Goal: Contribute content: Contribute content

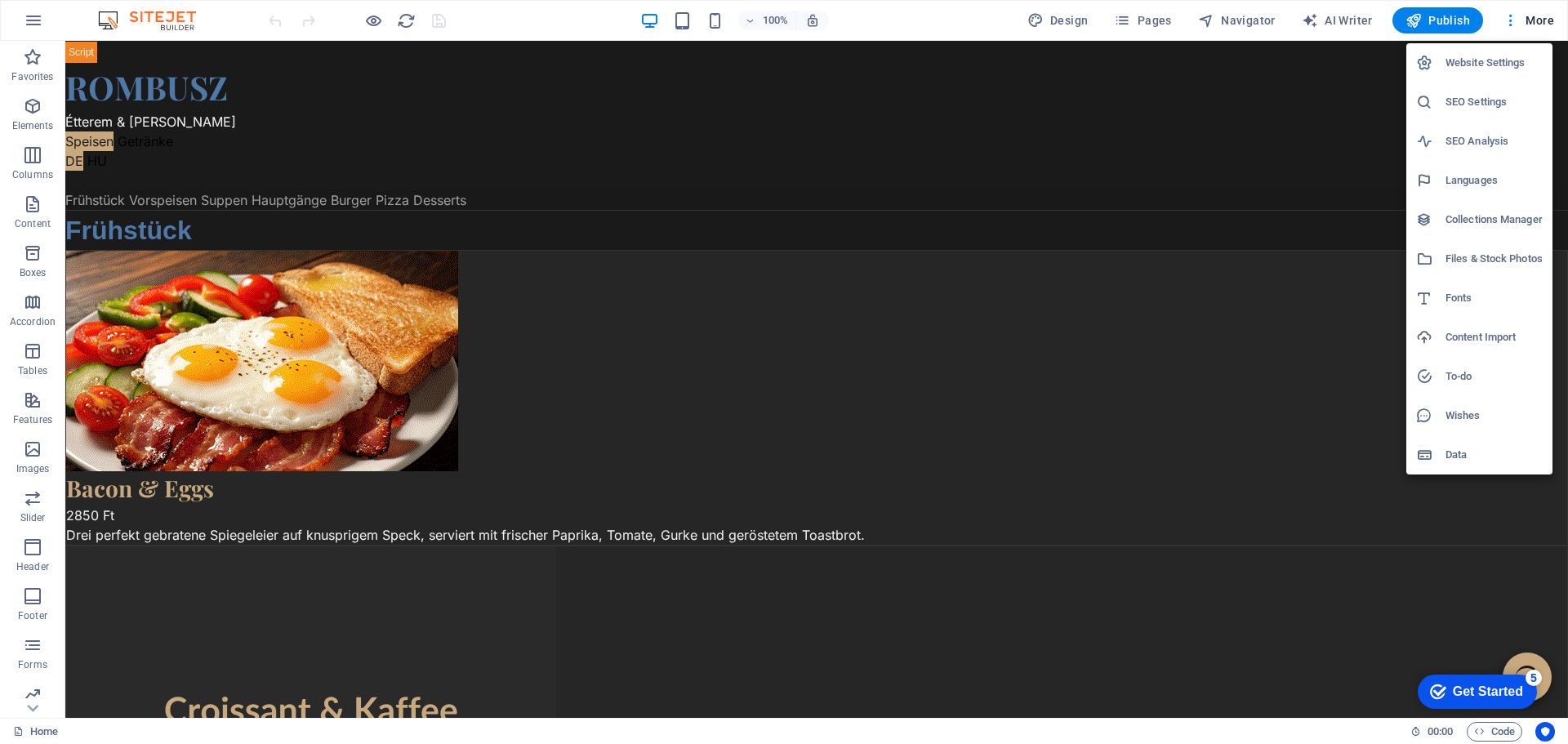
click at [1459, 255] on h6 "Files & Stock Photos" at bounding box center [1493, 258] width 97 height 20
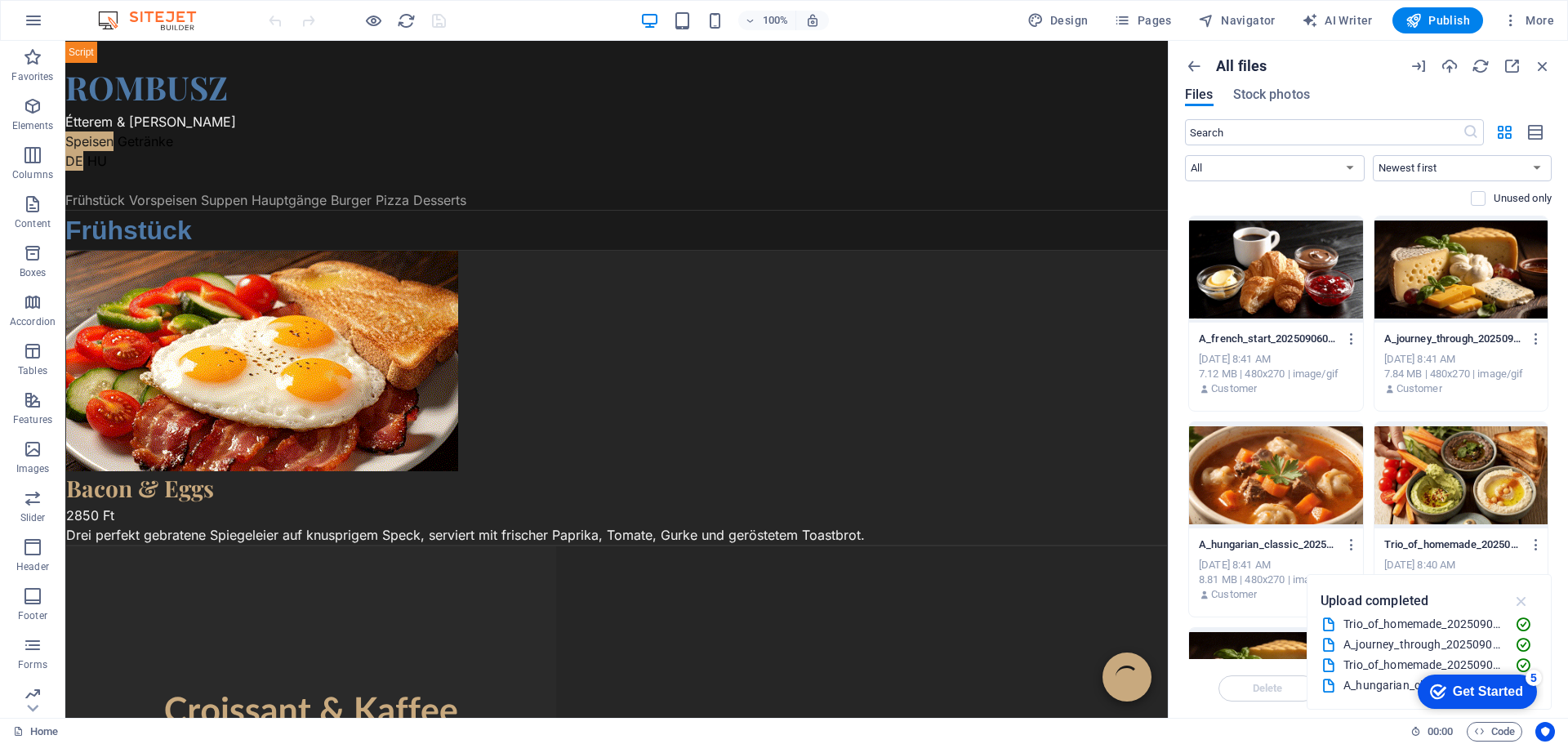
click at [1520, 602] on icon "button" at bounding box center [1521, 600] width 19 height 18
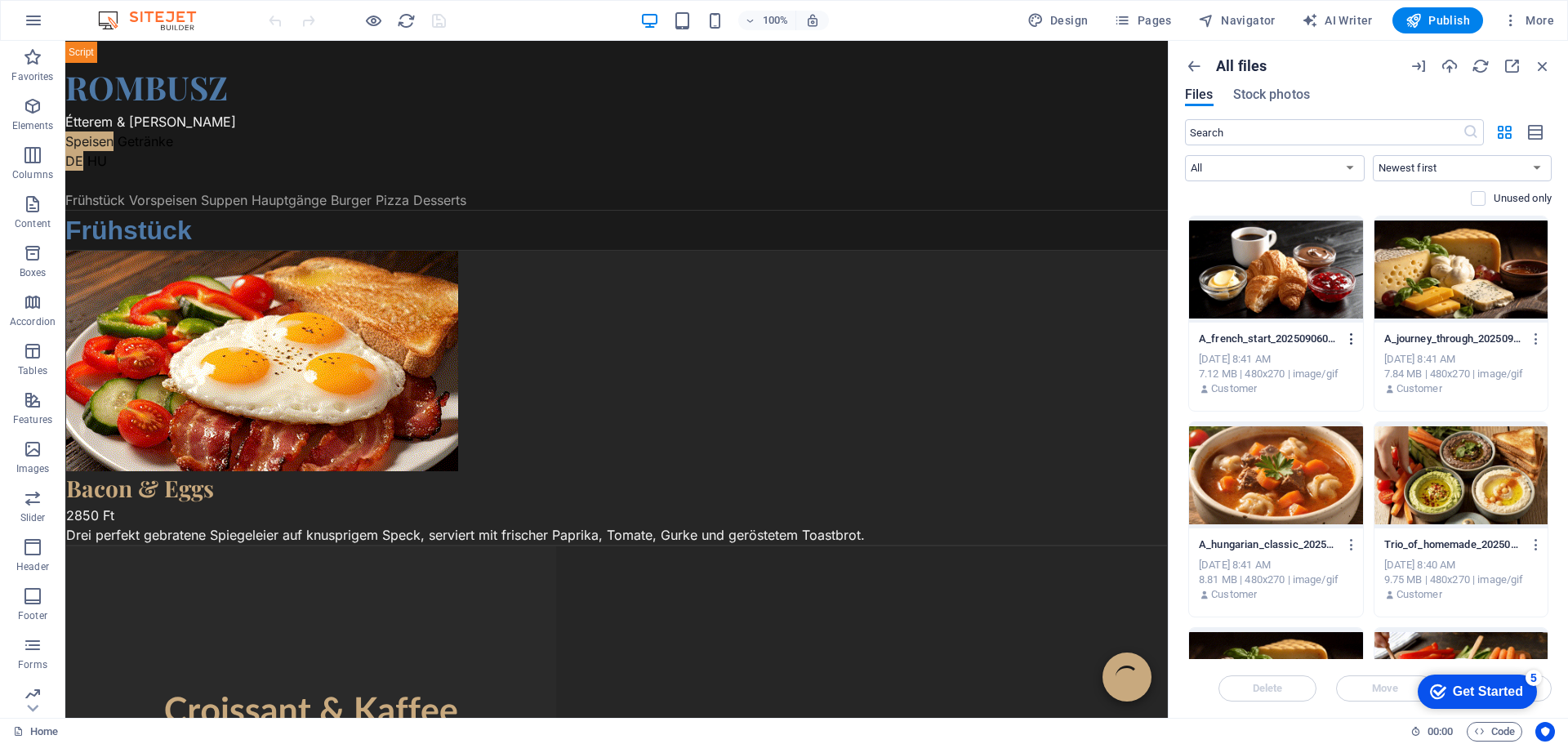
click at [1350, 341] on icon "button" at bounding box center [1352, 339] width 16 height 15
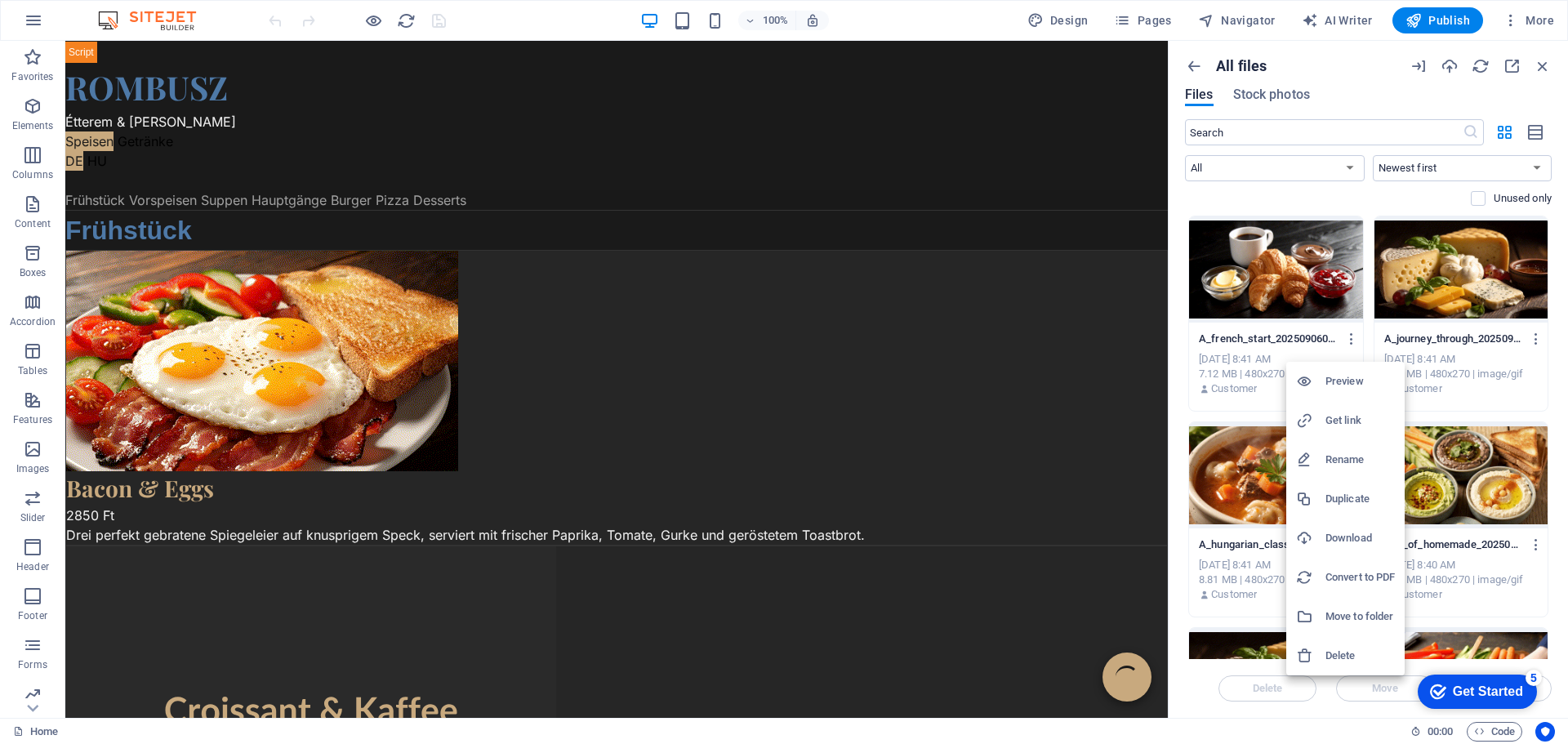
click at [1327, 415] on h6 "Get link" at bounding box center [1360, 420] width 70 height 20
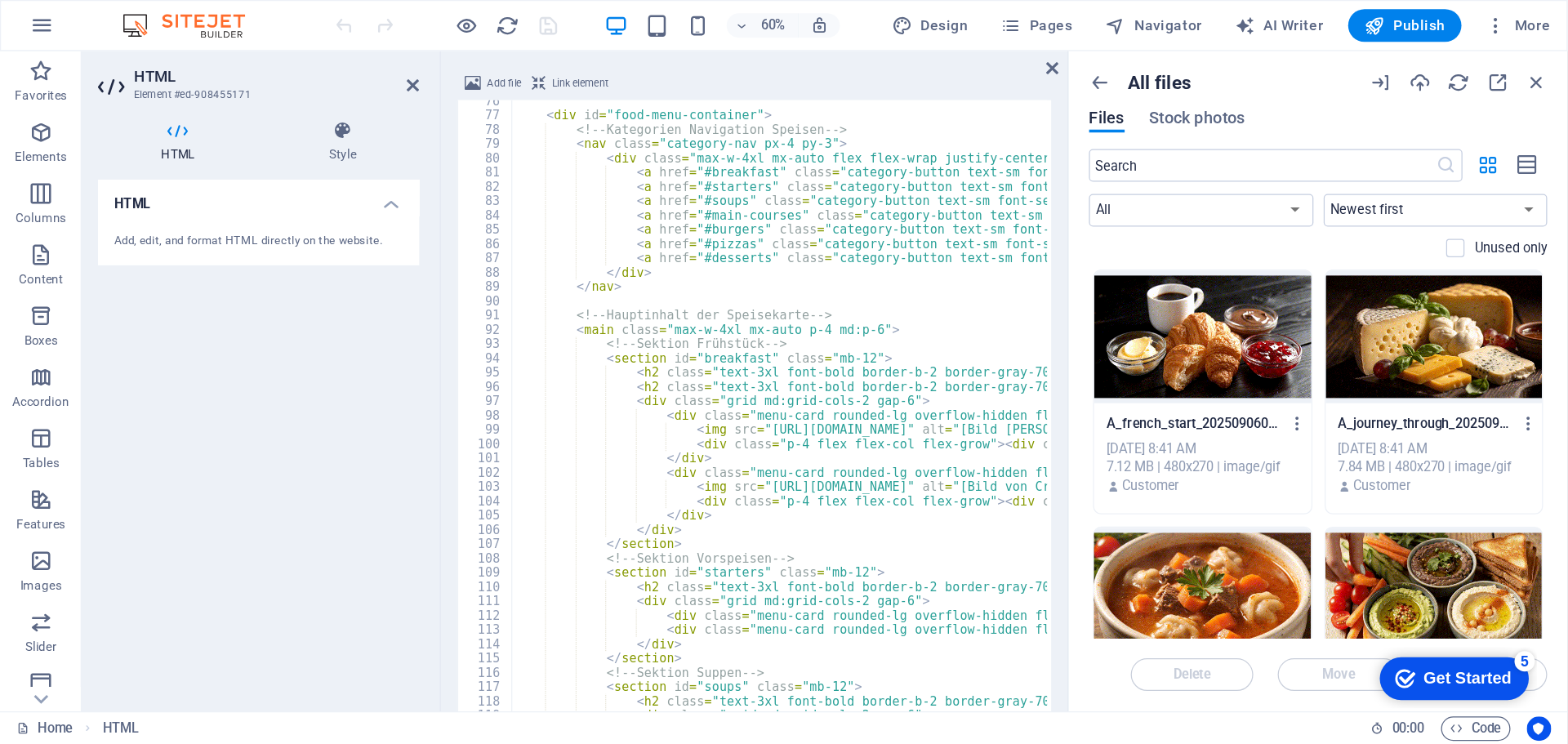
scroll to position [862, 0]
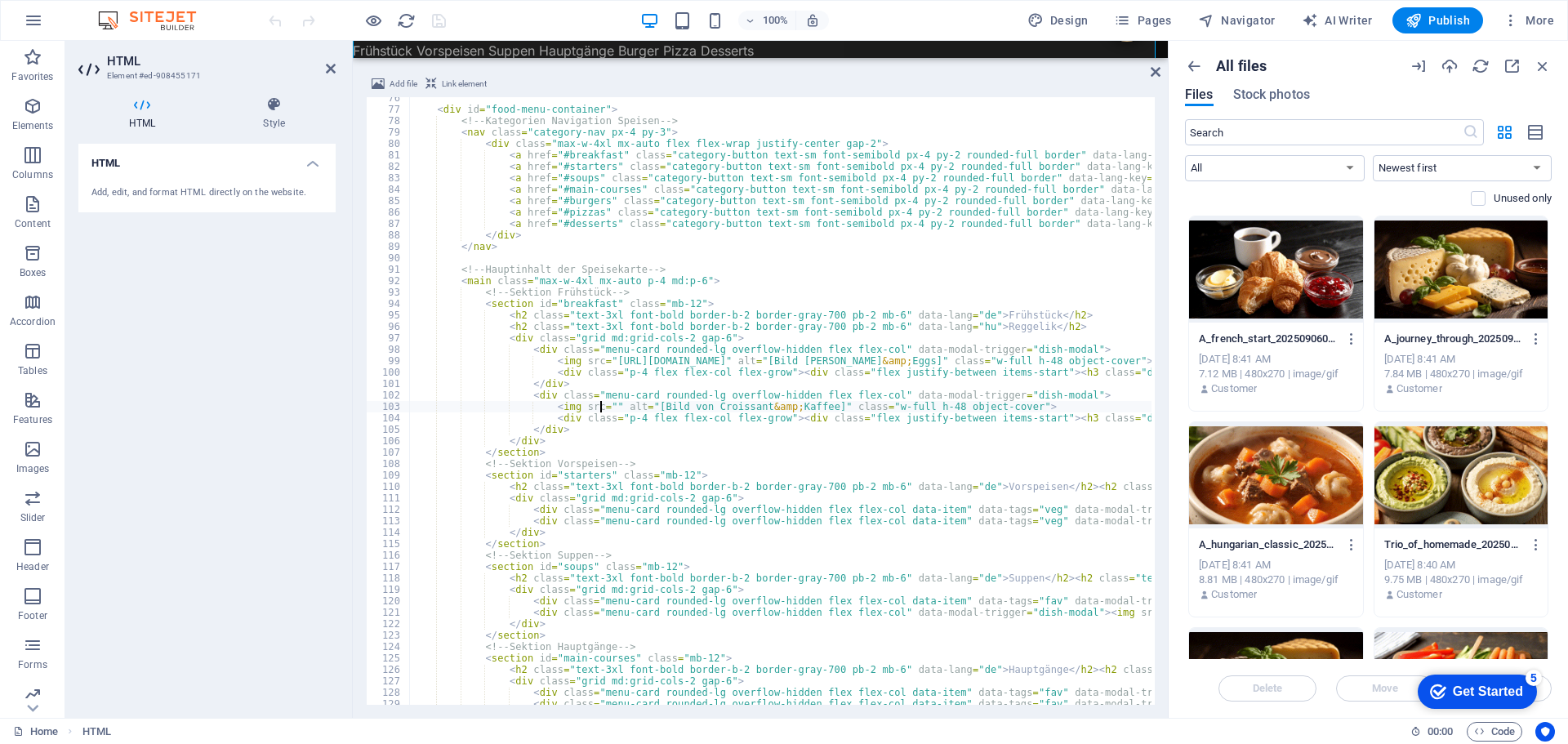
paste textarea "[URL][DOMAIN_NAME]"
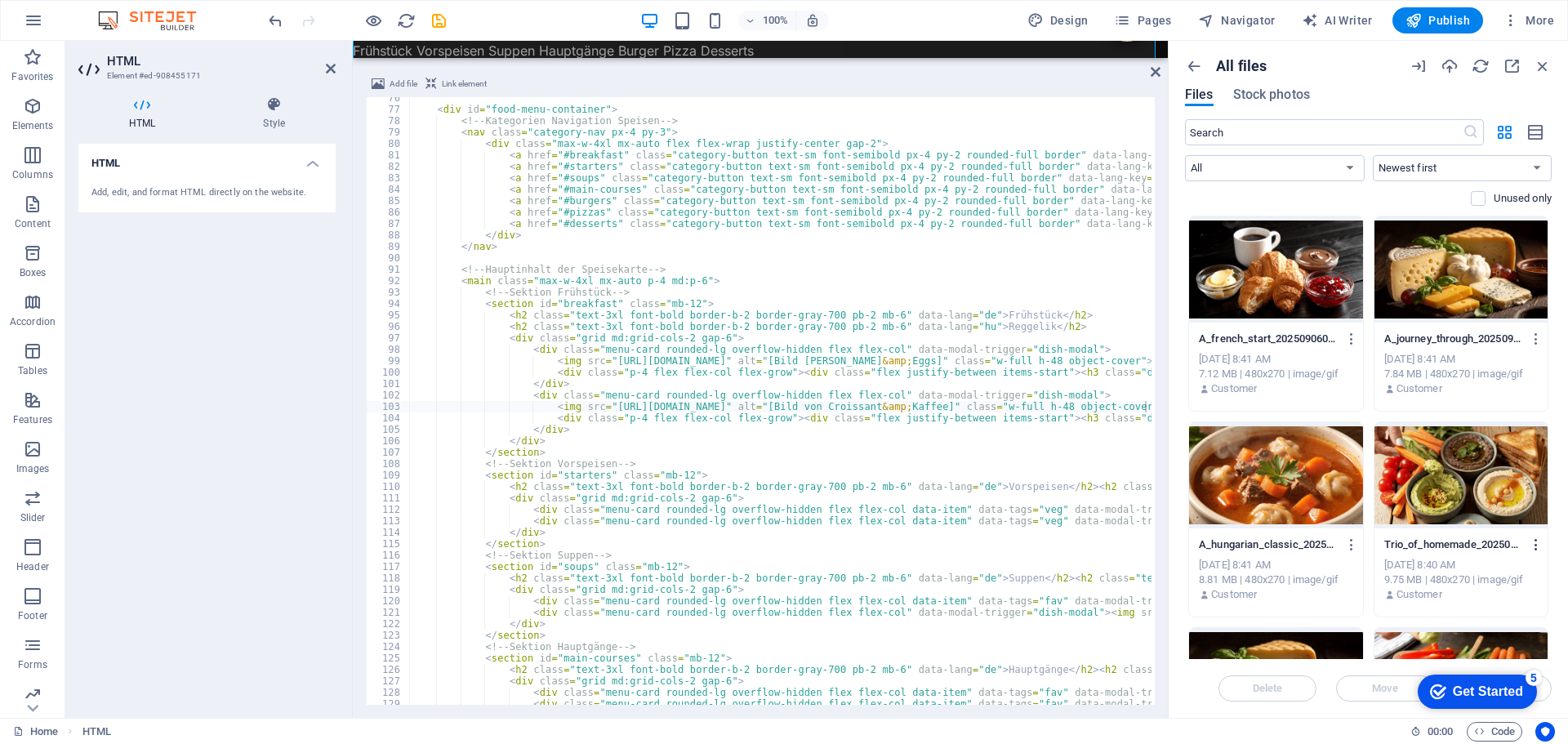
click at [1534, 548] on icon "button" at bounding box center [1536, 545] width 16 height 15
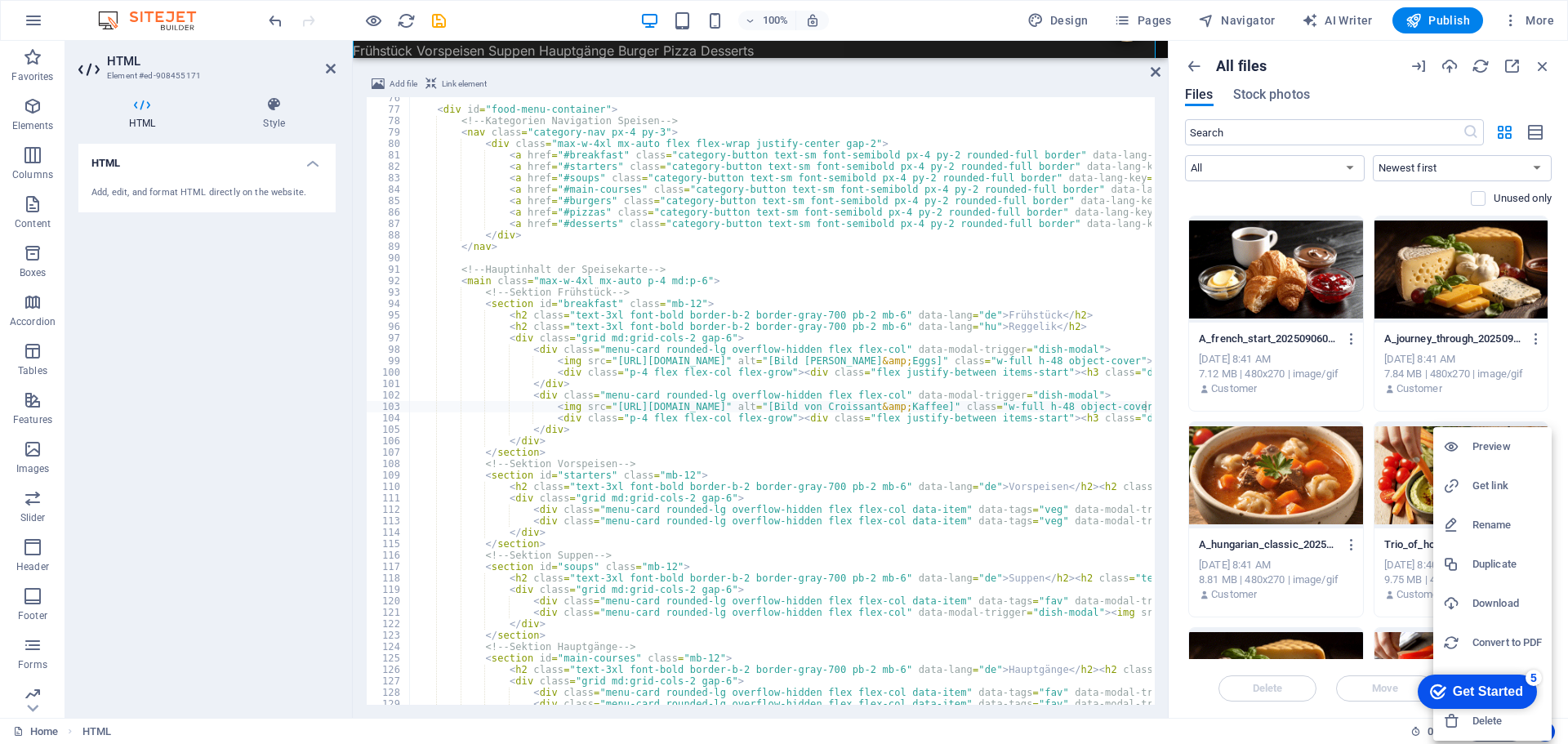
click at [1503, 478] on h6 "Get link" at bounding box center [1507, 485] width 70 height 20
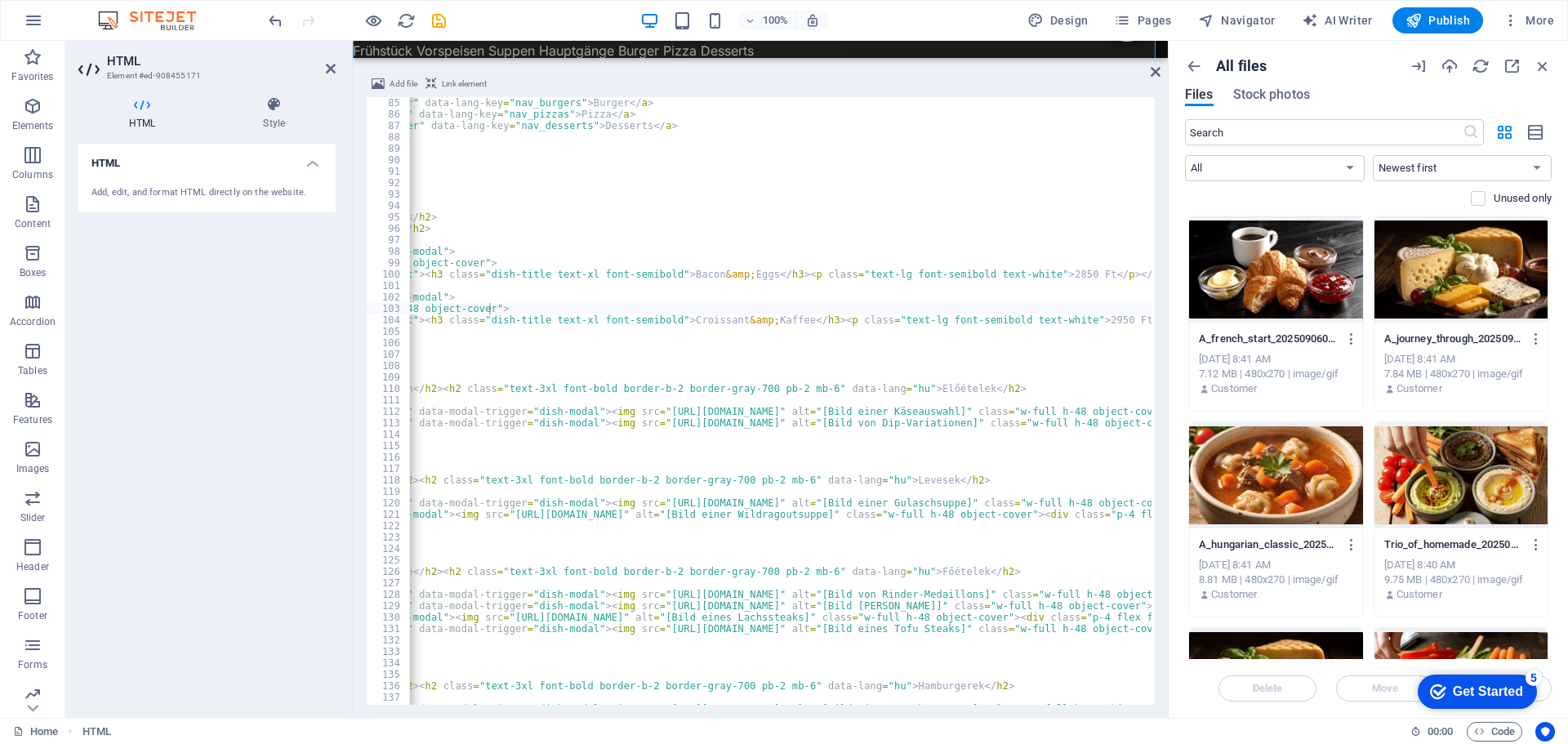
scroll to position [0, 656]
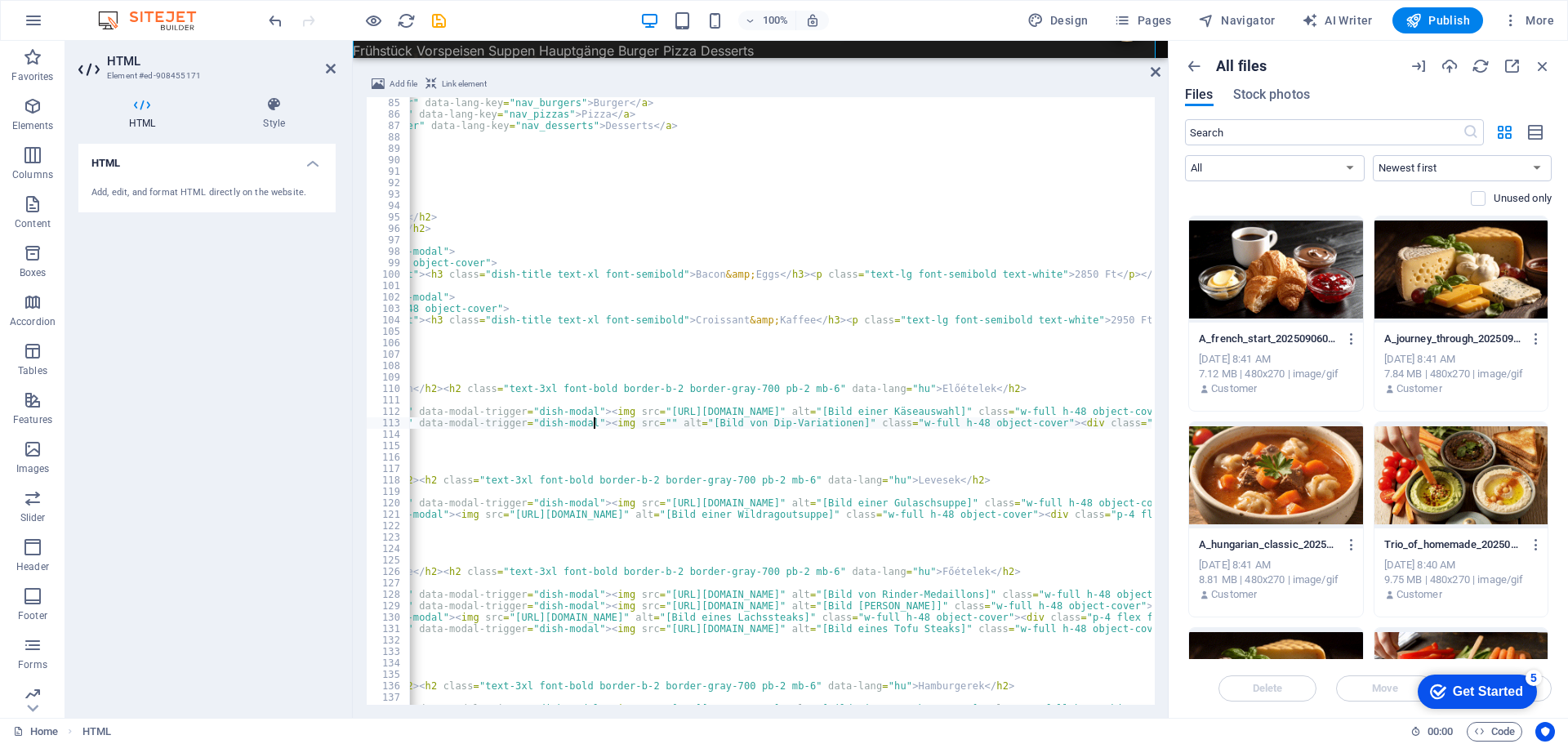
paste textarea "[URL][DOMAIN_NAME]" alt="[Bild von Dip-Variationen]" class="w-full h-48 object-…"
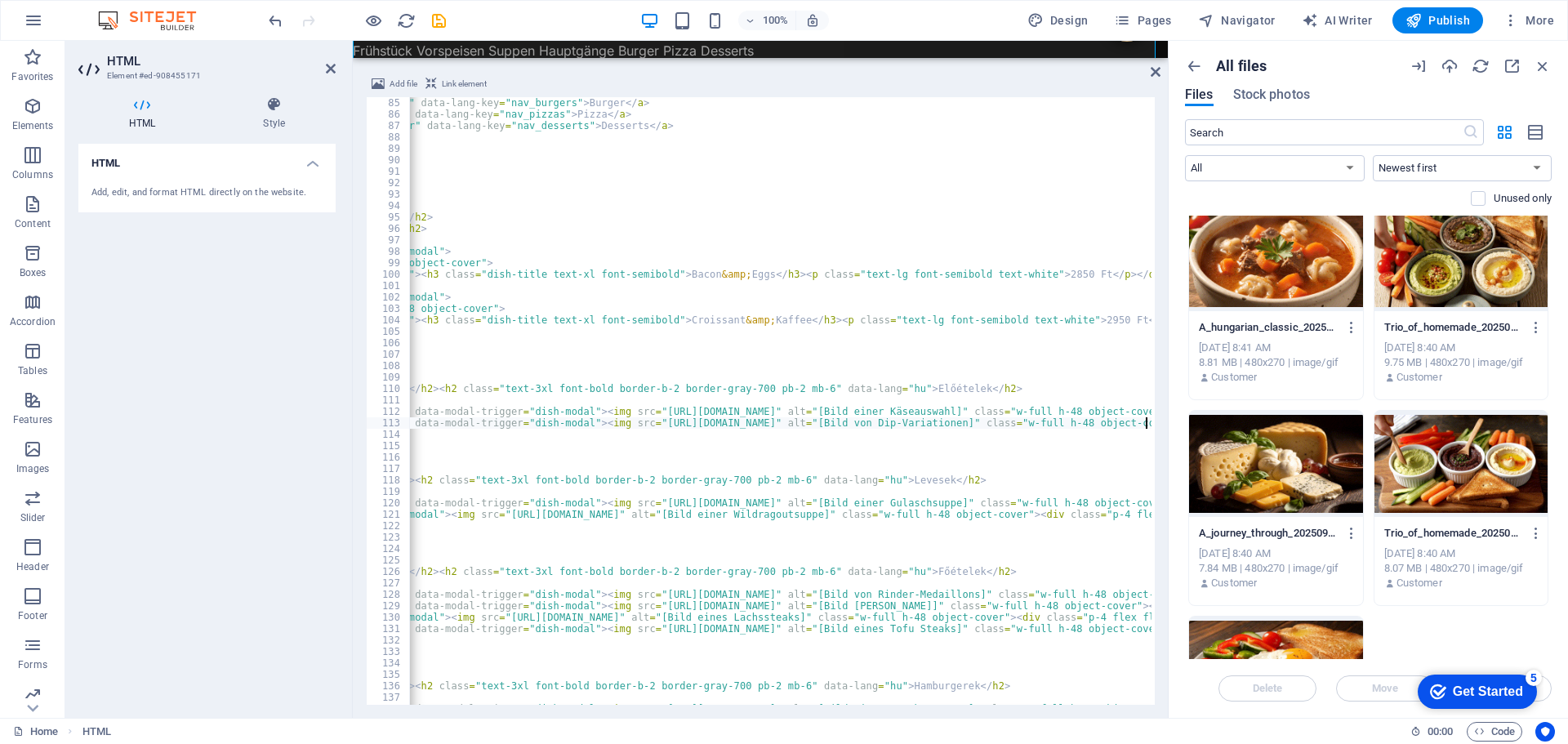
scroll to position [245, 0]
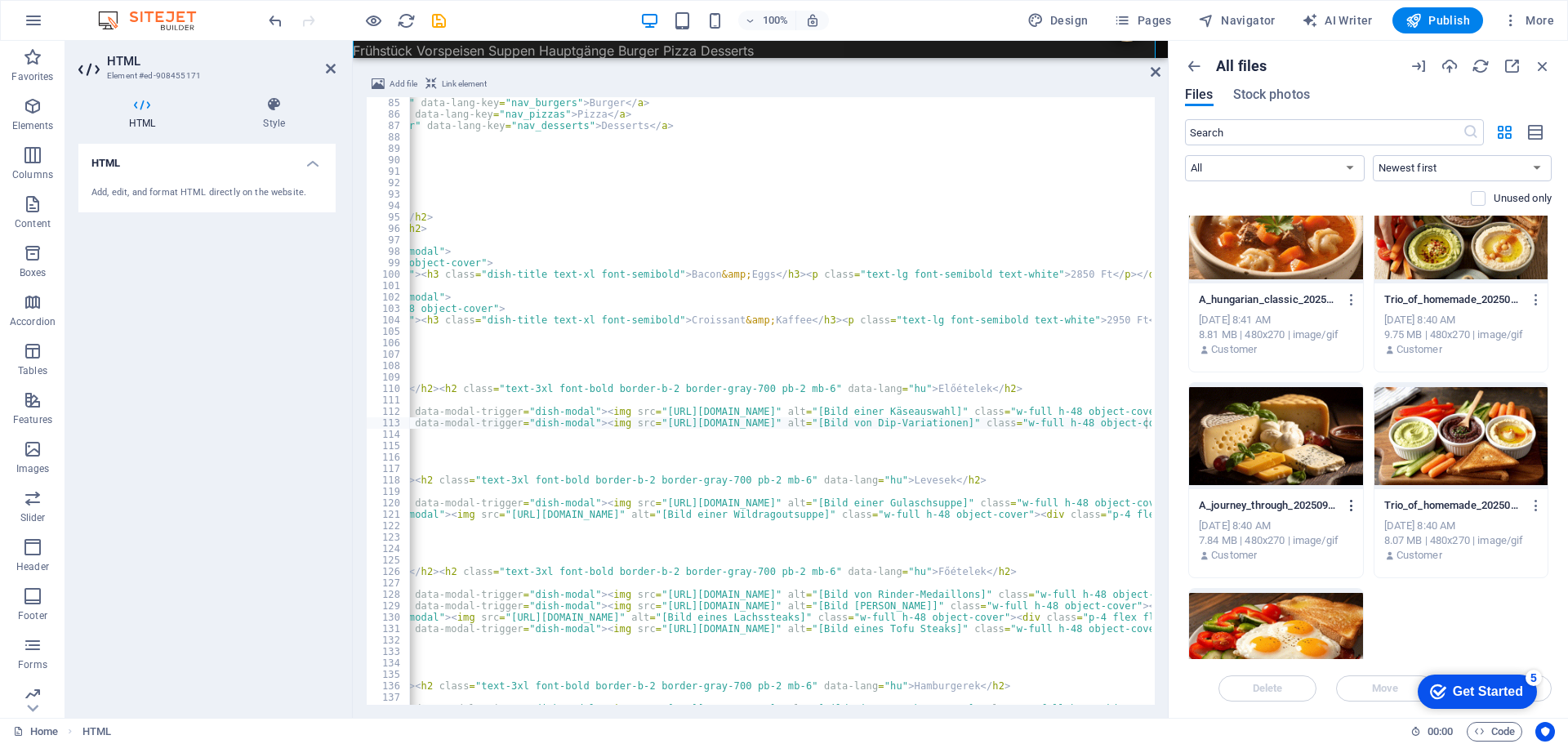
click at [1351, 506] on icon "button" at bounding box center [1352, 506] width 16 height 15
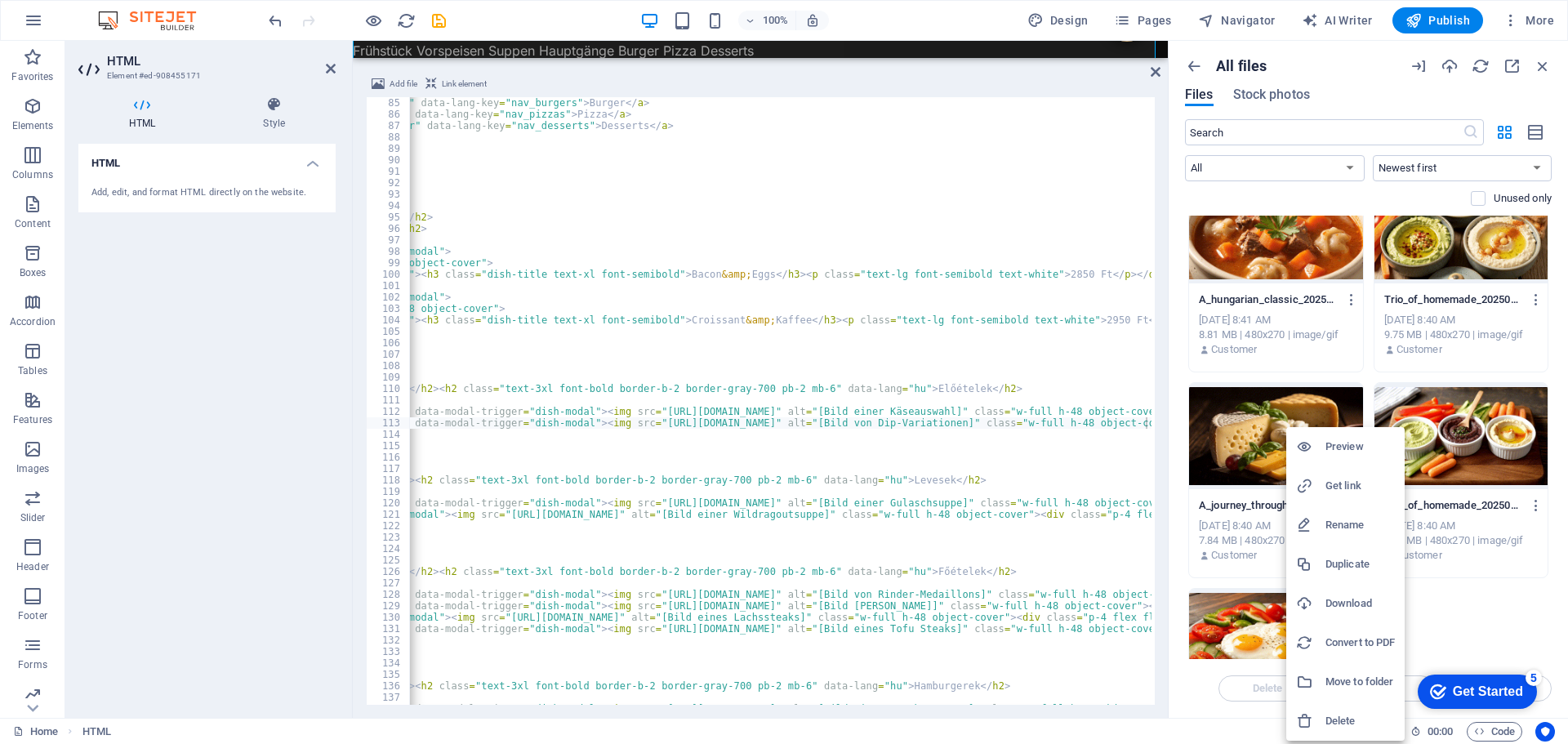
click at [1353, 486] on h6 "Get link" at bounding box center [1360, 485] width 70 height 20
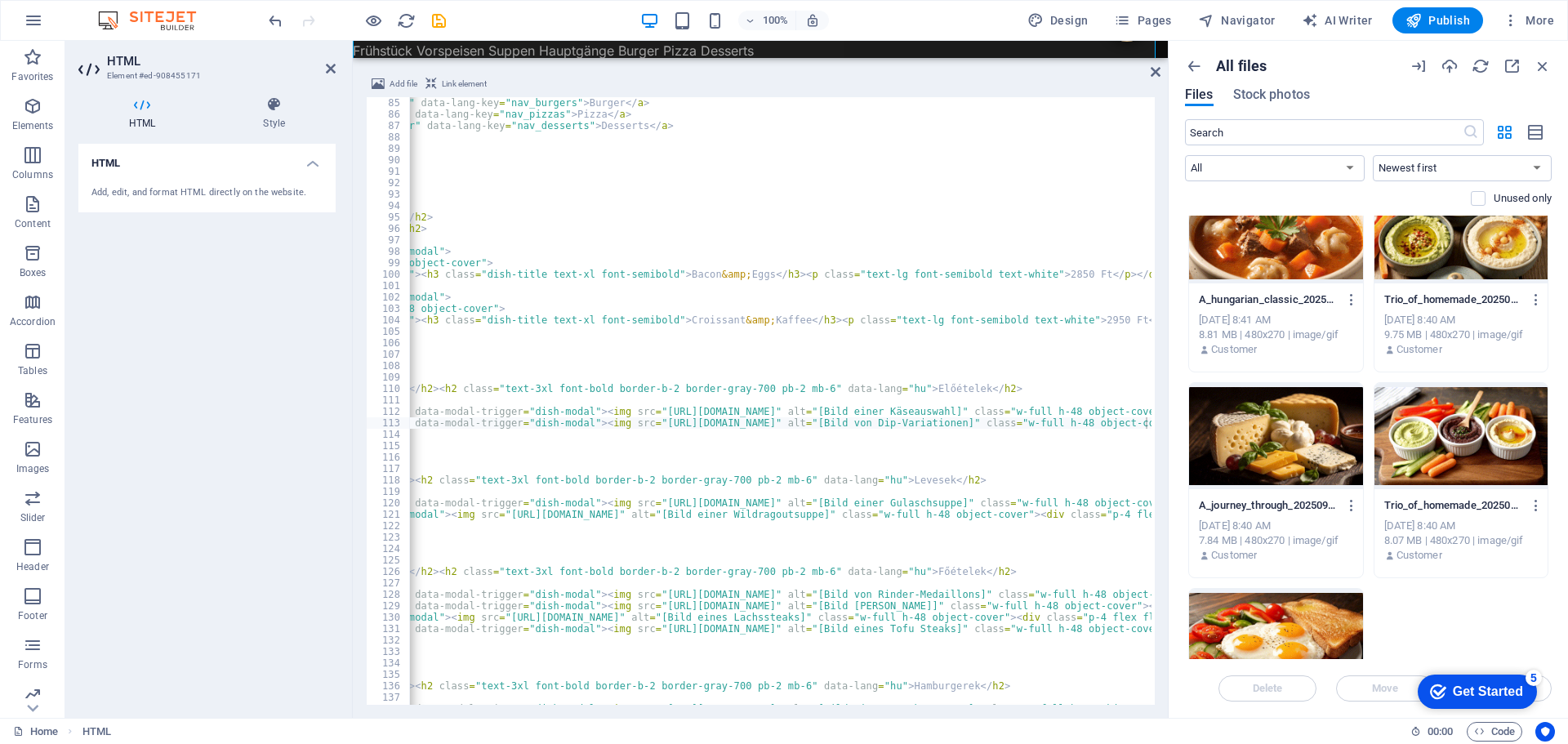
type textarea "<div class="menu-card rounded-lg overflow-hidden flex flex-col data-item" data-…"
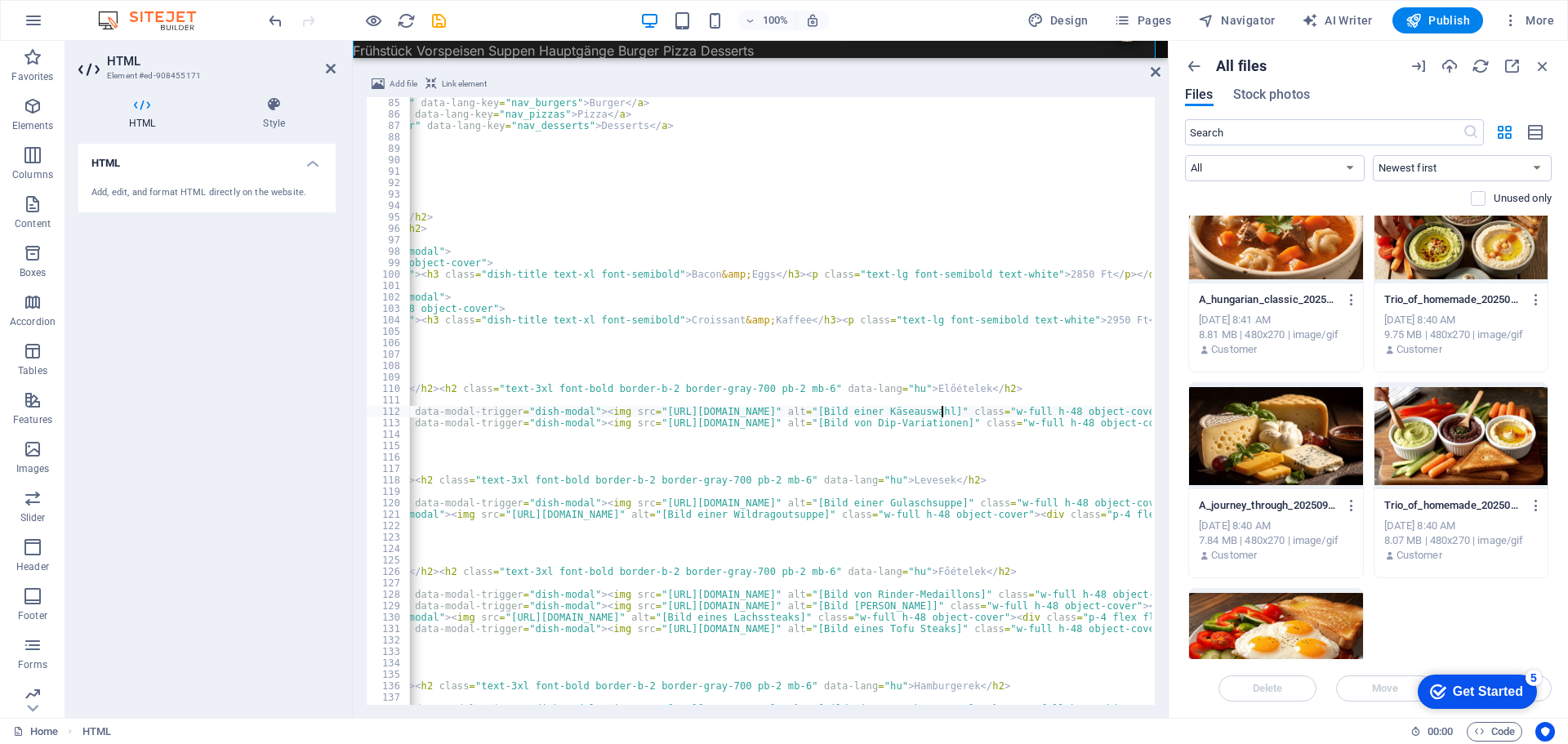
scroll to position [0, 0]
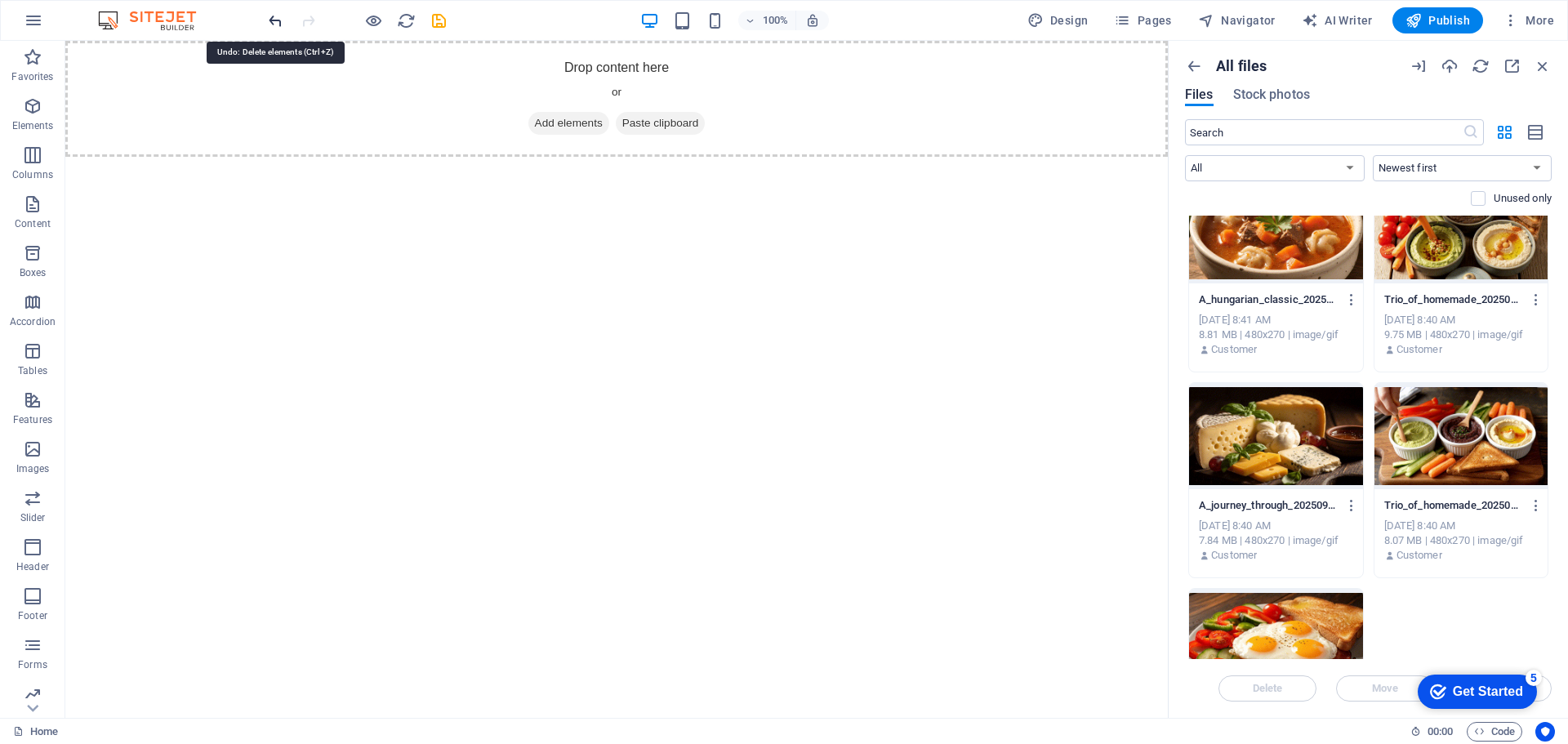
click at [274, 24] on icon "undo" at bounding box center [276, 20] width 19 height 19
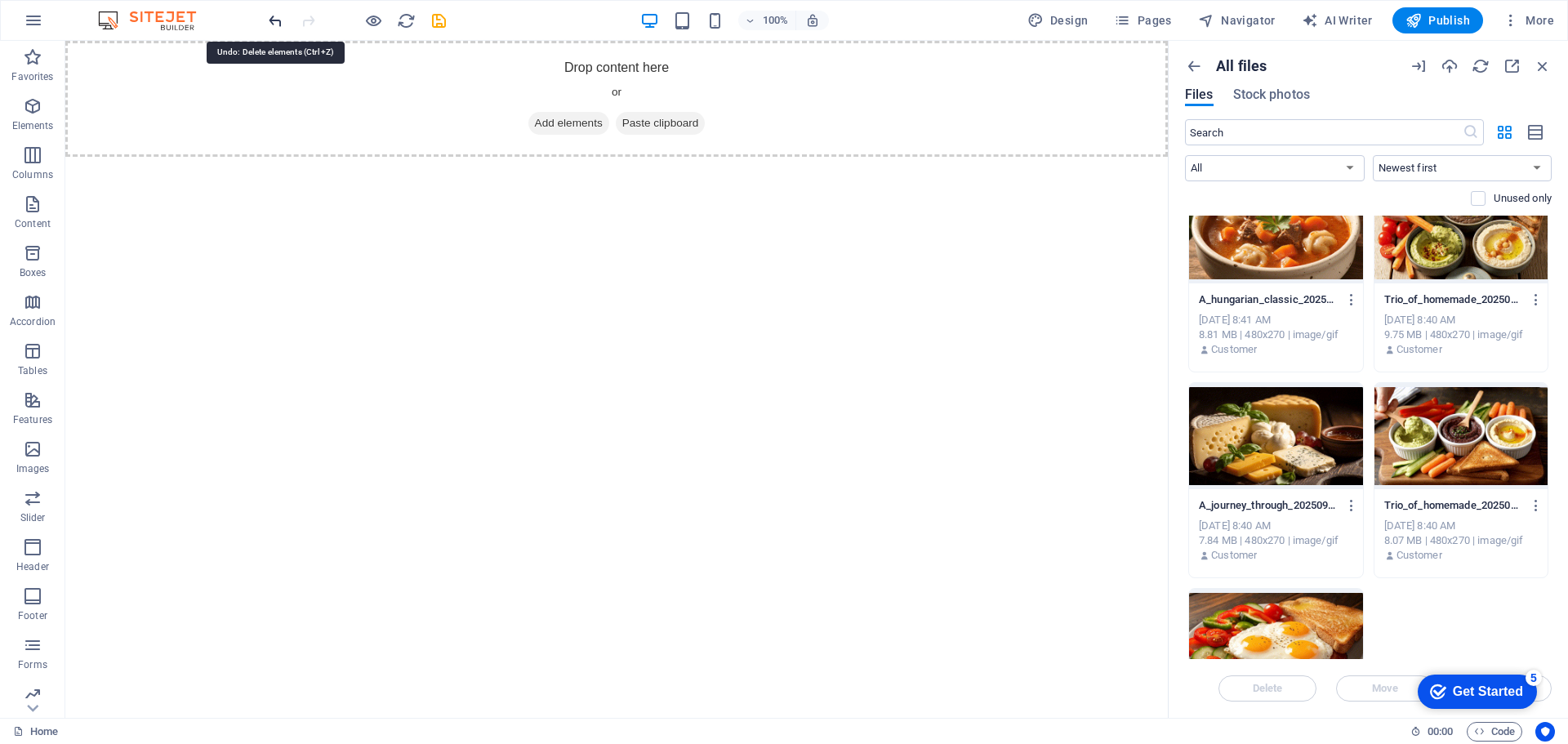
click at [273, 22] on icon "undo" at bounding box center [276, 20] width 19 height 19
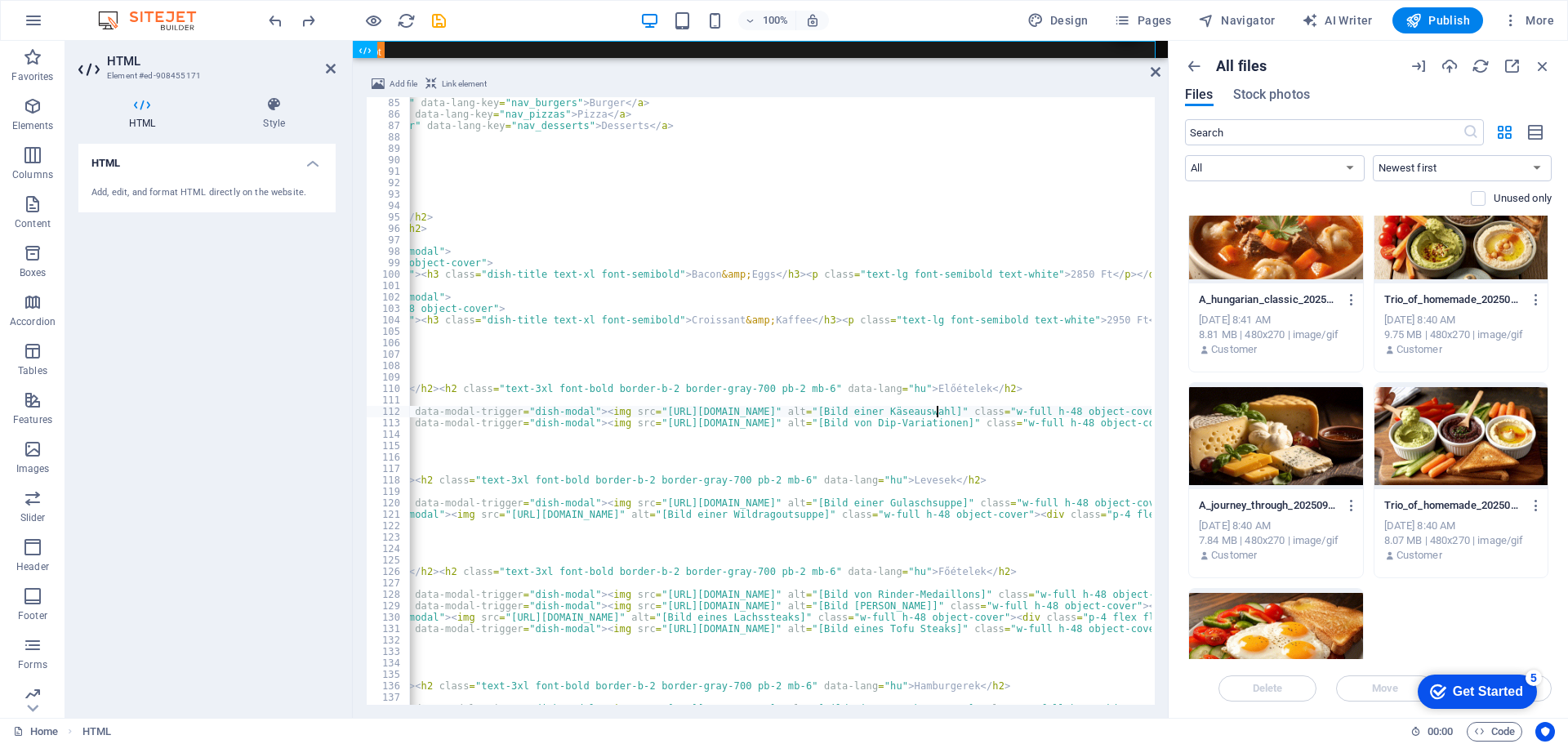
scroll to position [960, 0]
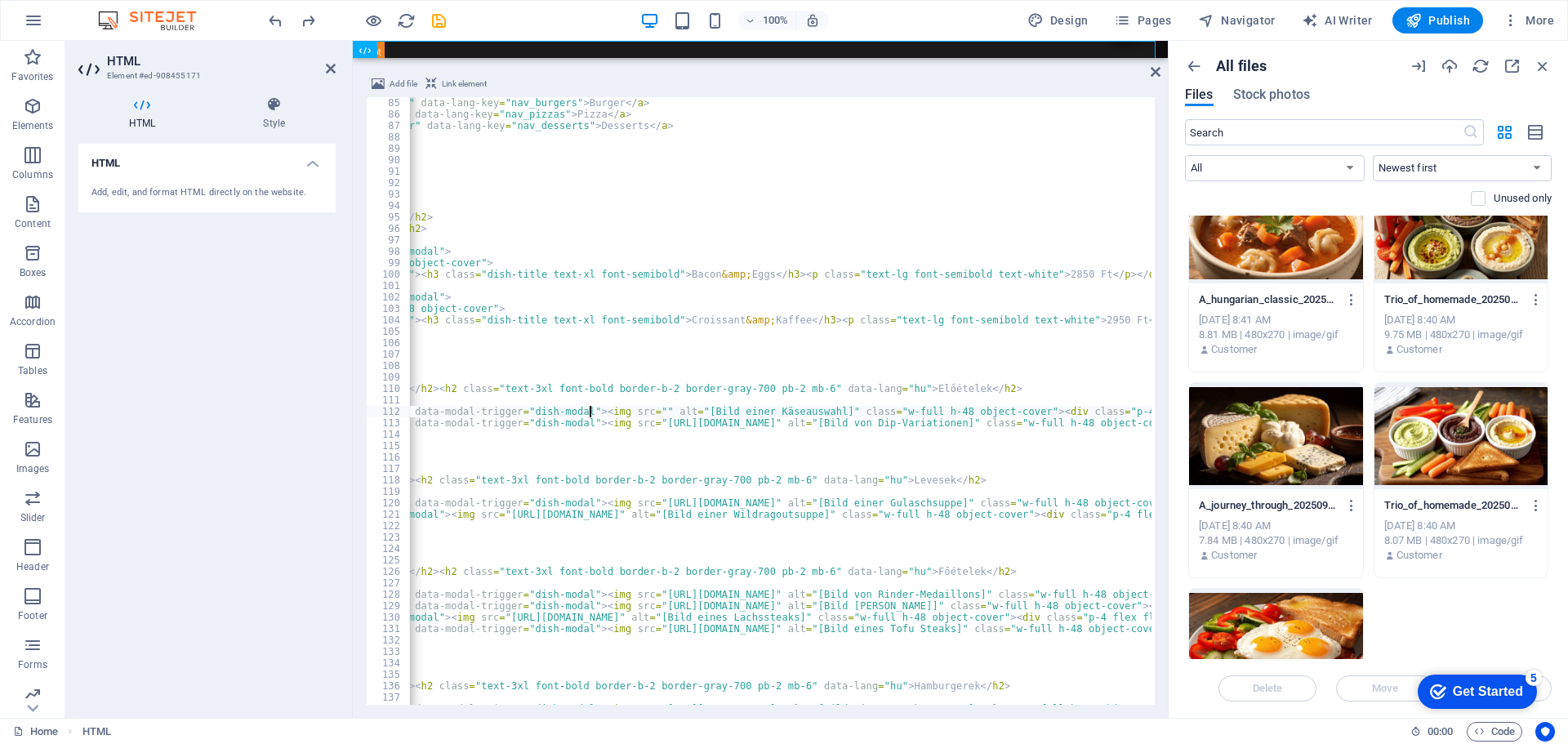
paste textarea "[URL][DOMAIN_NAME]" alt="[Bild einer Käseauswahl]" class="w-full h-48 object-co…"
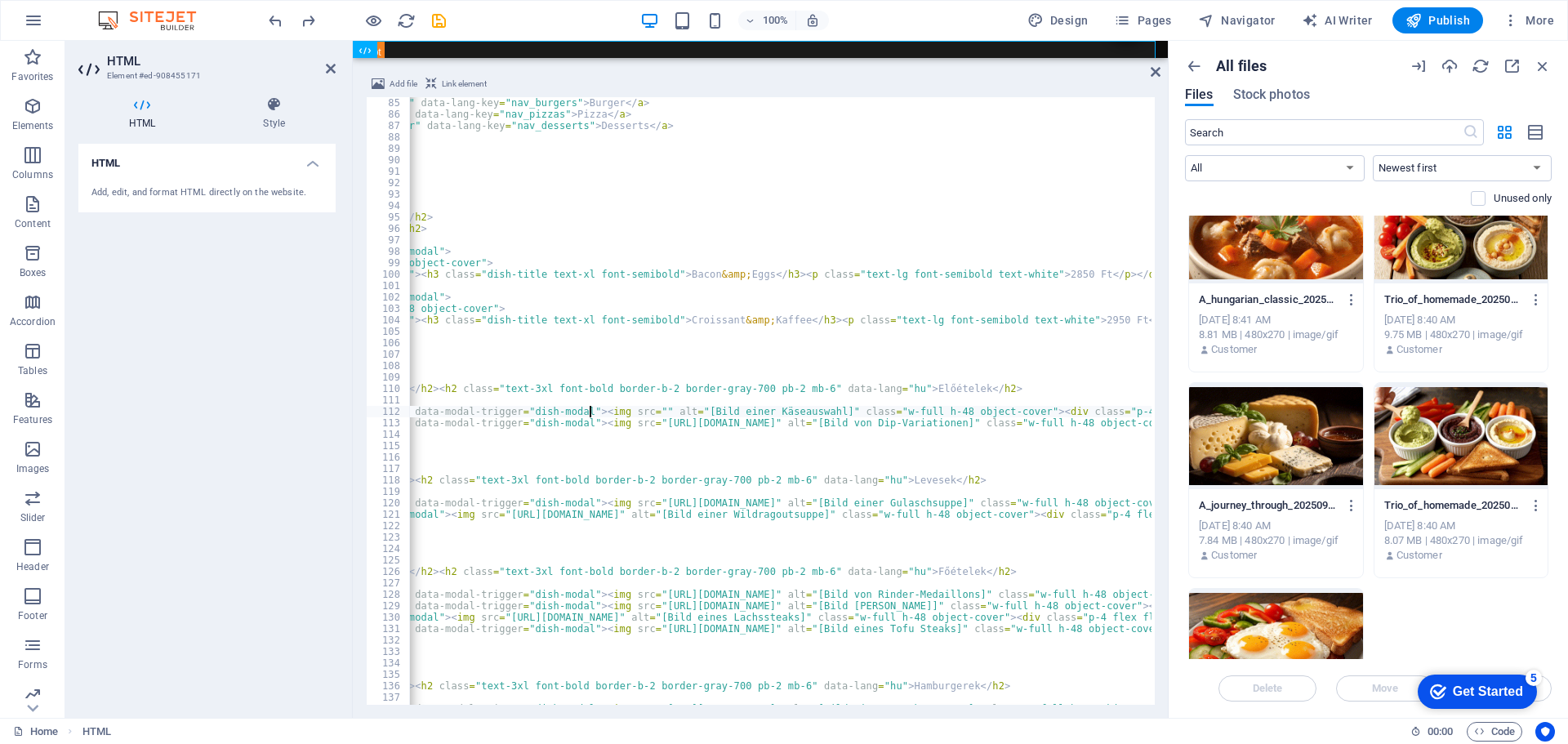
type textarea "<div class="menu-card rounded-lg overflow-hidden flex flex-col data-item" data-…"
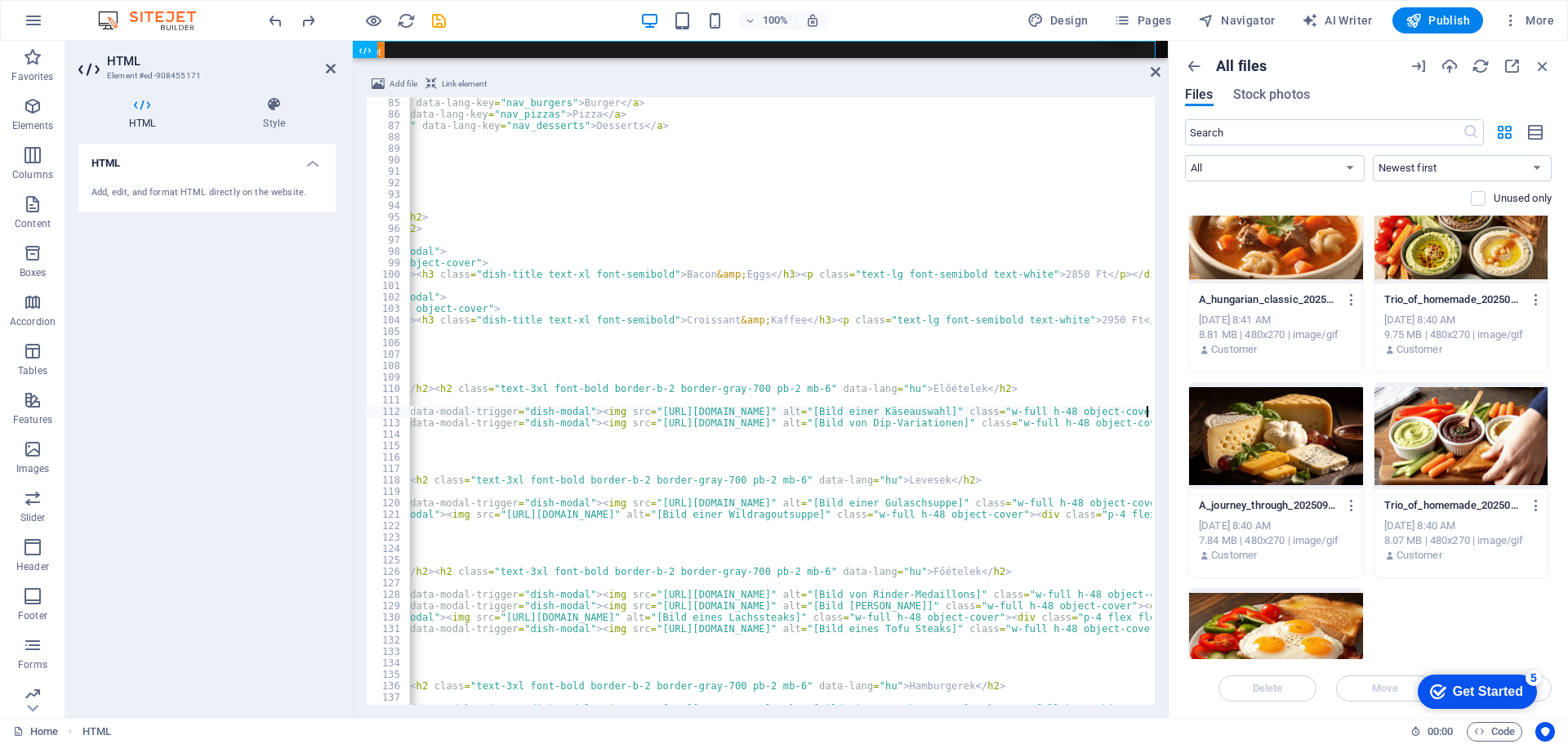
scroll to position [0, 664]
click at [436, 18] on icon "save" at bounding box center [439, 20] width 19 height 19
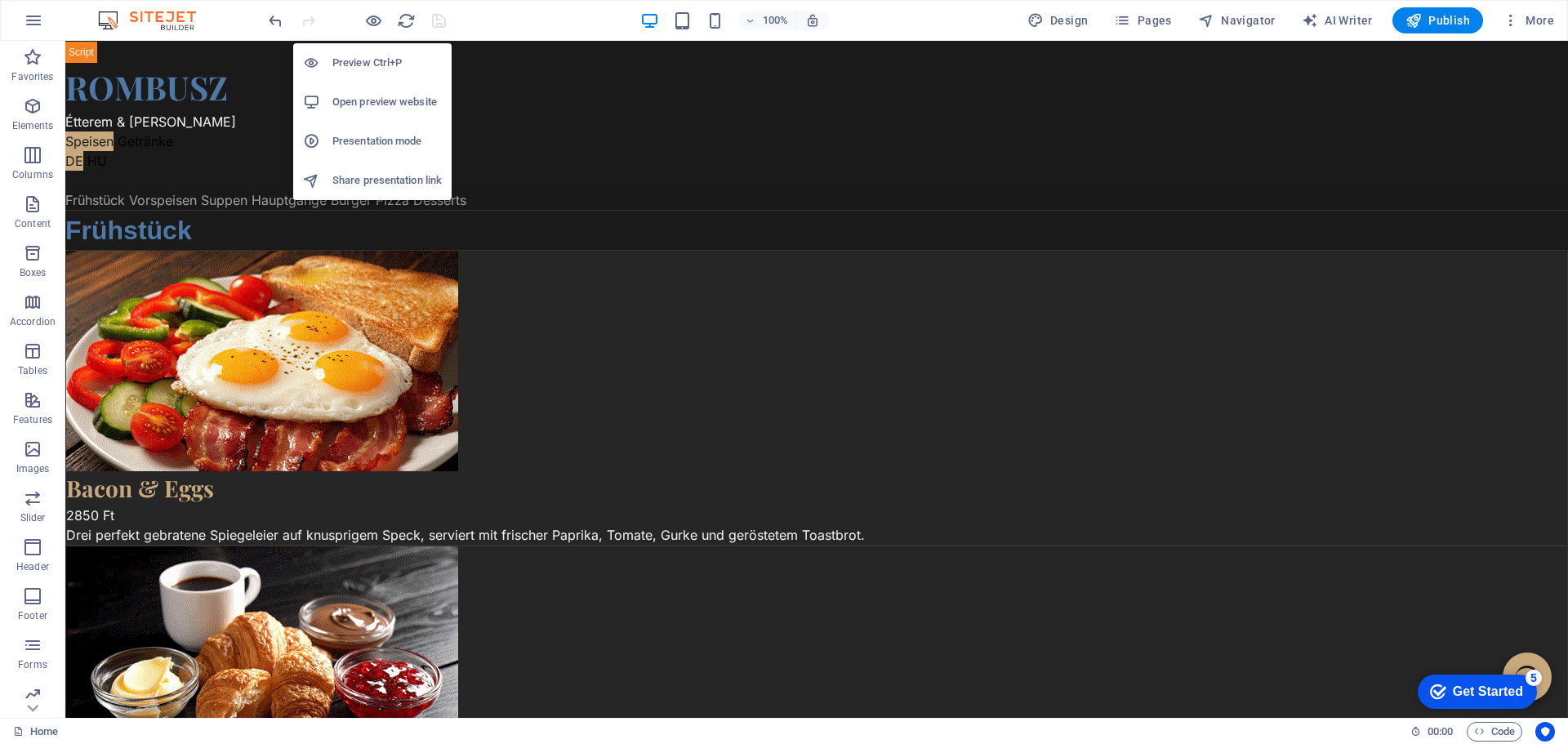
click at [359, 96] on h6 "Open preview website" at bounding box center [387, 101] width 109 height 20
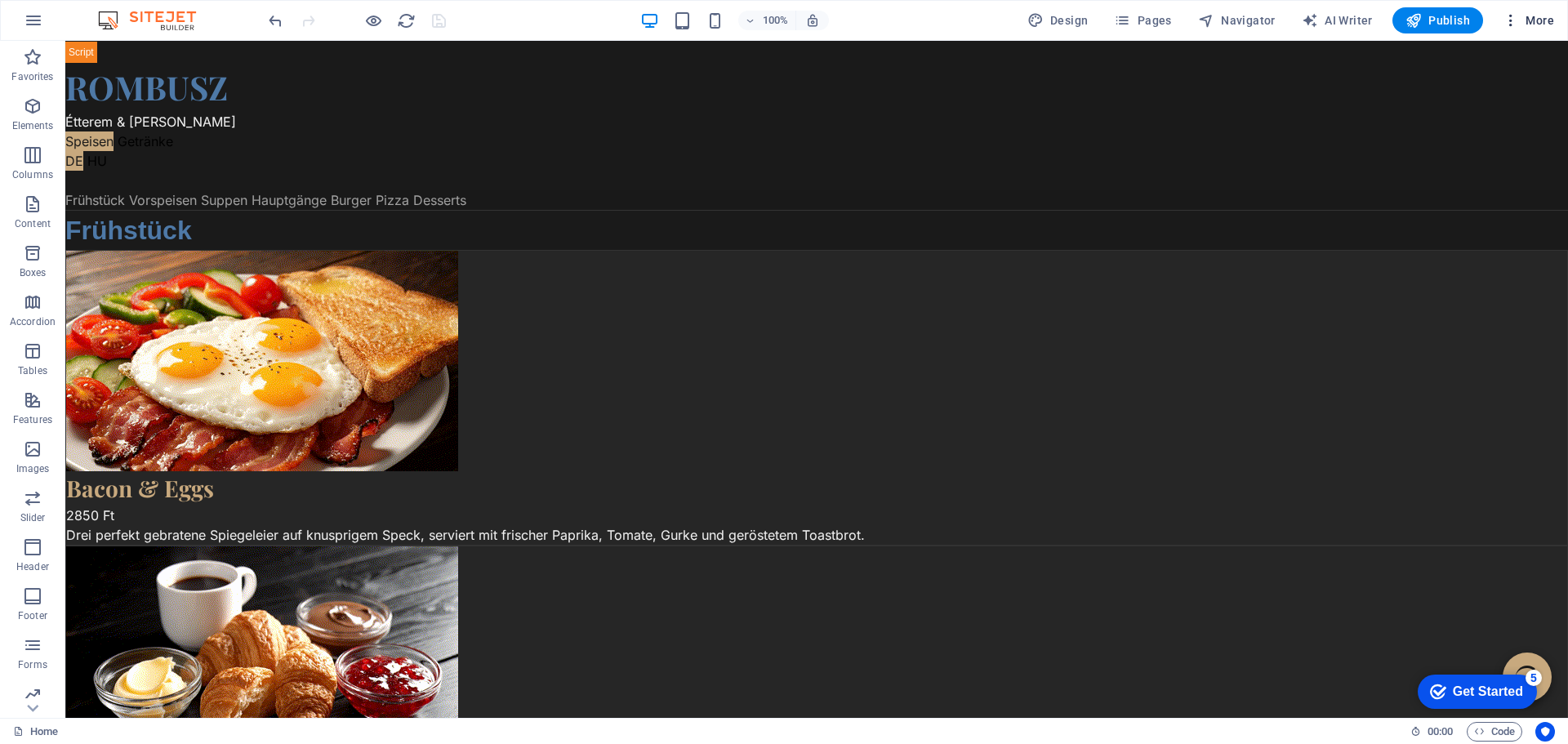
click at [1545, 21] on span "More" at bounding box center [1528, 20] width 51 height 17
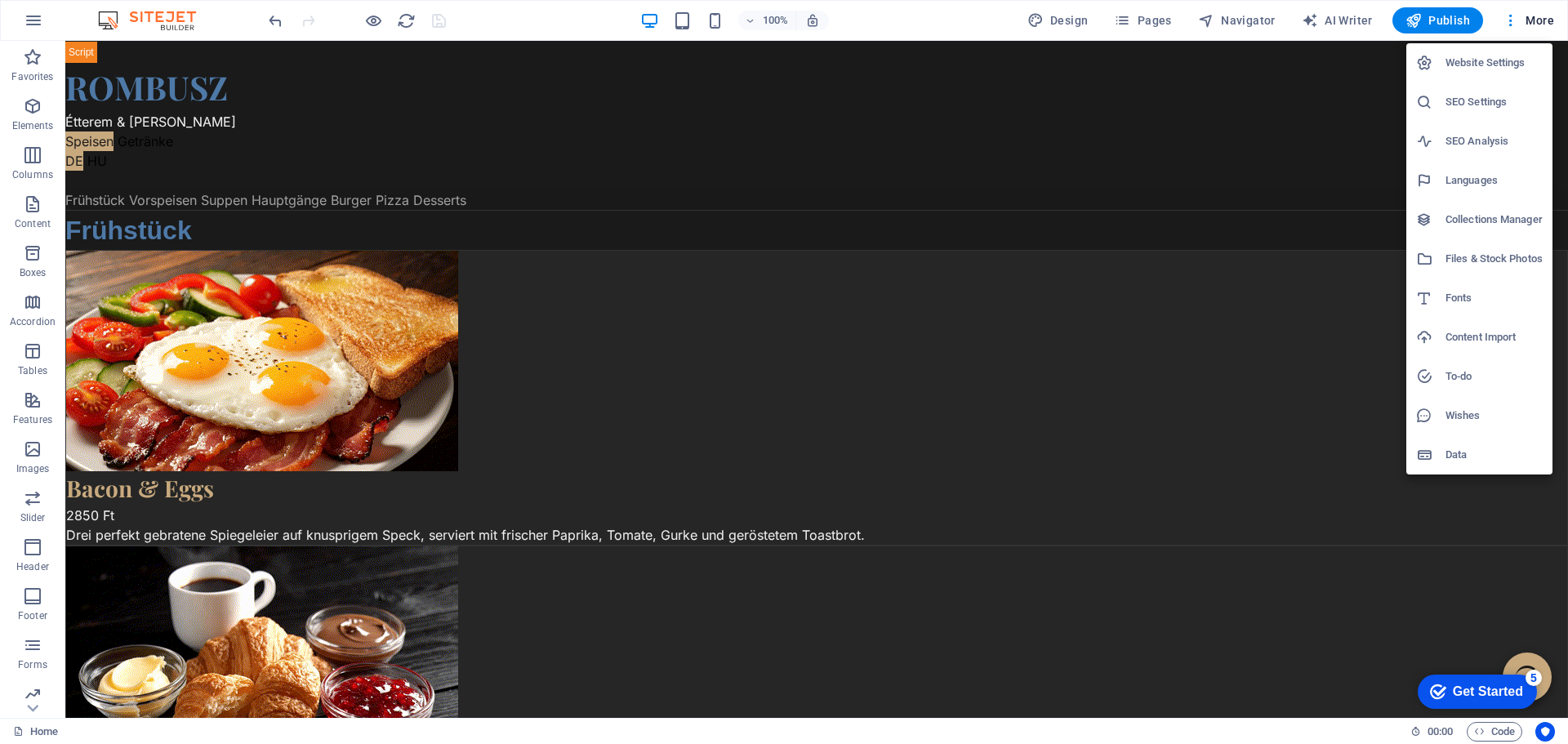
click at [1473, 261] on h6 "Files & Stock Photos" at bounding box center [1493, 258] width 97 height 20
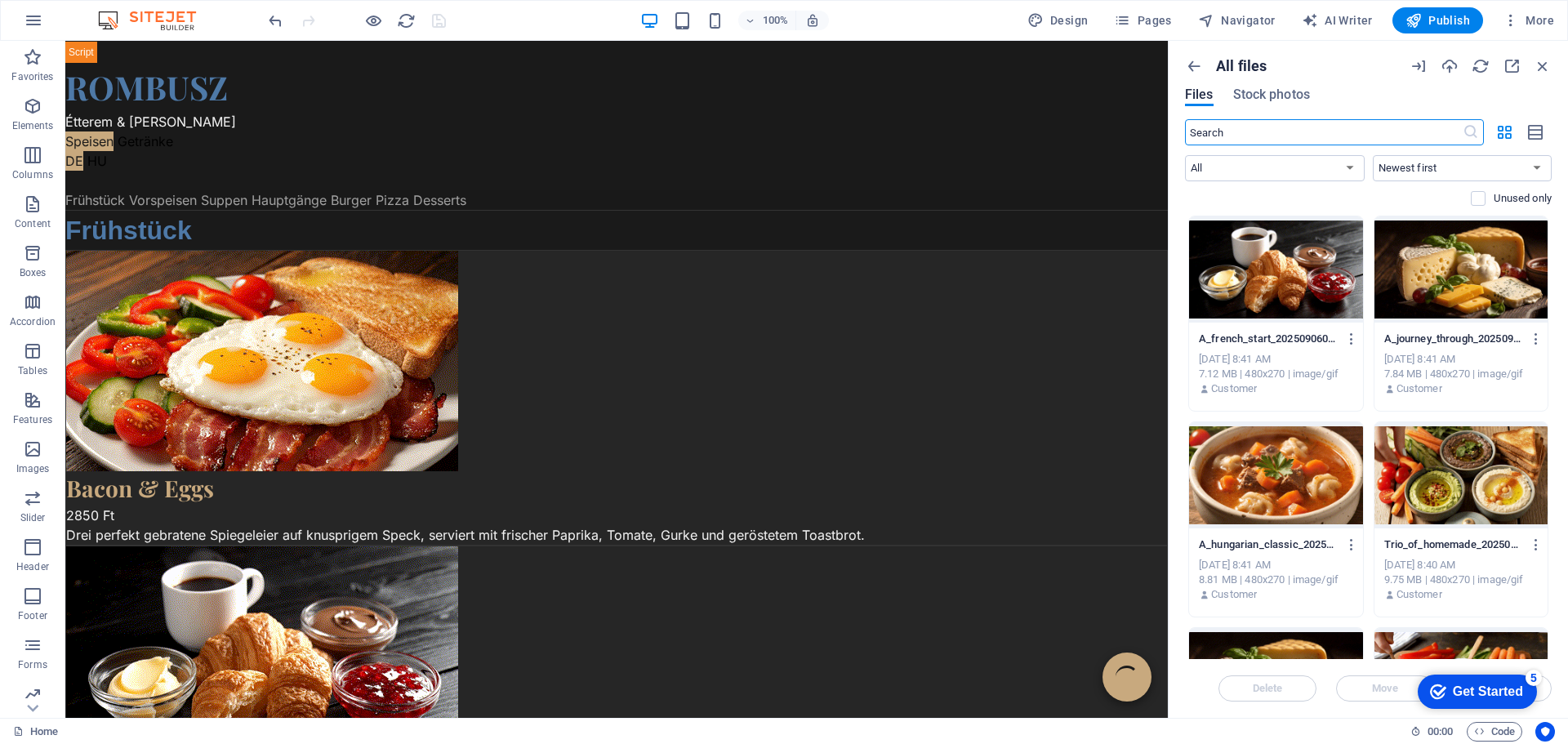
scroll to position [163, 0]
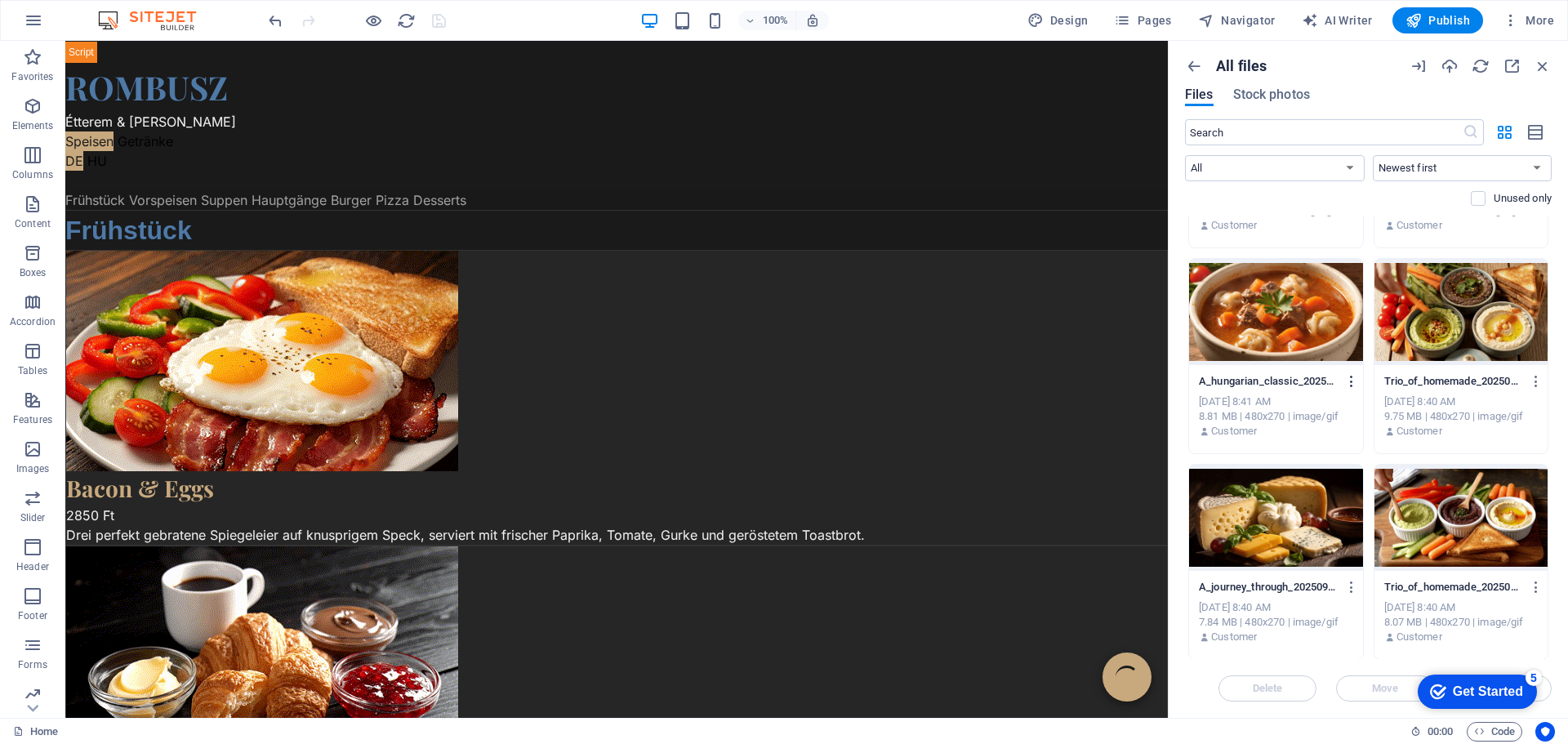
click at [1352, 381] on icon "button" at bounding box center [1352, 381] width 16 height 15
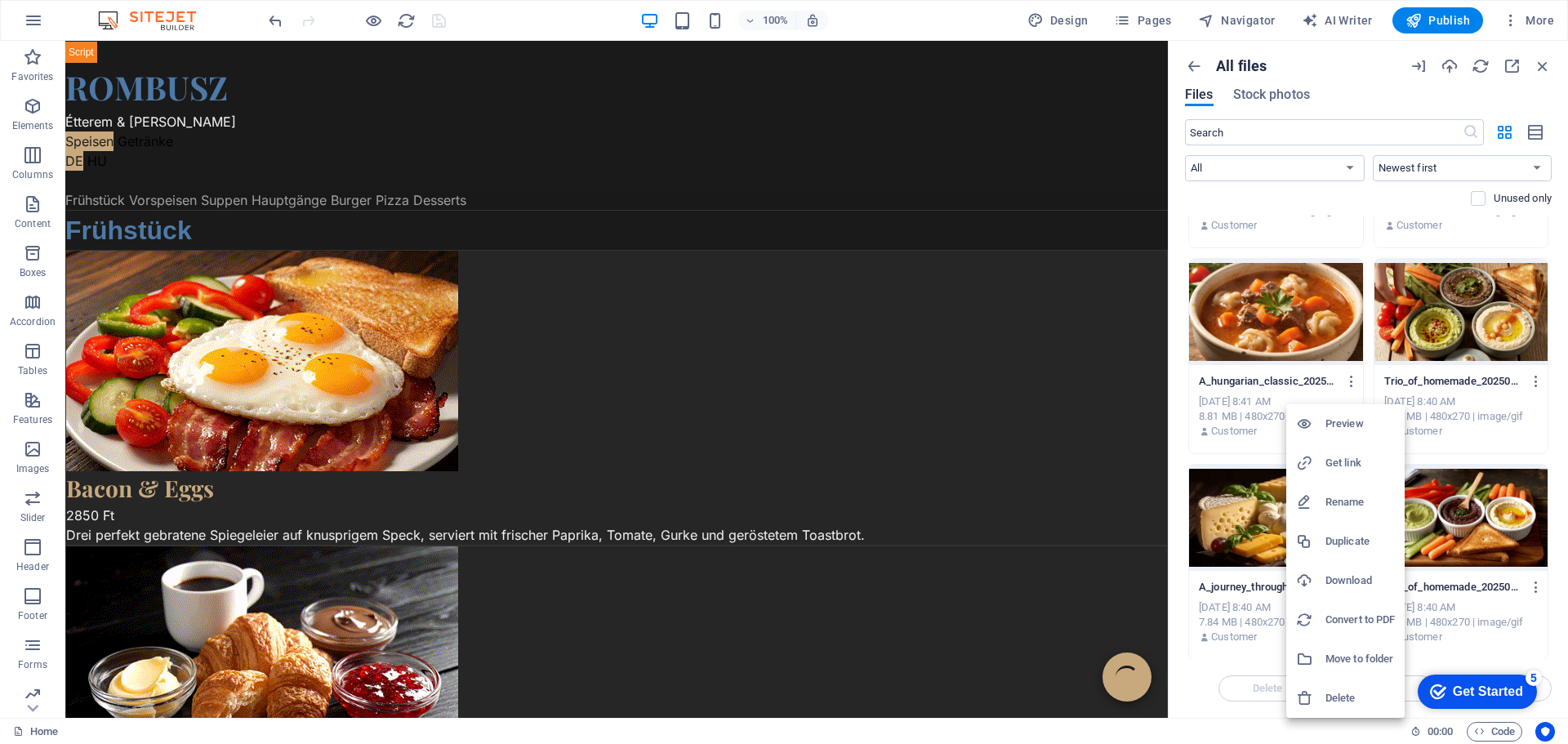
click at [1348, 460] on h6 "Get link" at bounding box center [1360, 462] width 70 height 20
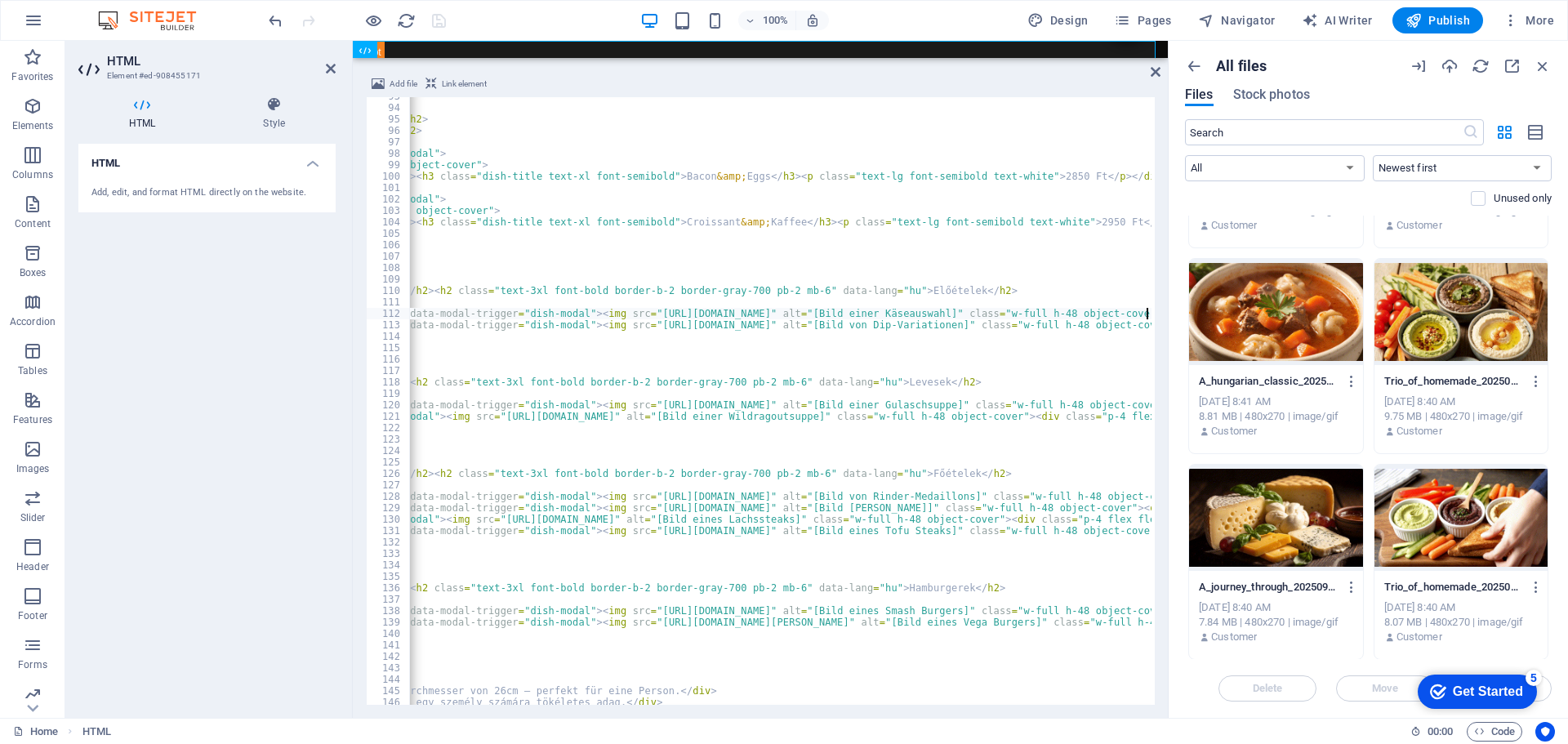
scroll to position [1107, 0]
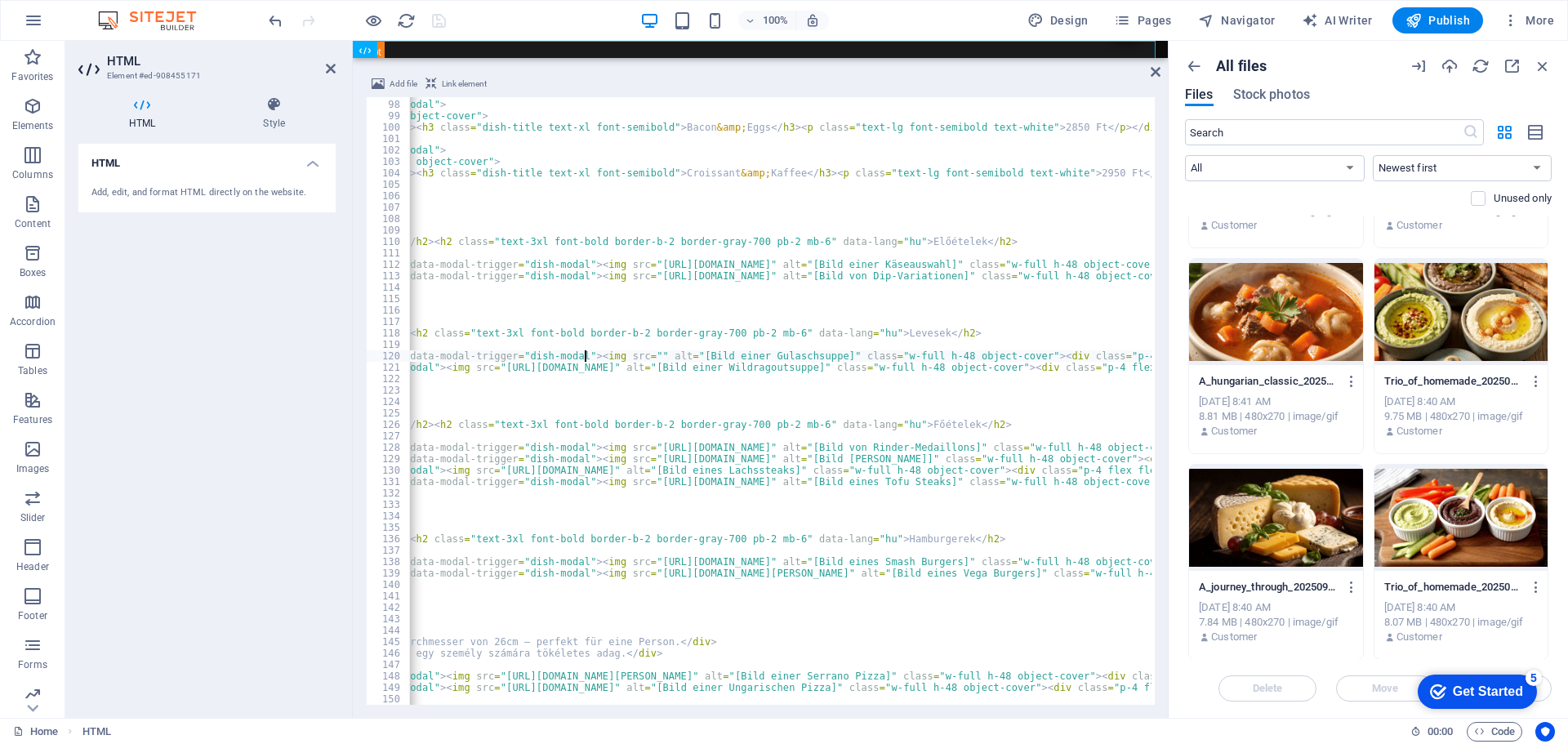
type textarea "<div class="menu-card rounded-lg overflow-hidden flex flex-col data-item" data-…"
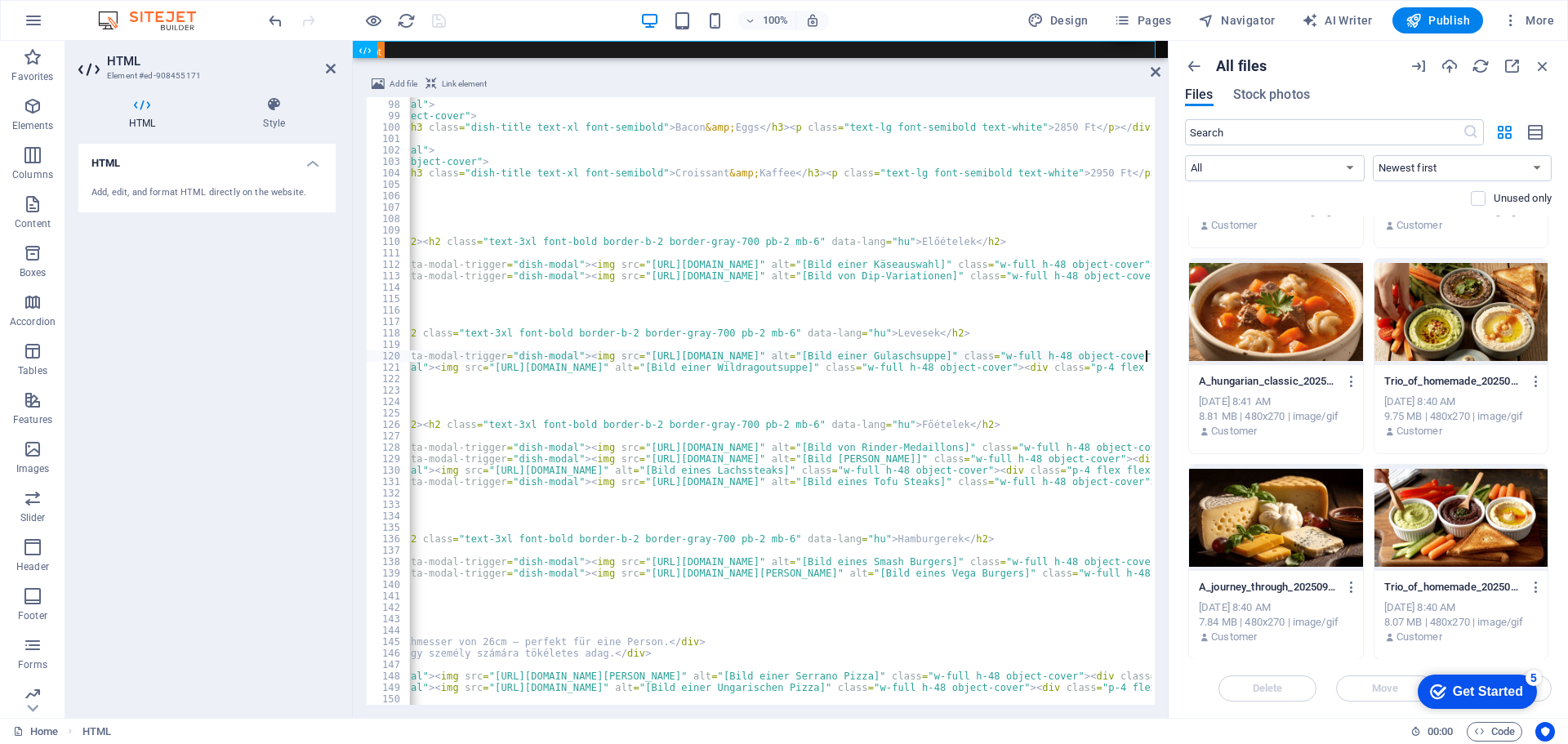
scroll to position [0, 676]
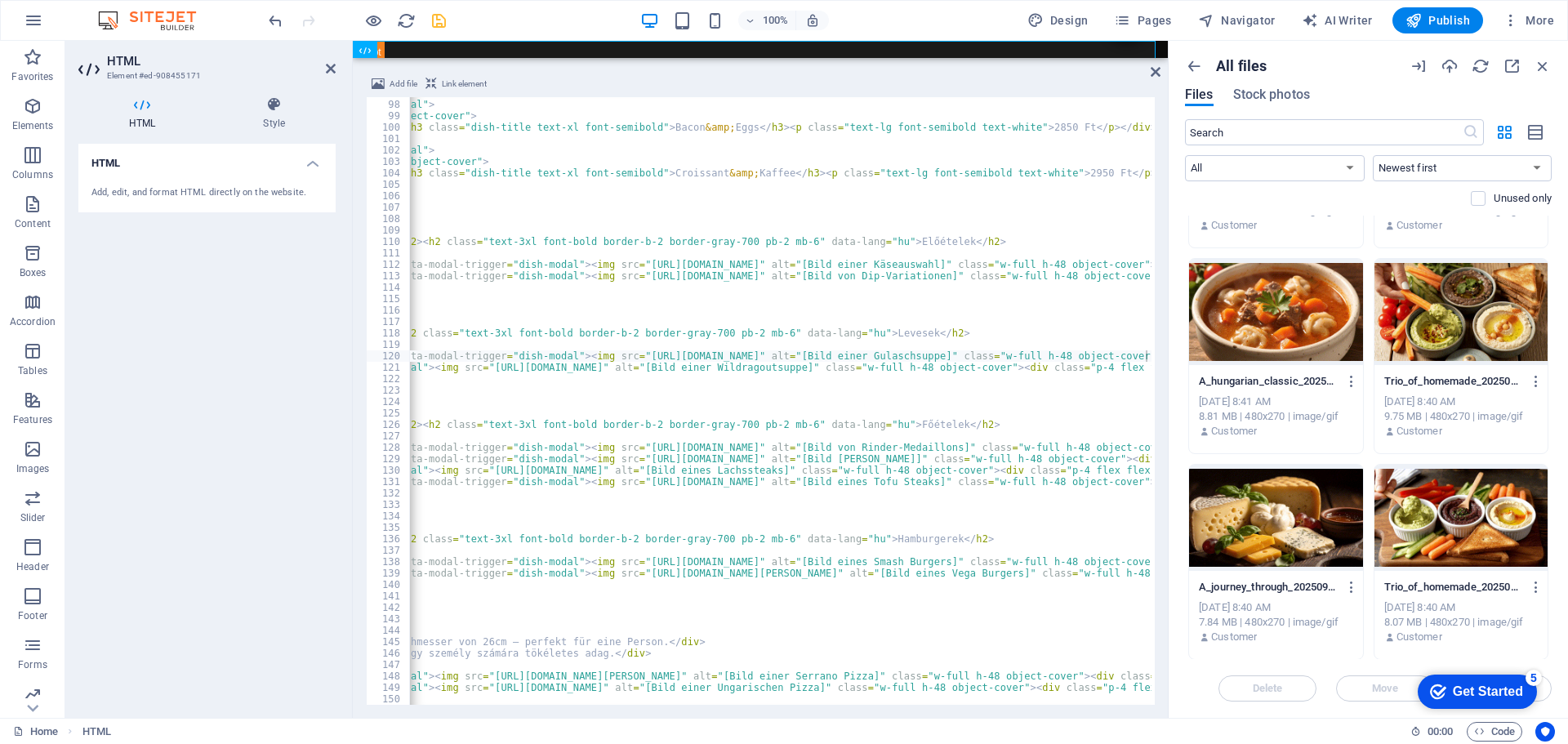
click at [500, 23] on div "100% Design Pages Navigator AI Writer Publish More" at bounding box center [913, 20] width 1295 height 26
click at [433, 21] on icon "save" at bounding box center [439, 20] width 19 height 19
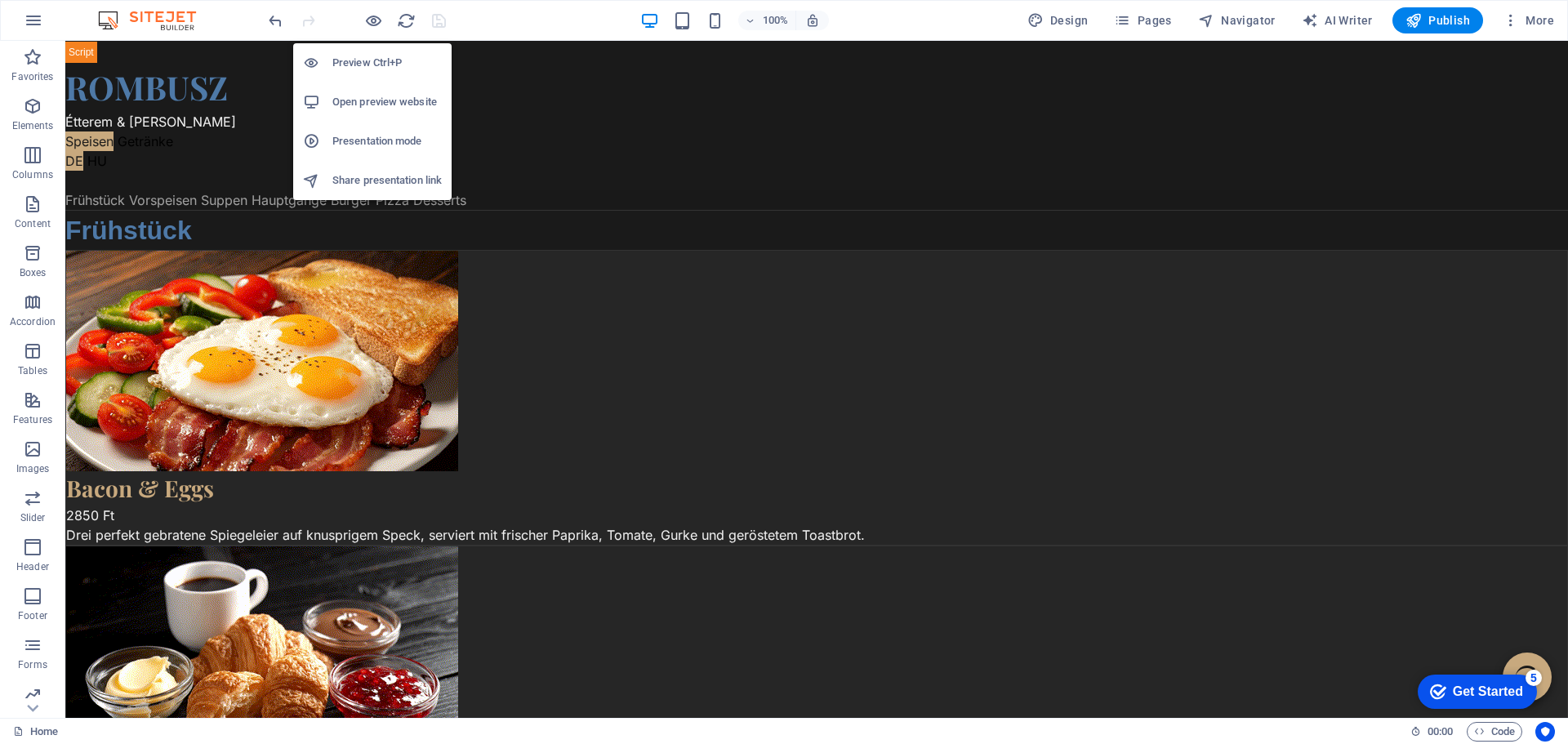
click at [370, 101] on h6 "Open preview website" at bounding box center [387, 101] width 109 height 20
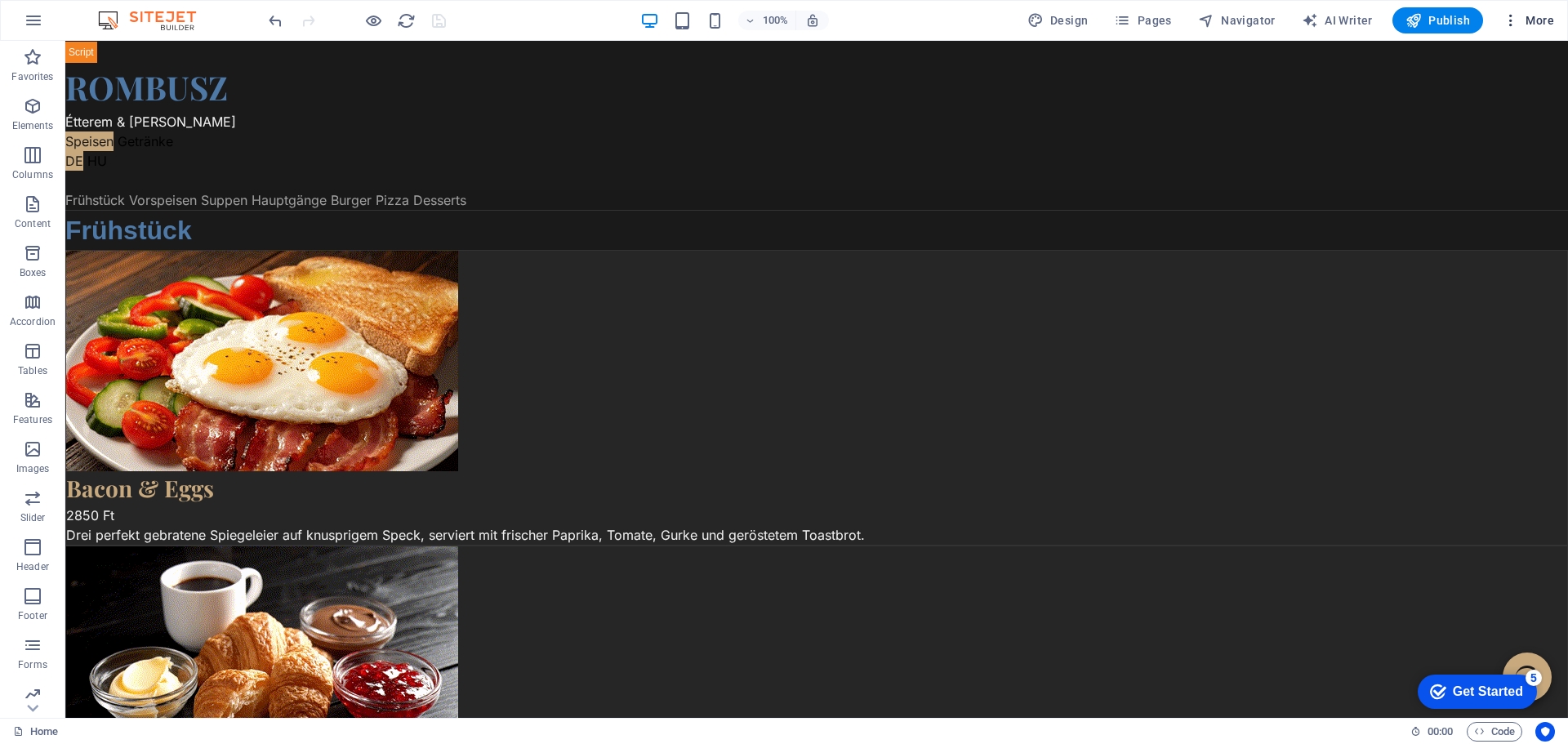
click at [1537, 15] on span "More" at bounding box center [1528, 20] width 51 height 17
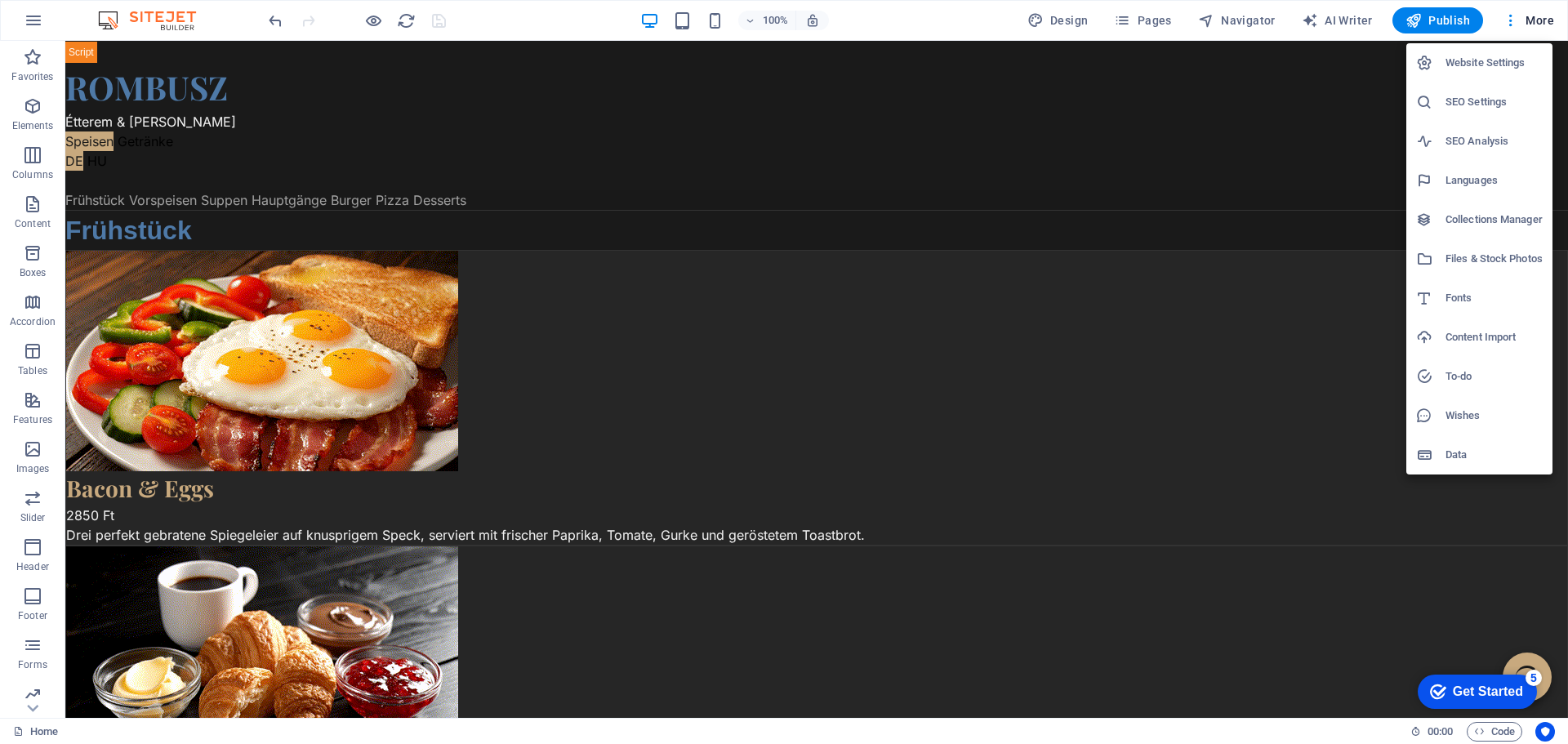
click at [1474, 258] on h6 "Files & Stock Photos" at bounding box center [1493, 258] width 97 height 20
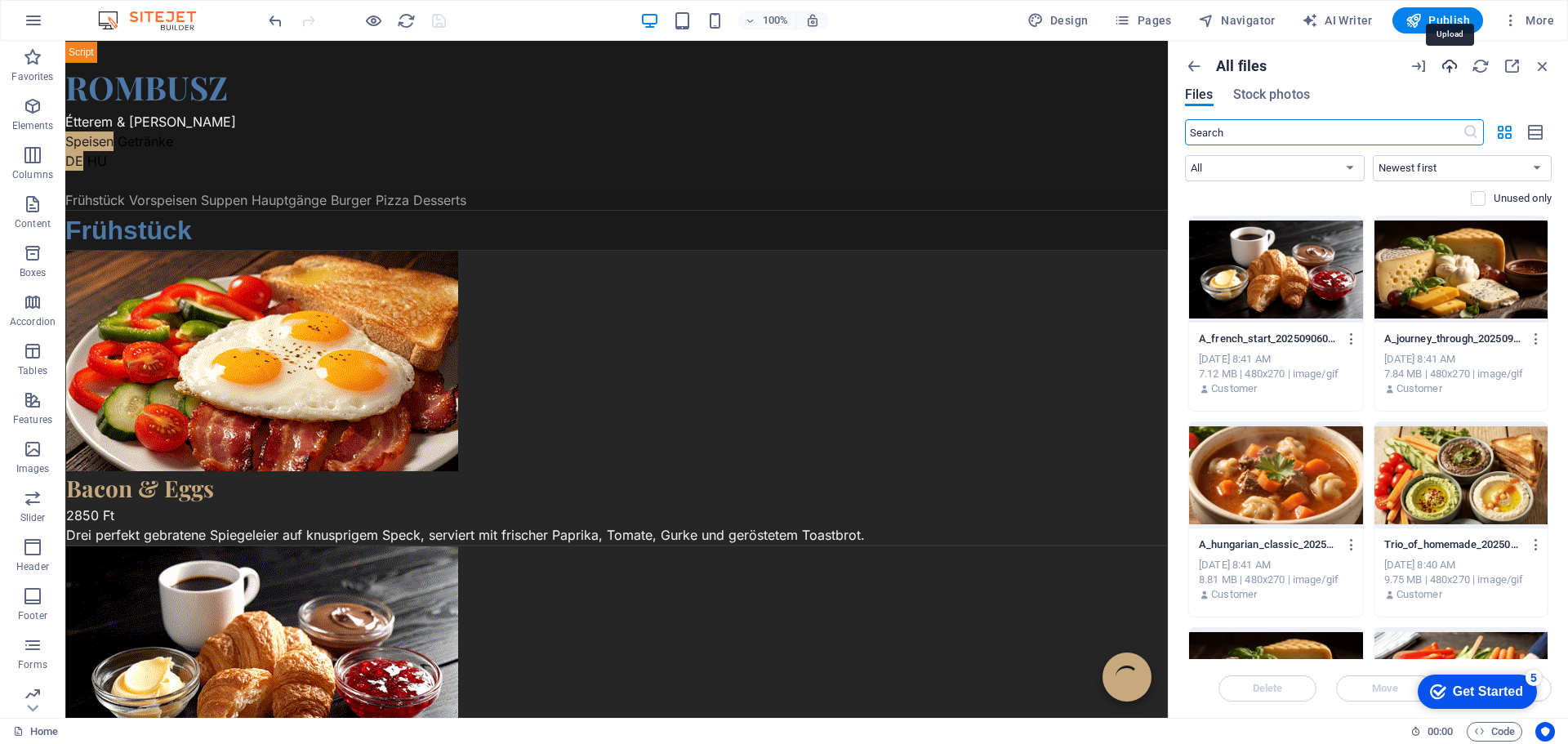
click at [1452, 67] on icon "button" at bounding box center [1449, 65] width 18 height 18
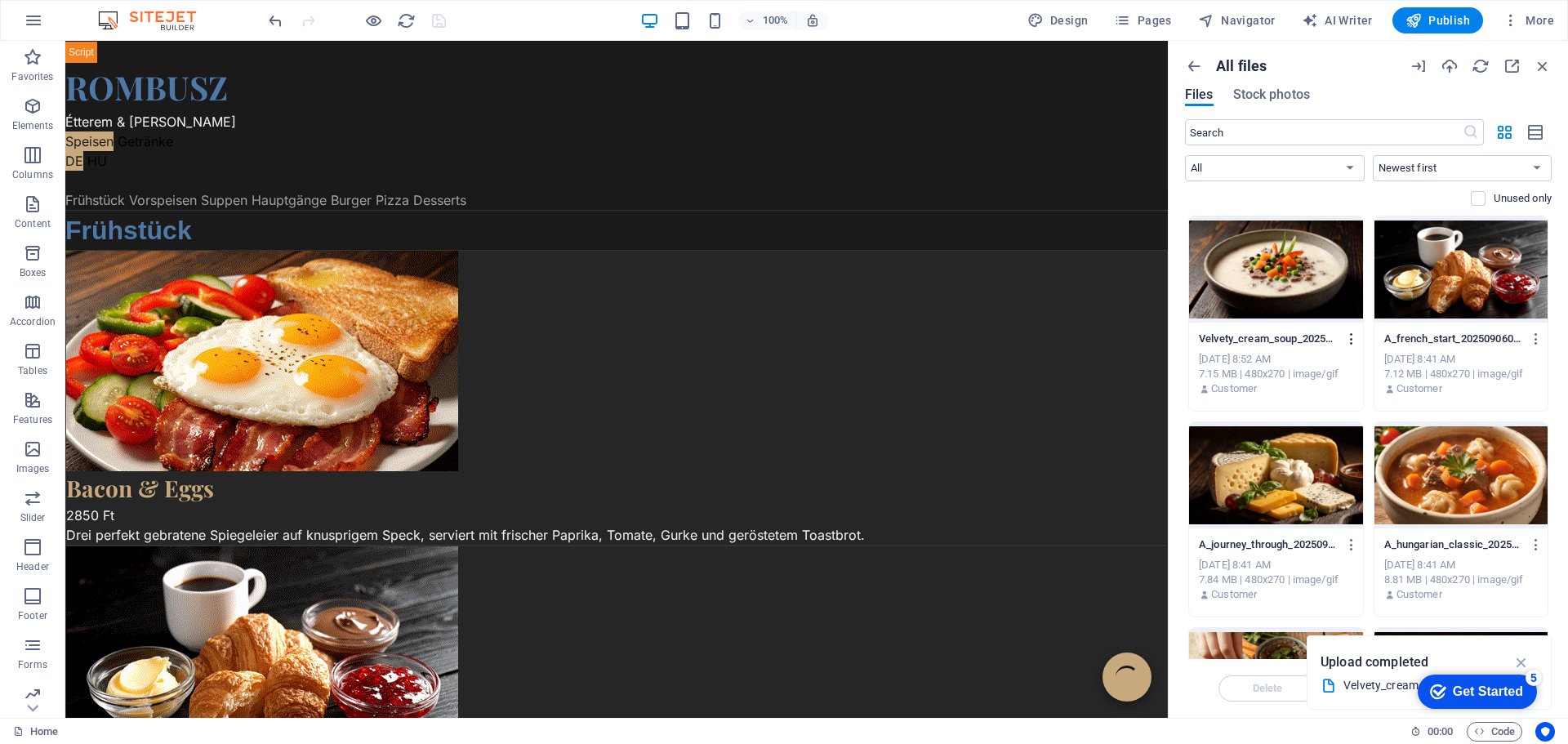
click at [1349, 334] on icon "button" at bounding box center [1352, 339] width 16 height 15
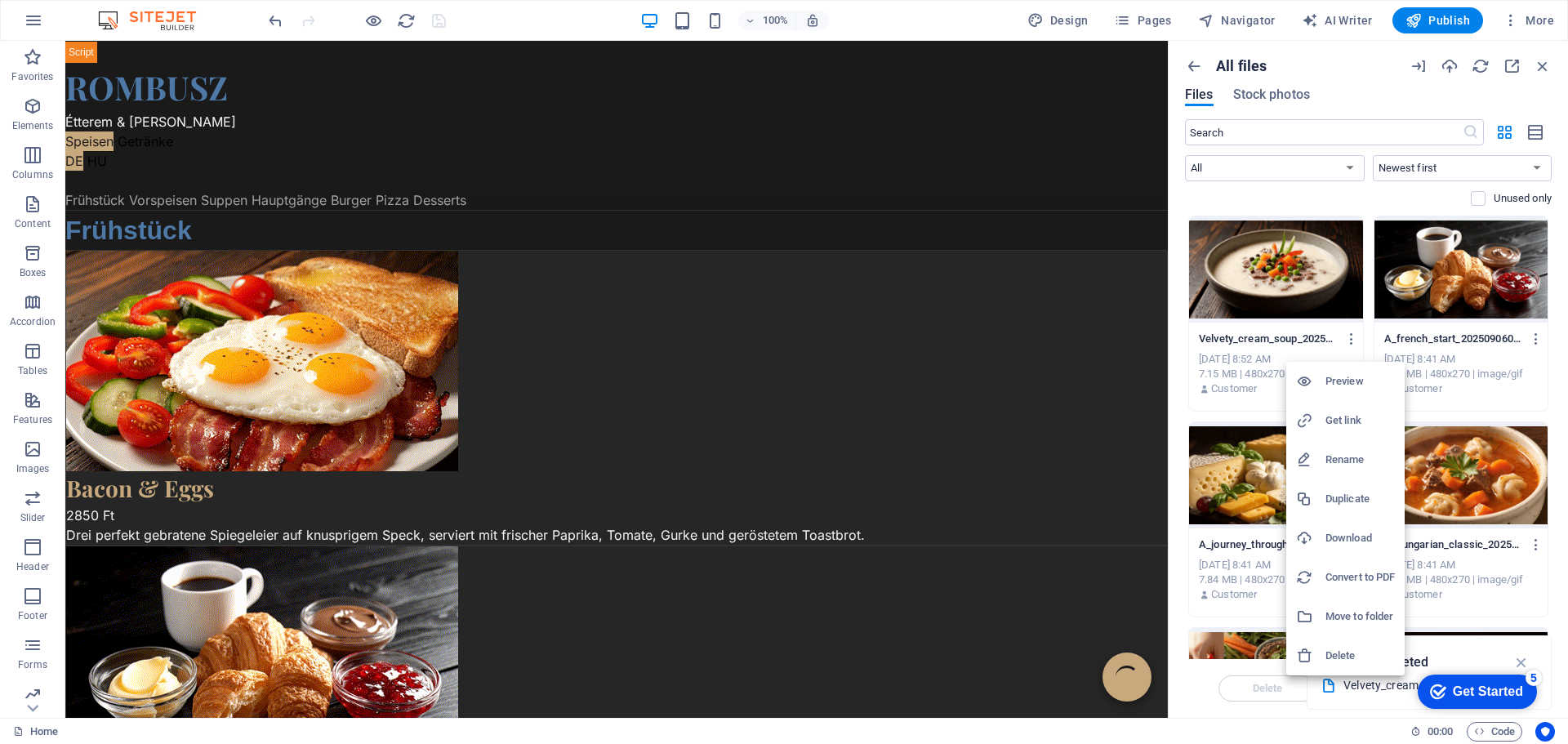
click at [1351, 415] on h6 "Get link" at bounding box center [1360, 420] width 70 height 20
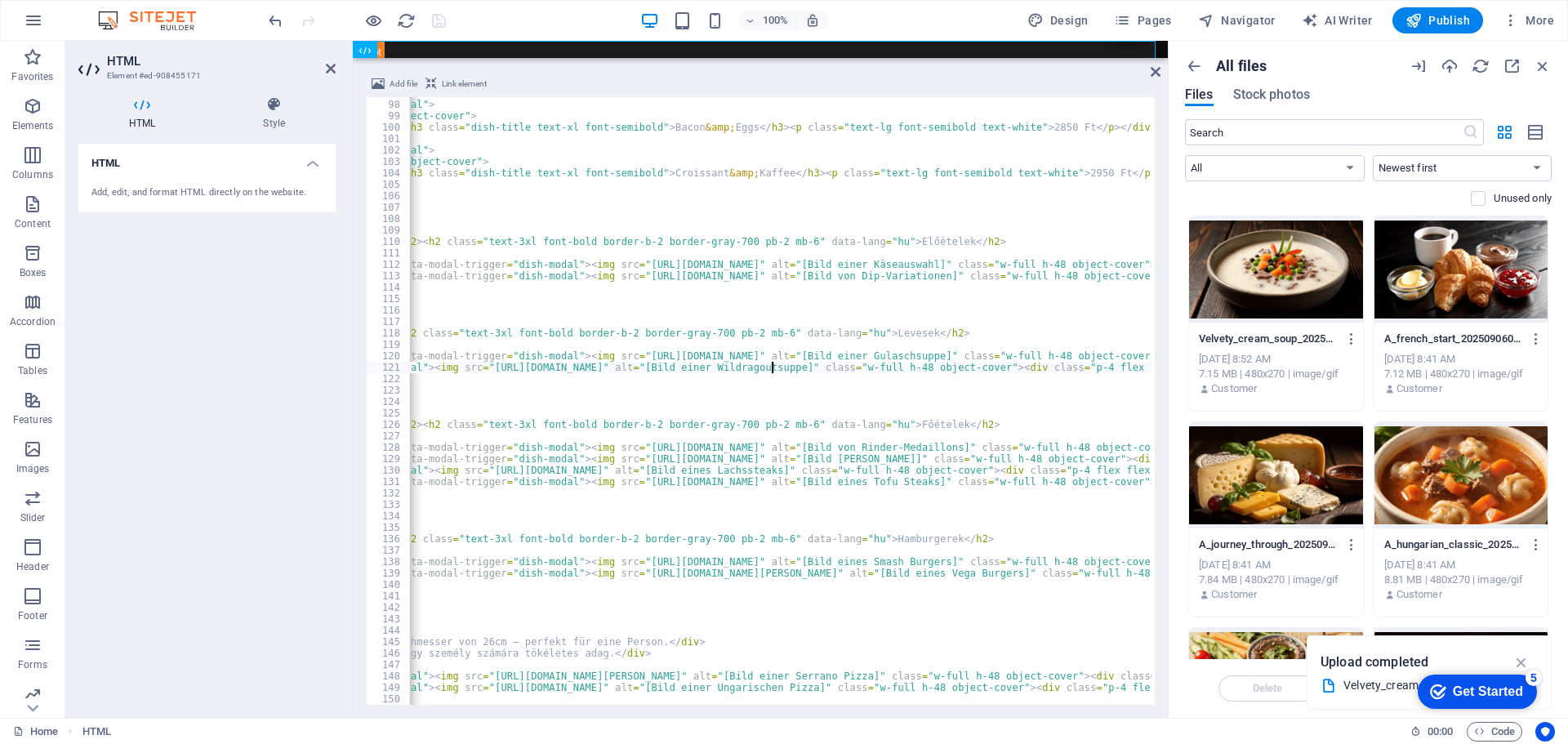
scroll to position [1107, 0]
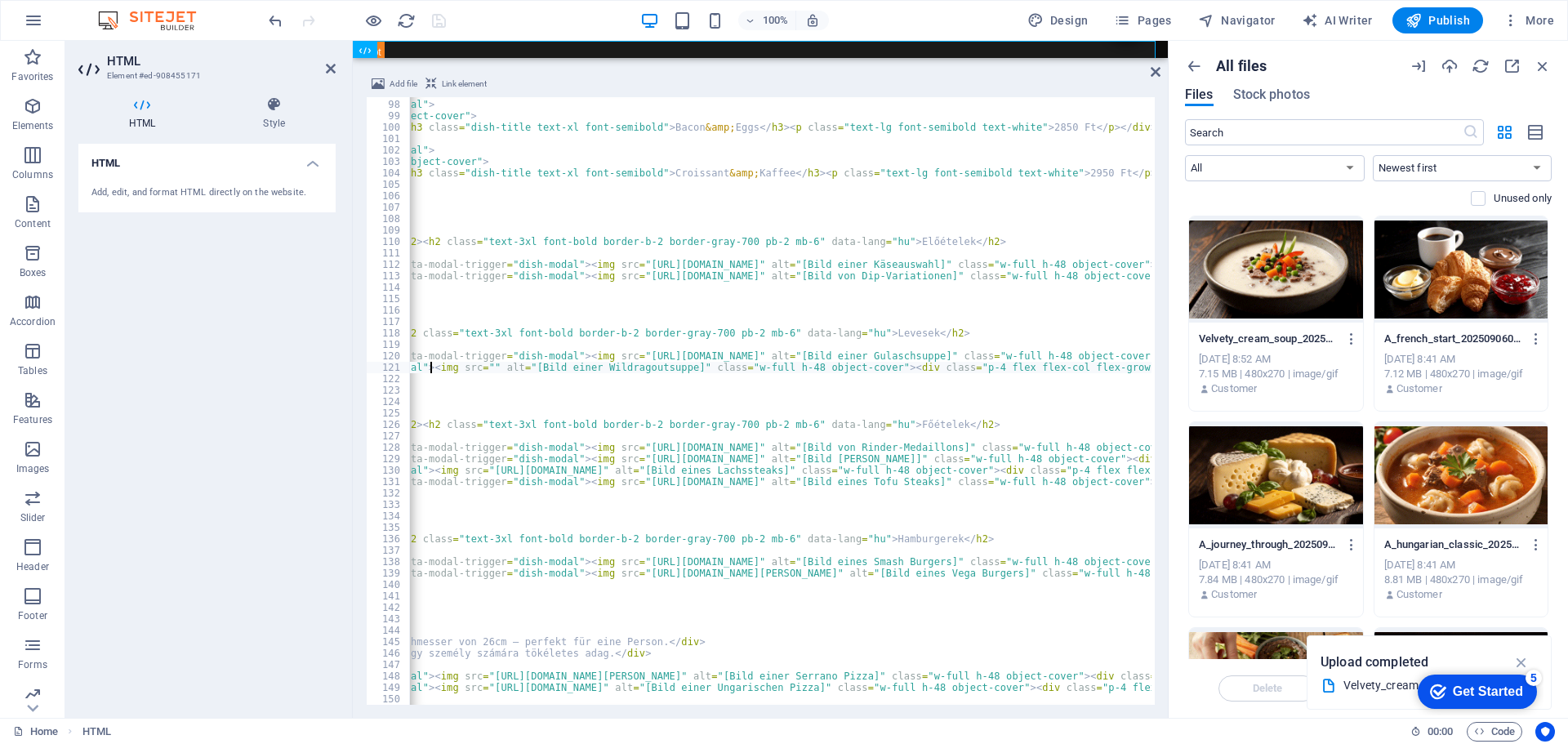
type textarea "<div class="menu-card rounded-lg overflow-hidden flex flex-col" data-modal-trig…"
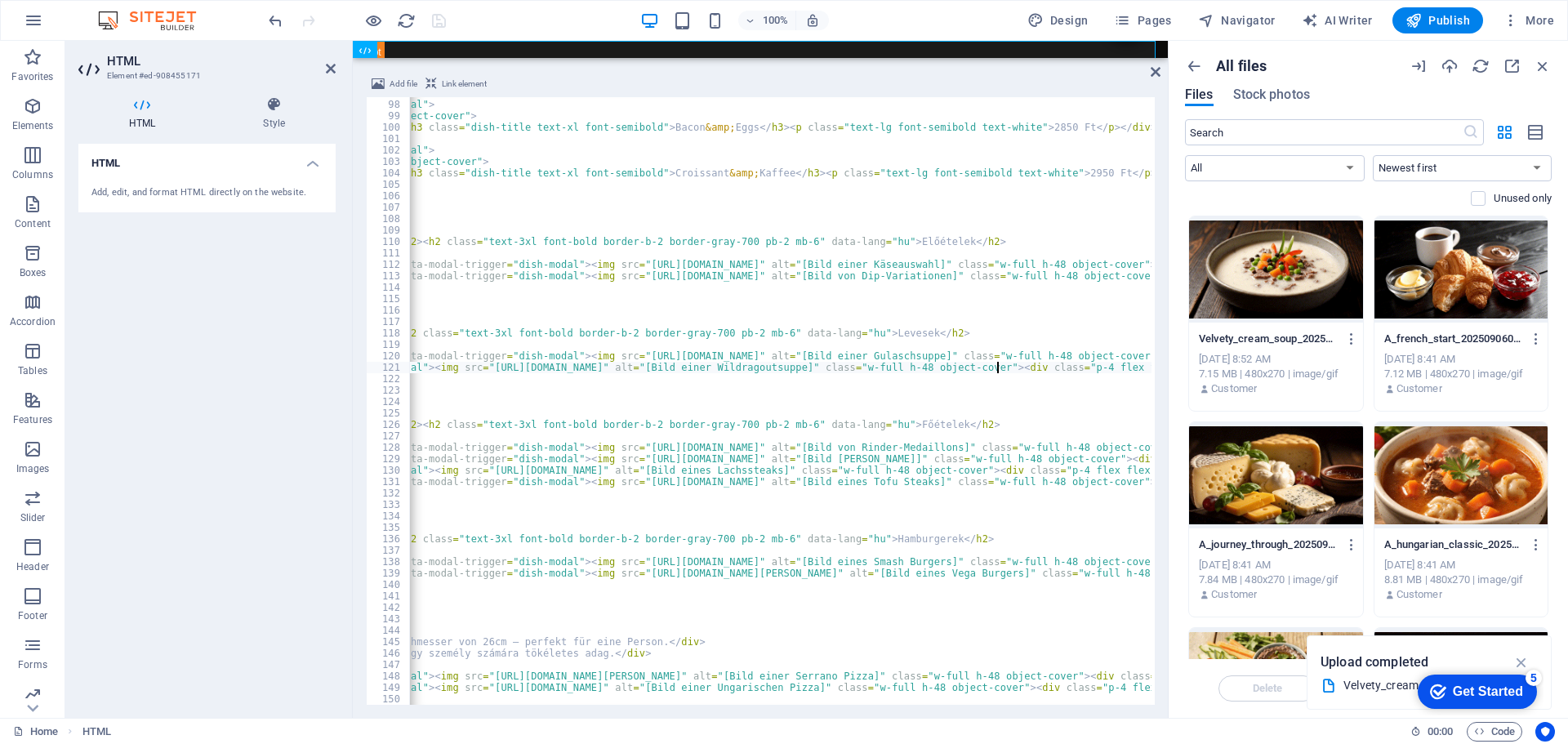
click at [496, 21] on div "100% Design Pages Navigator AI Writer Publish More" at bounding box center [913, 20] width 1295 height 26
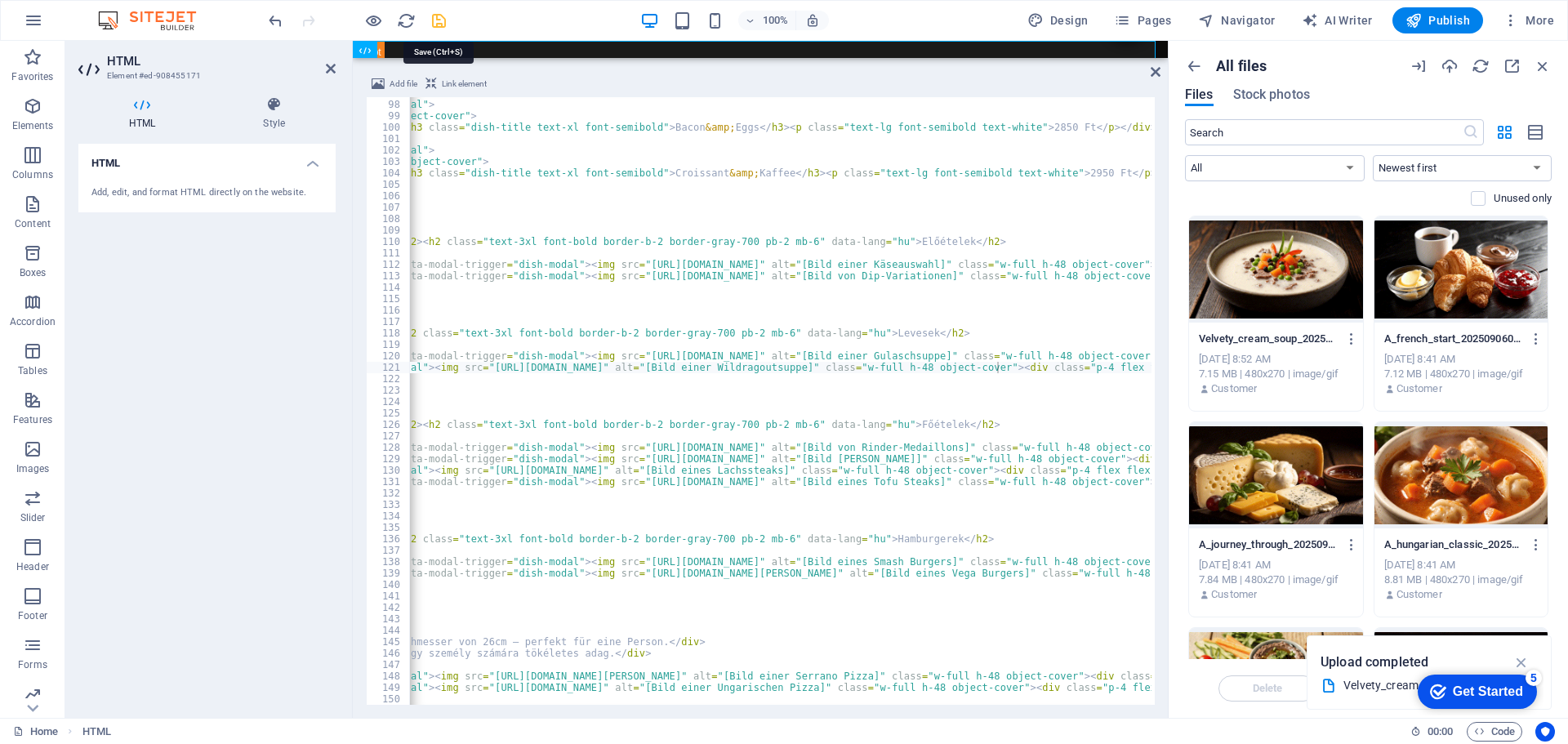
click at [440, 22] on icon "save" at bounding box center [439, 20] width 19 height 19
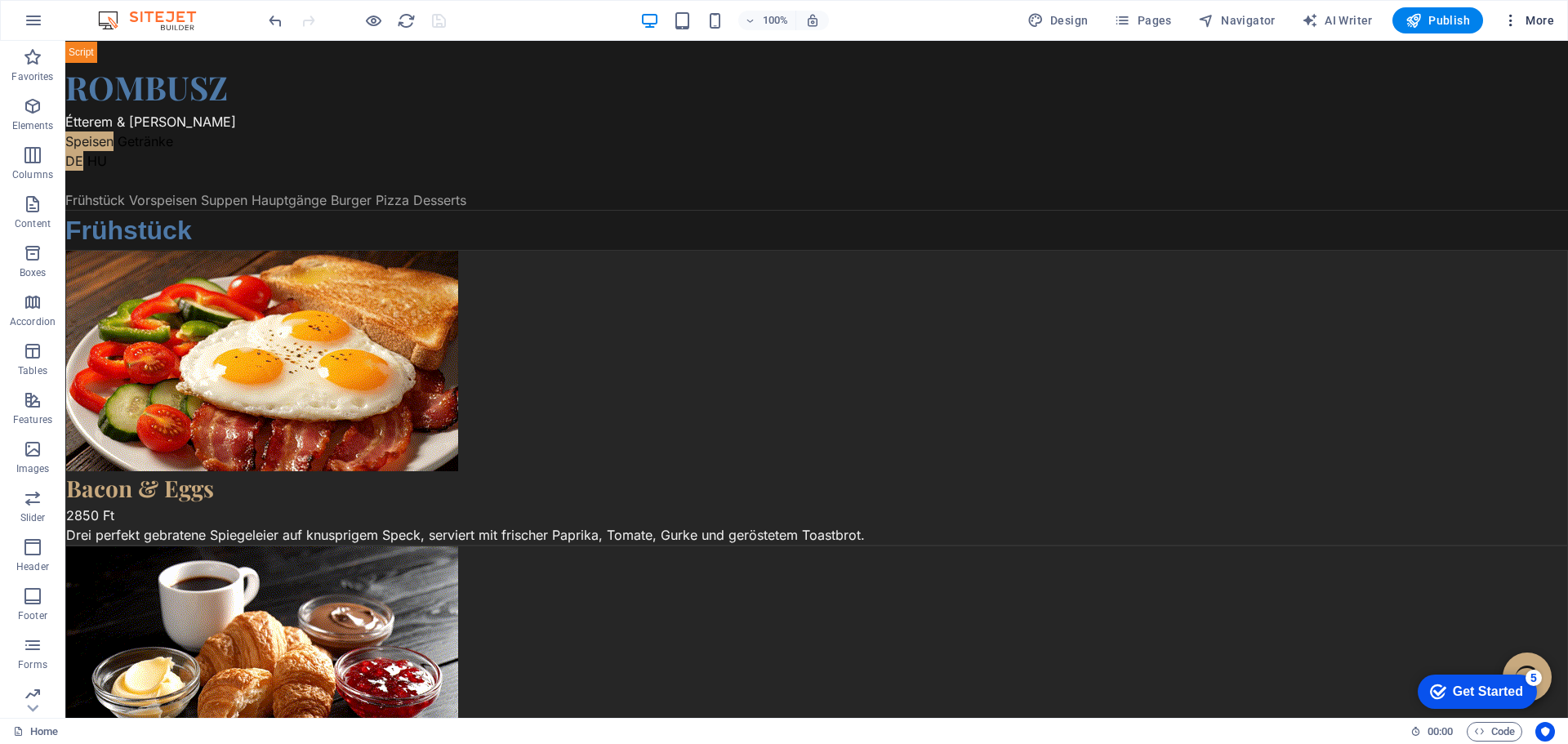
click at [1548, 13] on span "More" at bounding box center [1528, 20] width 51 height 17
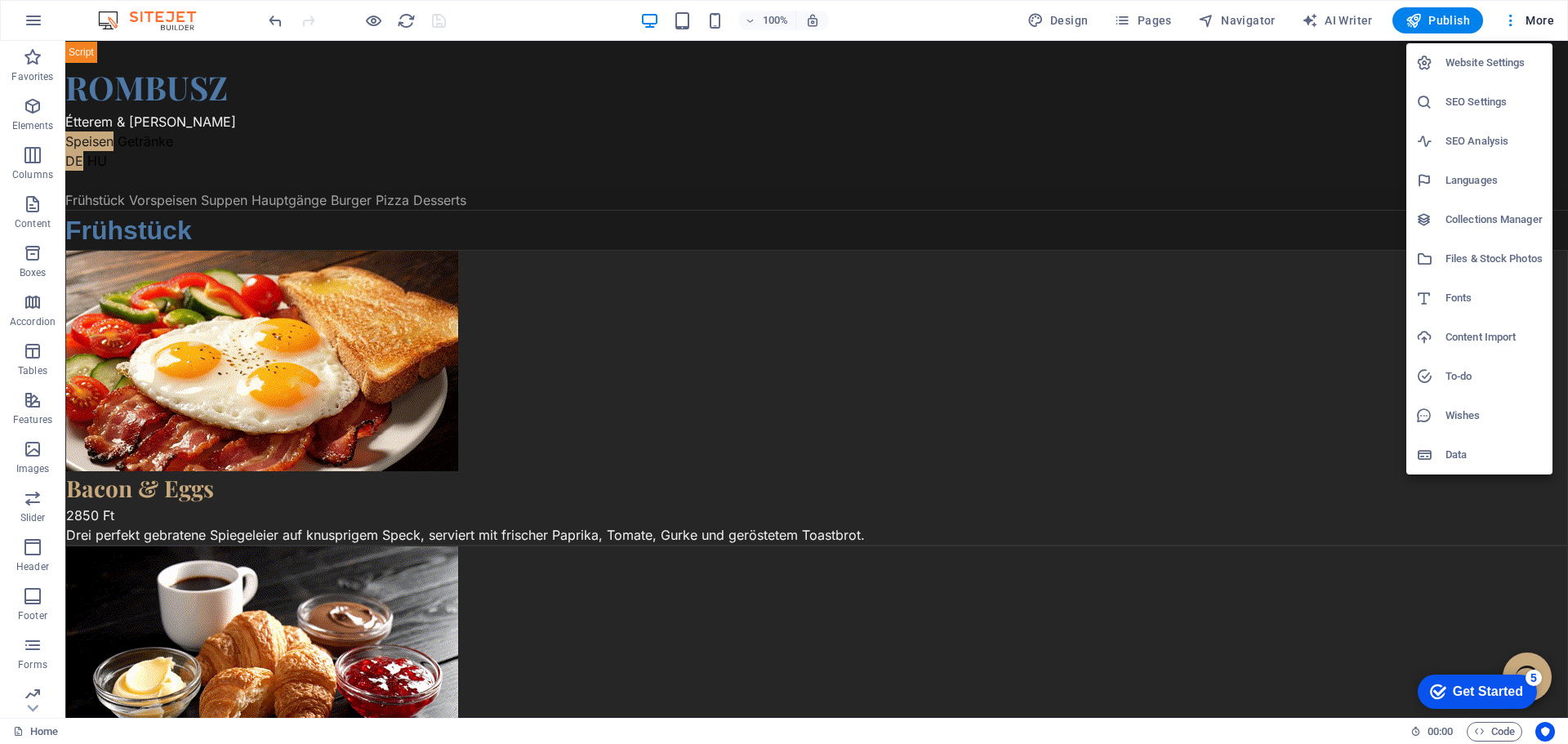
click at [1466, 264] on h6 "Files & Stock Photos" at bounding box center [1493, 258] width 97 height 20
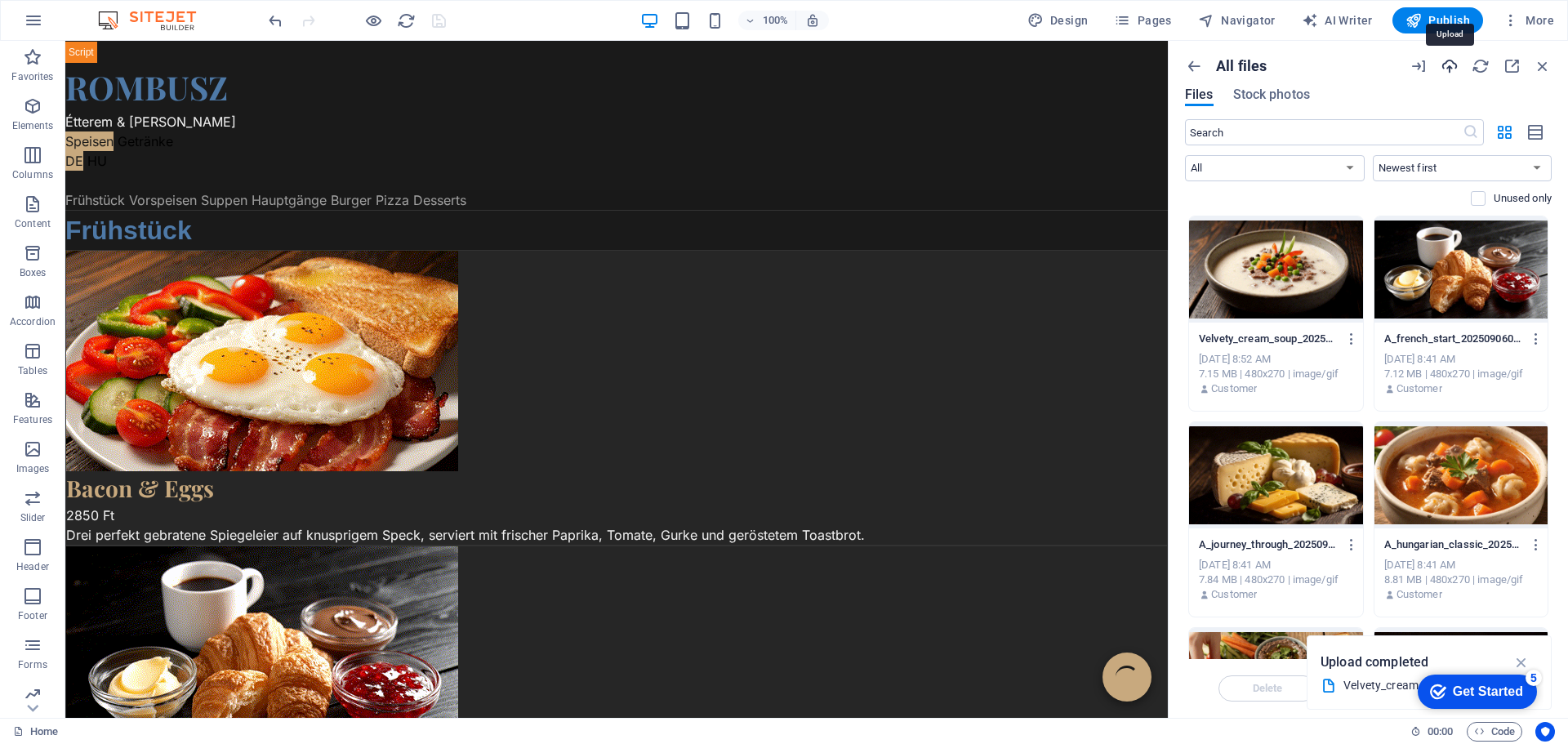
click at [1450, 61] on icon "button" at bounding box center [1449, 65] width 18 height 18
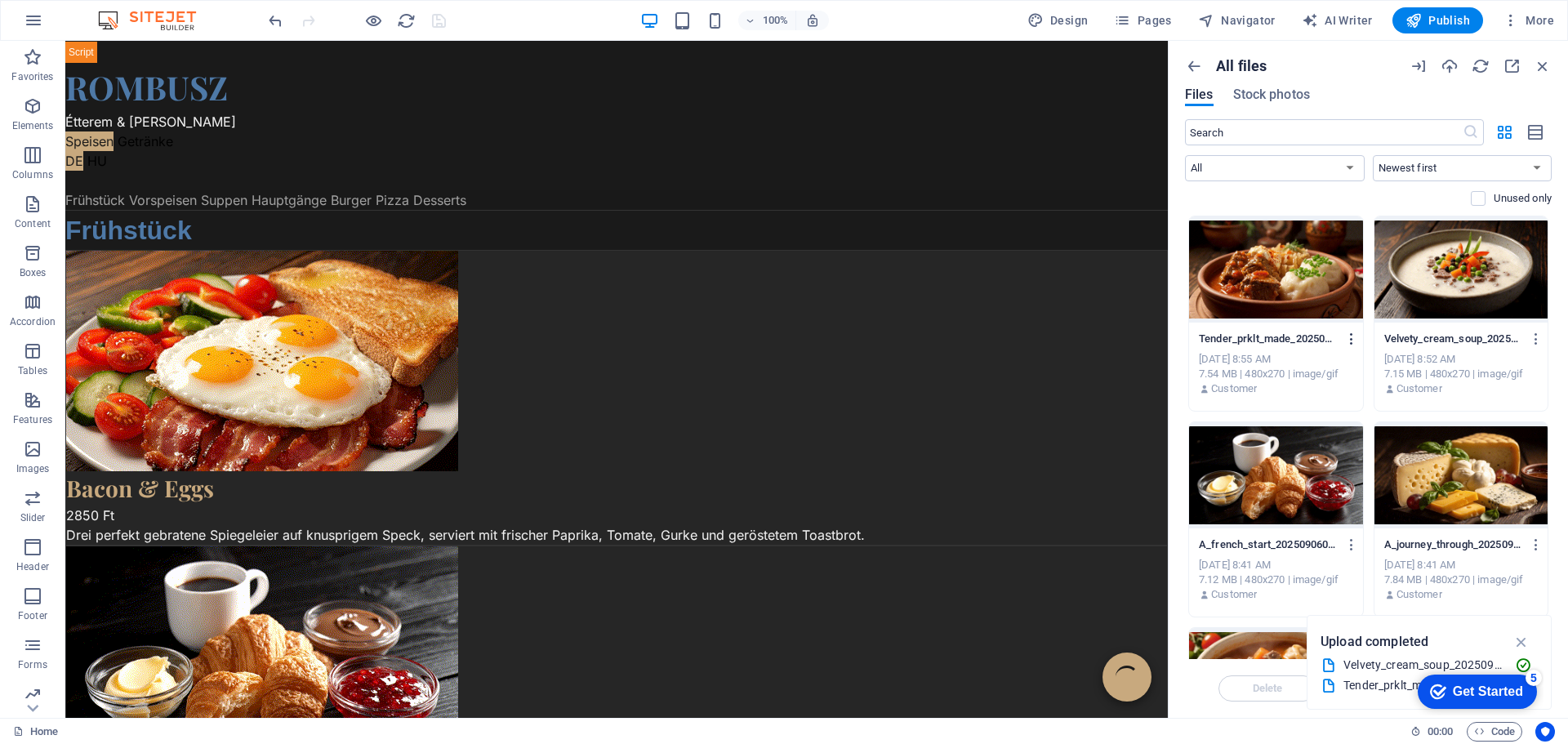
click at [1349, 337] on icon "button" at bounding box center [1352, 339] width 16 height 15
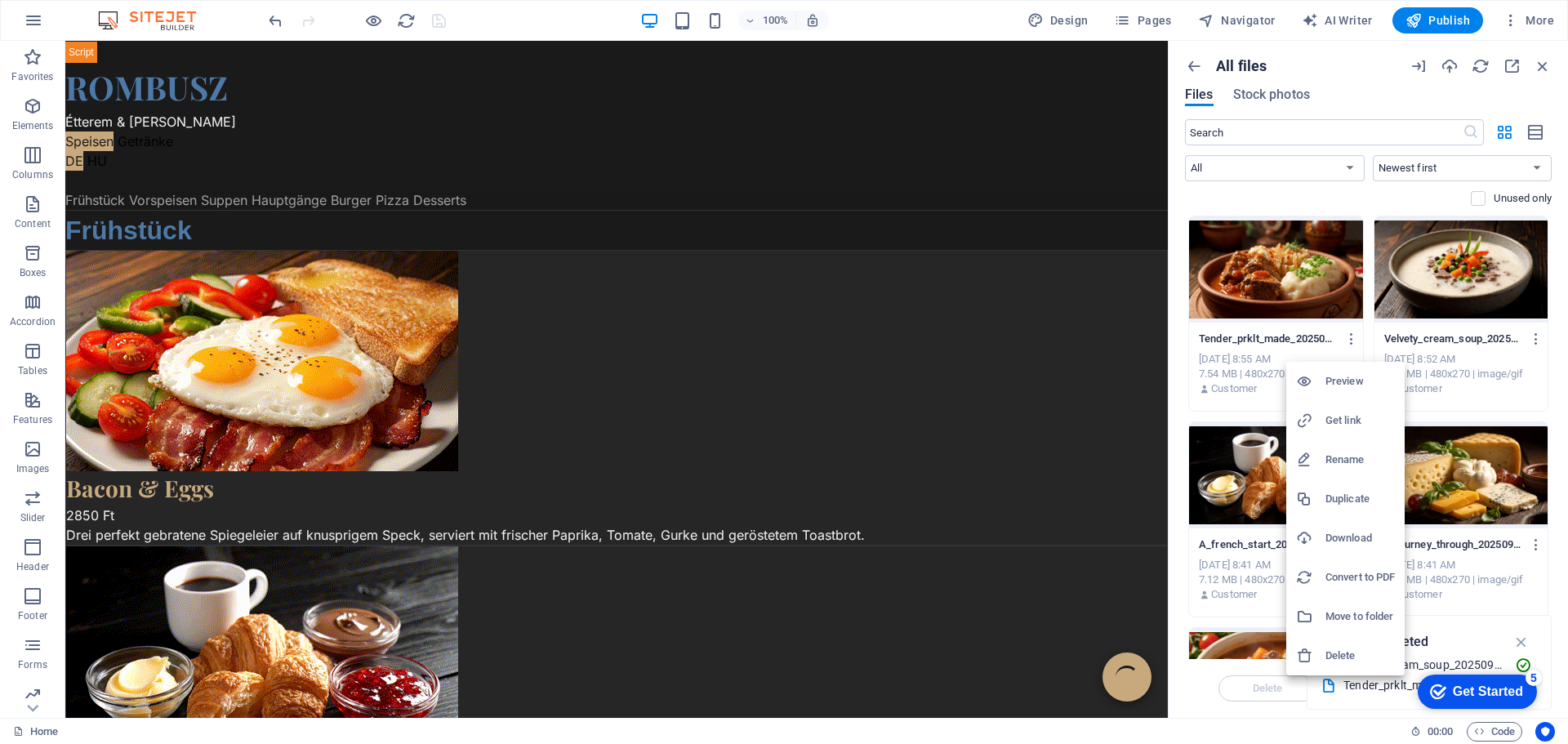
click at [1343, 421] on h6 "Get link" at bounding box center [1360, 420] width 70 height 20
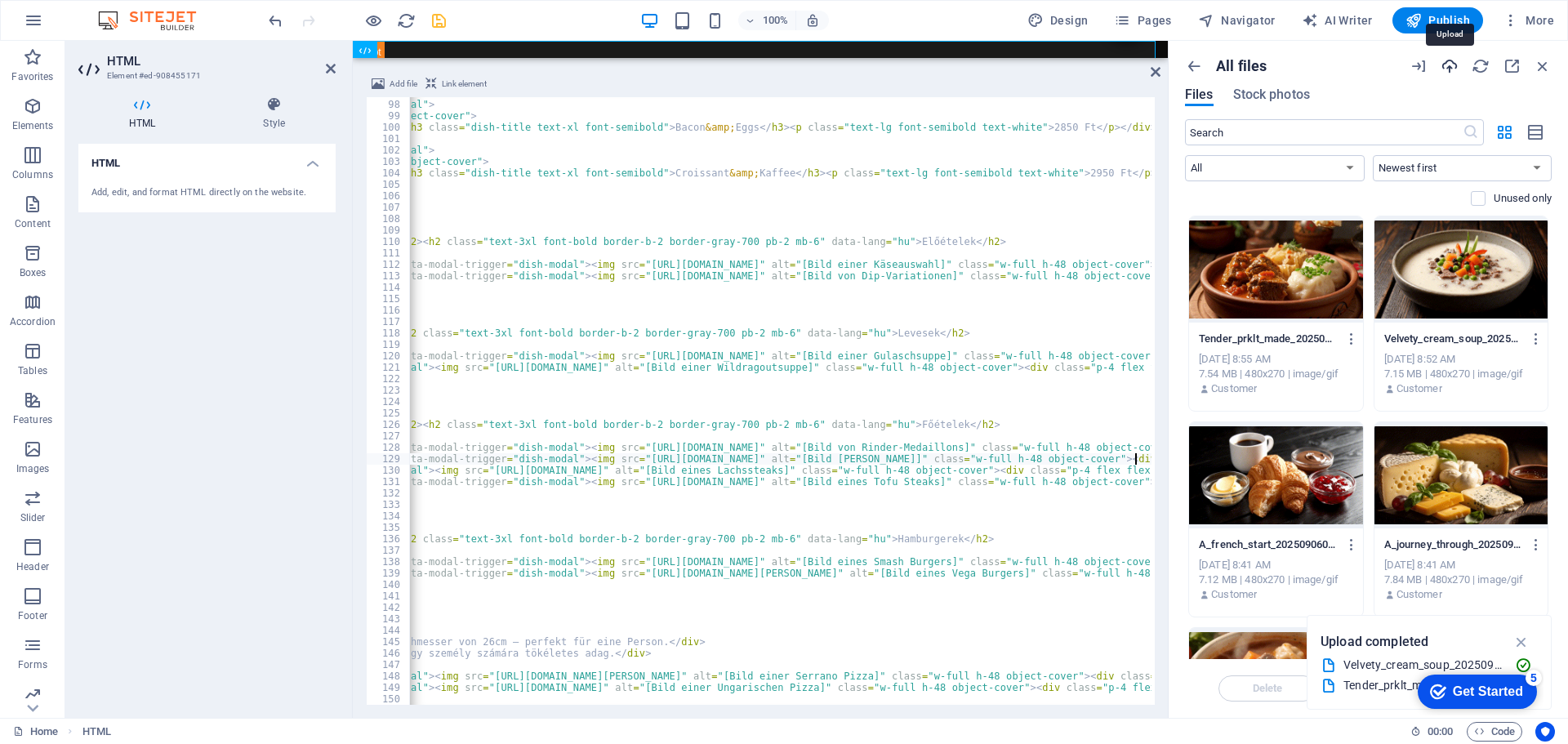
click at [1447, 70] on icon "button" at bounding box center [1449, 65] width 18 height 18
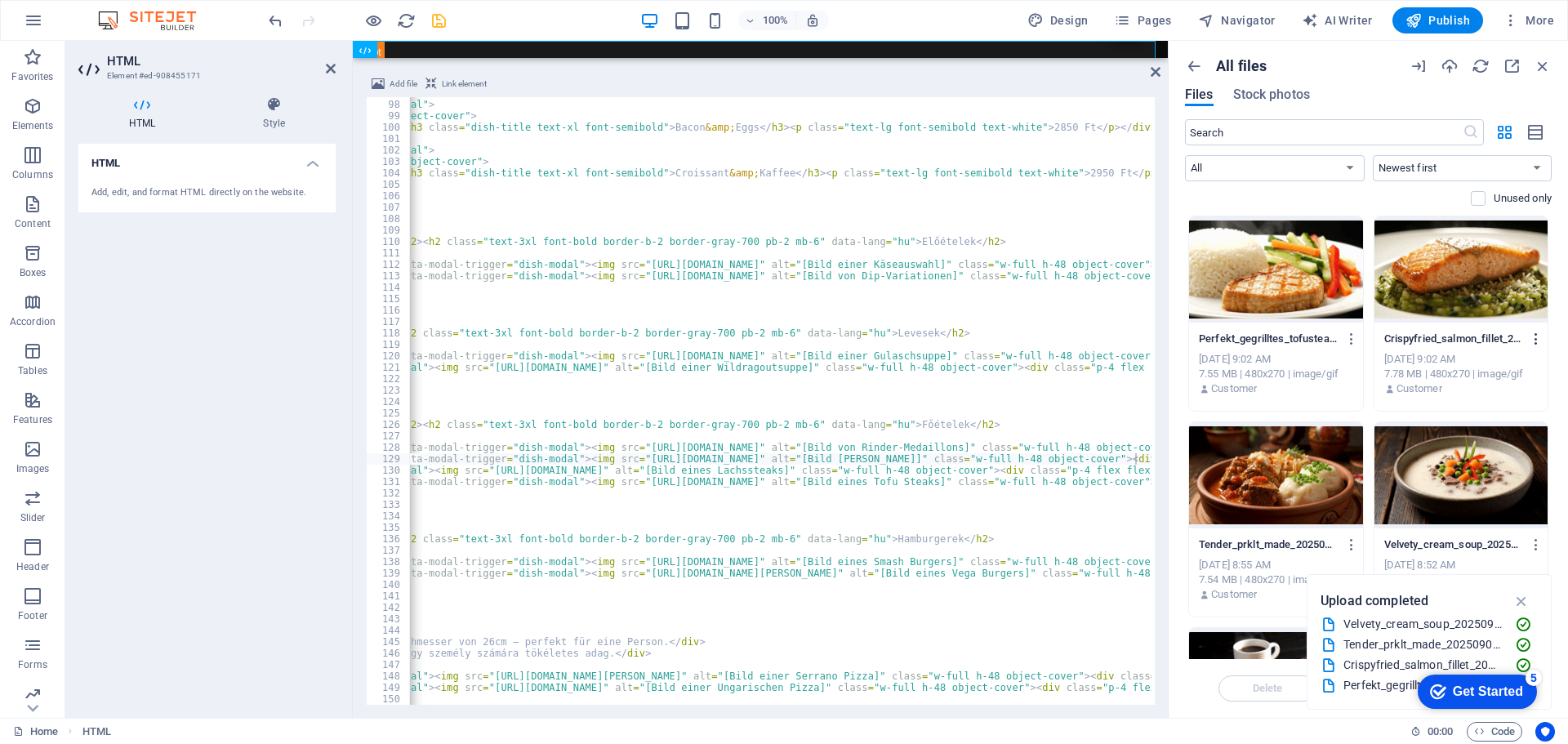
click at [1532, 339] on icon "button" at bounding box center [1536, 339] width 16 height 15
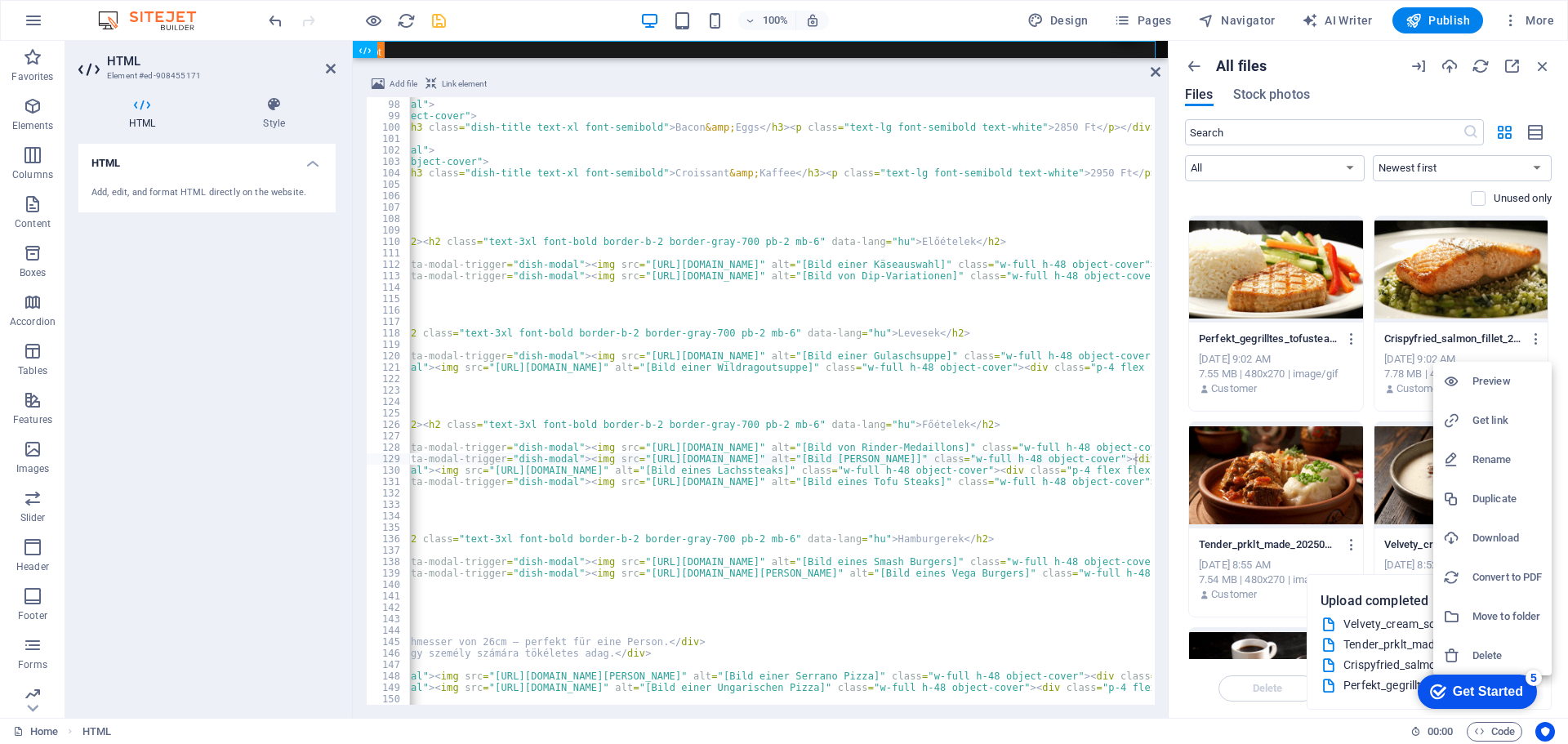
click at [1480, 414] on h6 "Get link" at bounding box center [1507, 420] width 70 height 20
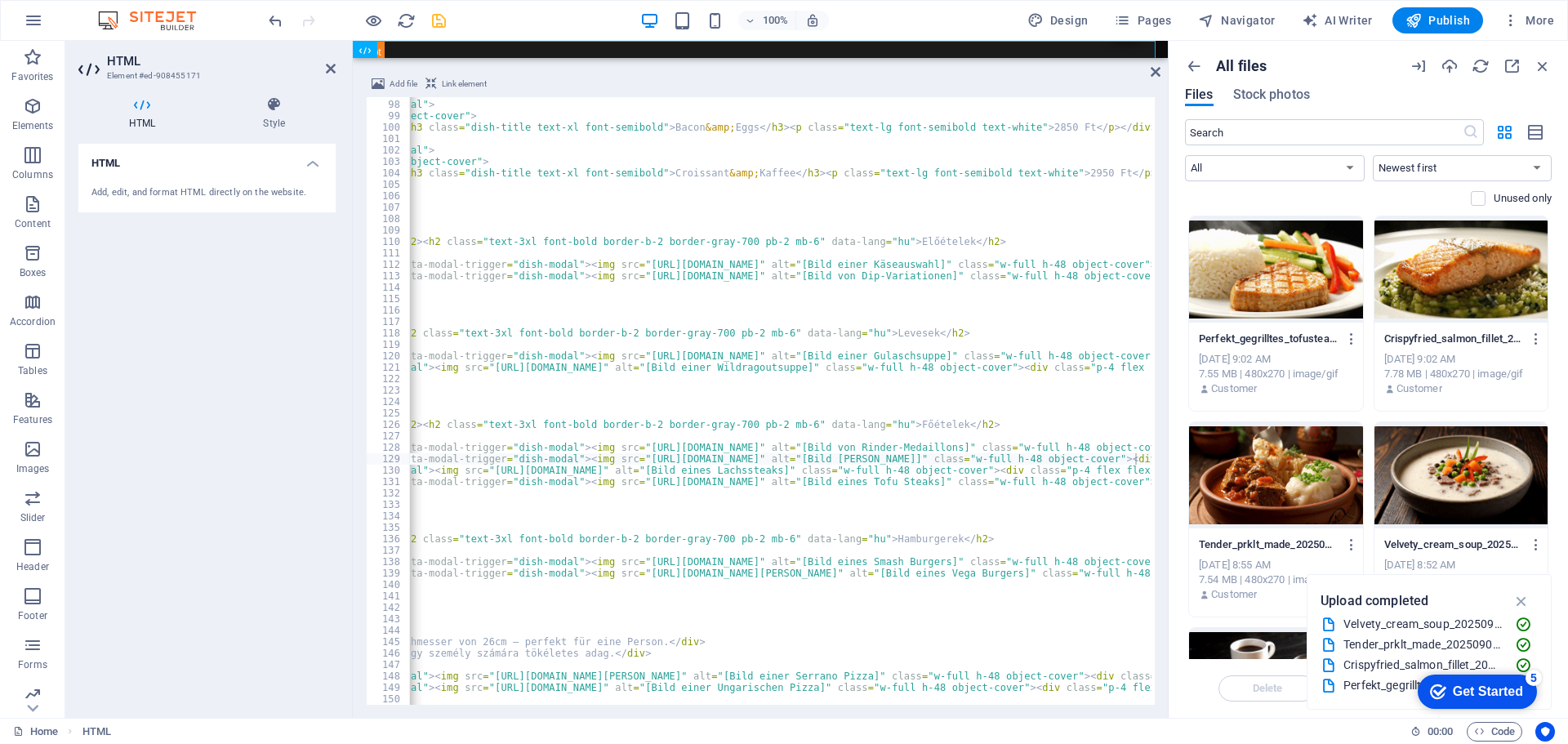
scroll to position [1156, 0]
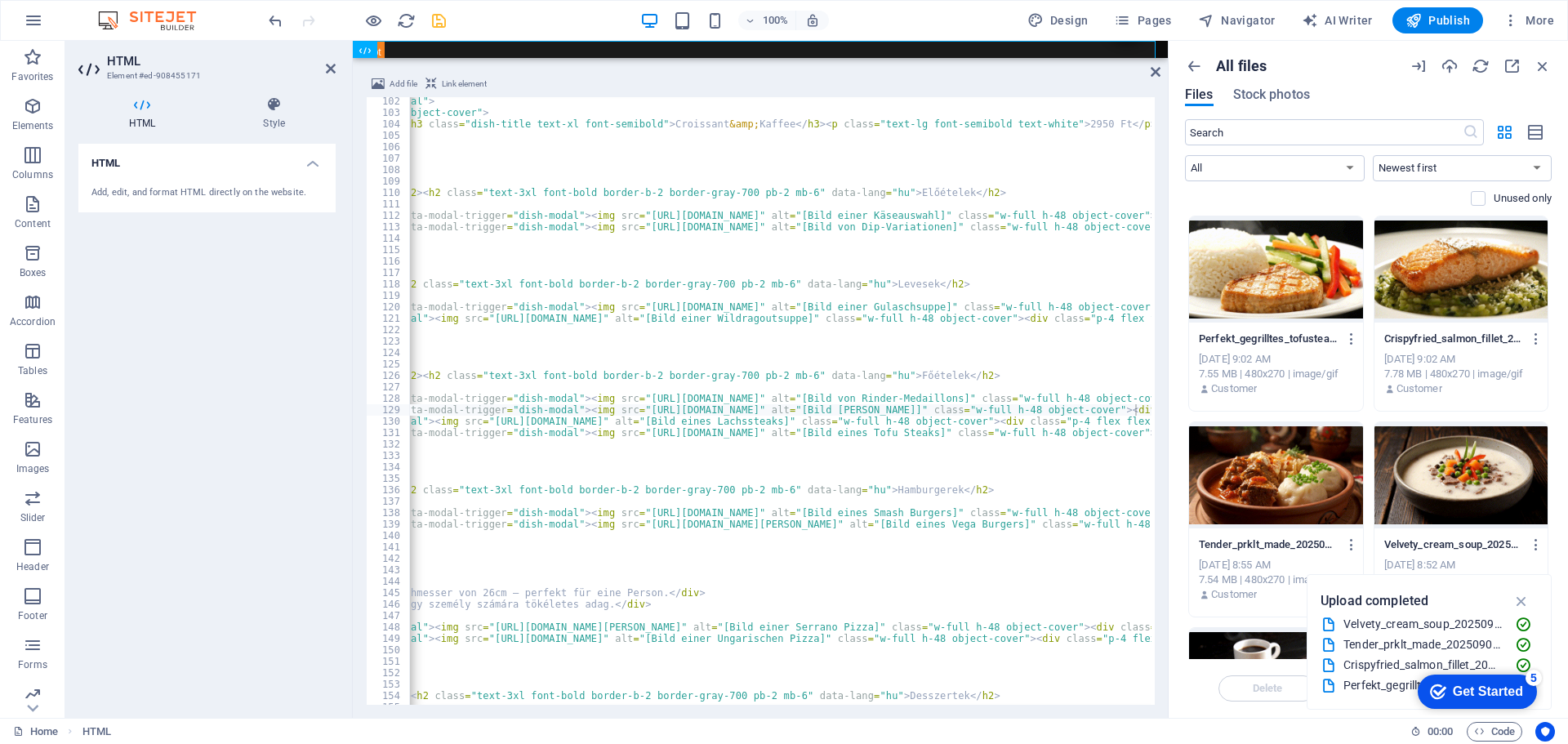
type textarea "<div class="menu-card rounded-lg overflow-hidden flex flex-col" data-modal-trig…"
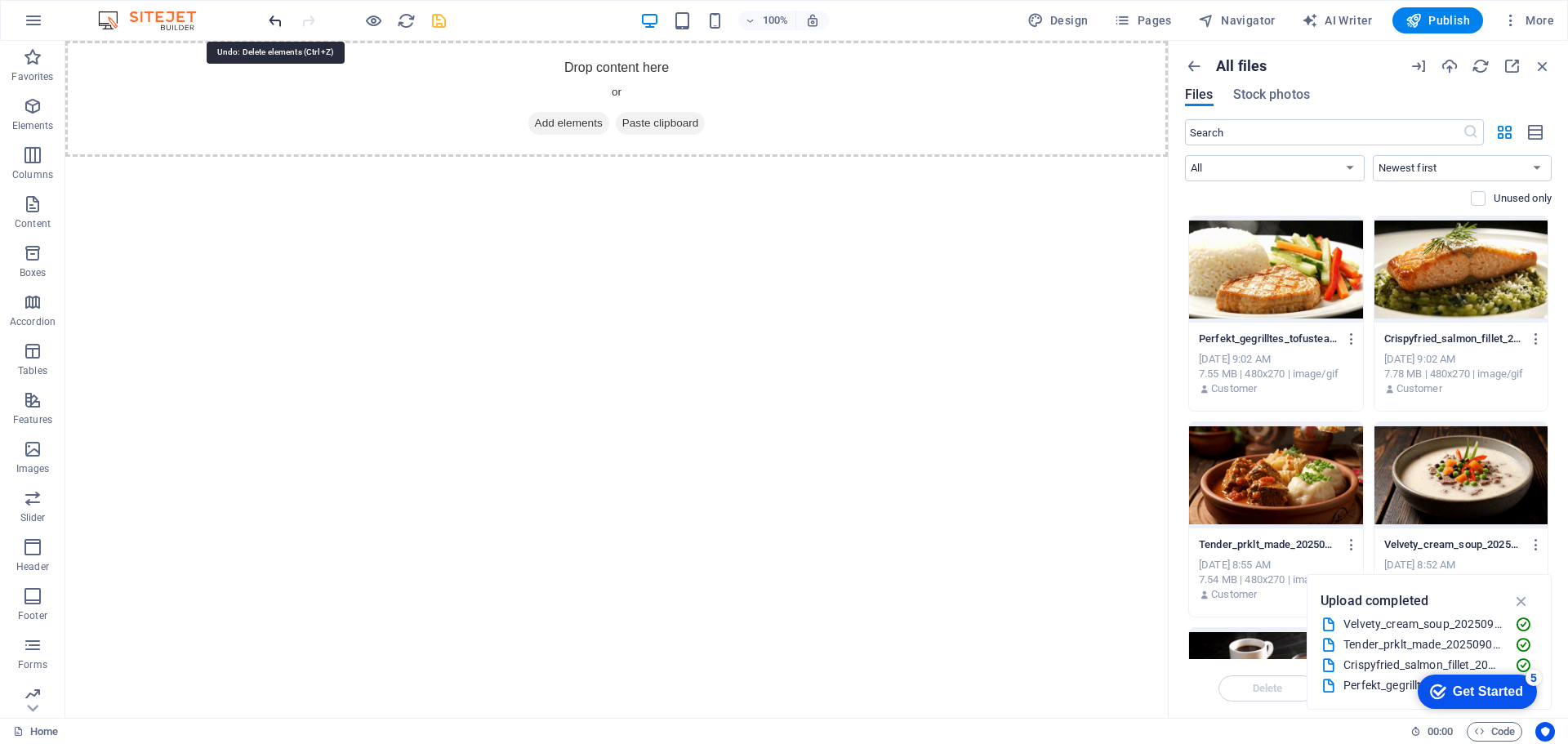
click at [275, 18] on icon "undo" at bounding box center [276, 20] width 19 height 19
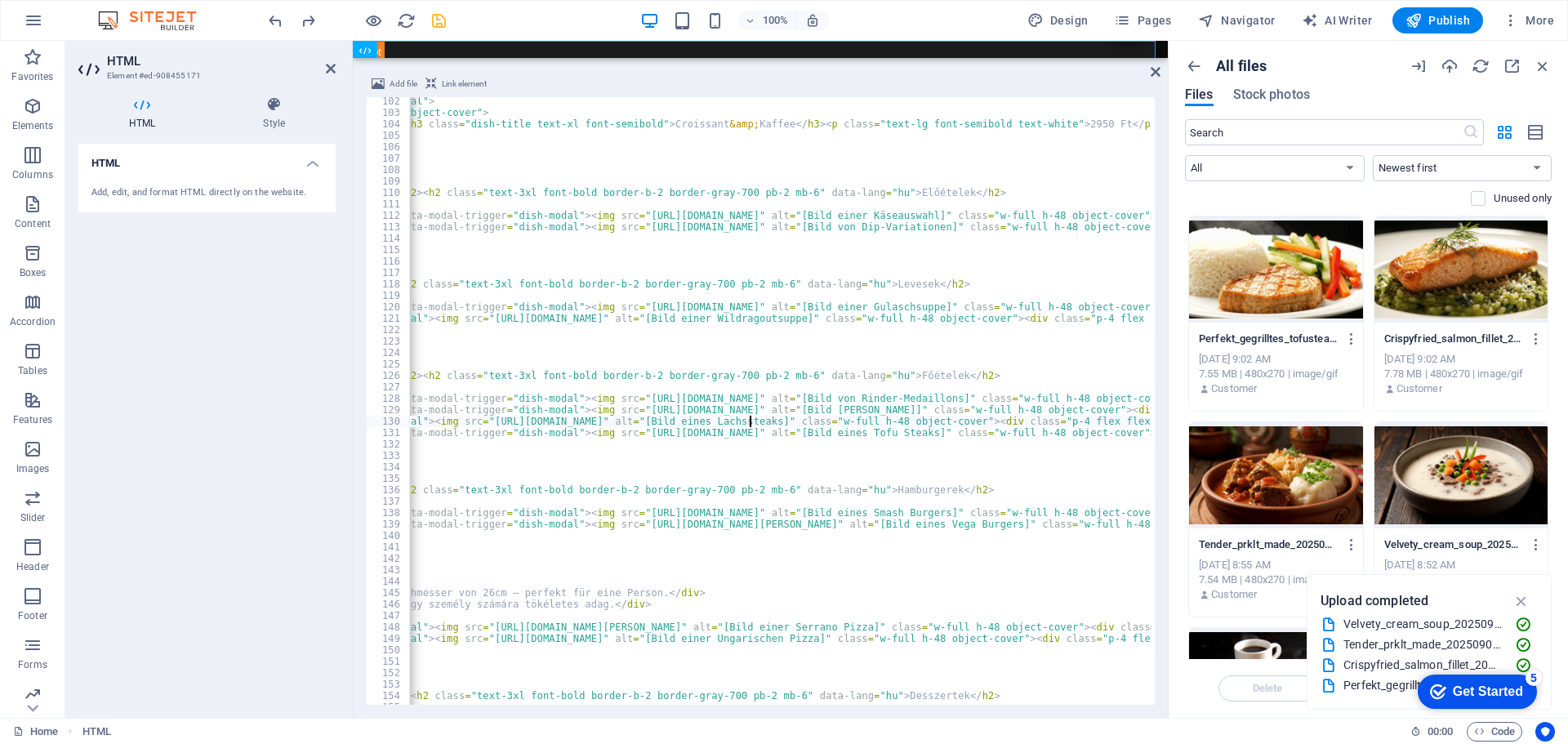
paste textarea "[URL][DOMAIN_NAME]" alt="[Bild eines Lachssteaks]" class="w-full h-48 object-co…"
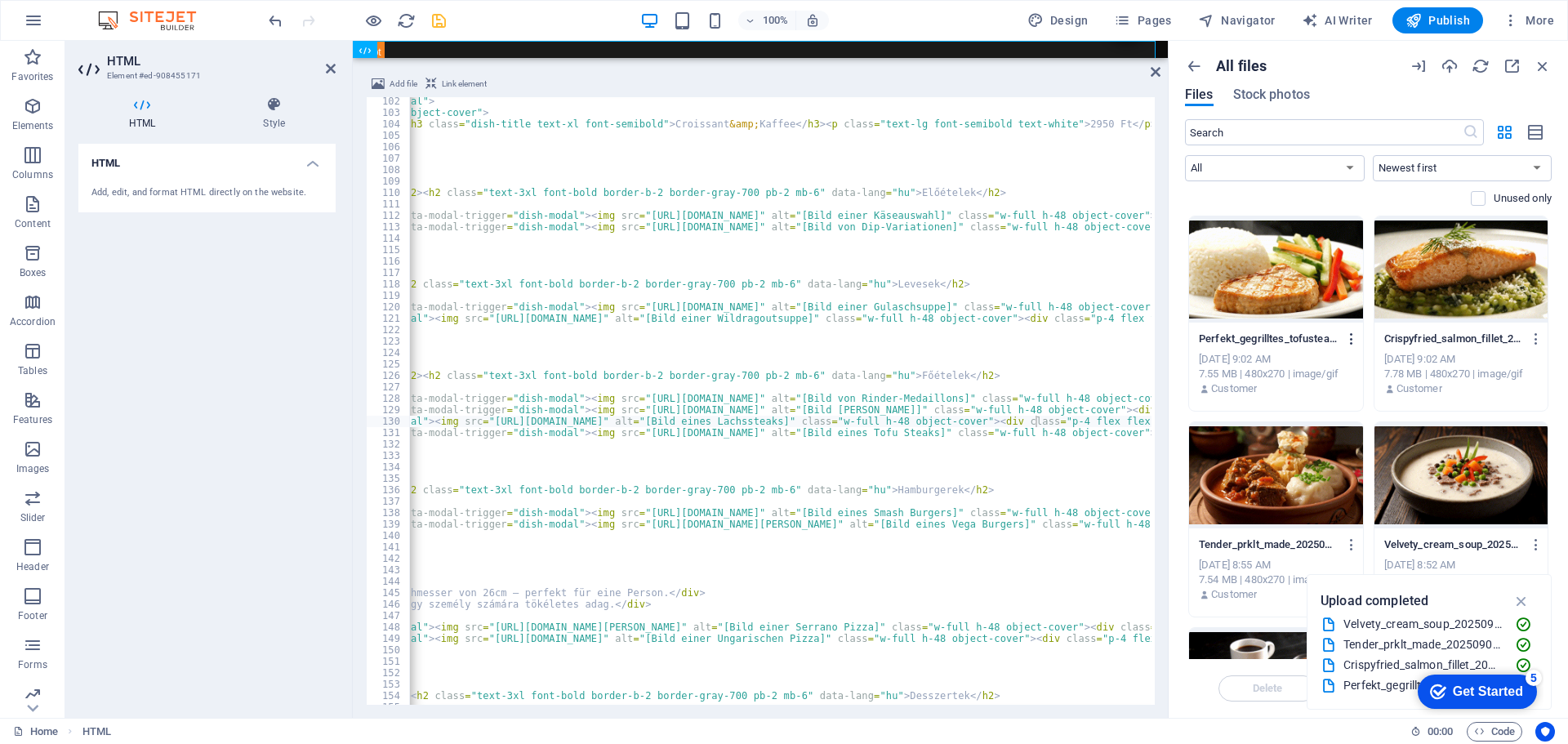
click at [1349, 335] on icon "button" at bounding box center [1352, 339] width 16 height 15
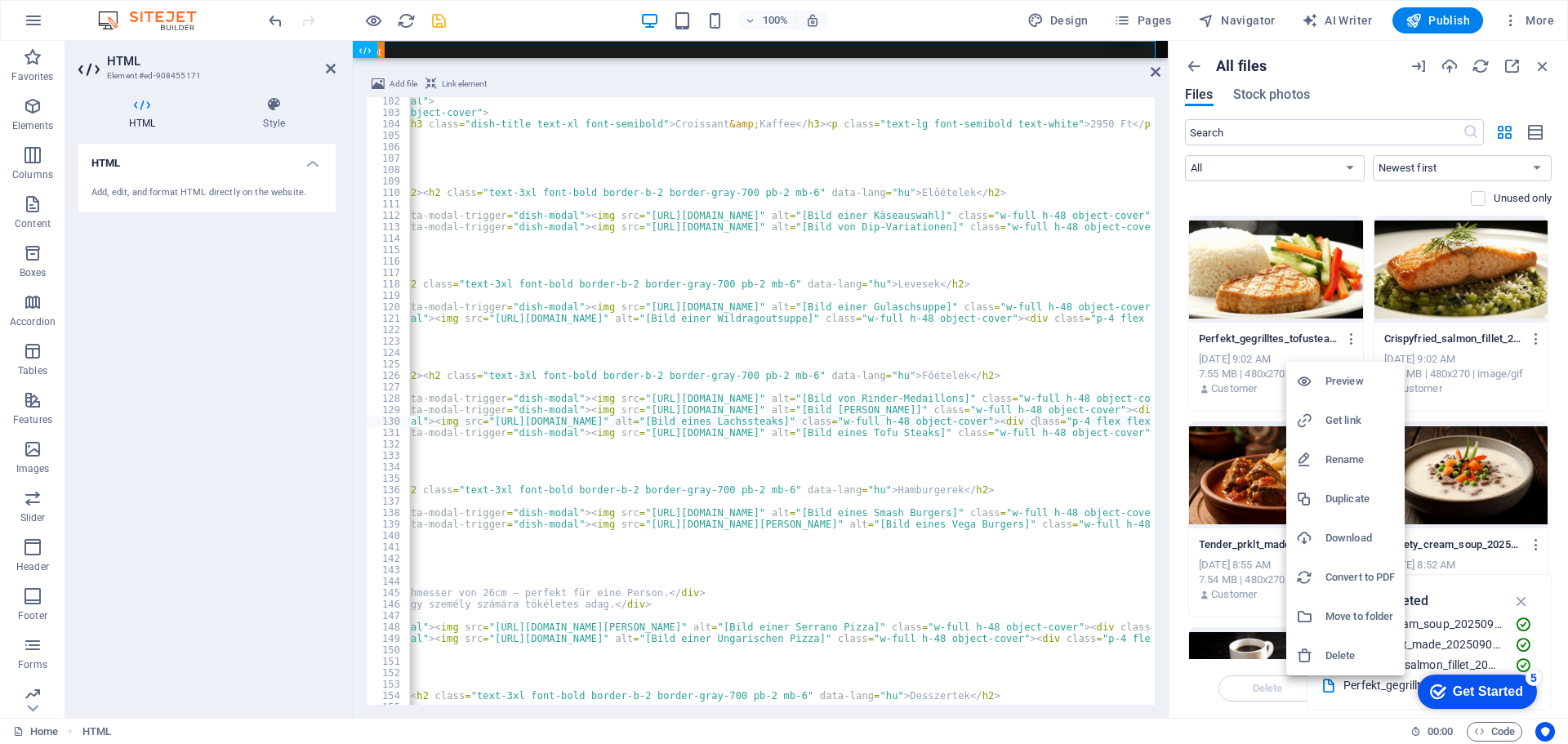
click at [1352, 415] on h6 "Get link" at bounding box center [1360, 420] width 70 height 20
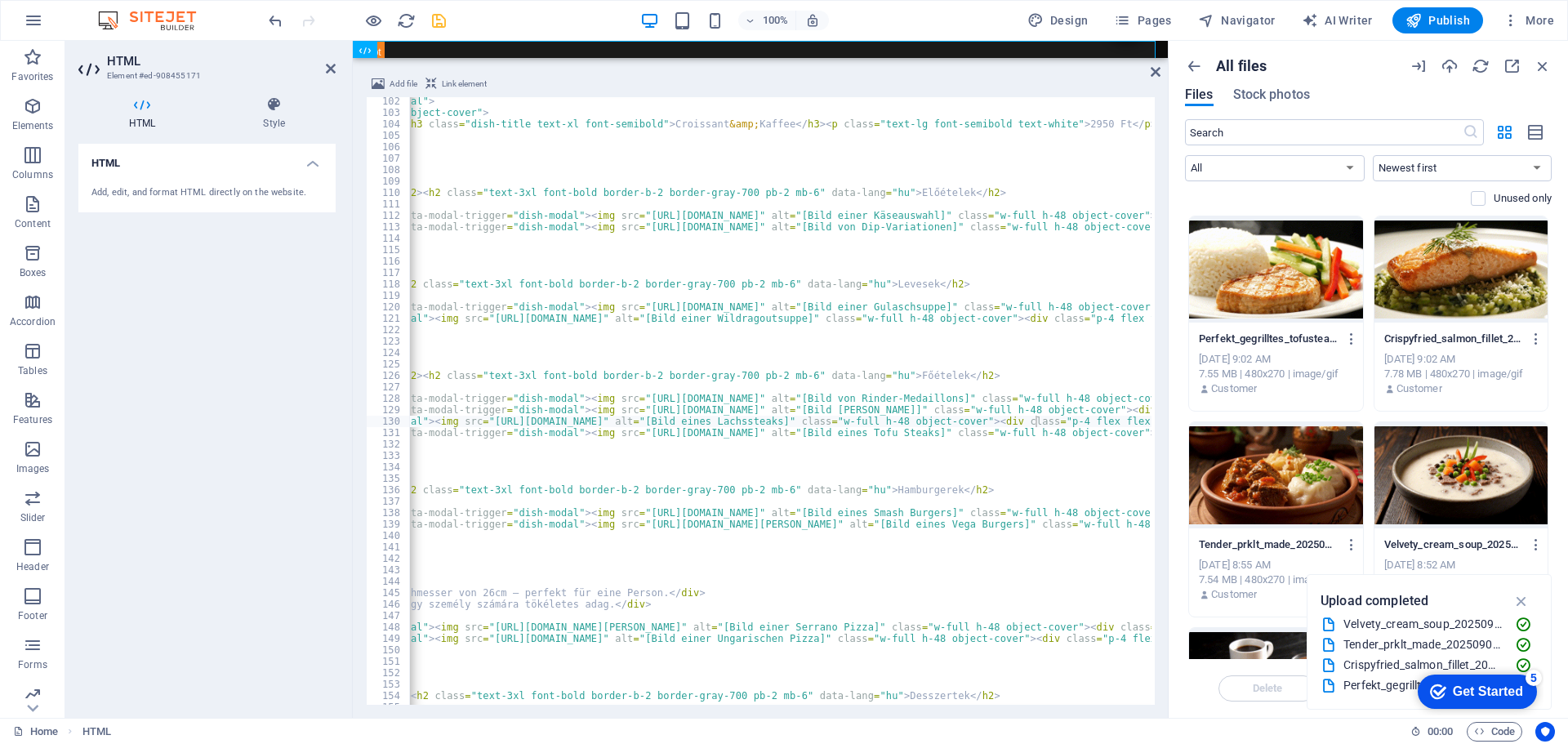
type textarea "<div class="menu-card rounded-lg overflow-hidden flex flex-col data-item" data-…"
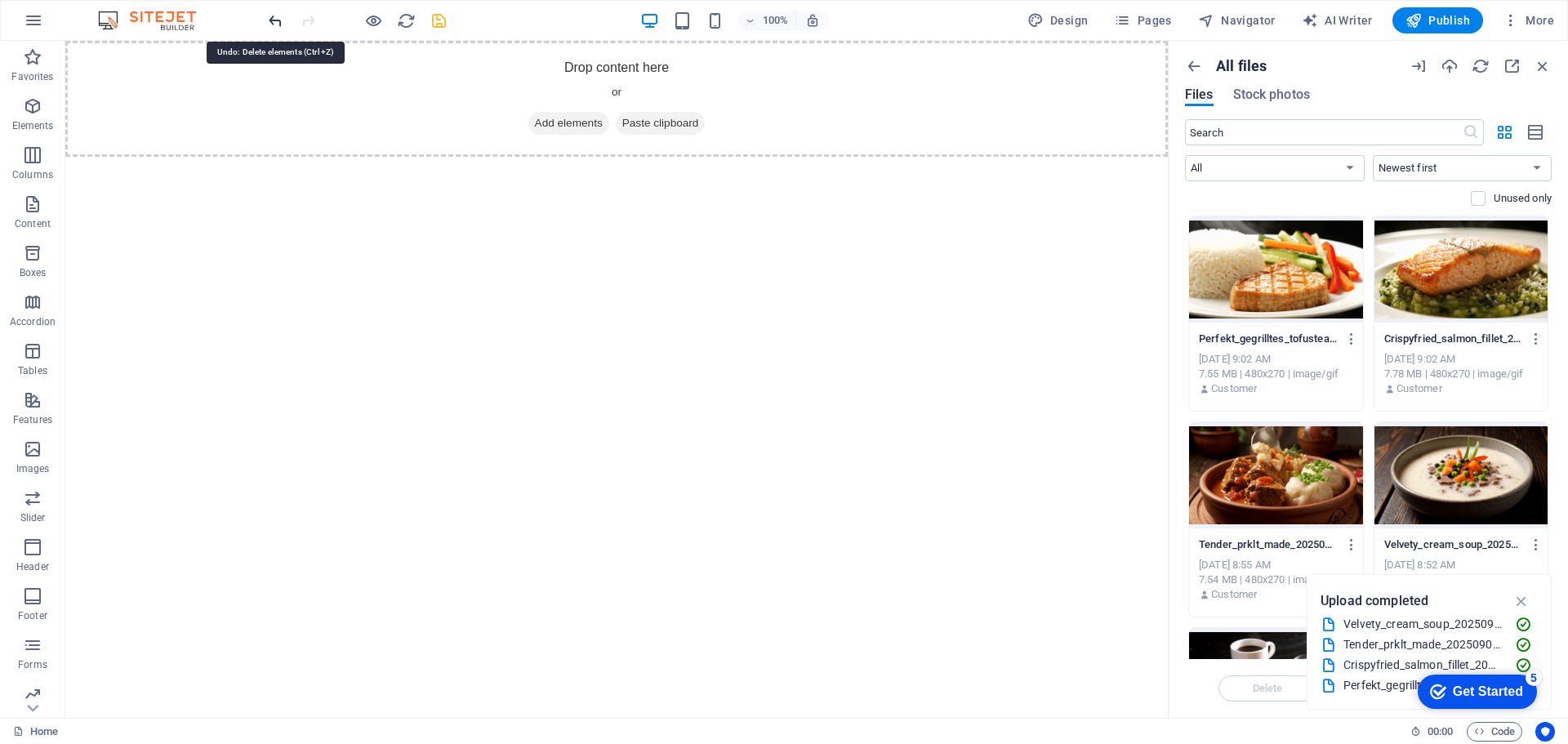
click at [276, 25] on icon "undo" at bounding box center [276, 20] width 19 height 19
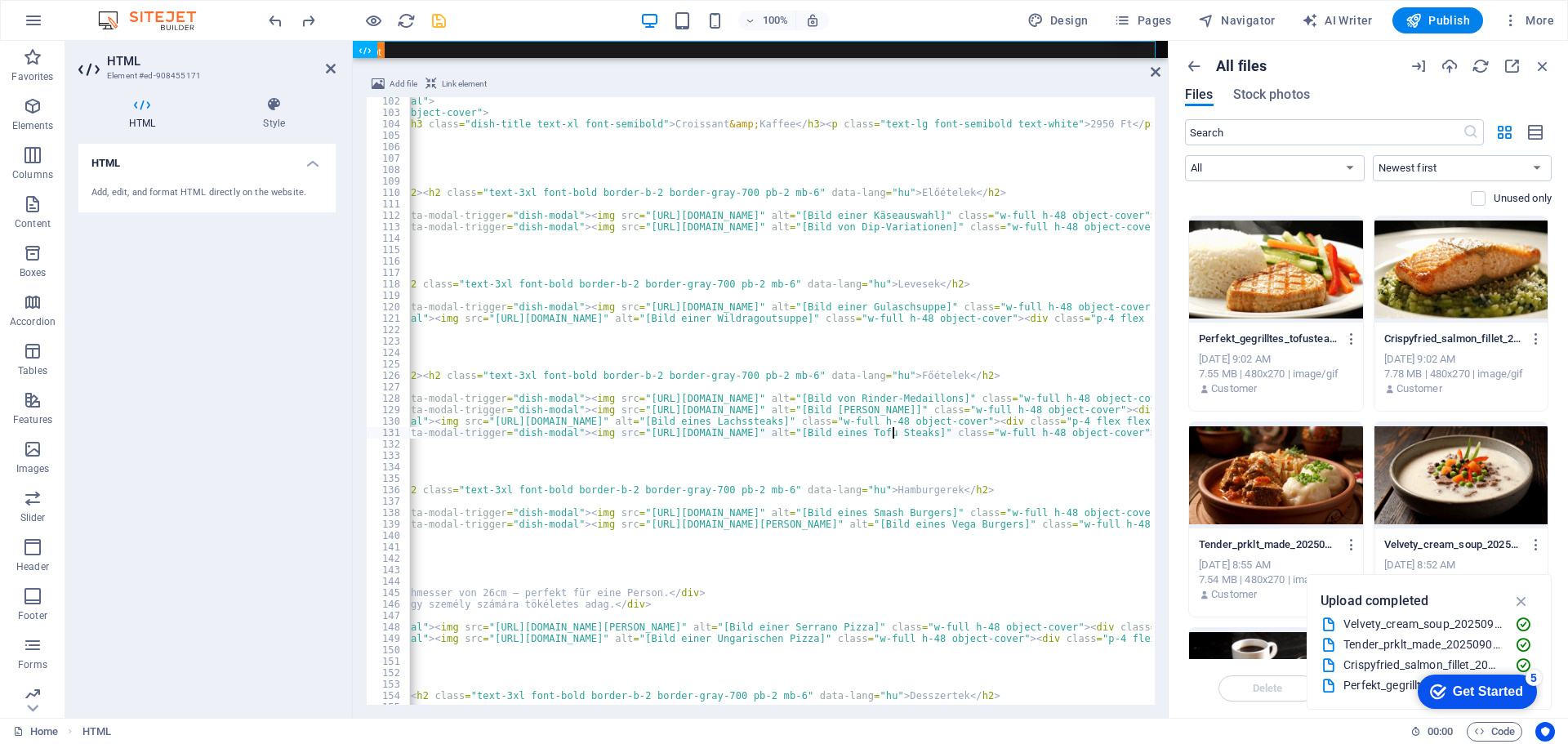
type textarea "</div>"
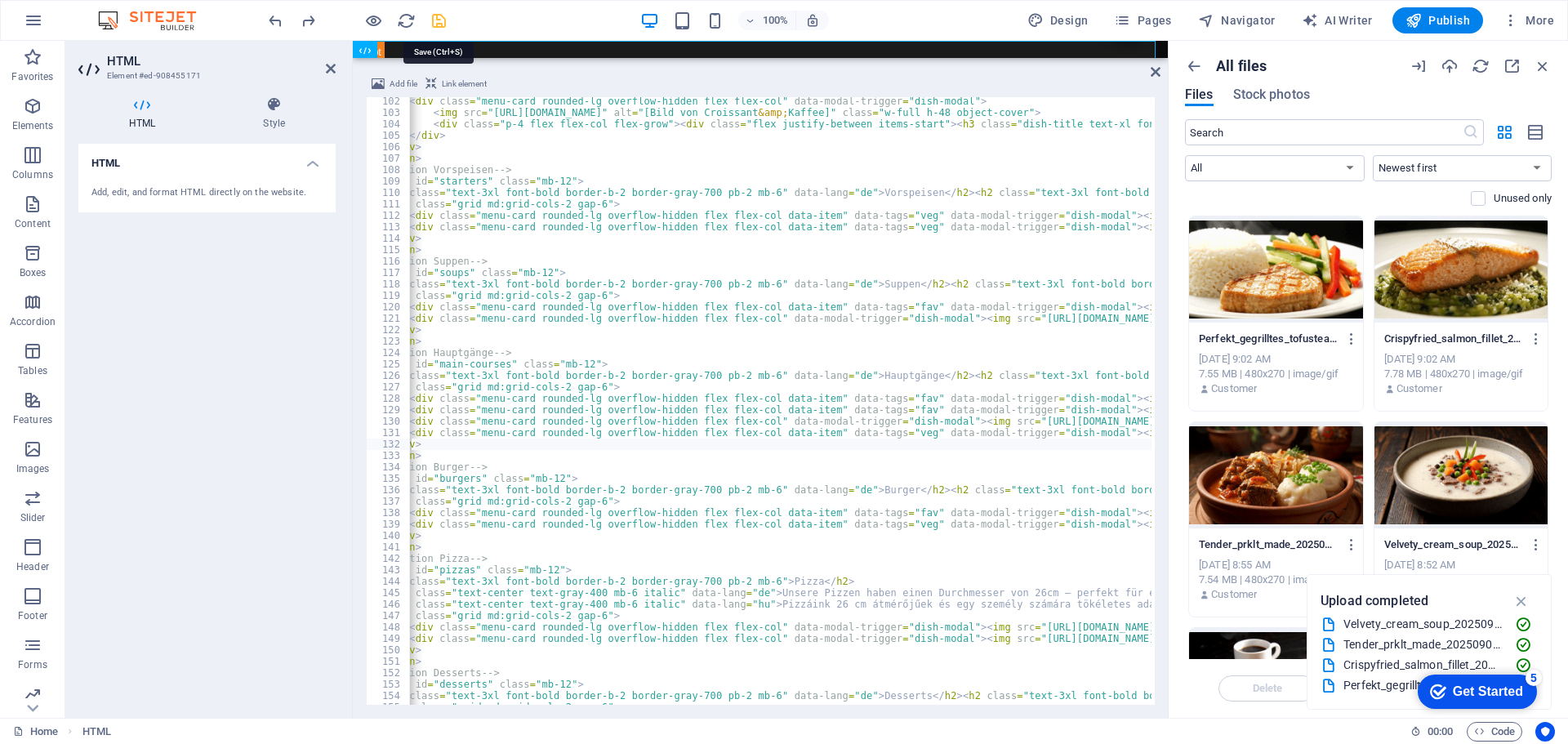
click at [437, 24] on icon "save" at bounding box center [439, 20] width 19 height 19
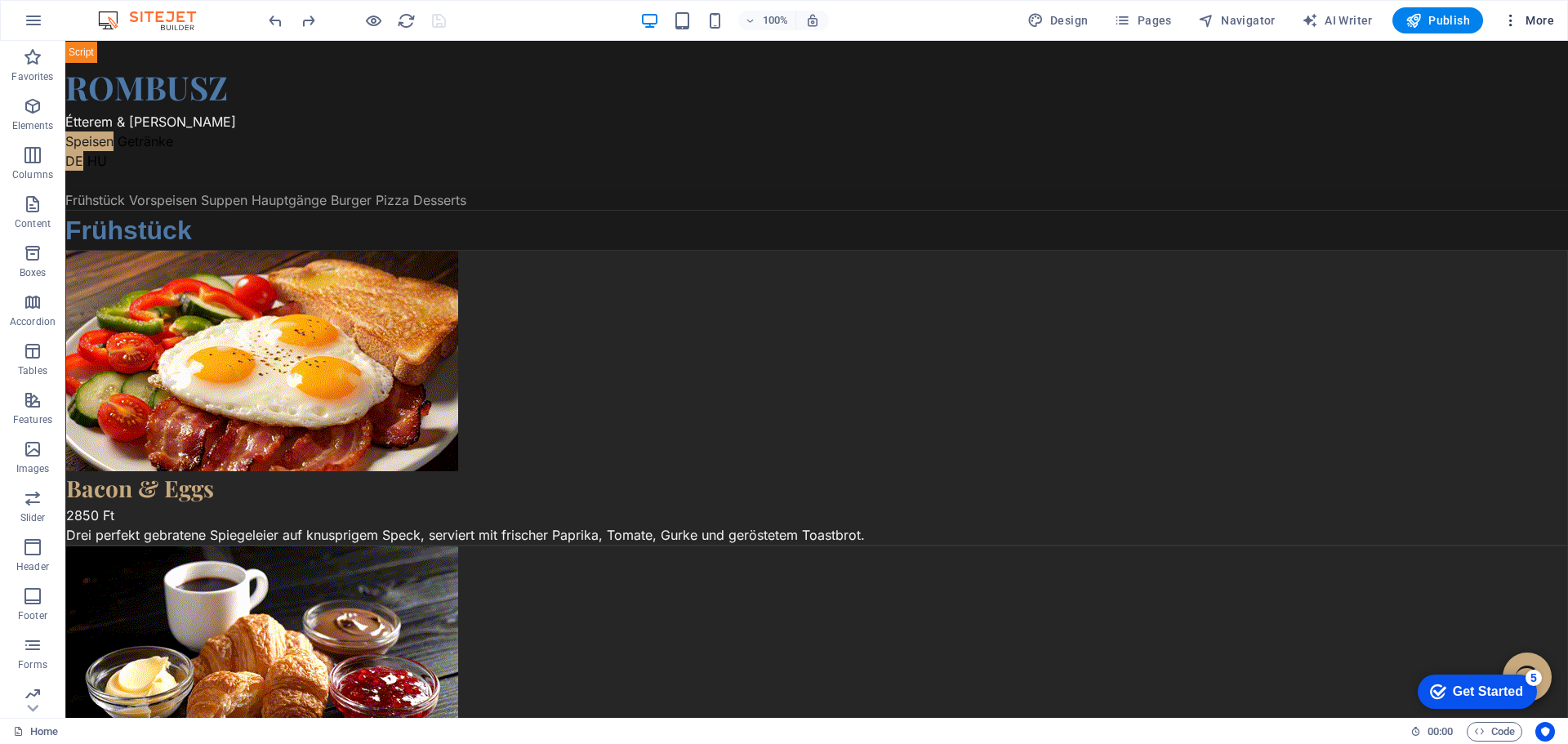
click at [1533, 25] on span "More" at bounding box center [1528, 20] width 51 height 17
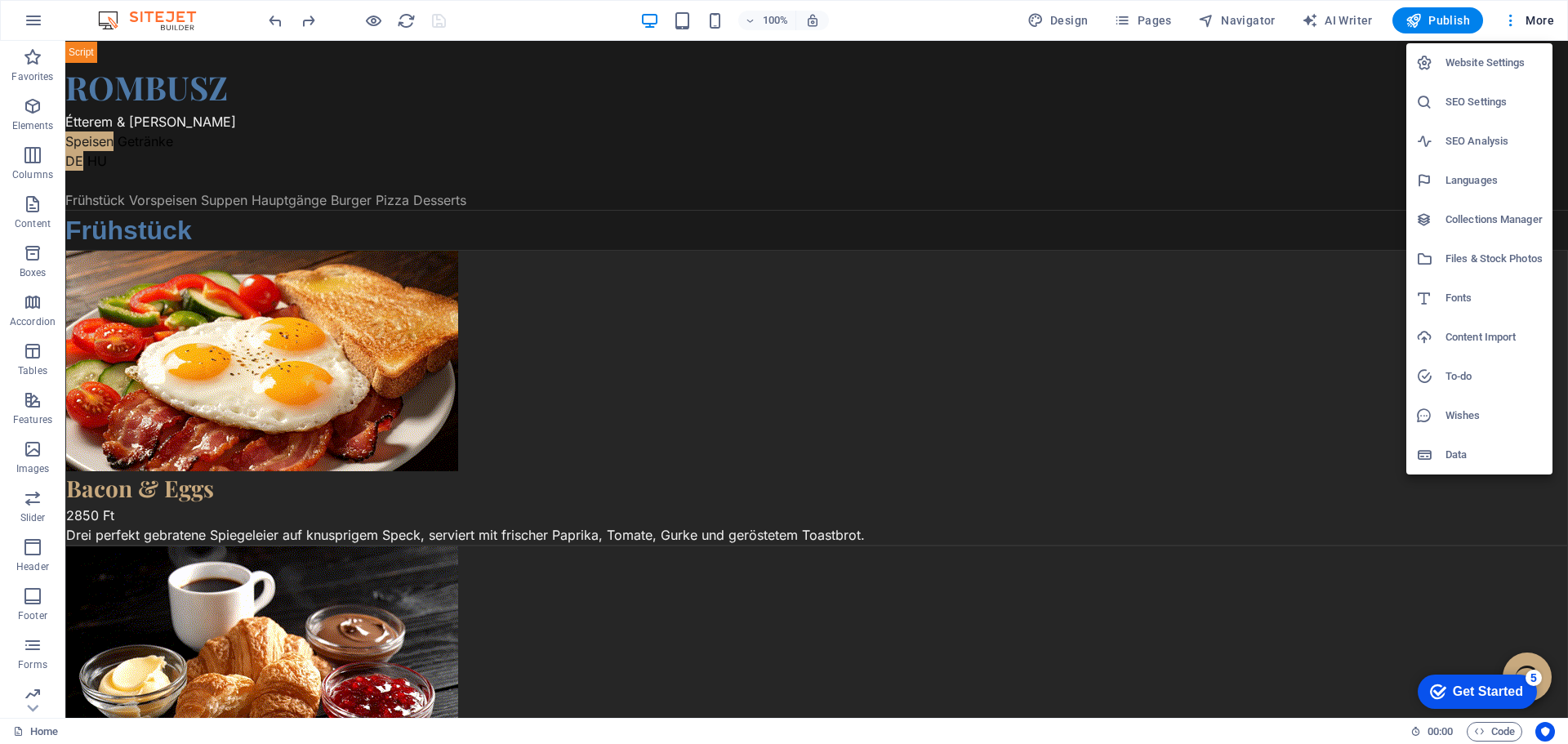
click at [1471, 254] on h6 "Files & Stock Photos" at bounding box center [1493, 258] width 97 height 20
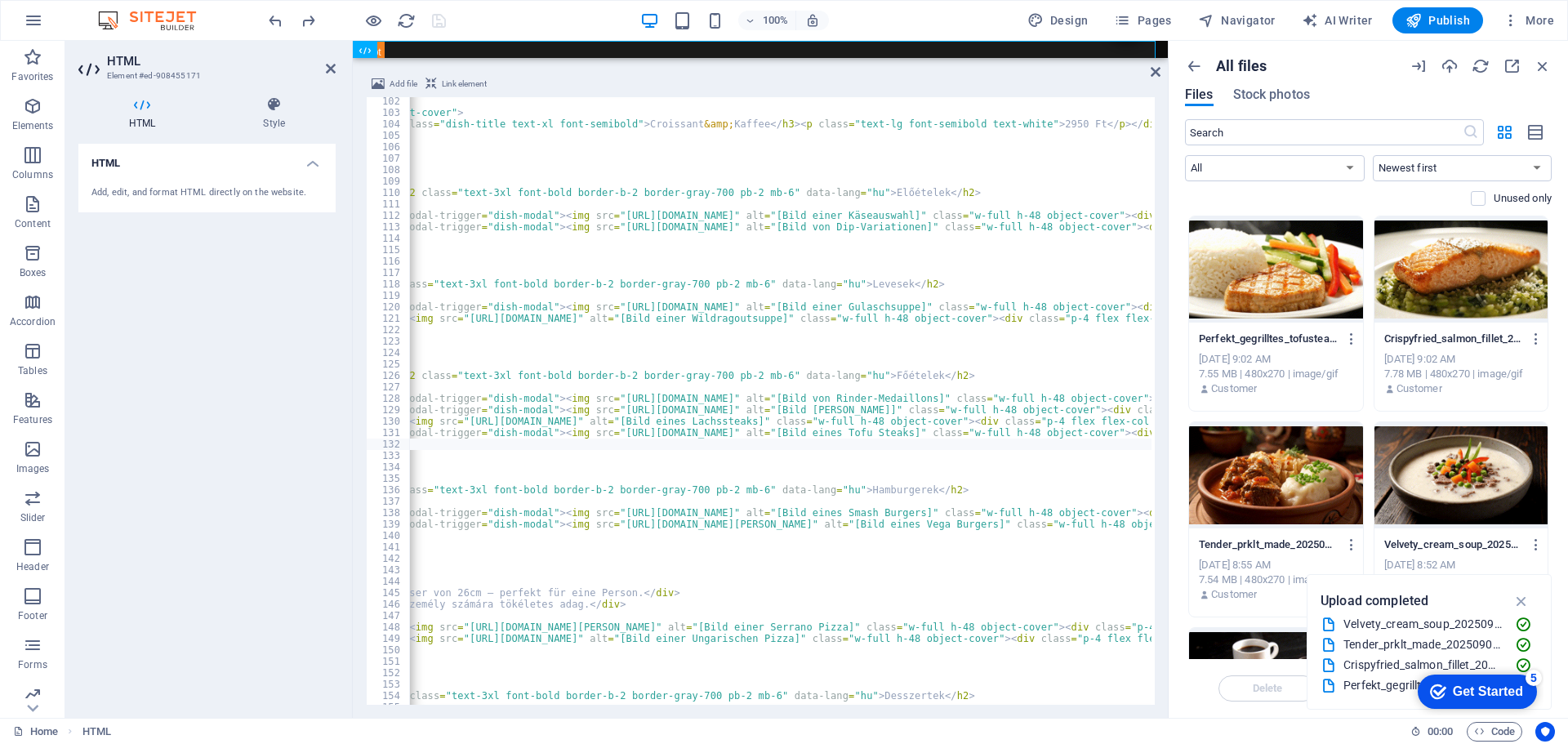
scroll to position [0, 702]
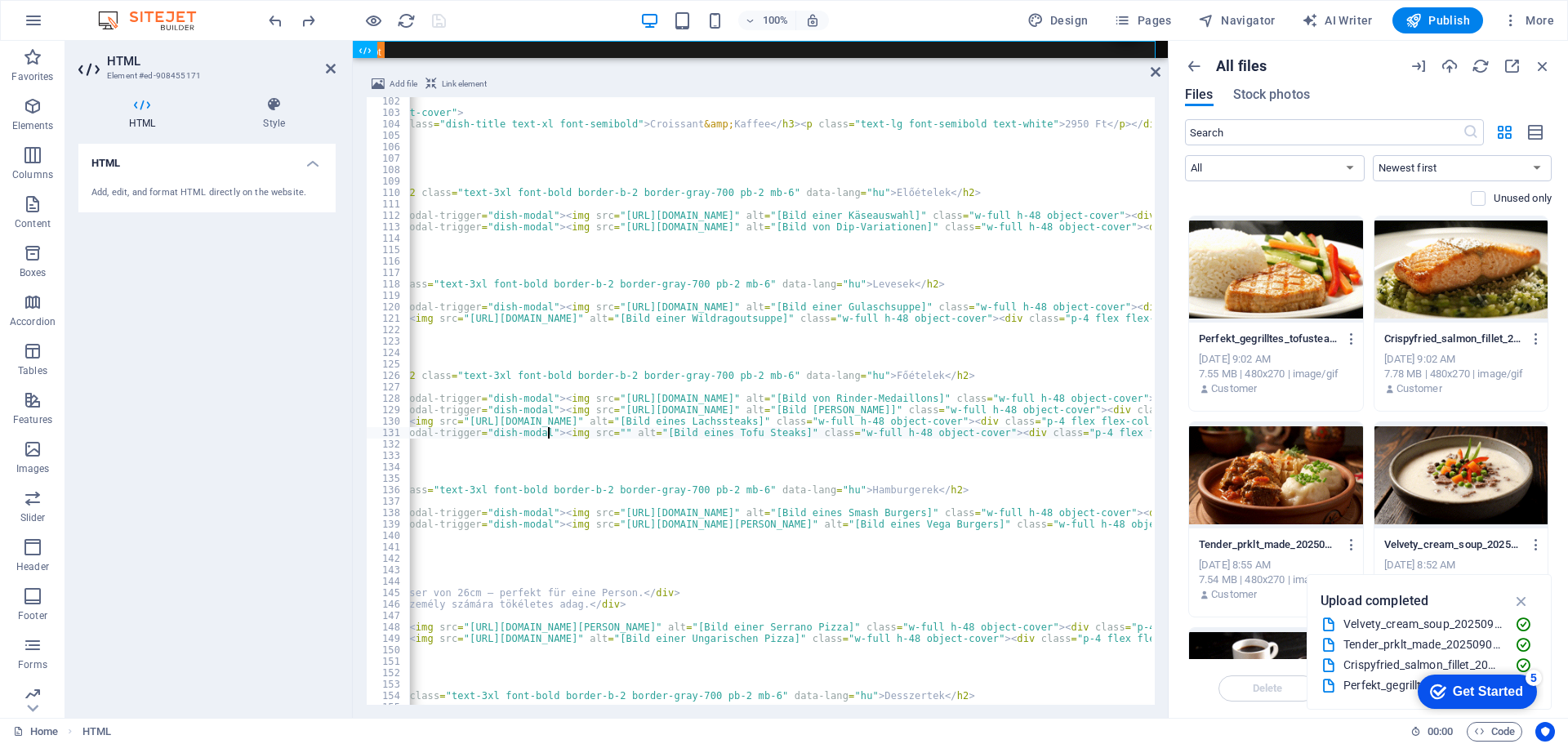
type textarea "<div class="menu-card rounded-lg overflow-hidden flex flex-col data-item" data-…"
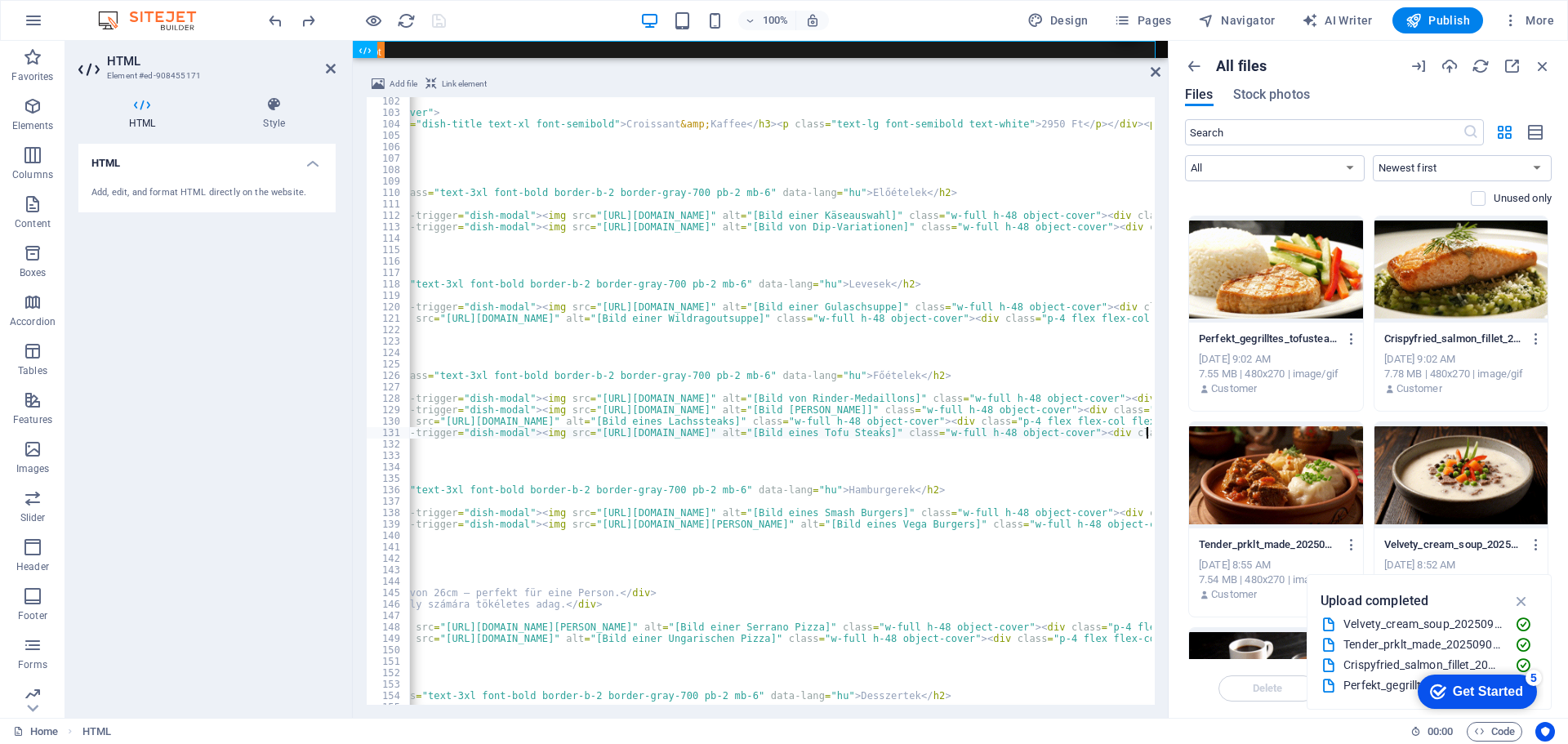
scroll to position [0, 725]
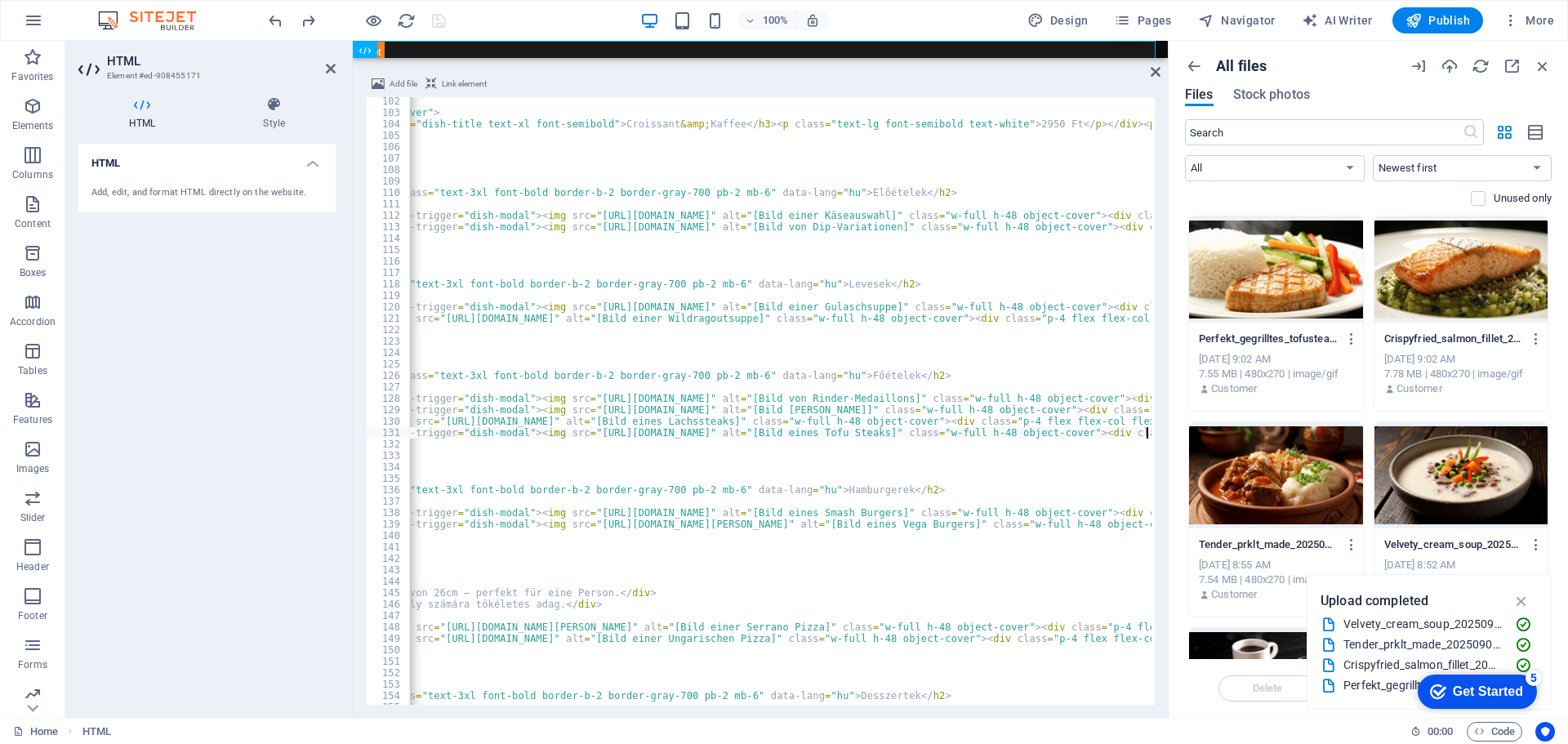
click at [534, 22] on div "100% Design Pages Navigator AI Writer Publish More" at bounding box center [913, 20] width 1295 height 26
click at [438, 17] on icon "save" at bounding box center [439, 20] width 19 height 19
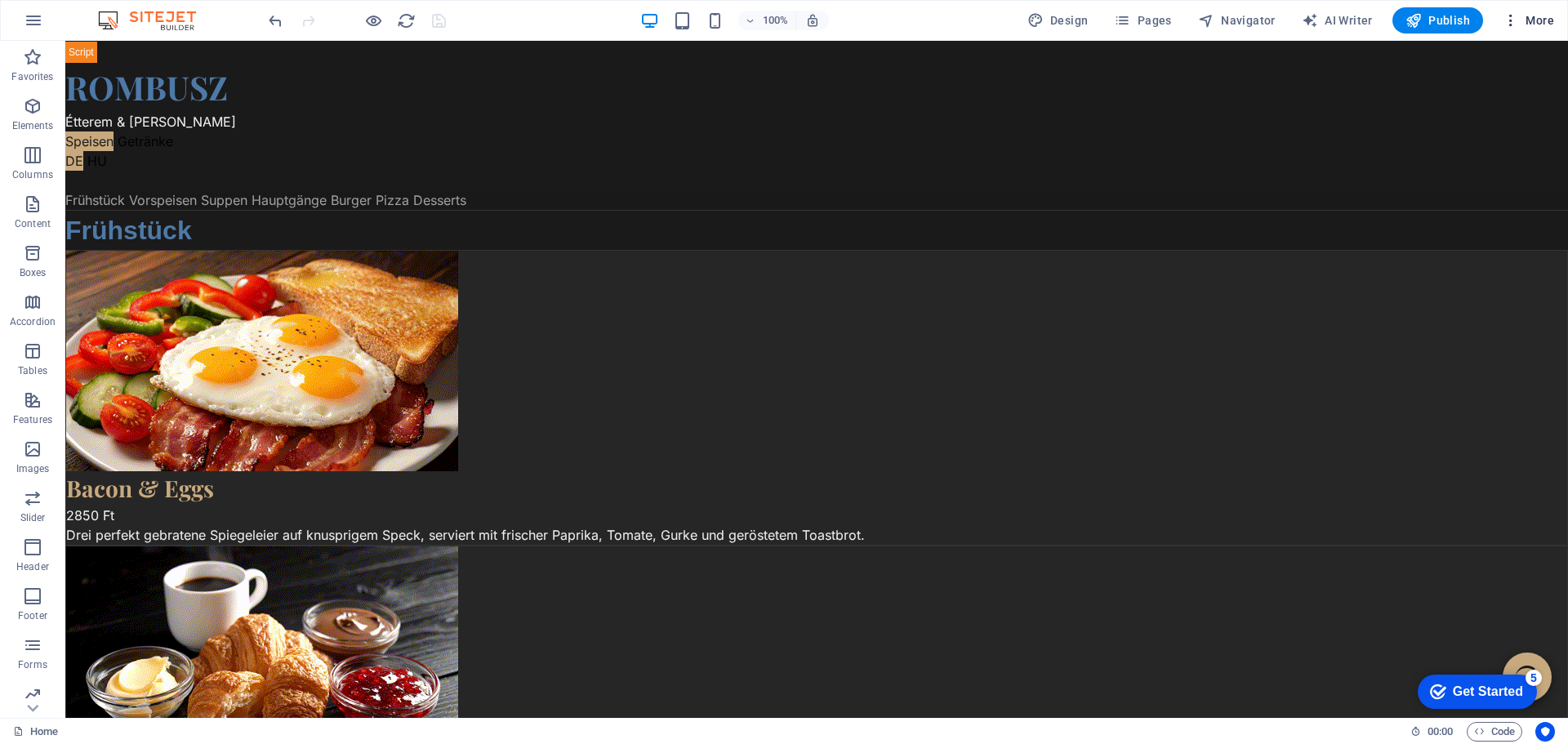
click at [1536, 14] on span "More" at bounding box center [1528, 20] width 51 height 17
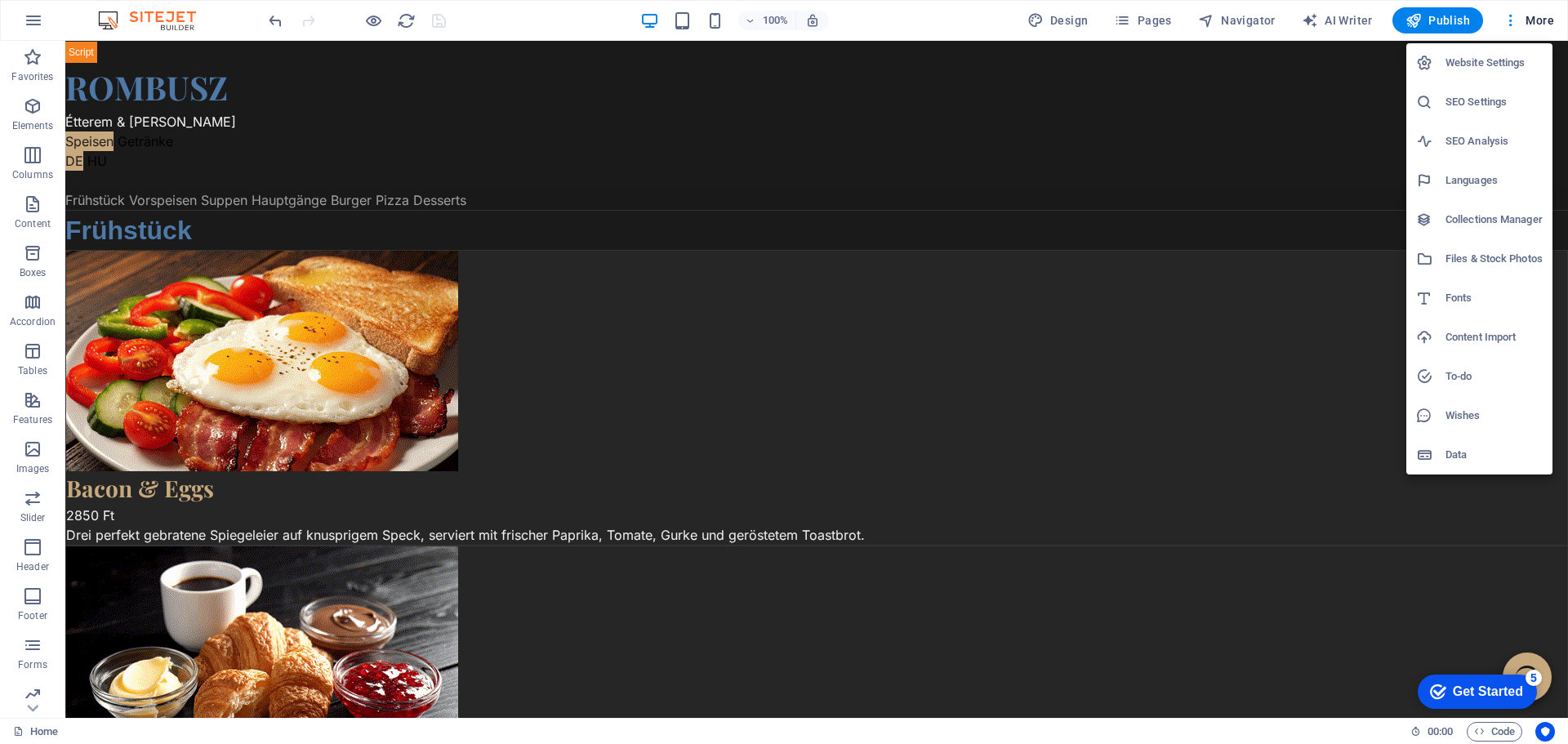
click at [1472, 253] on h6 "Files & Stock Photos" at bounding box center [1493, 258] width 97 height 20
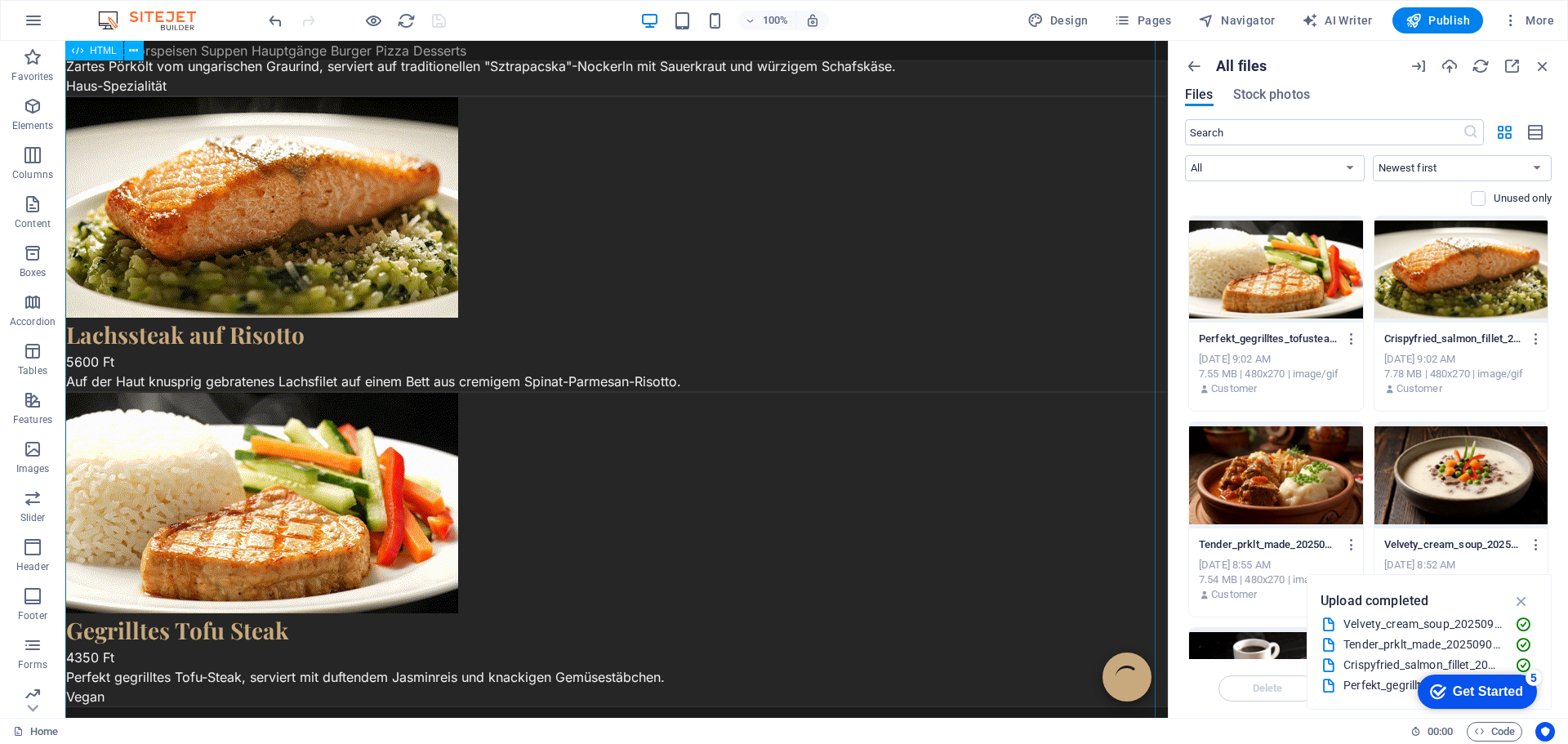
scroll to position [3183, 0]
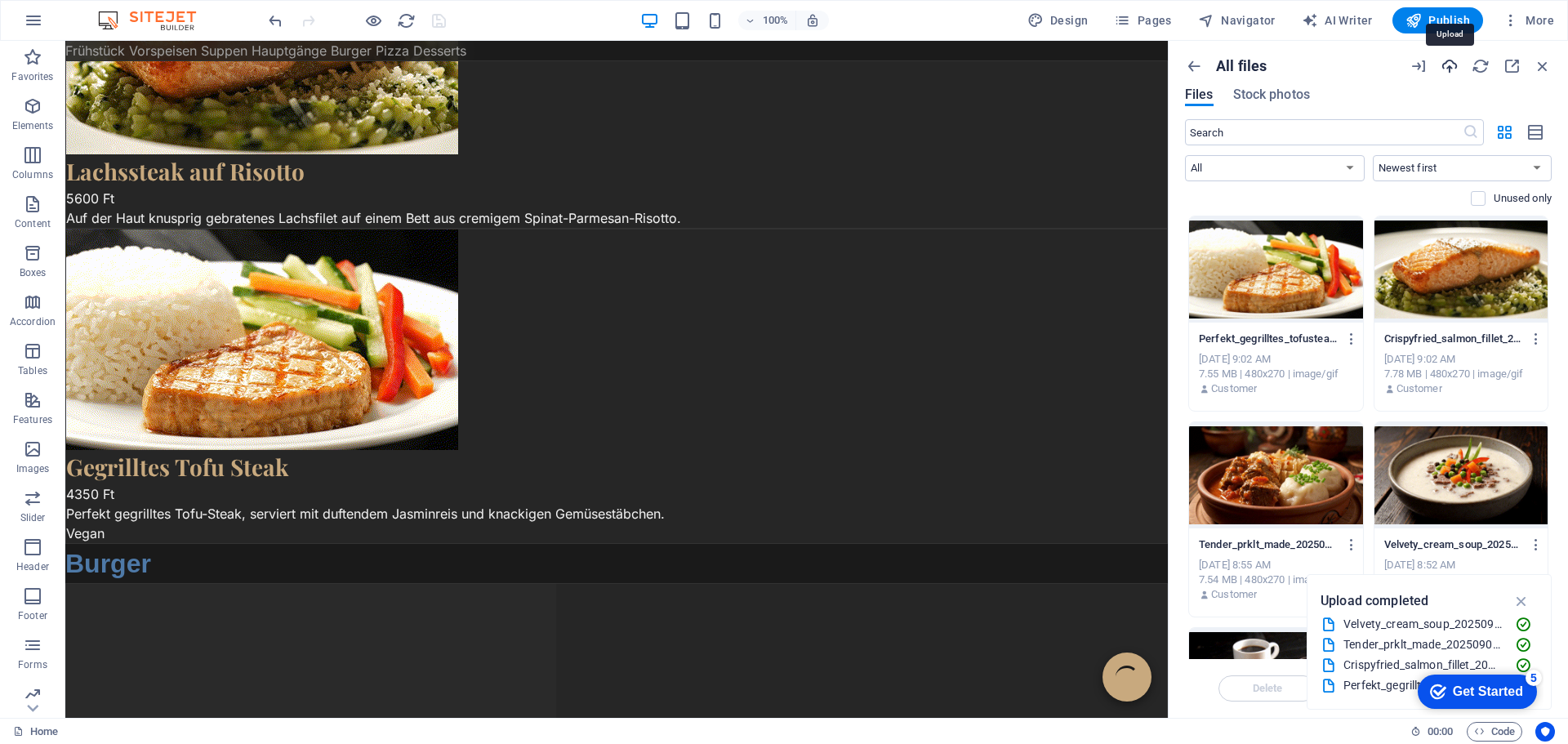
click at [1445, 64] on icon "button" at bounding box center [1449, 65] width 18 height 18
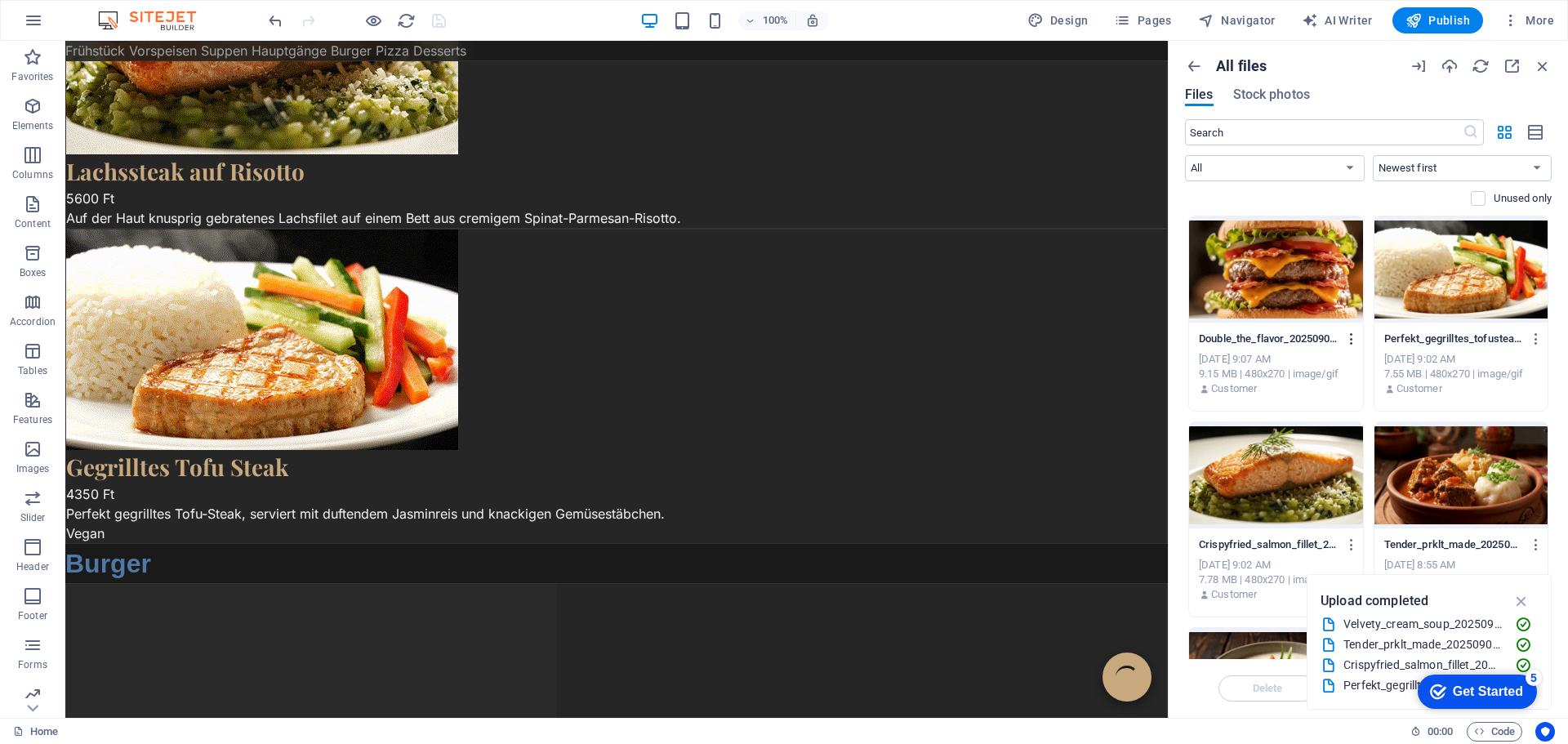
click at [1348, 339] on icon "button" at bounding box center [1352, 339] width 16 height 15
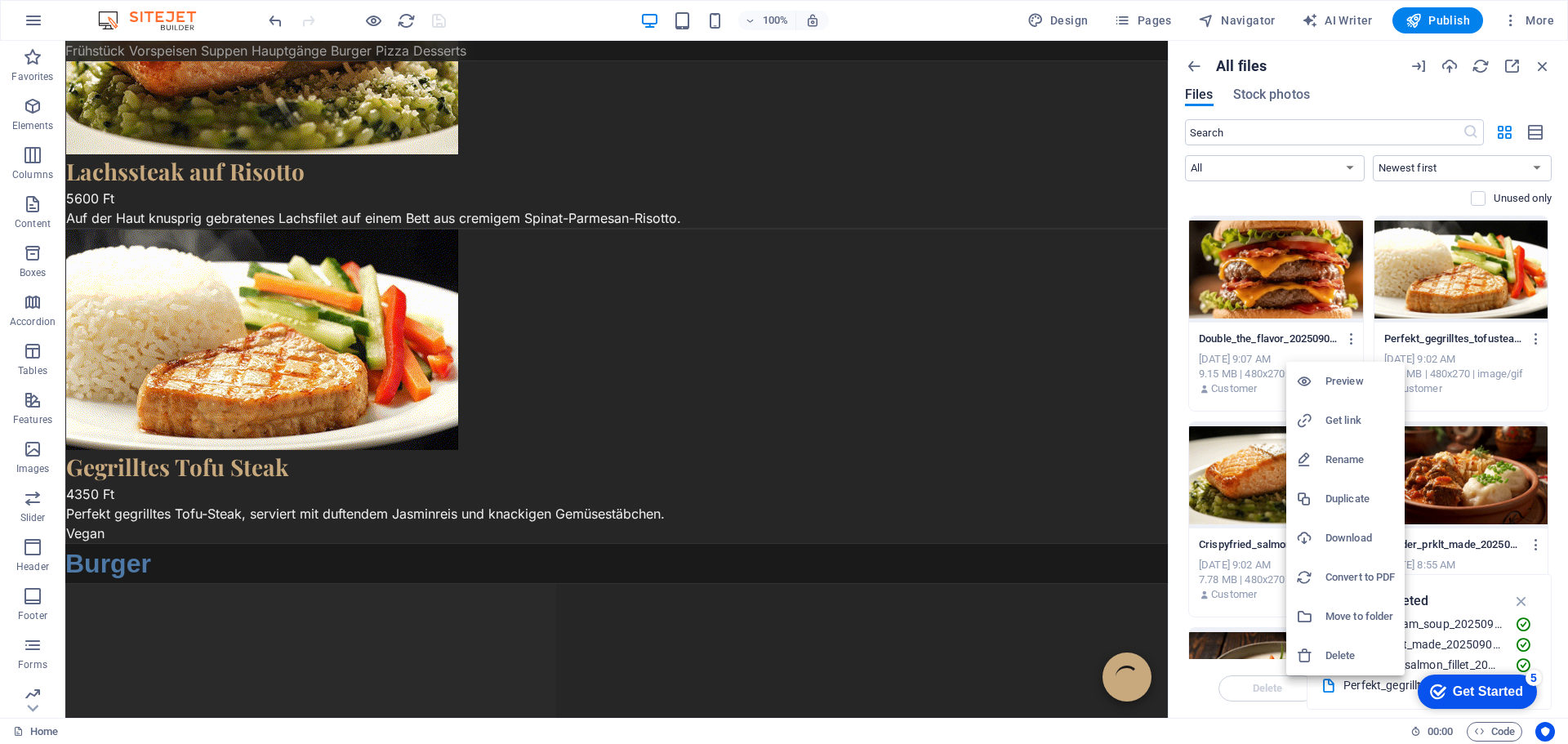
click at [1337, 421] on h6 "Get link" at bounding box center [1360, 420] width 70 height 20
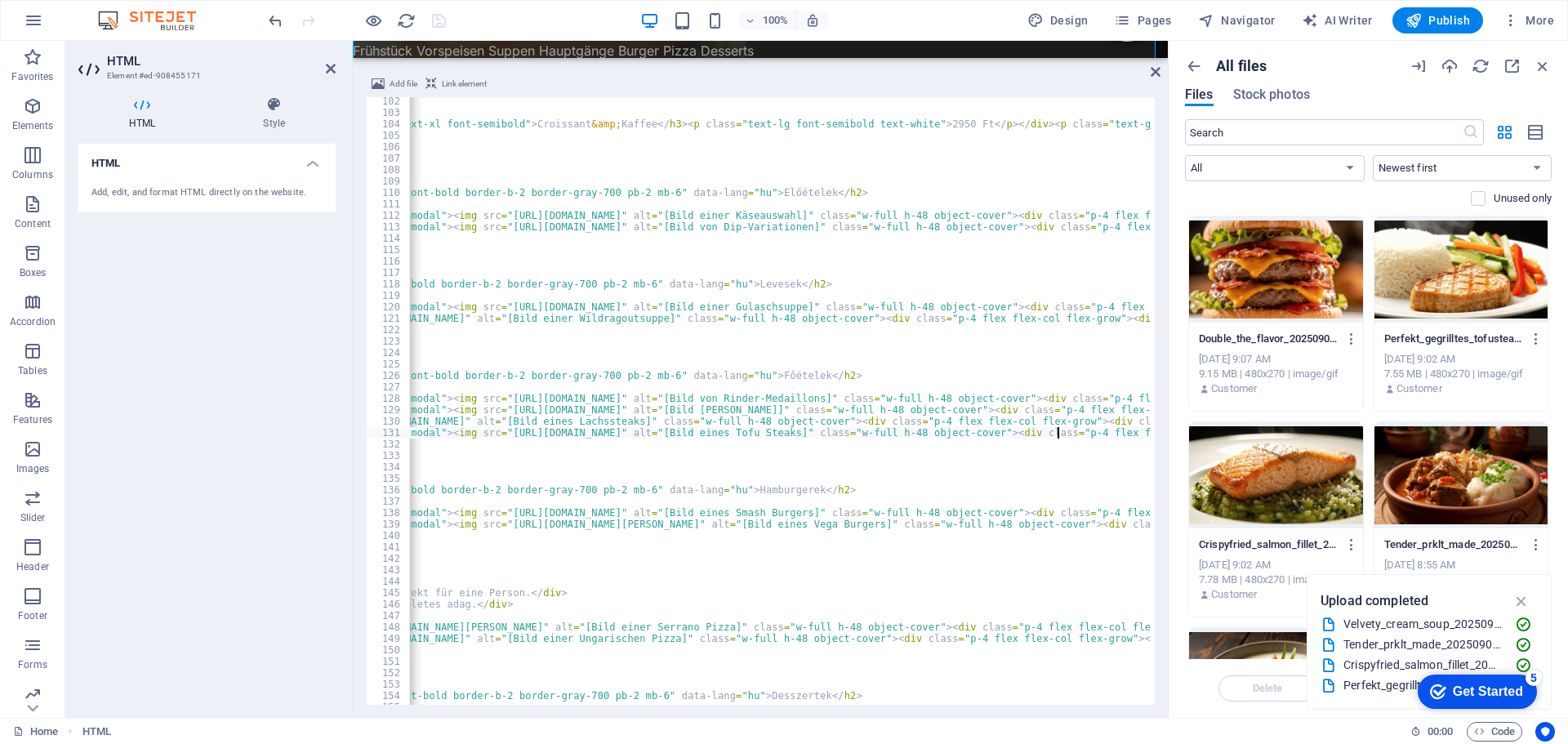
scroll to position [0, 814]
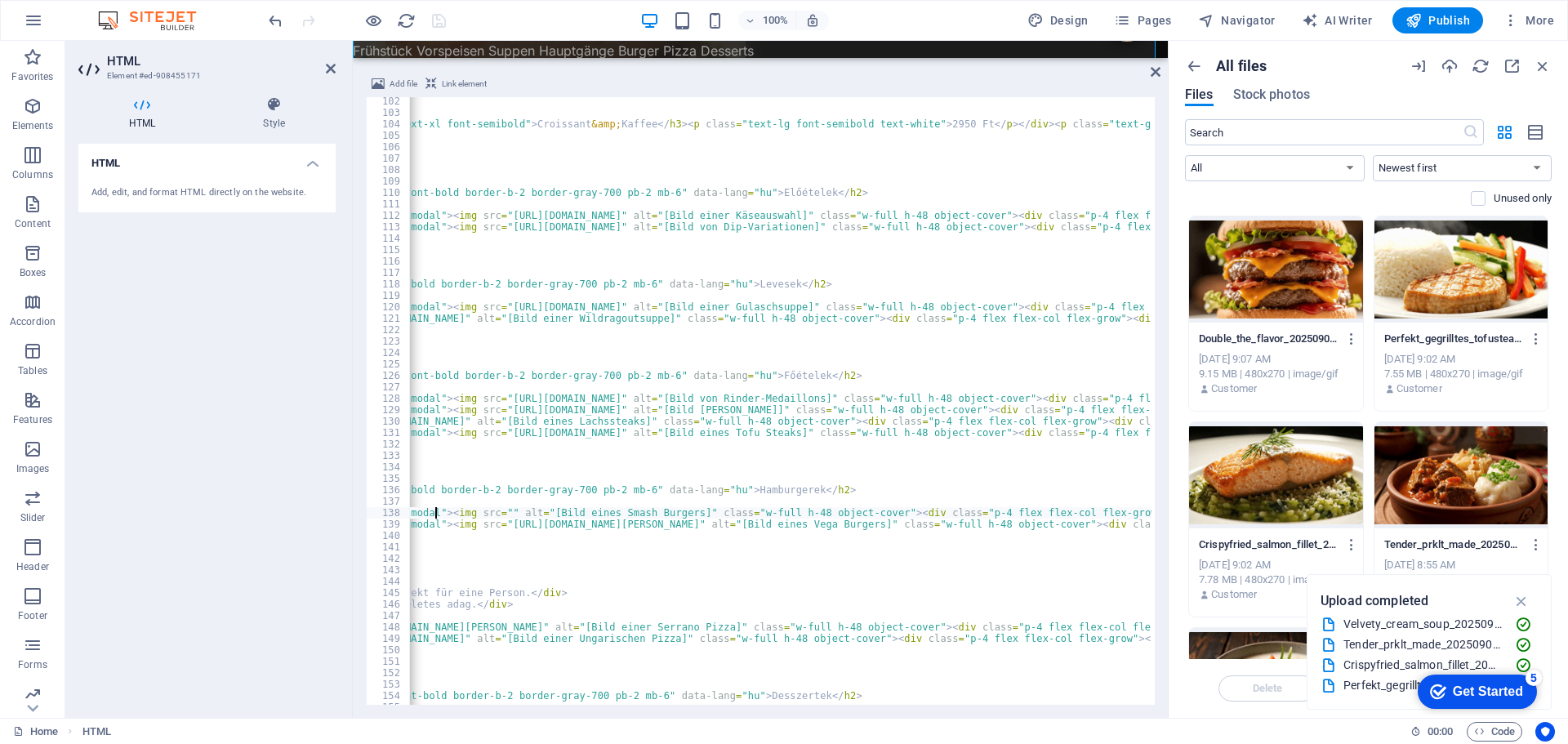
type textarea "<div class="menu-card rounded-lg overflow-hidden flex flex-col data-item" data-…"
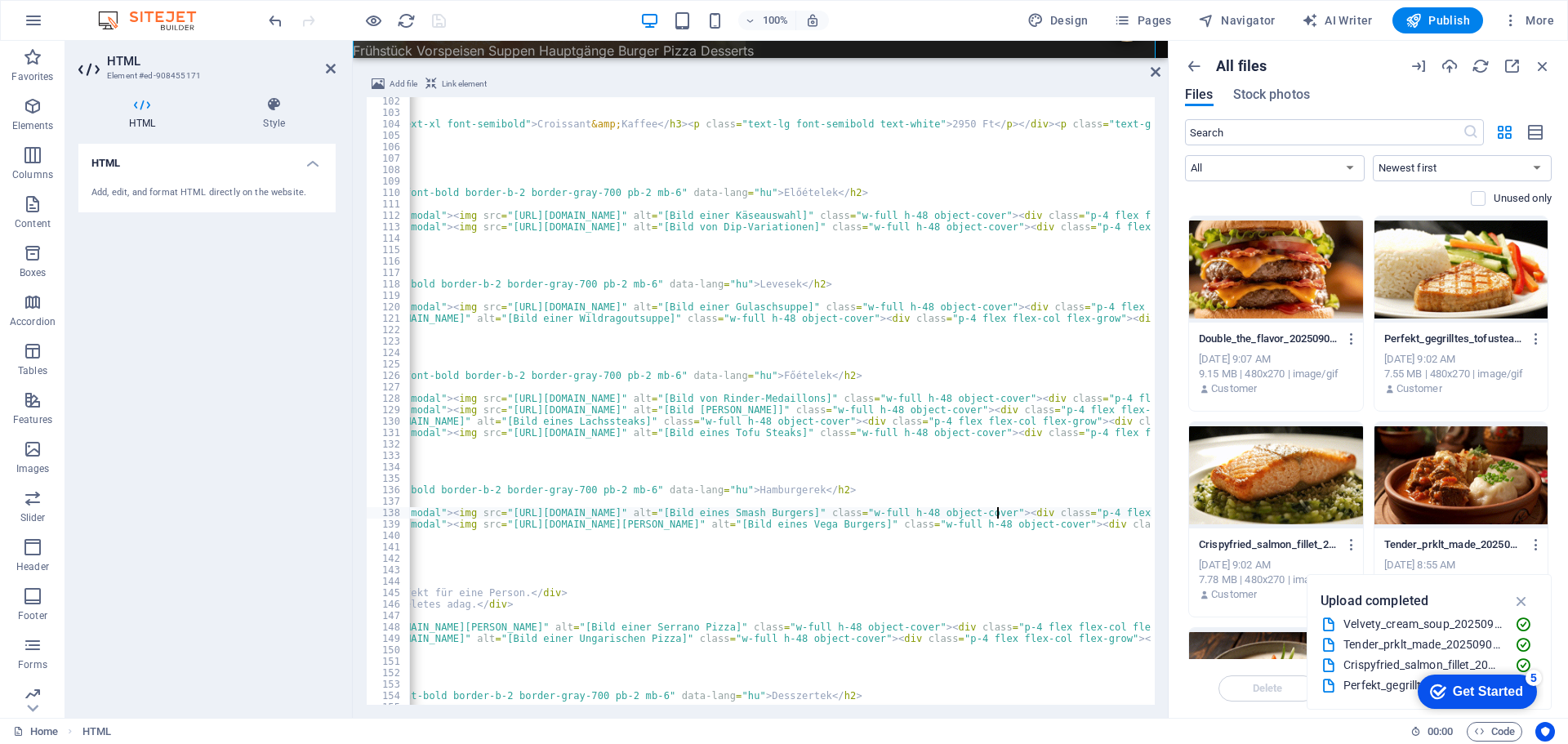
click at [498, 22] on div "100% Design Pages Navigator AI Writer Publish More" at bounding box center [913, 20] width 1295 height 26
click at [436, 21] on icon "save" at bounding box center [439, 20] width 19 height 19
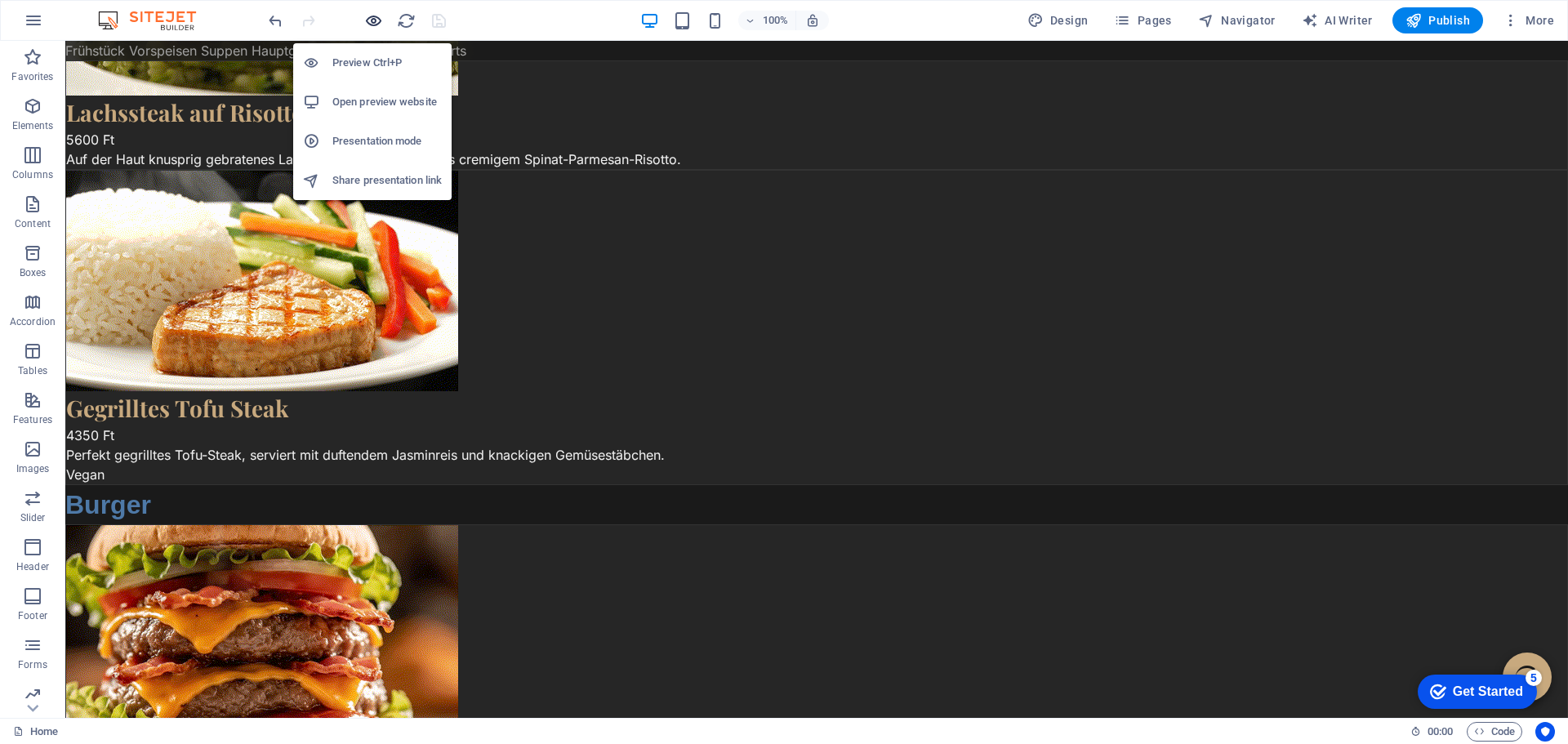
click at [370, 17] on icon "button" at bounding box center [374, 20] width 19 height 19
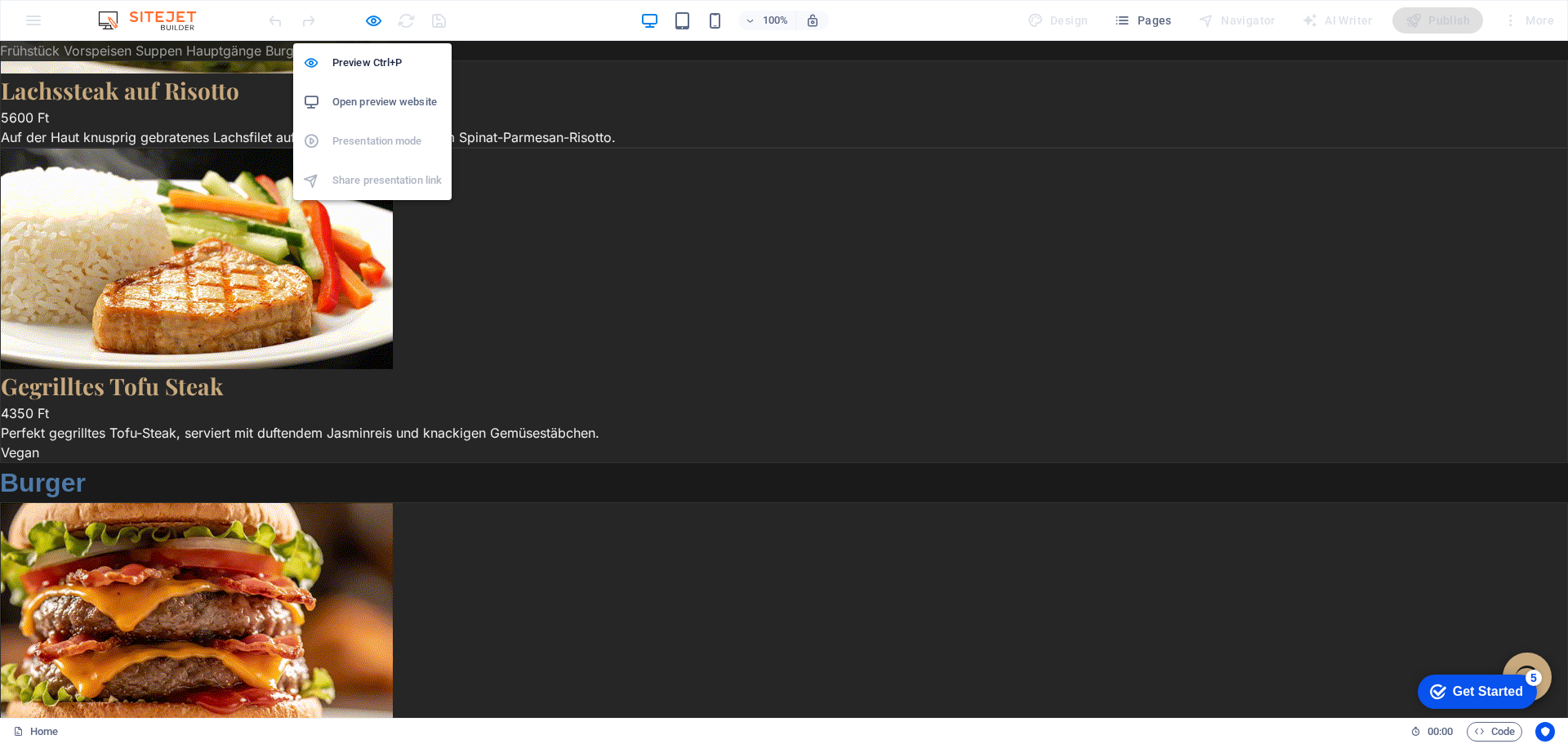
click at [374, 96] on h6 "Open preview website" at bounding box center [387, 101] width 109 height 20
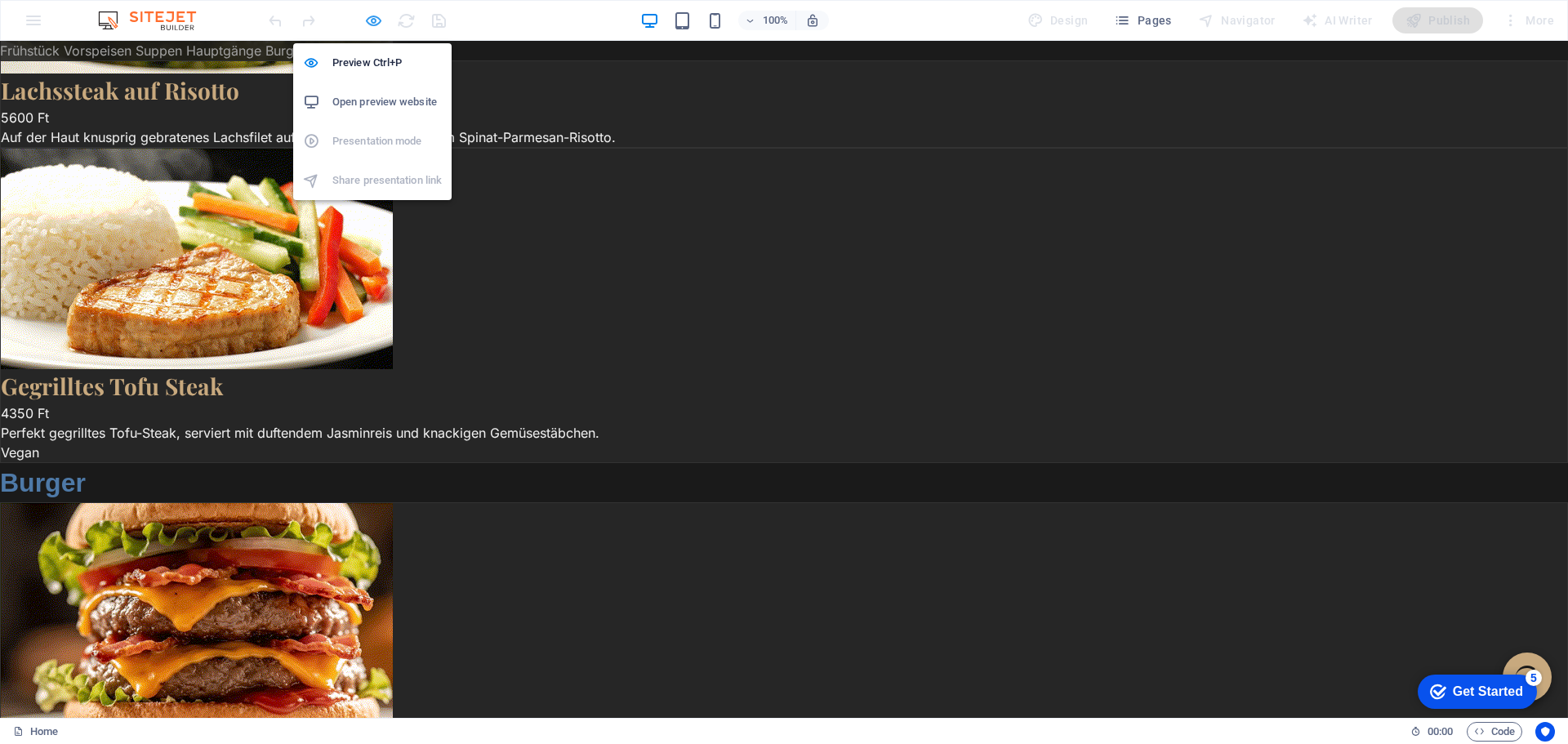
click at [372, 20] on icon "button" at bounding box center [374, 20] width 19 height 19
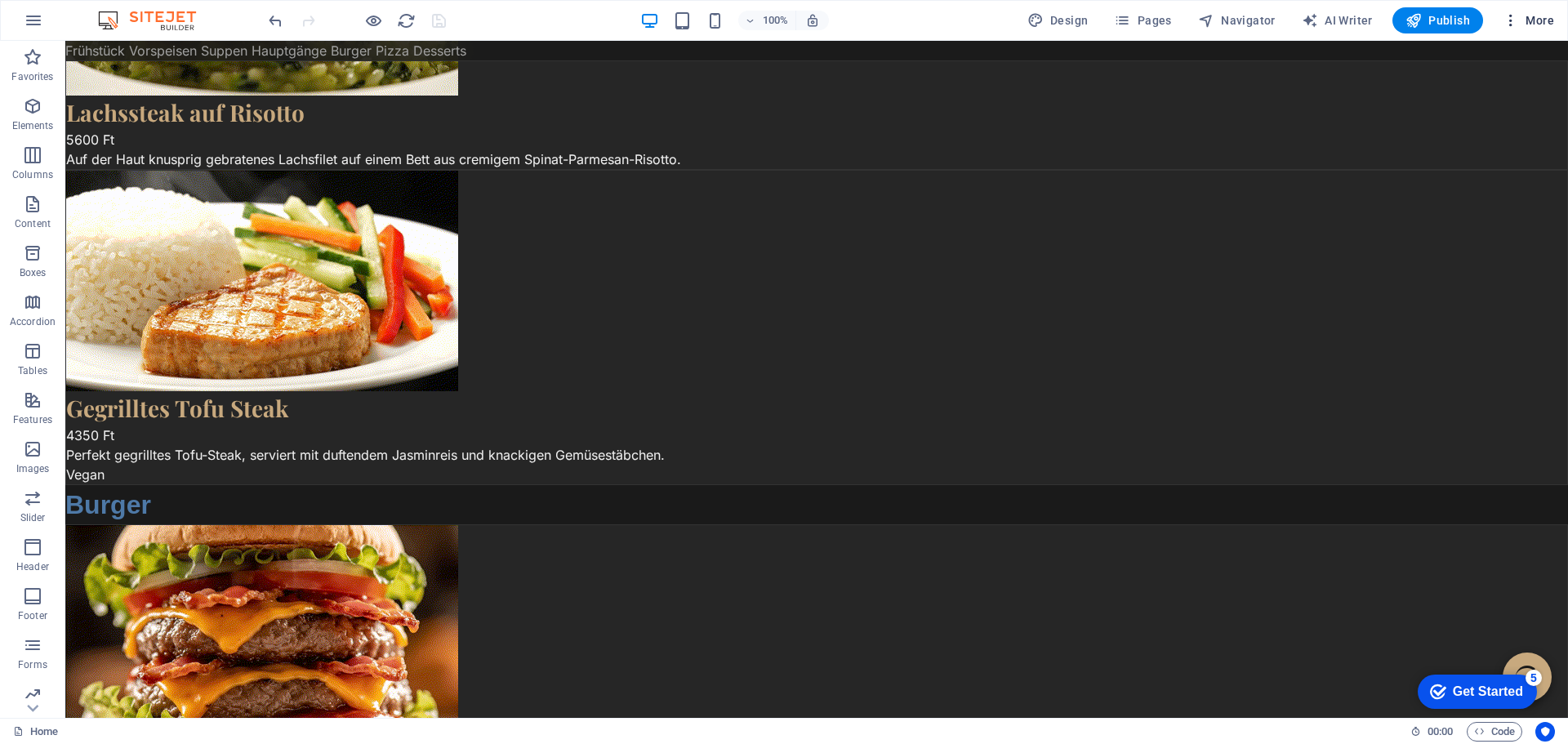
click at [1529, 17] on span "More" at bounding box center [1528, 20] width 51 height 17
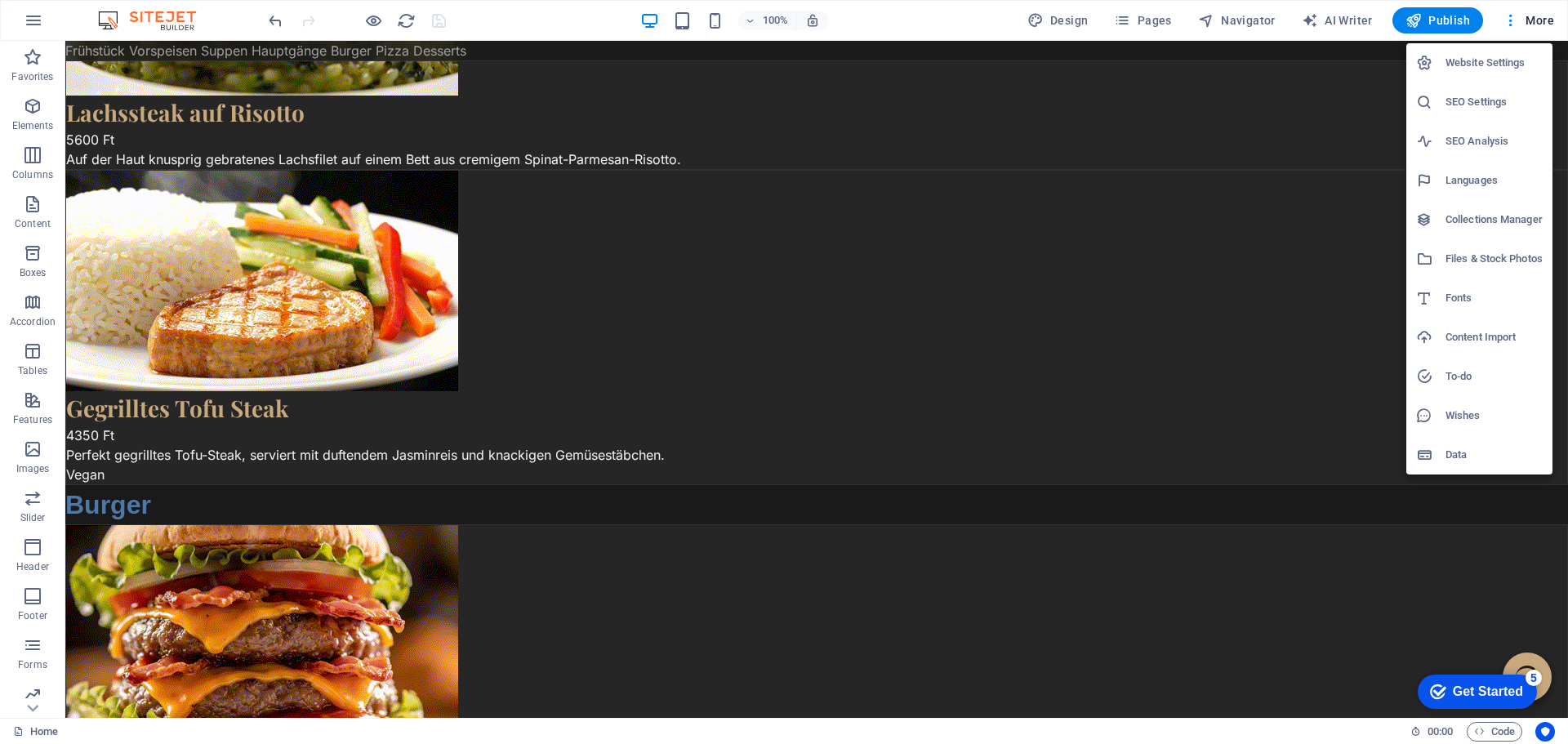
click at [1475, 255] on h6 "Files & Stock Photos" at bounding box center [1493, 258] width 97 height 20
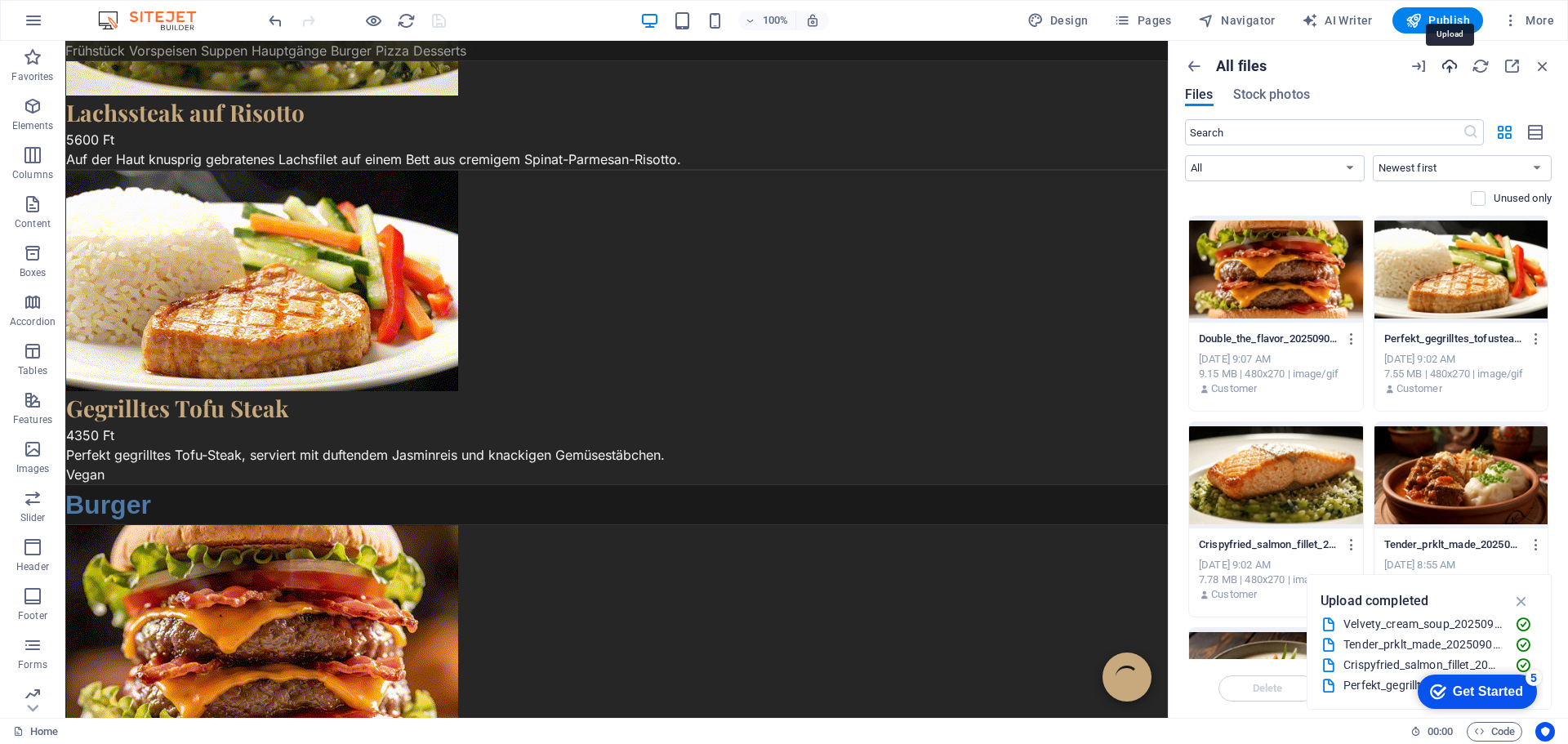
click at [1446, 66] on icon "button" at bounding box center [1449, 65] width 18 height 18
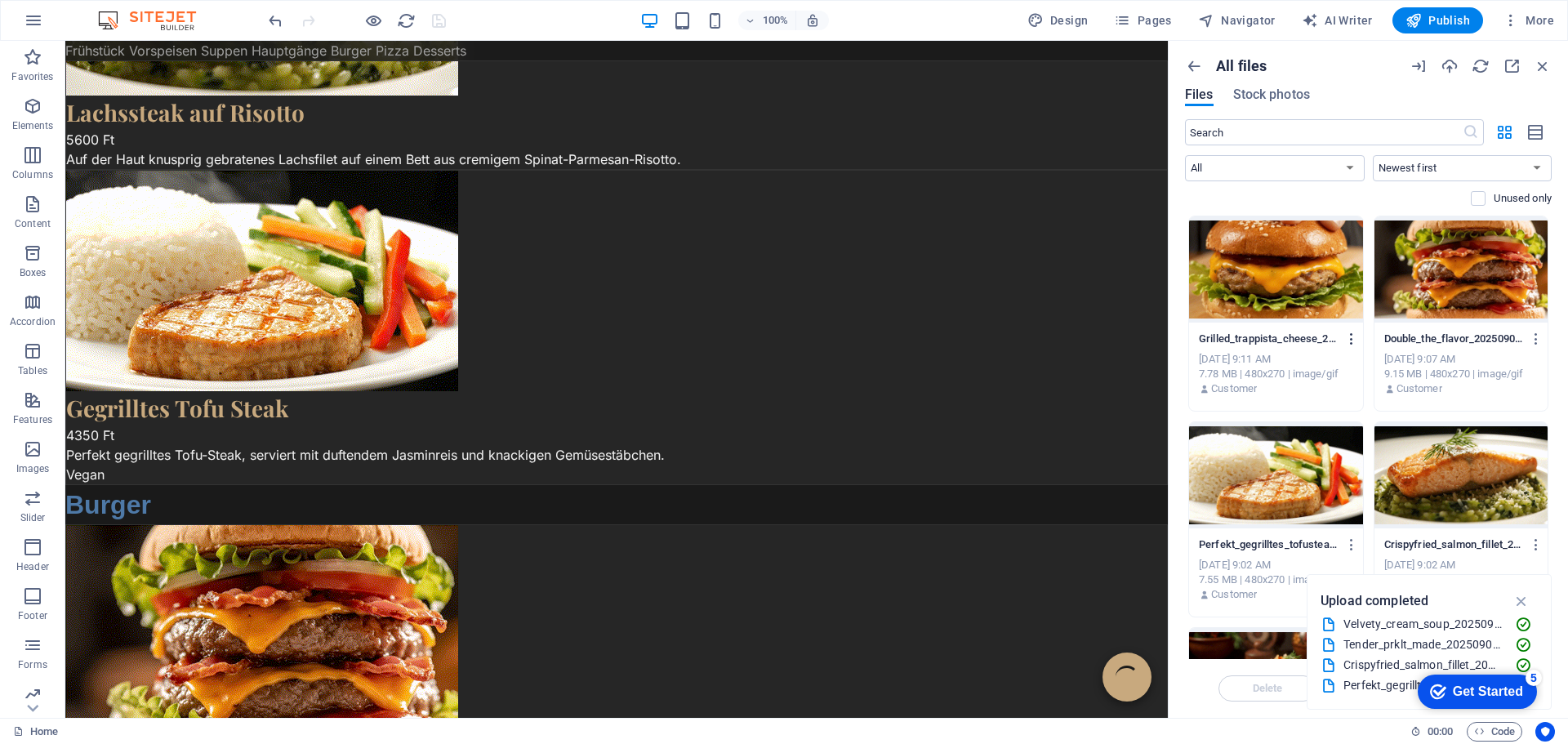
click at [1346, 336] on icon "button" at bounding box center [1352, 339] width 16 height 15
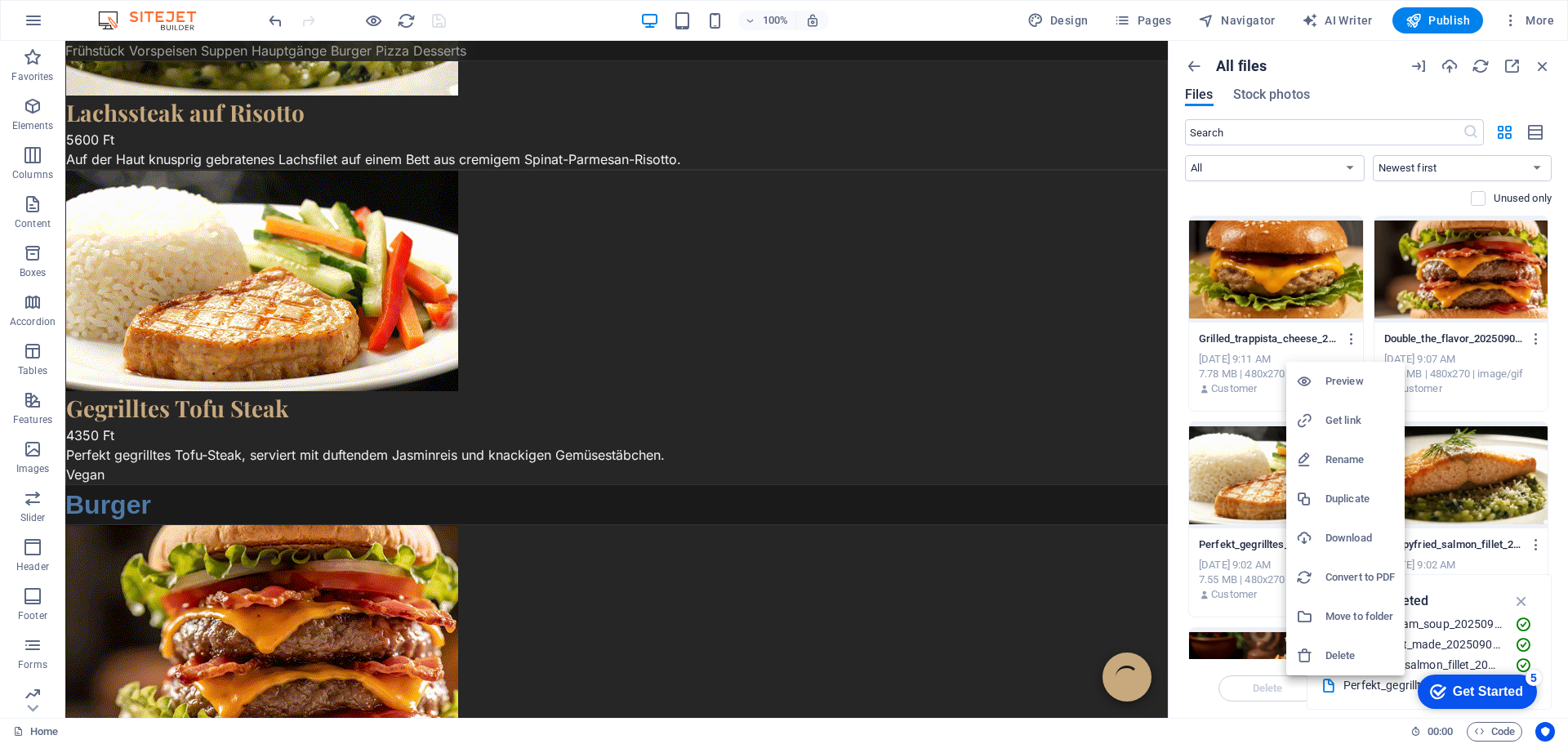
click at [1339, 415] on h6 "Get link" at bounding box center [1360, 420] width 70 height 20
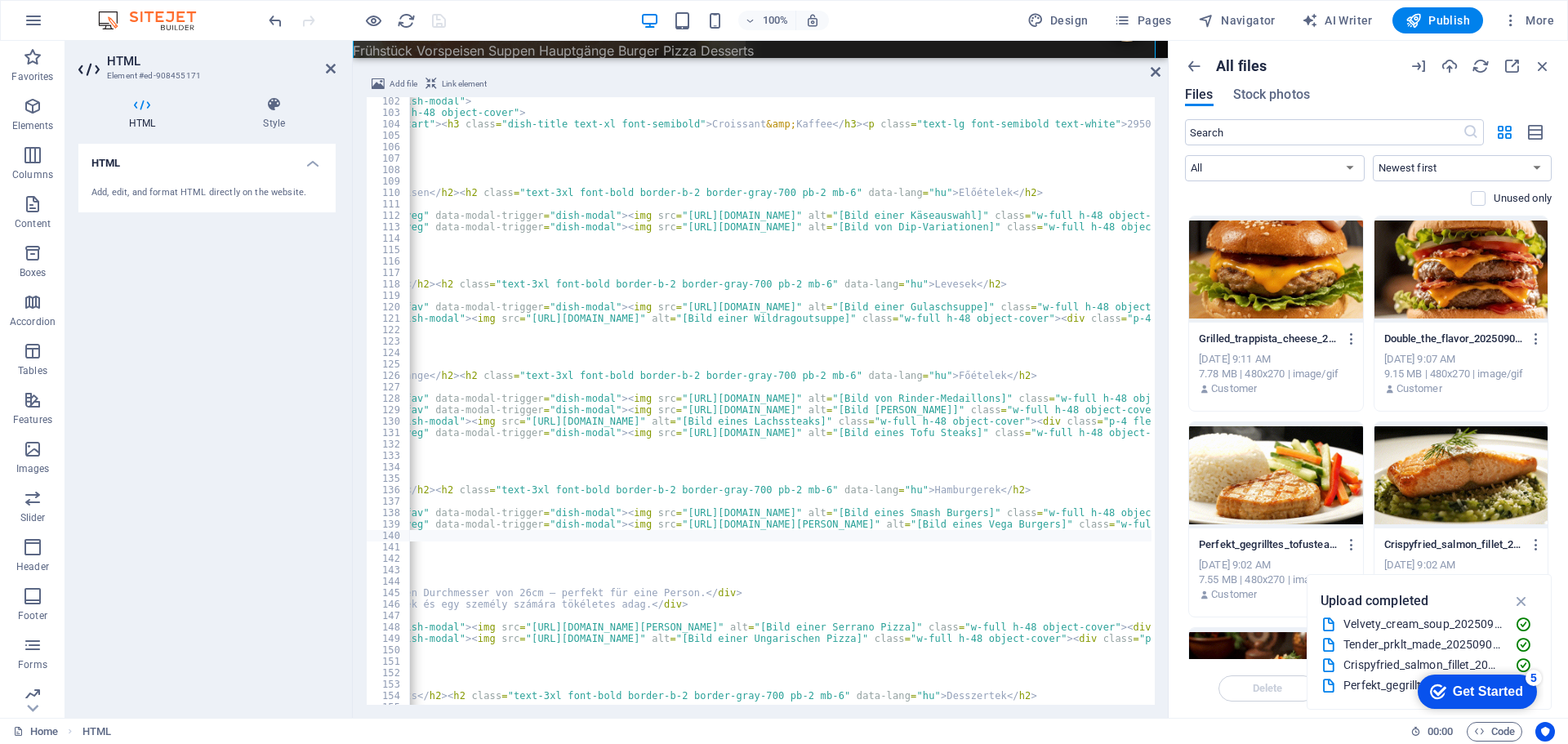
scroll to position [0, 639]
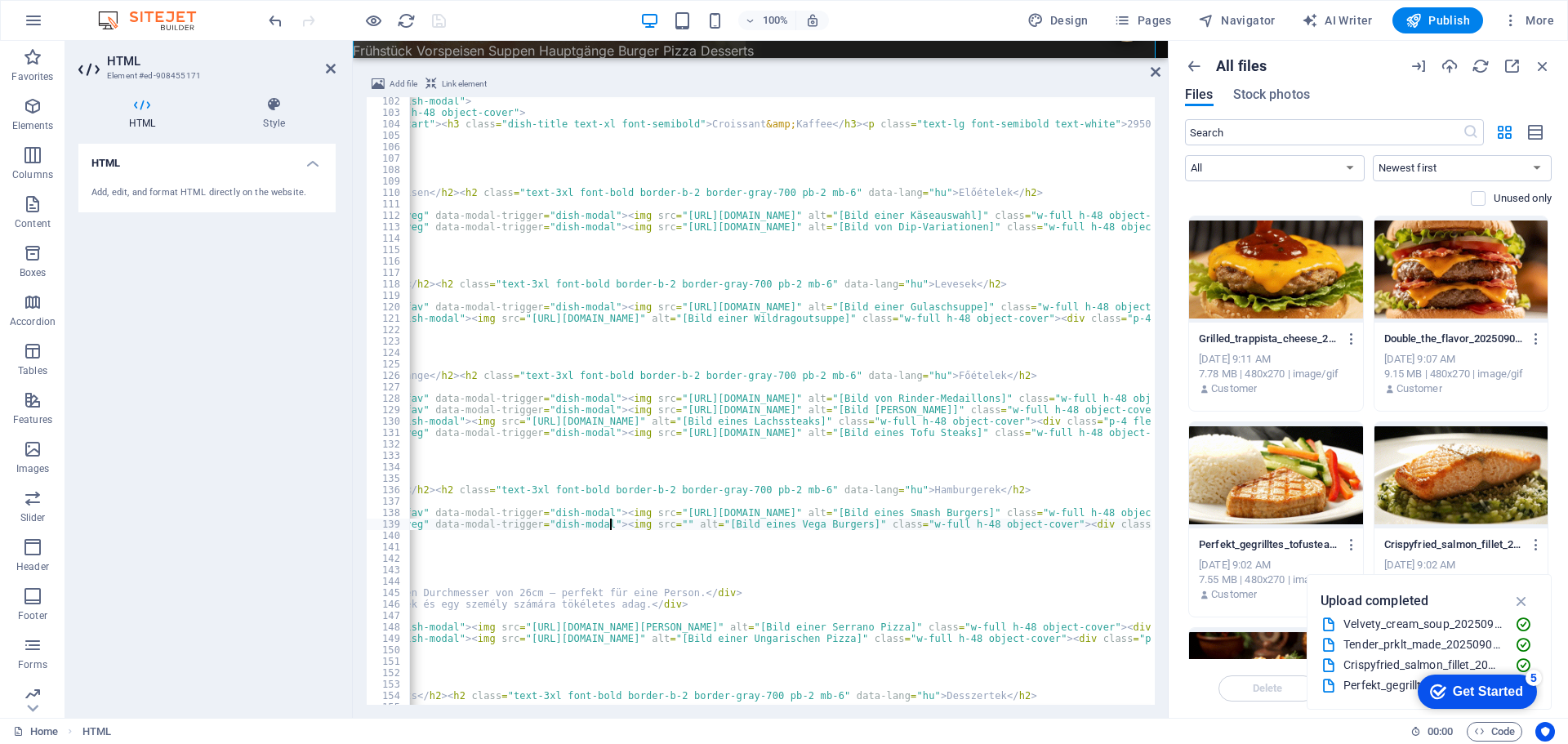
type textarea "<div class="menu-card rounded-lg overflow-hidden flex flex-col data-item" data-…"
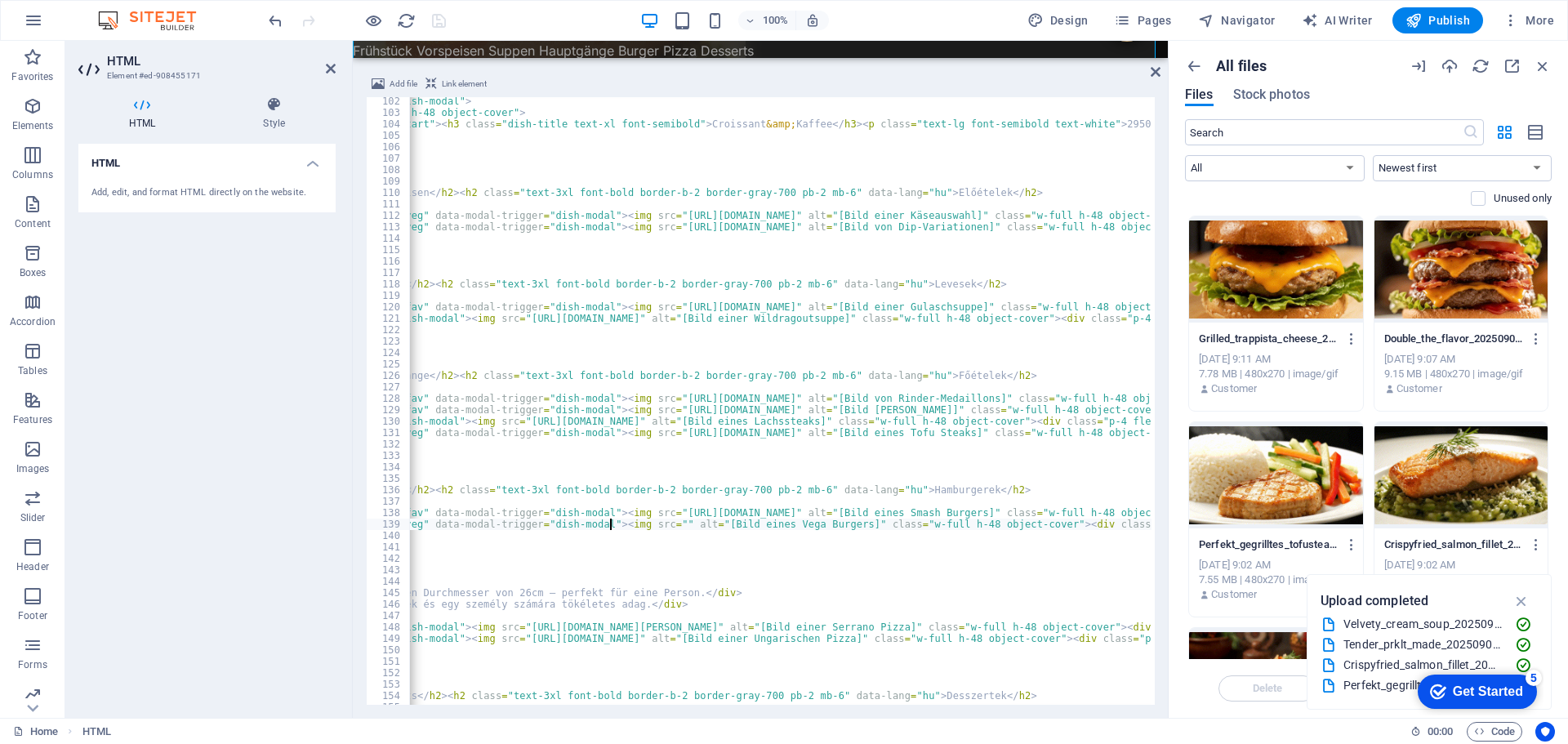
scroll to position [0, 703]
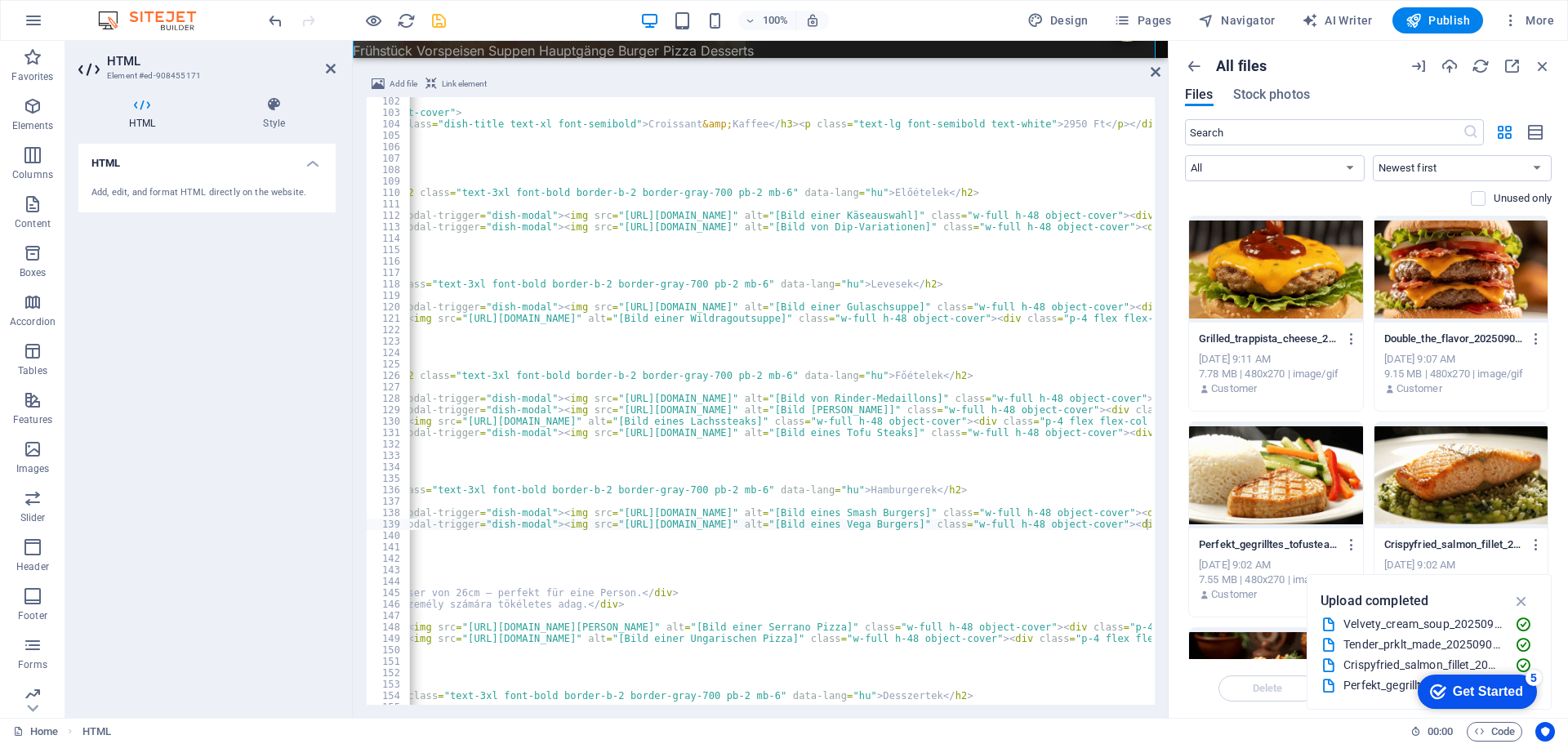
click at [592, 23] on div "100% Design Pages Navigator AI Writer Publish More" at bounding box center [913, 20] width 1295 height 26
click at [439, 23] on icon "save" at bounding box center [439, 20] width 19 height 19
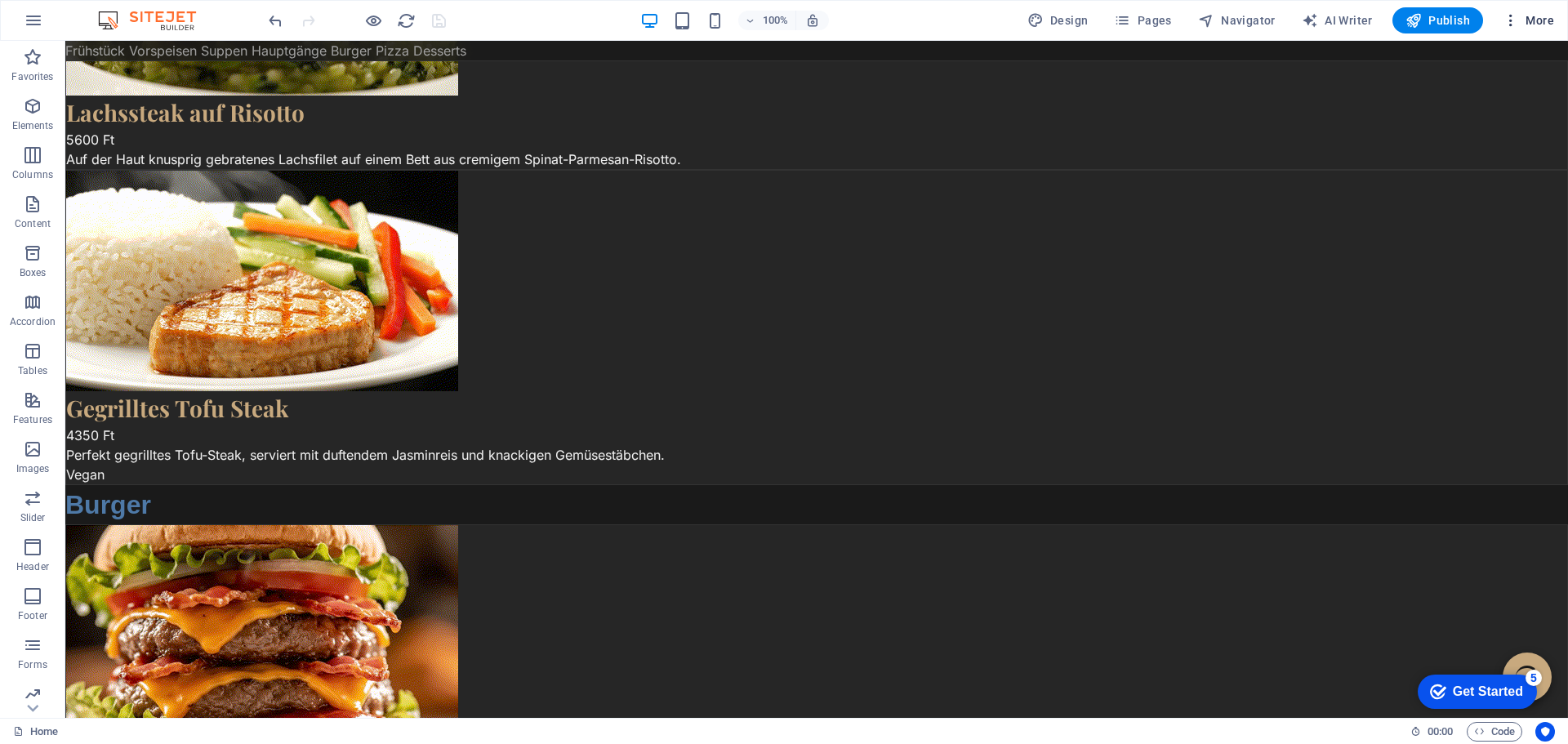
click at [1538, 22] on span "More" at bounding box center [1528, 20] width 51 height 17
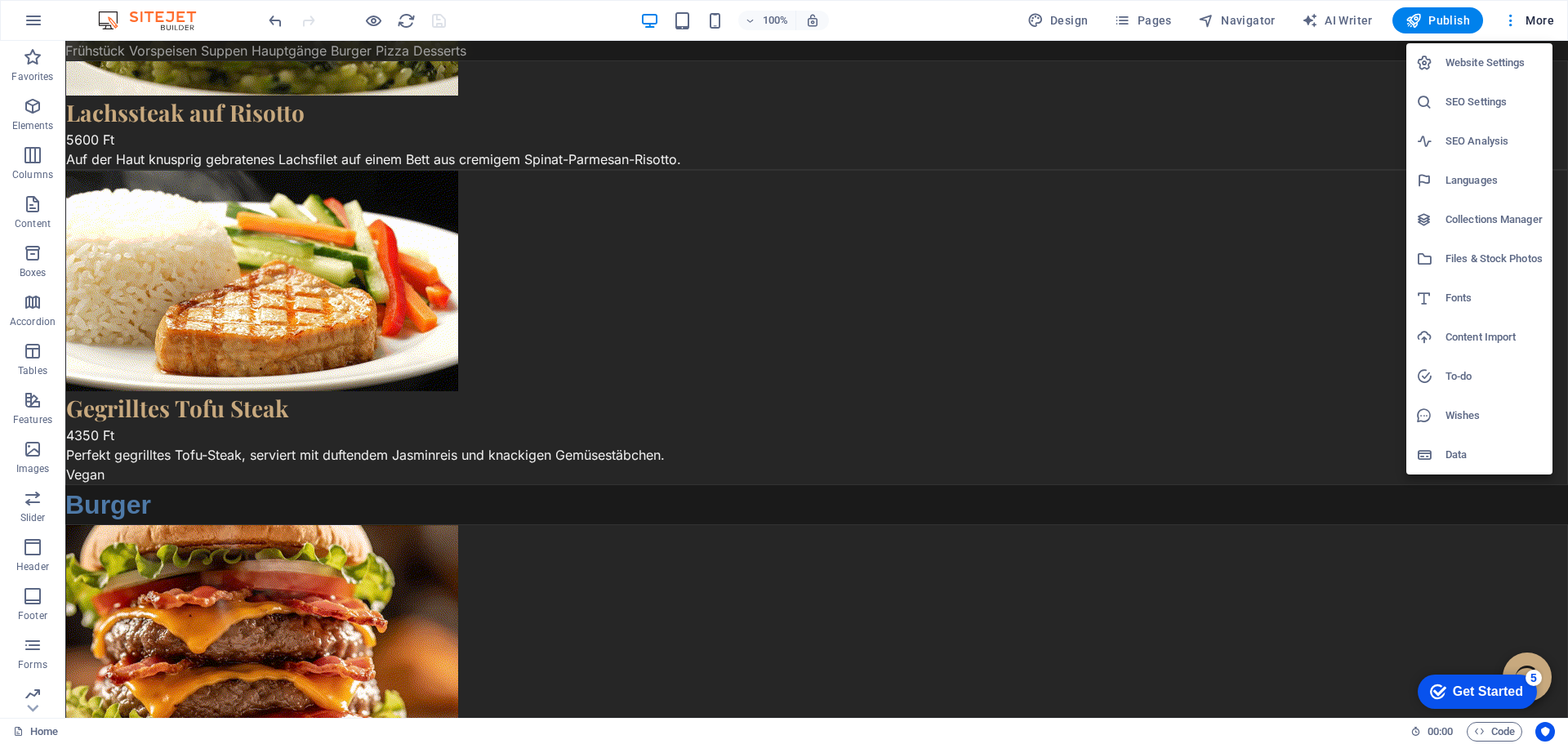
click at [1461, 222] on h6 "Collections Manager" at bounding box center [1493, 219] width 97 height 20
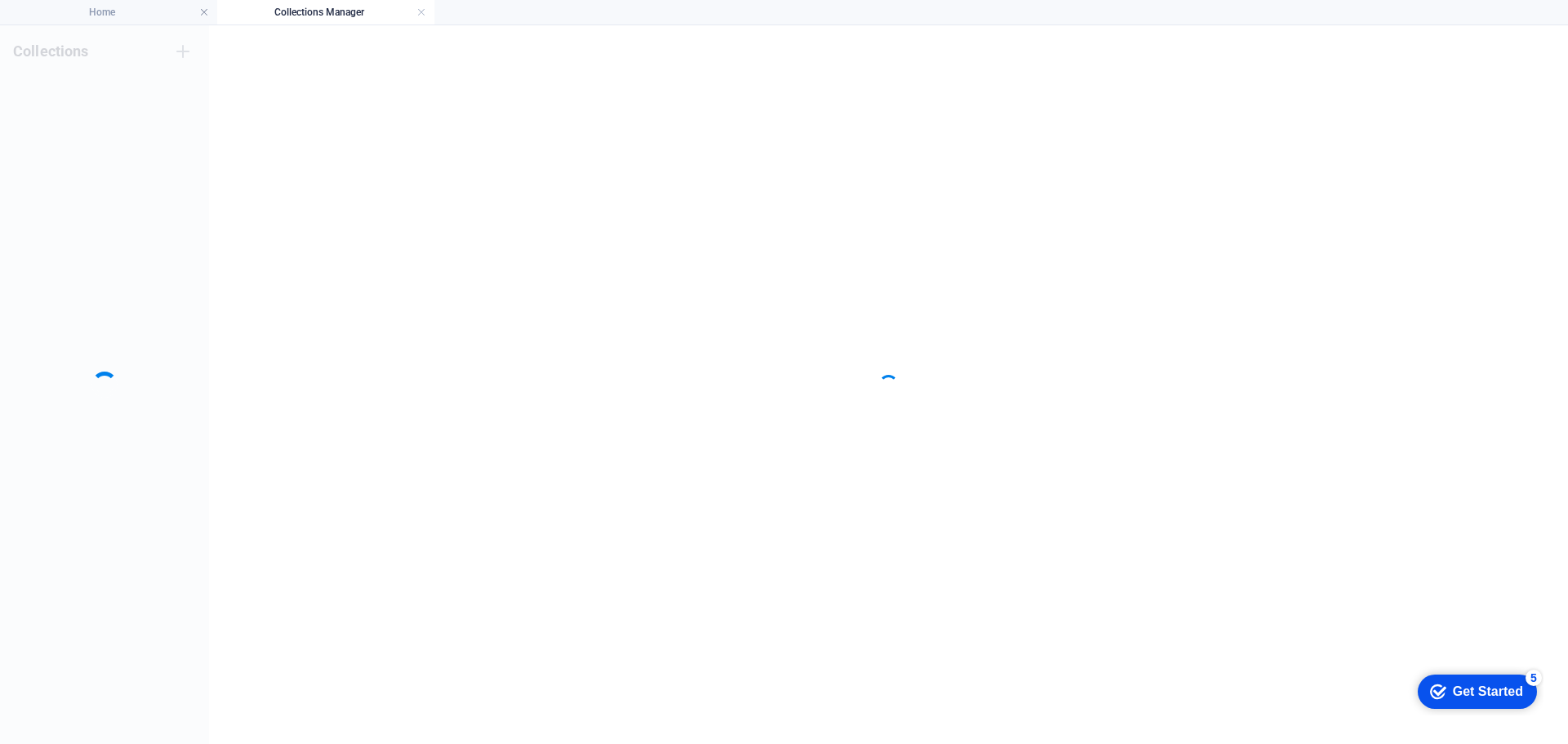
scroll to position [0, 0]
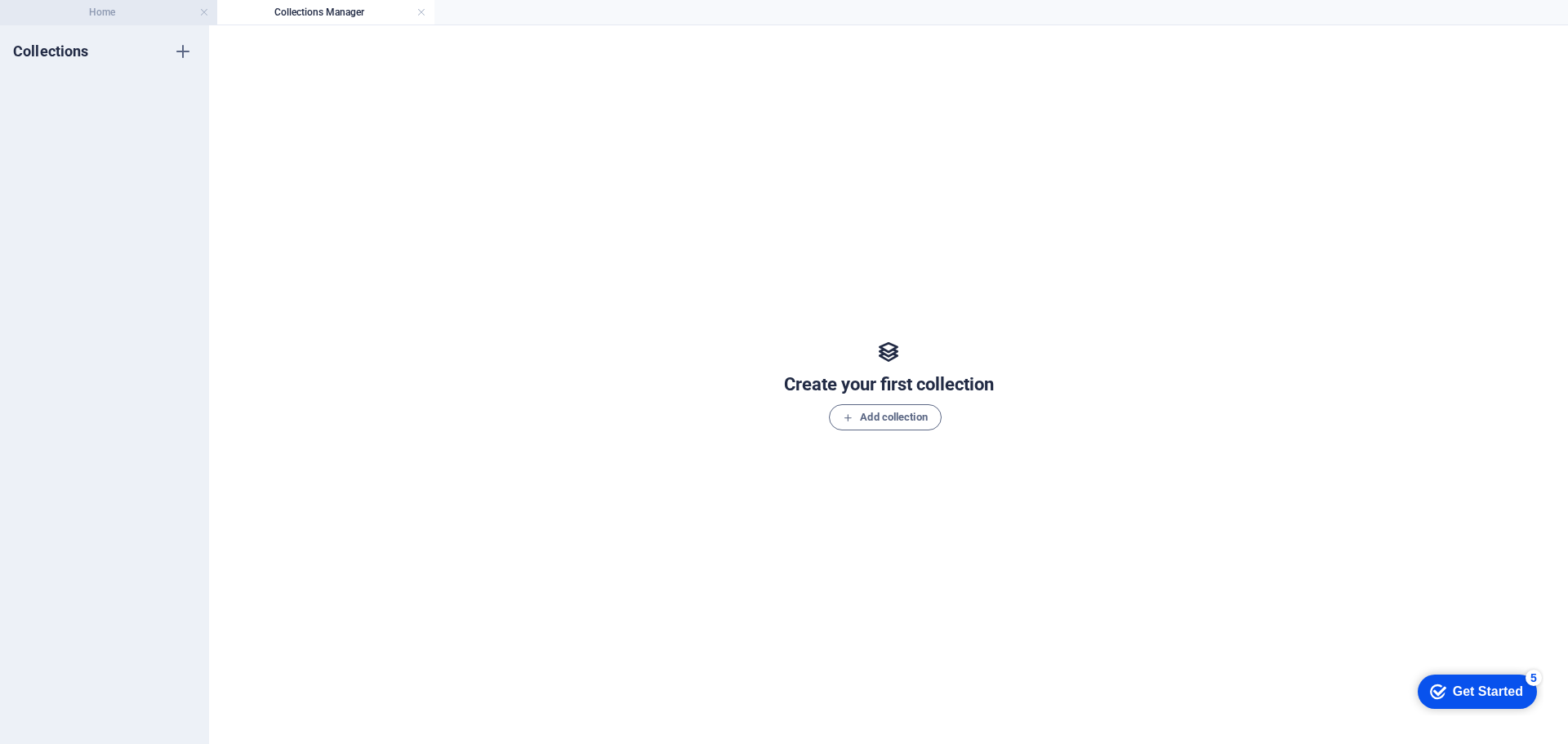
click at [88, 3] on li "Home" at bounding box center [108, 12] width 217 height 24
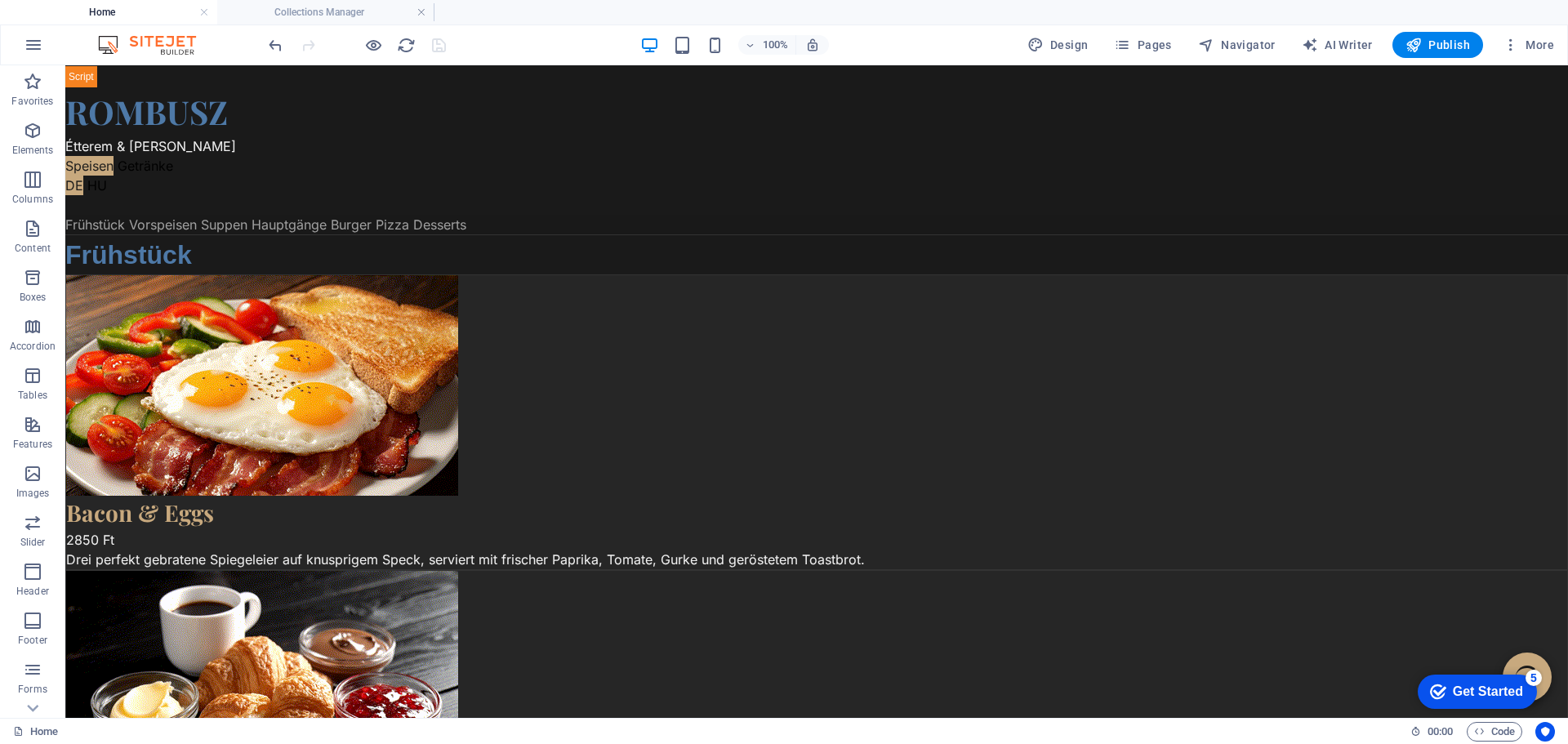
scroll to position [3242, 0]
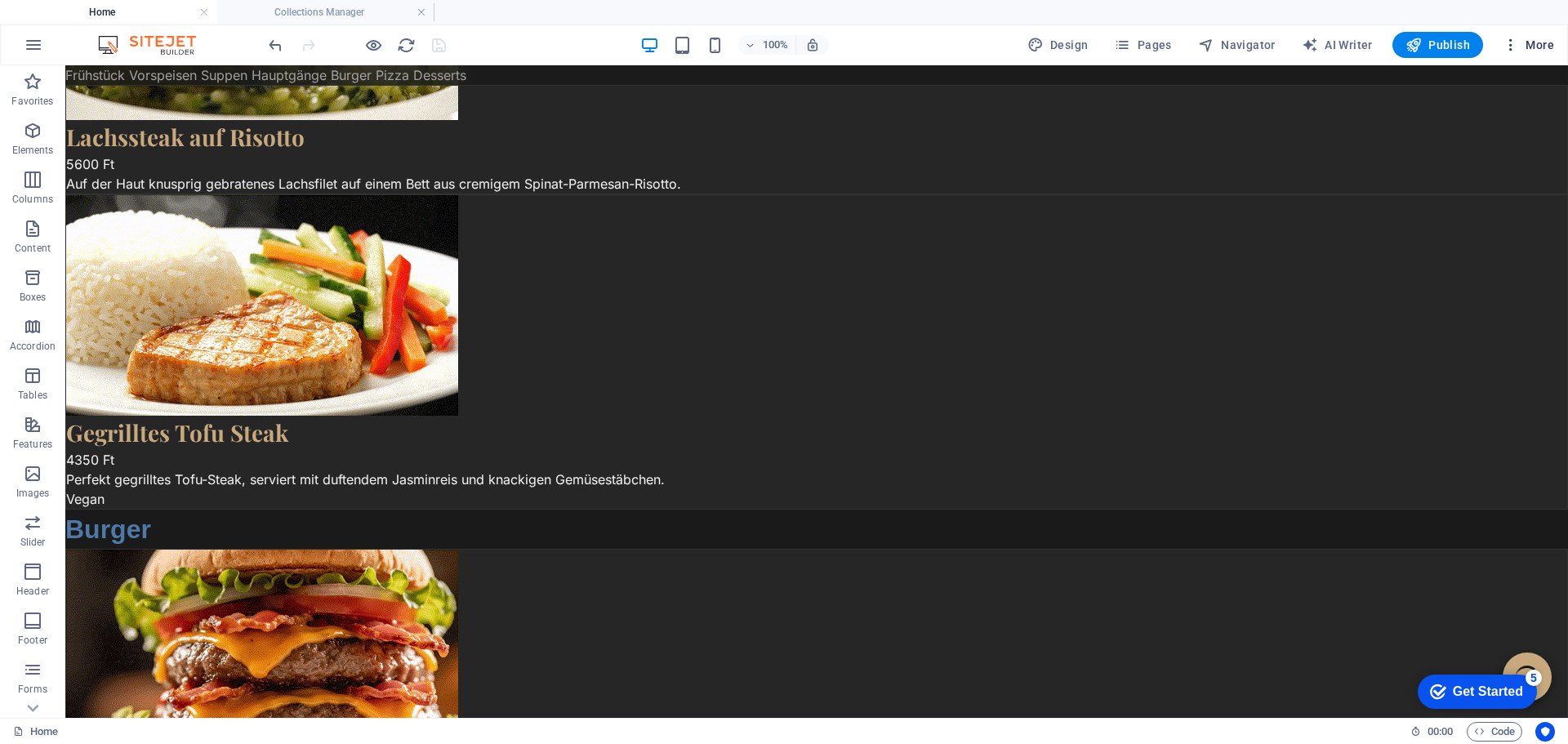
click at [1534, 42] on span "More" at bounding box center [1528, 45] width 51 height 17
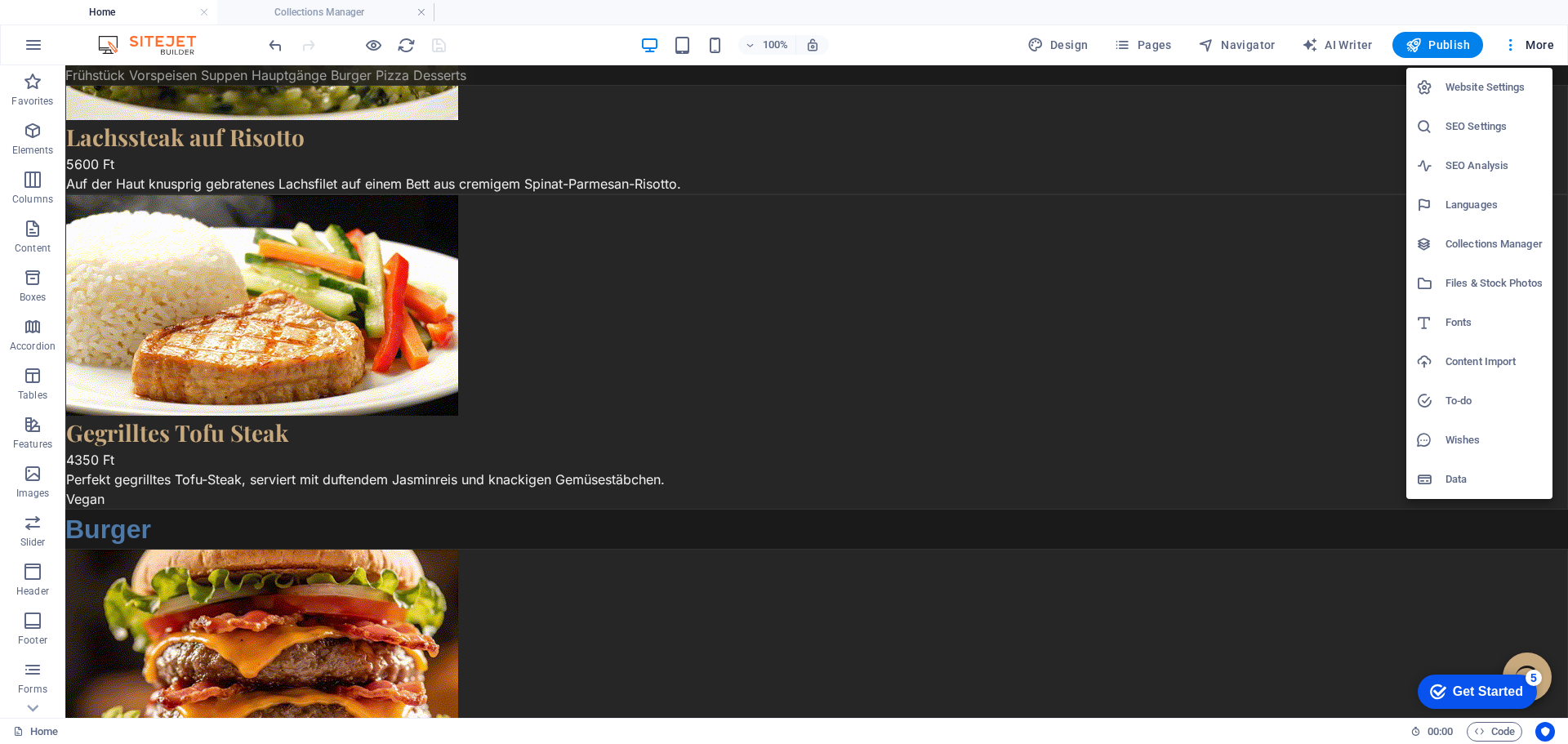
click at [1482, 285] on h6 "Files & Stock Photos" at bounding box center [1493, 283] width 97 height 20
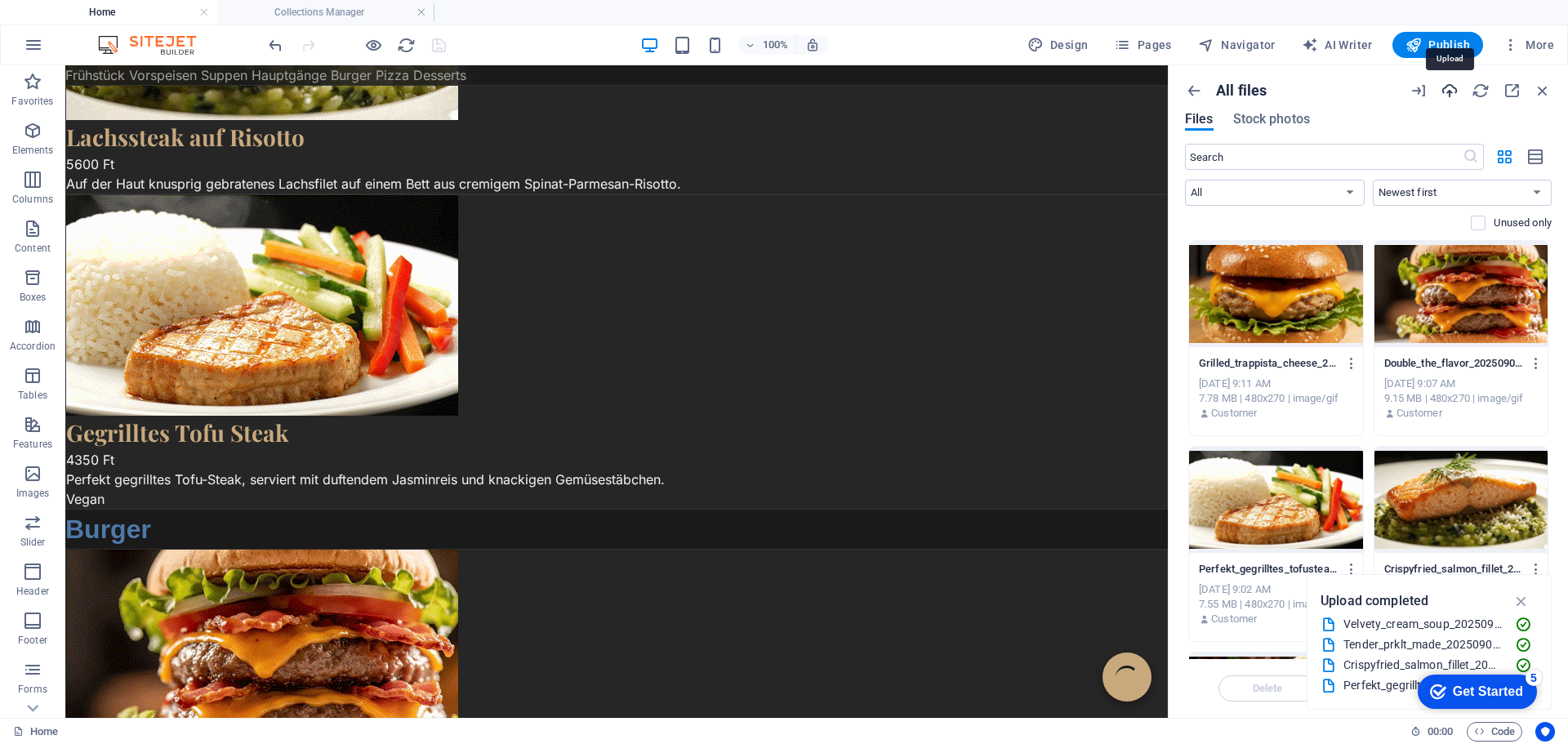
click at [1449, 91] on icon "button" at bounding box center [1449, 90] width 18 height 18
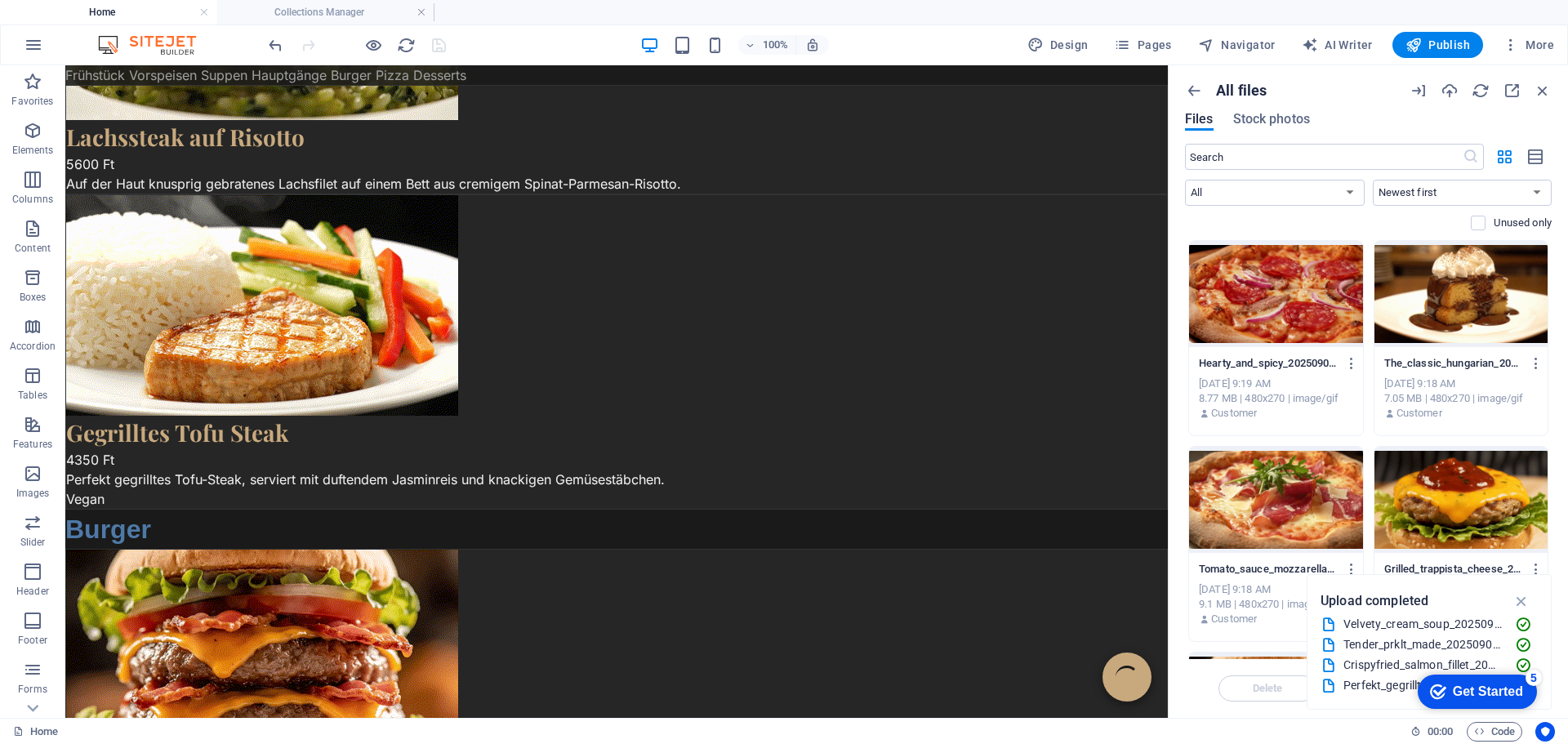
scroll to position [82, 0]
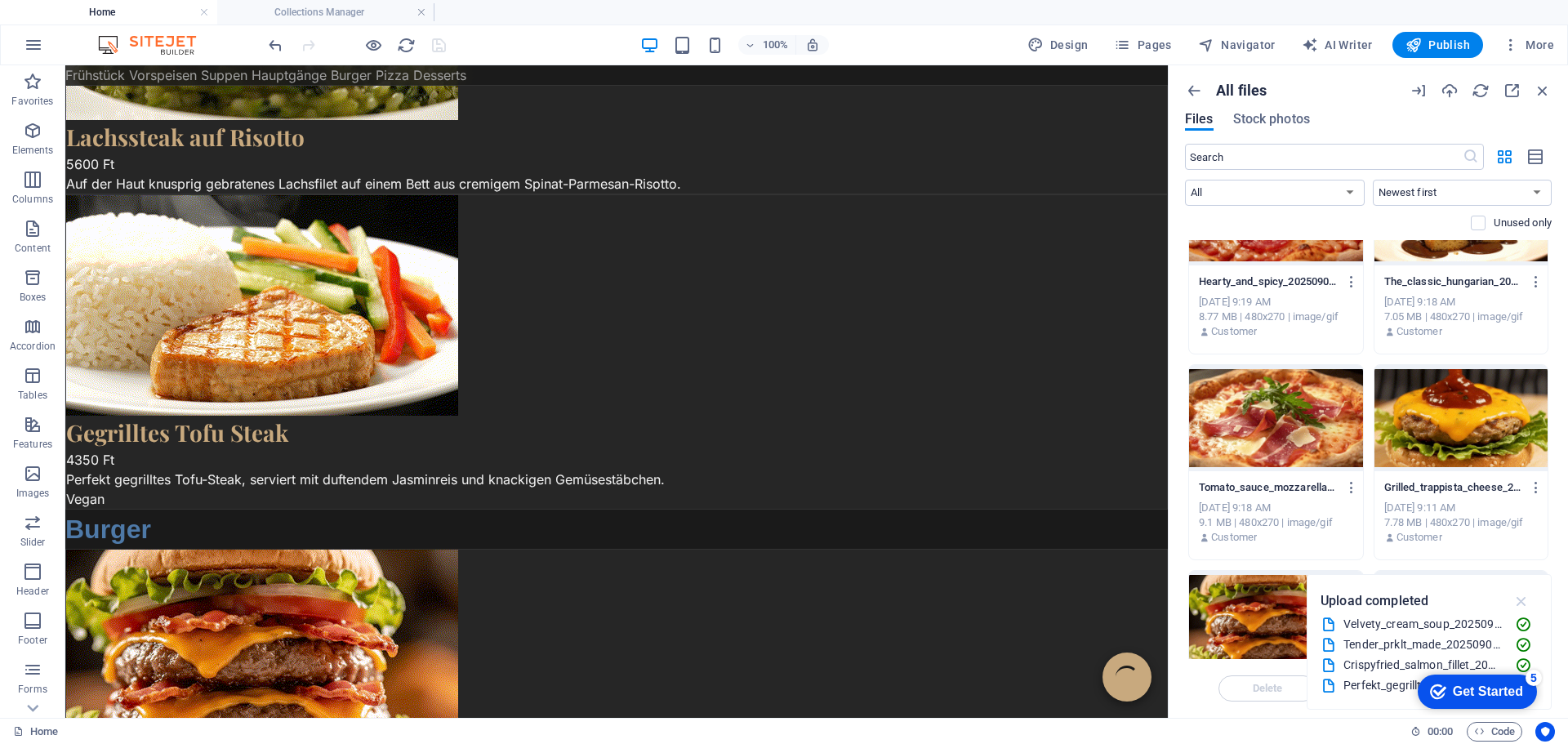
click at [1521, 602] on icon "button" at bounding box center [1521, 600] width 19 height 18
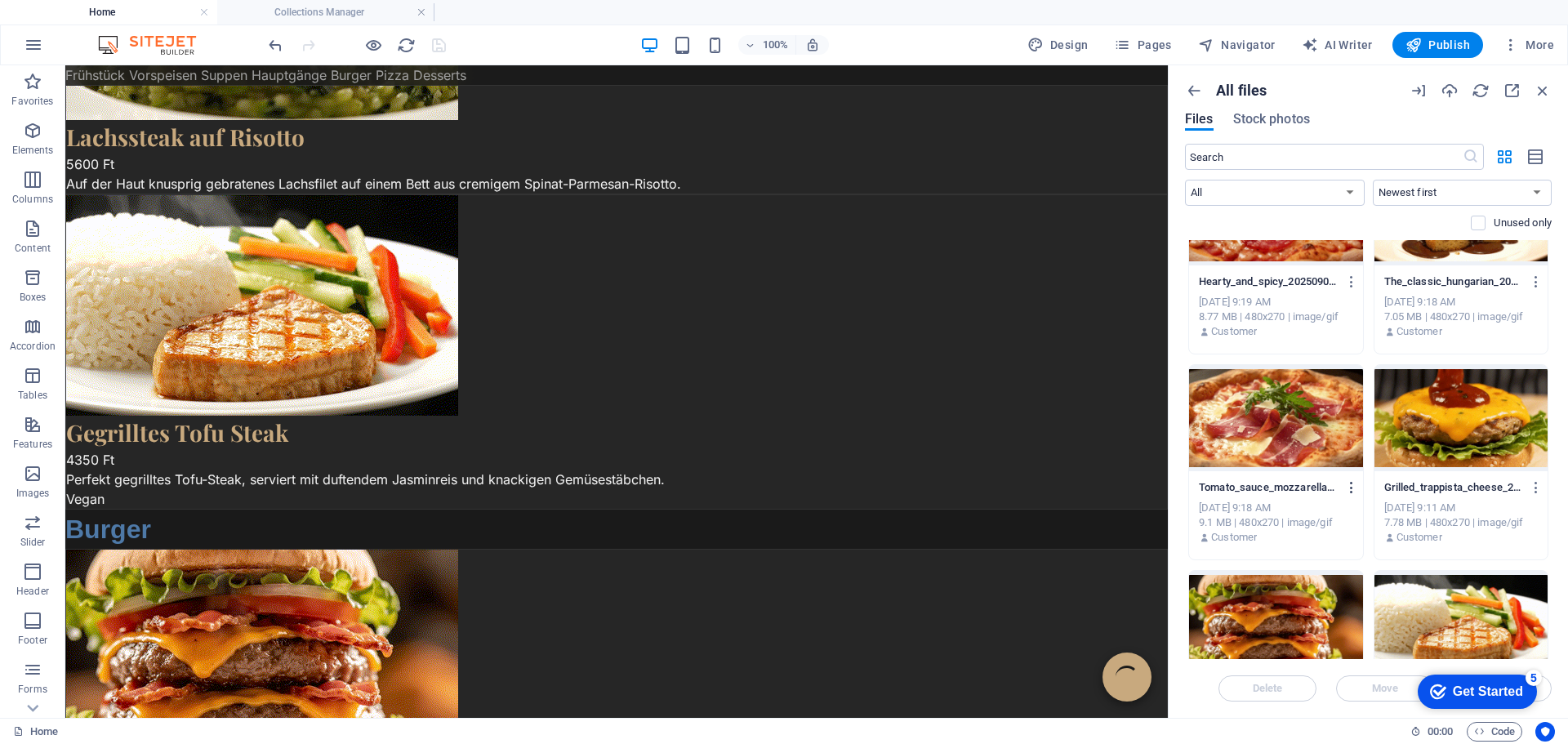
click at [1353, 486] on icon "button" at bounding box center [1352, 487] width 16 height 15
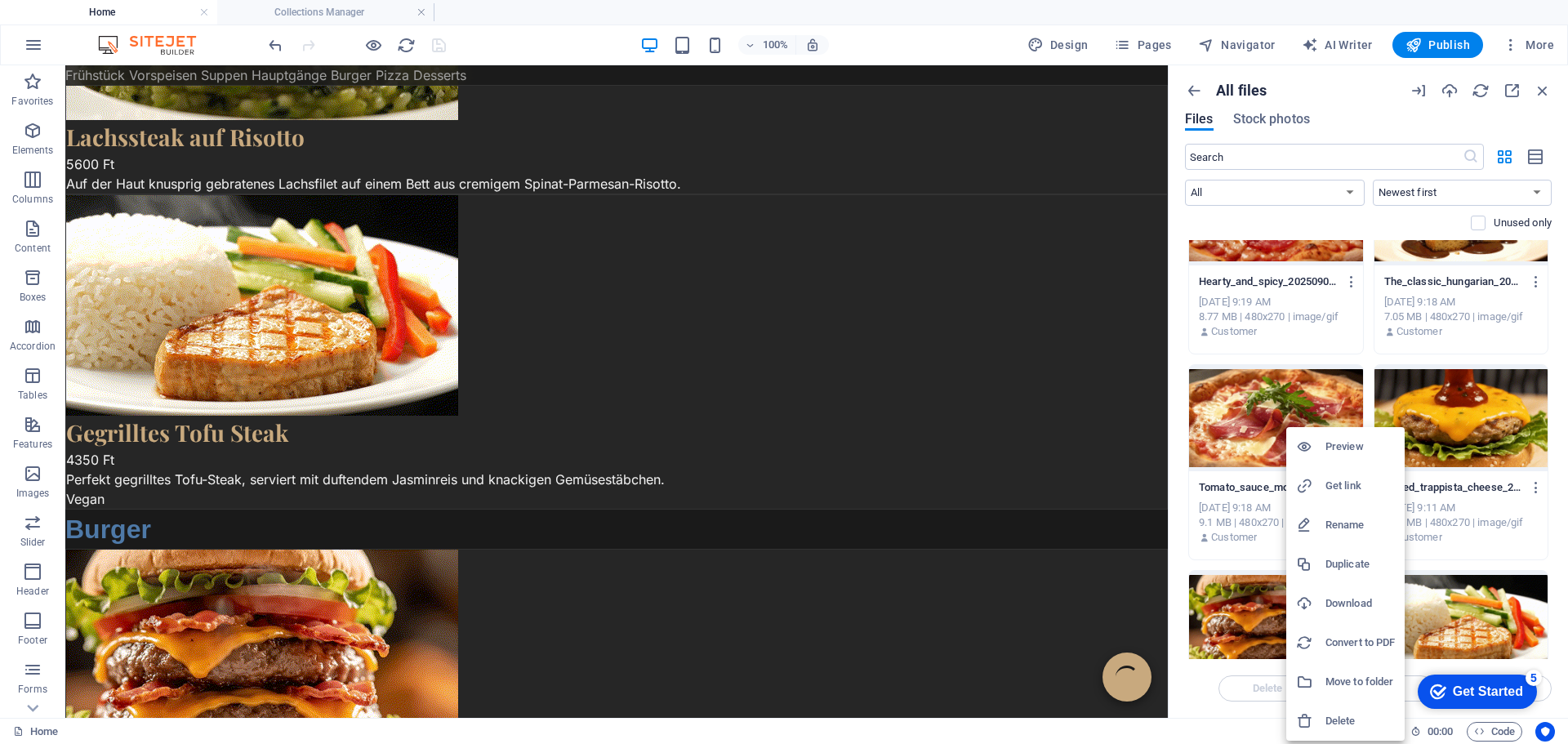
click at [1346, 480] on h6 "Get link" at bounding box center [1360, 485] width 70 height 20
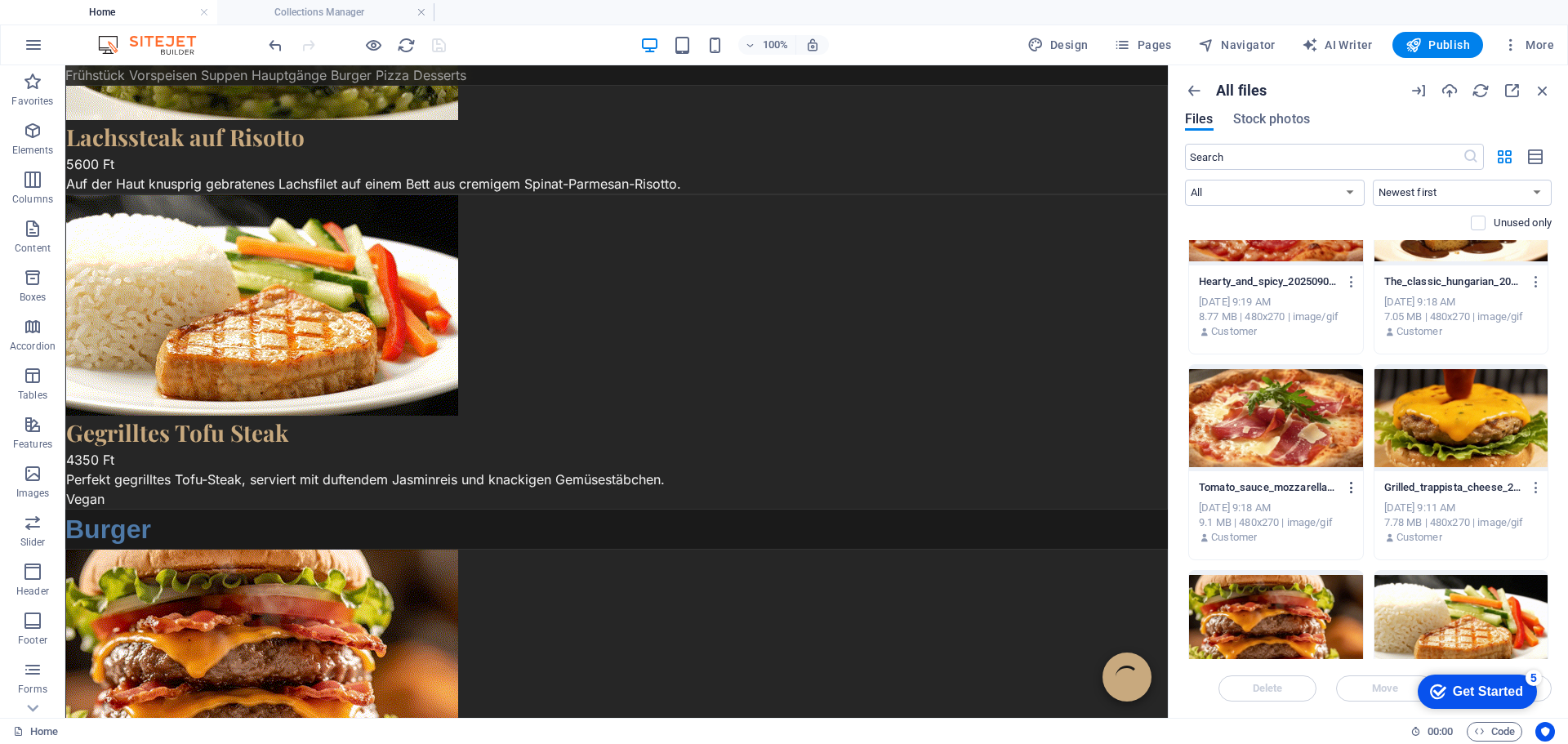
click at [1347, 485] on icon "button" at bounding box center [1352, 487] width 16 height 15
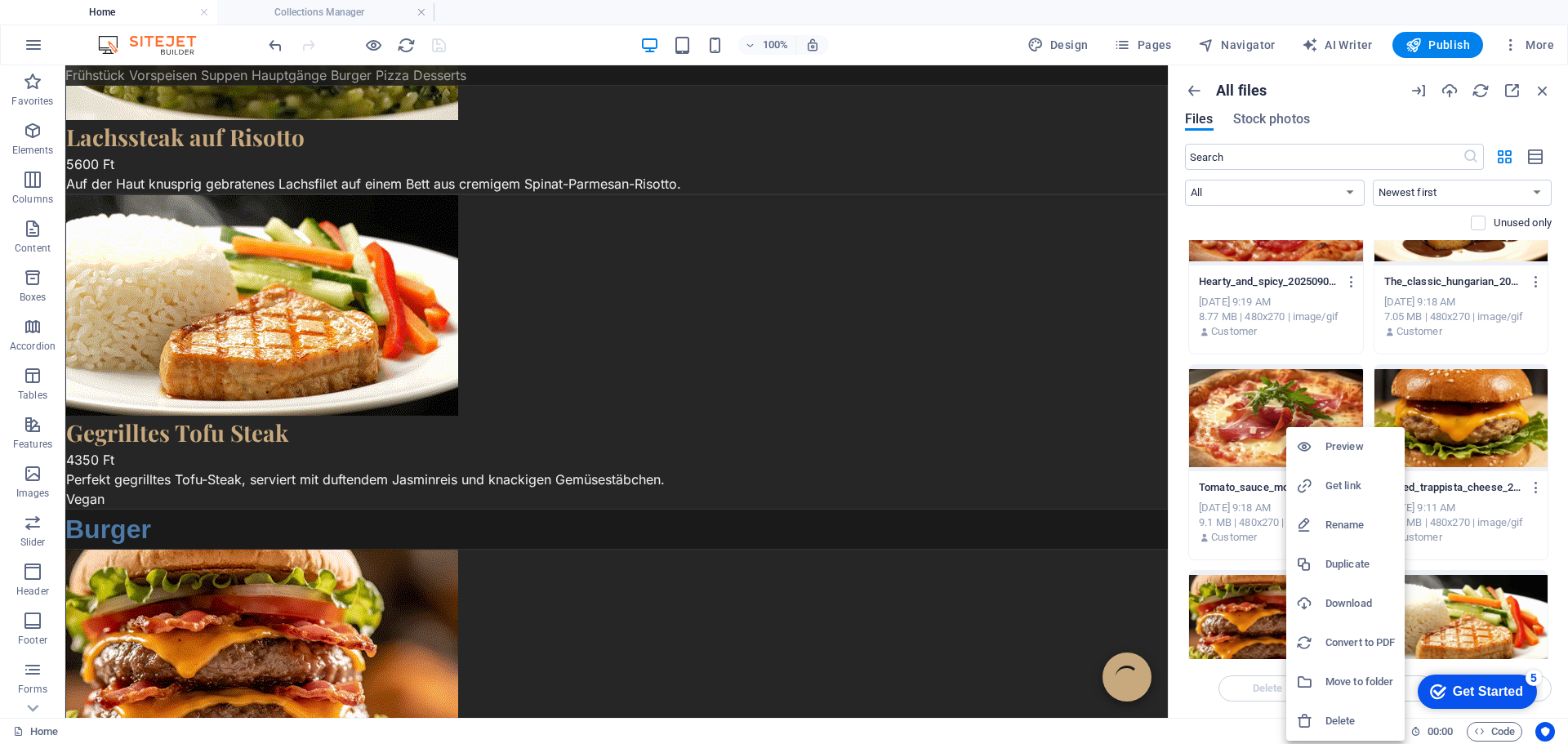
click at [1332, 478] on h6 "Get link" at bounding box center [1360, 485] width 70 height 20
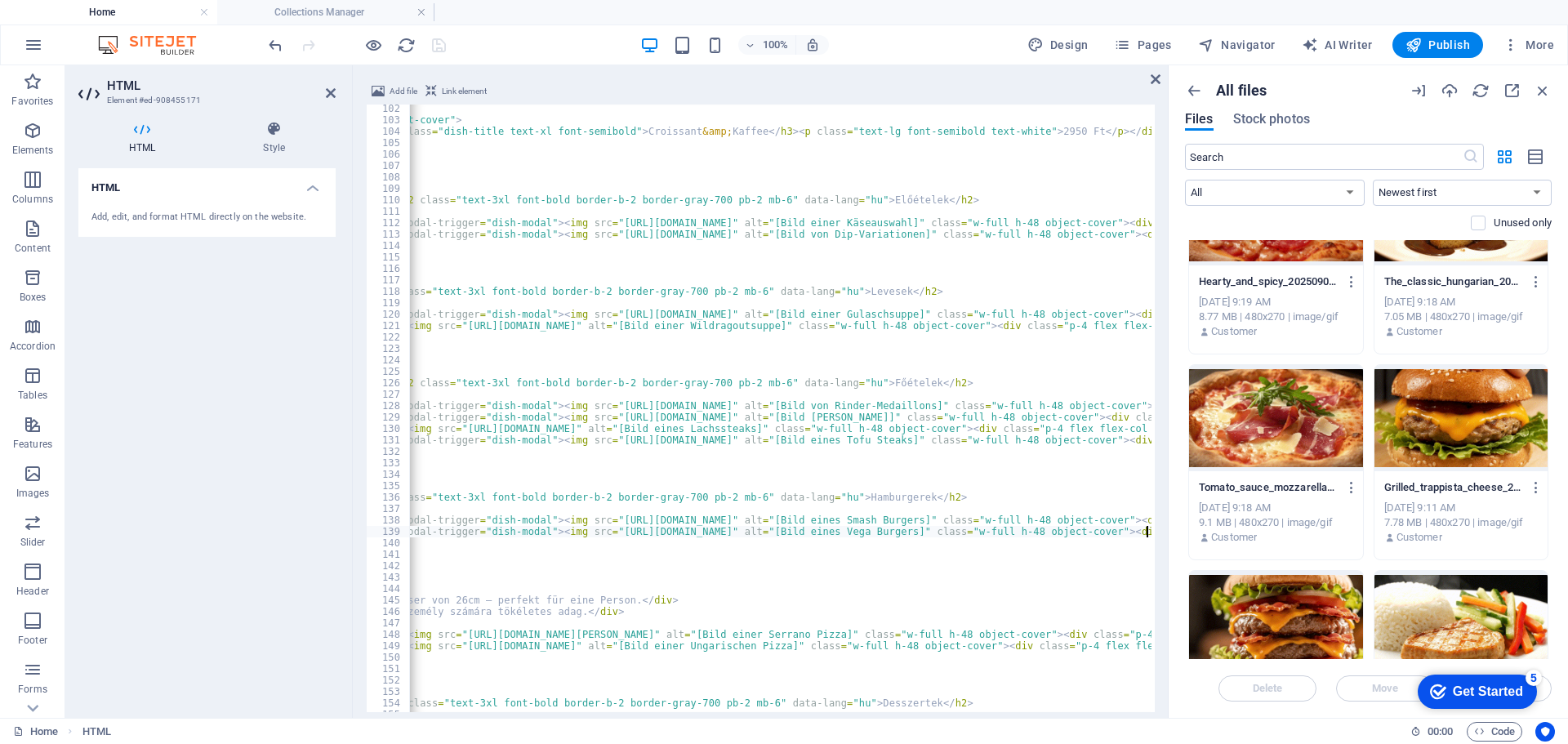
scroll to position [3301, 0]
drag, startPoint x: 466, startPoint y: 711, endPoint x: 411, endPoint y: 710, distance: 55.0
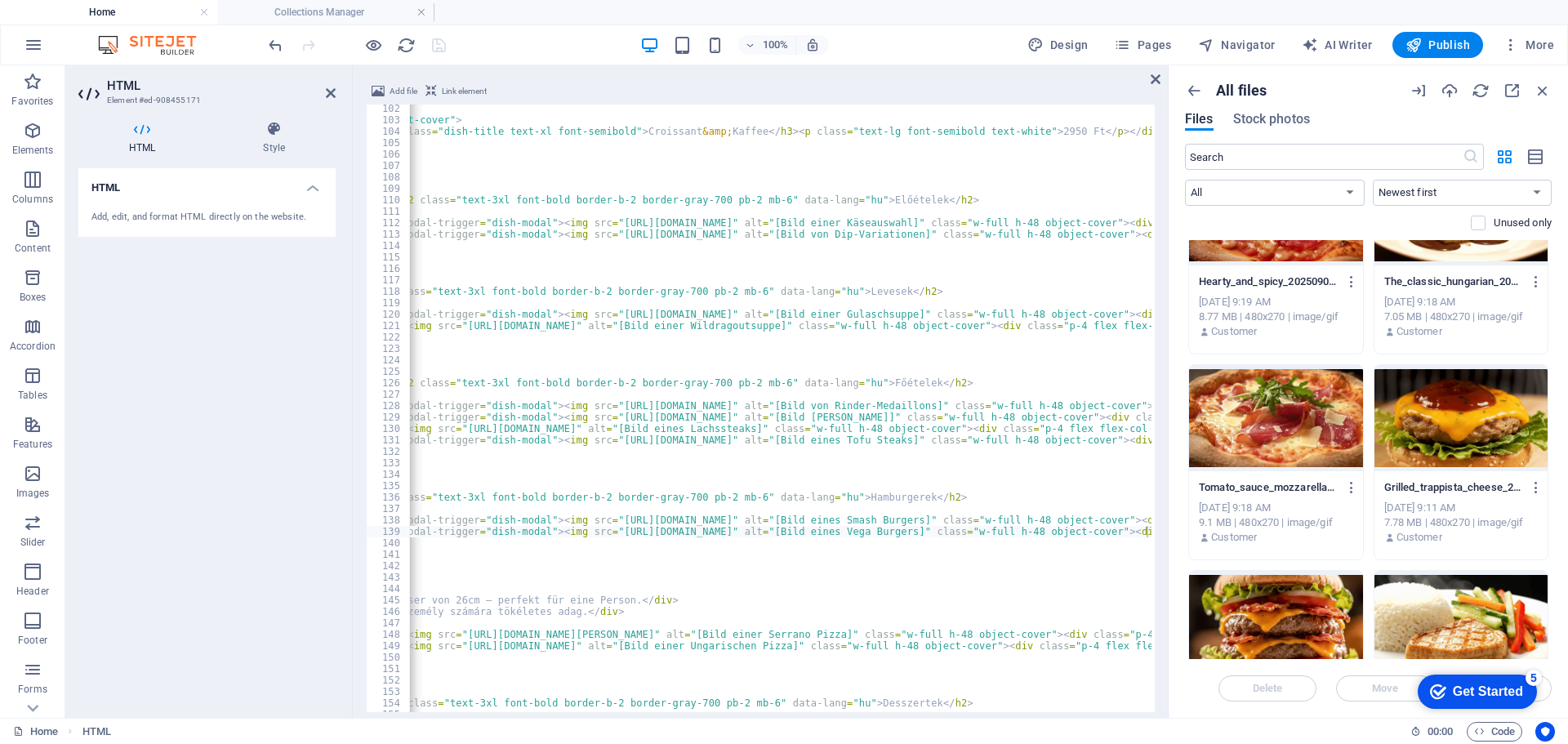
click at [411, 710] on div "Add file Link element <div class="menu-card rounded-lg overflow-hidden flex fle…" at bounding box center [760, 397] width 815 height 656
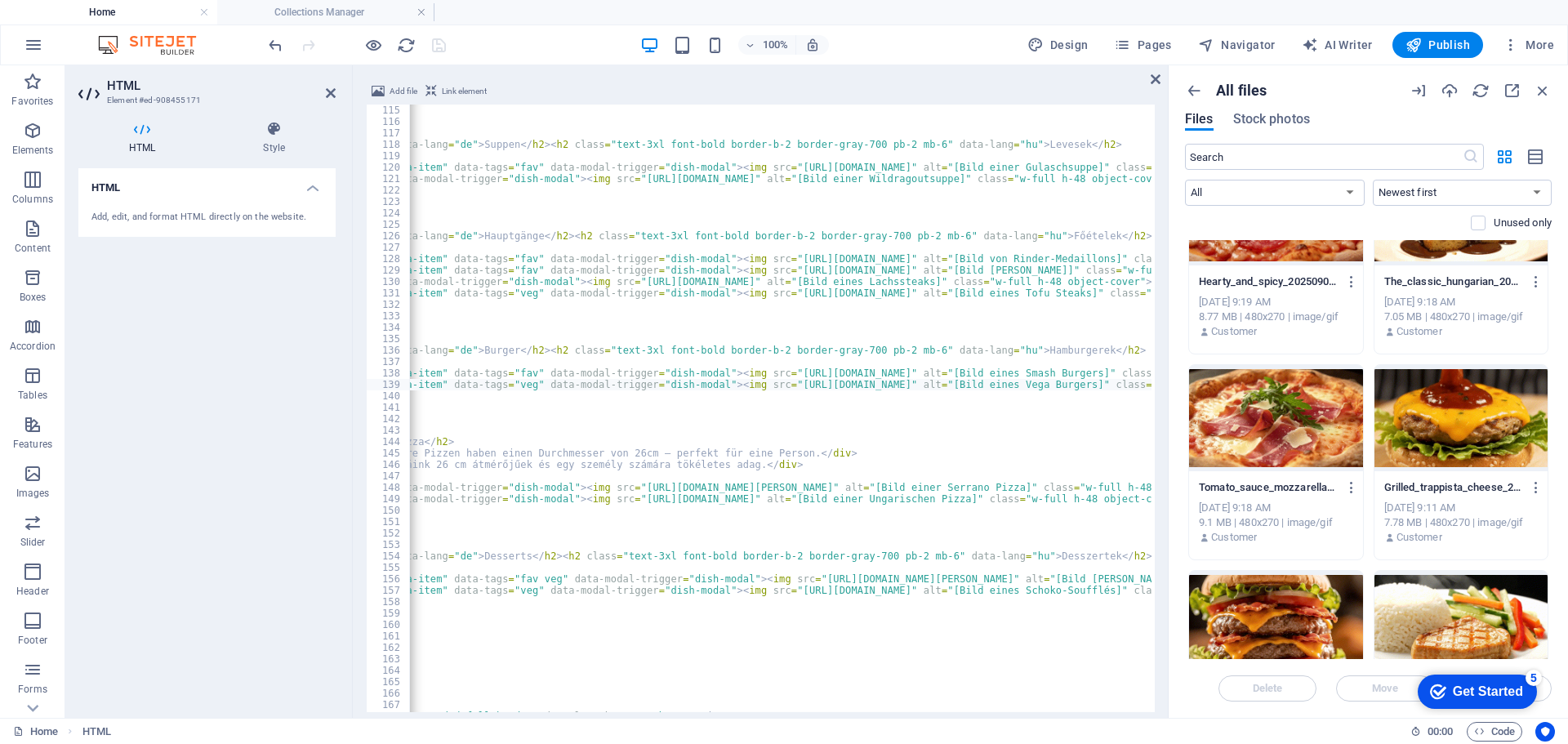
scroll to position [0, 525]
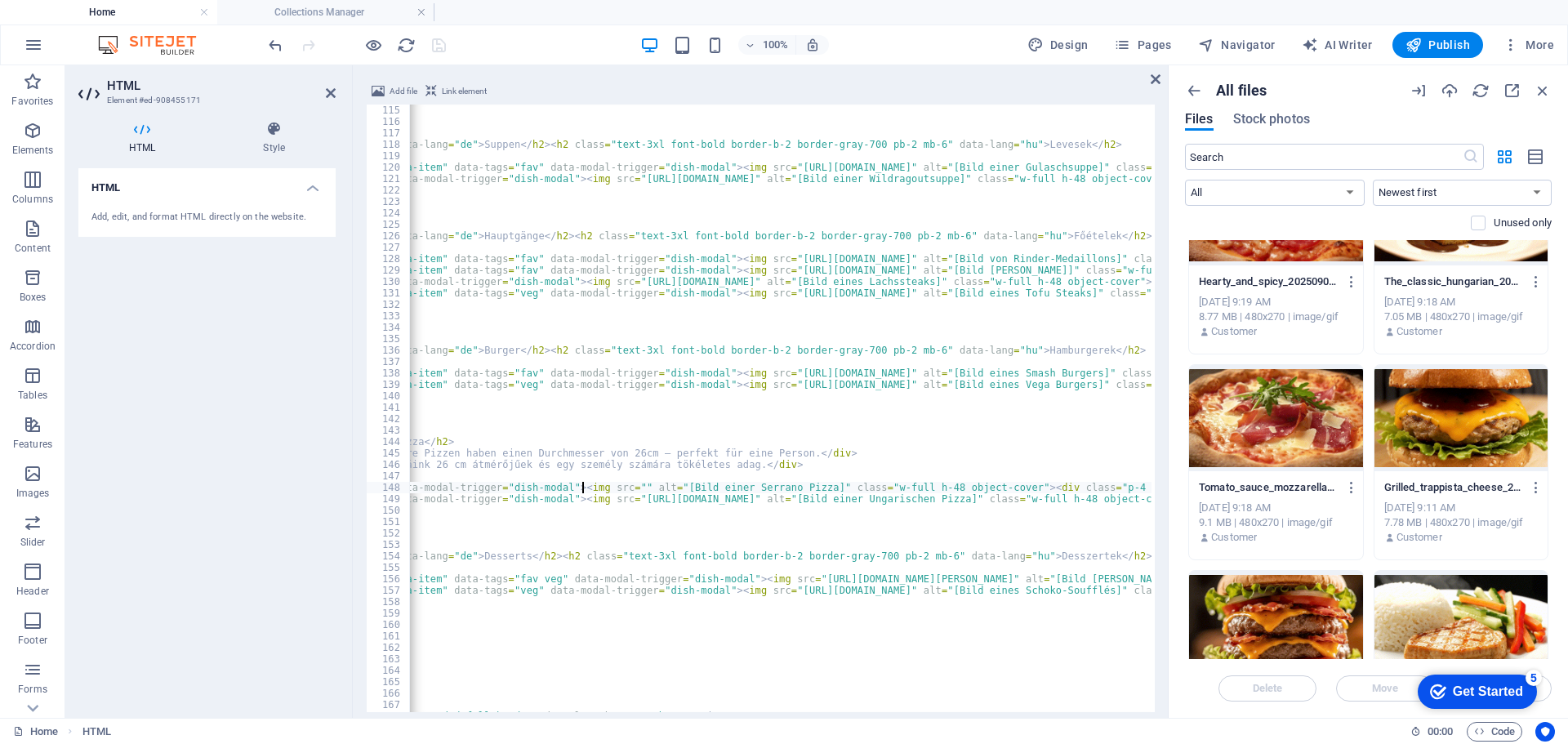
paste textarea "[URL][DOMAIN_NAME]" alt="[Bild einer [PERSON_NAME] Pizza]" class="w-full h-48 o…"
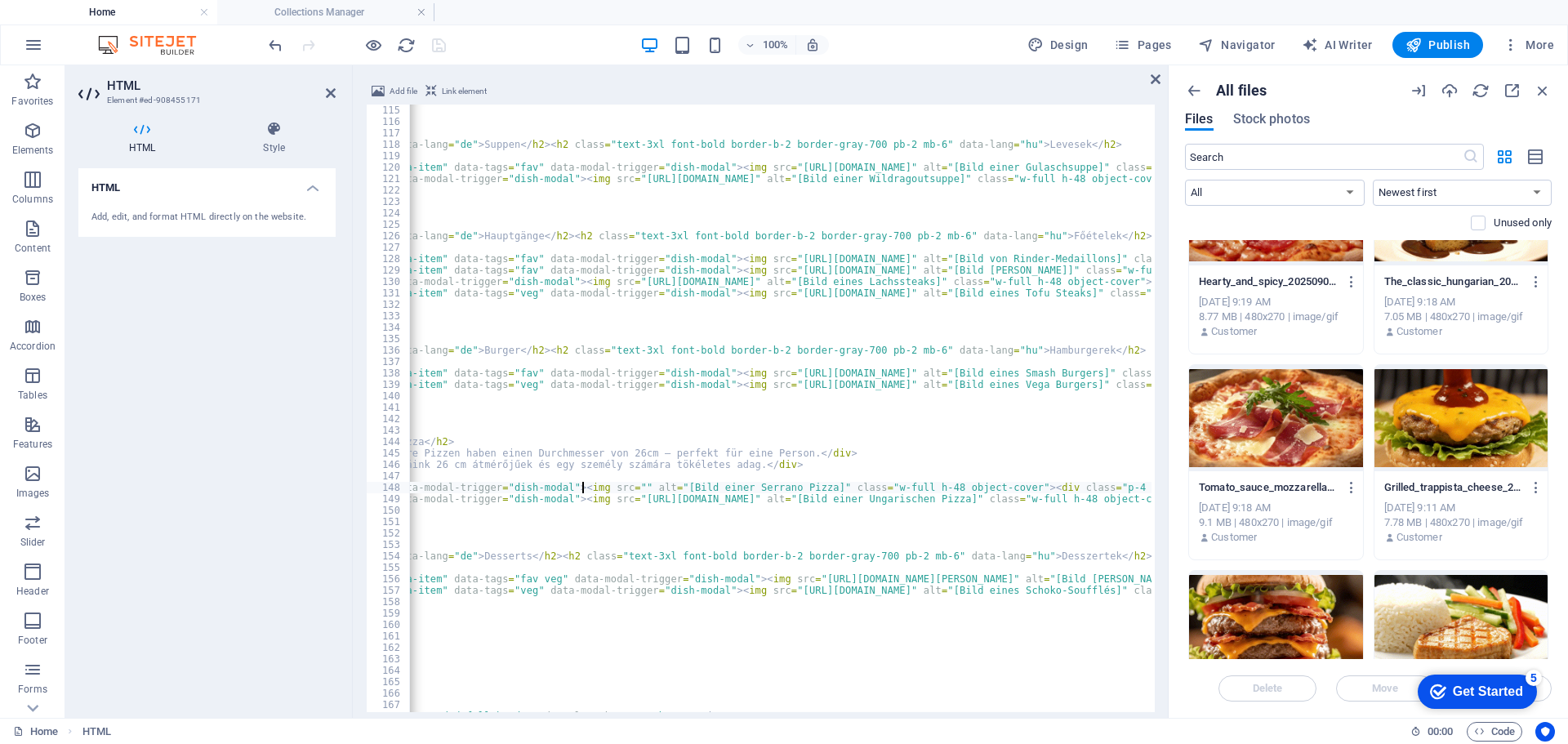
scroll to position [0, 554]
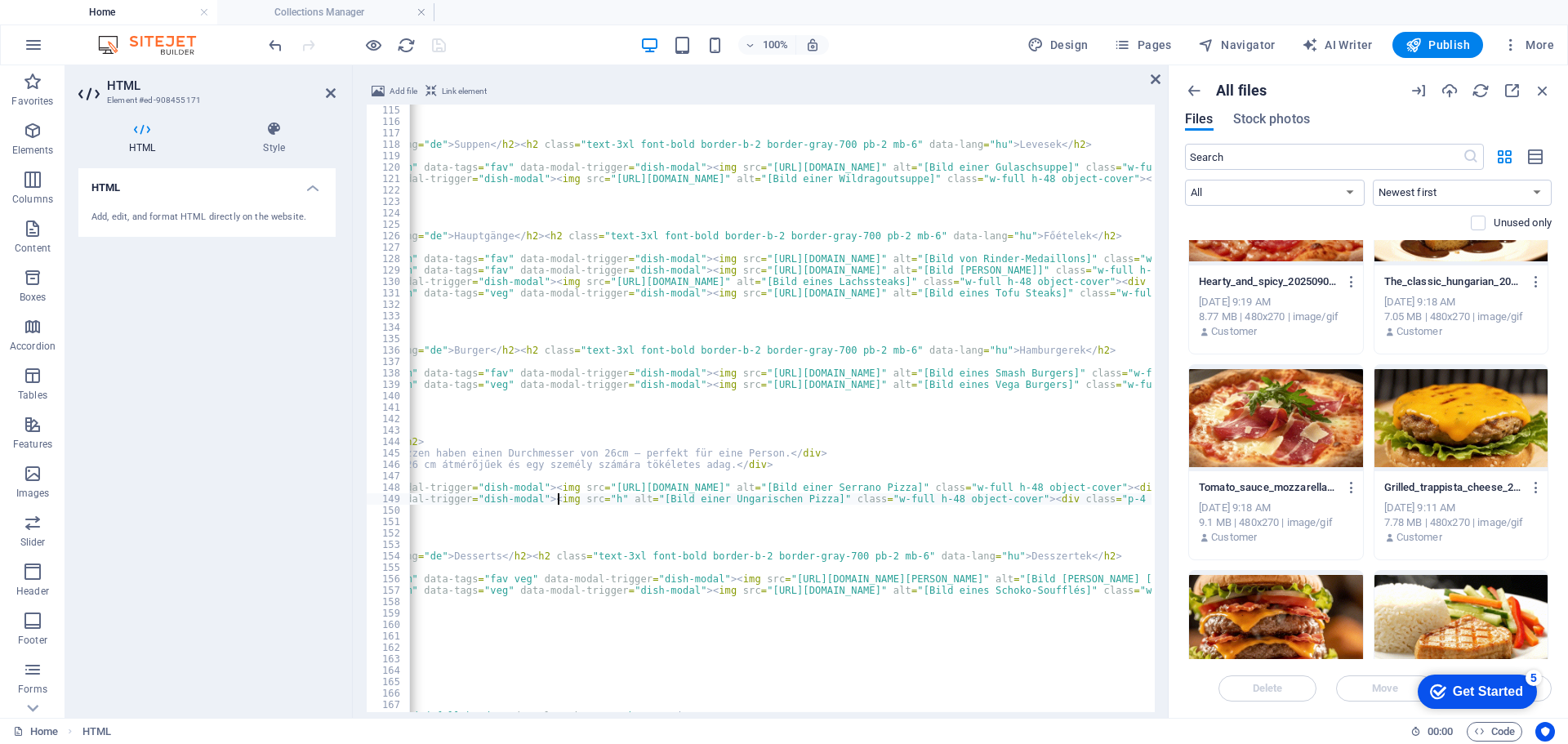
type textarea "<div class="menu-card rounded-lg overflow-hidden flex flex-col" data-modal-trig…"
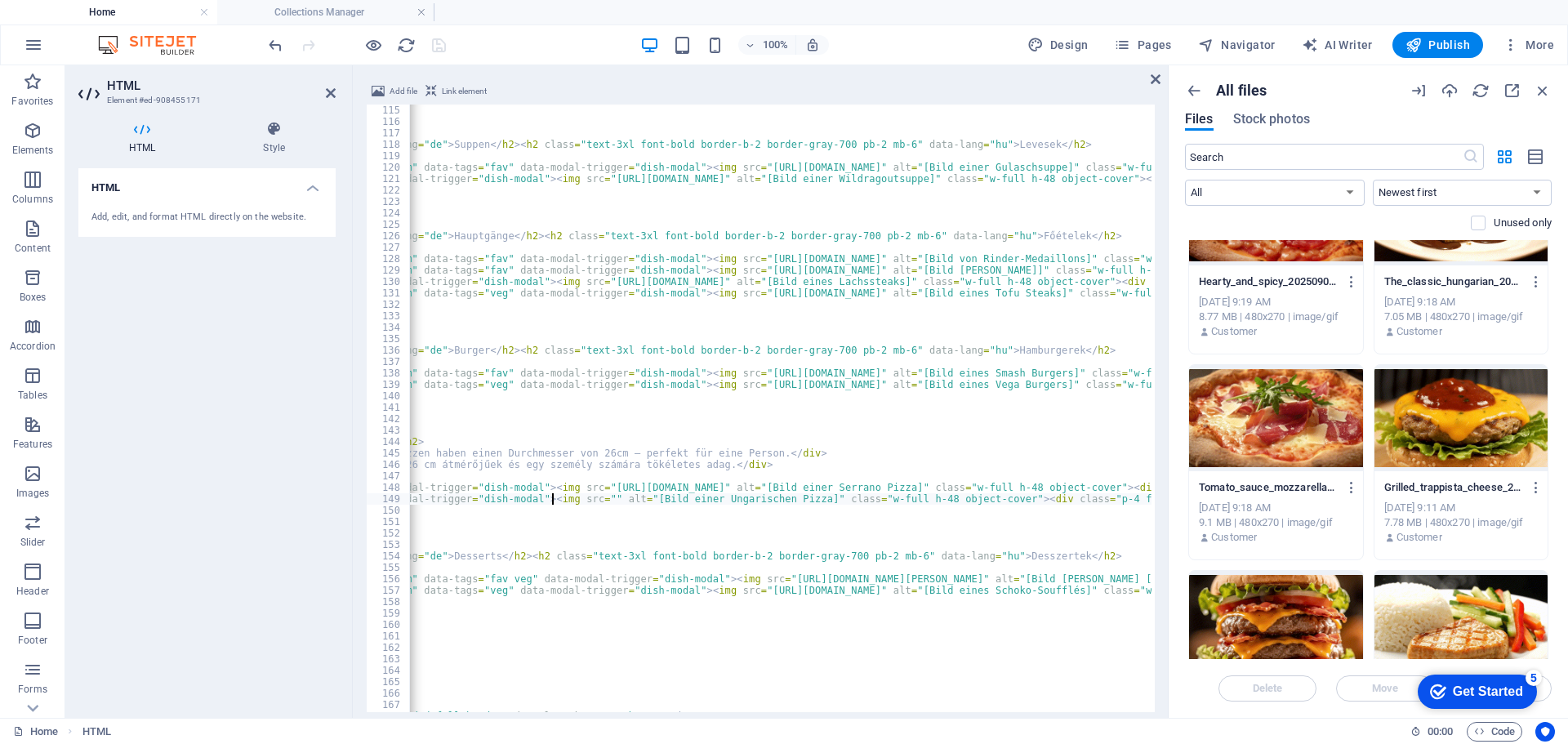
scroll to position [0, 0]
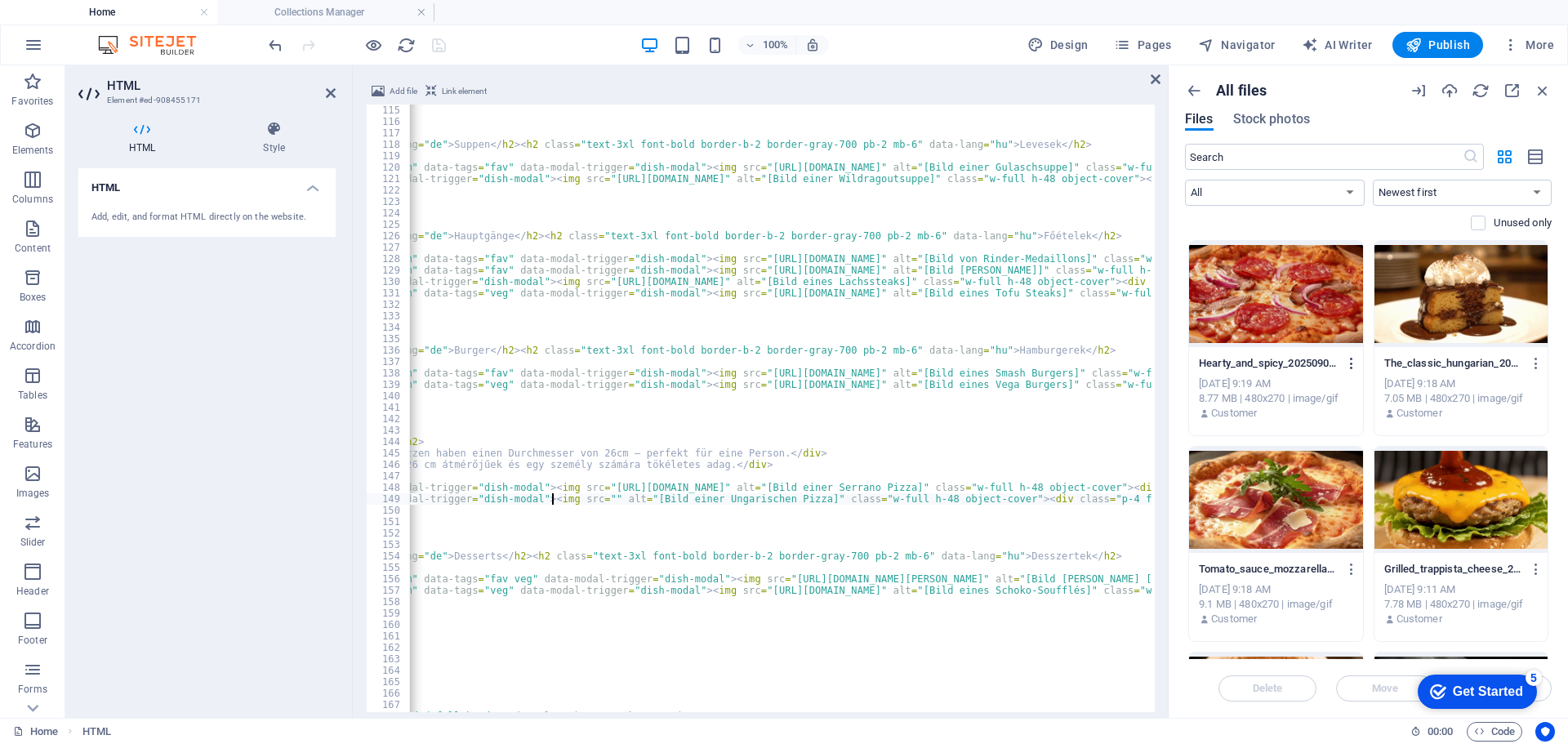
click at [1349, 363] on icon "button" at bounding box center [1352, 363] width 16 height 15
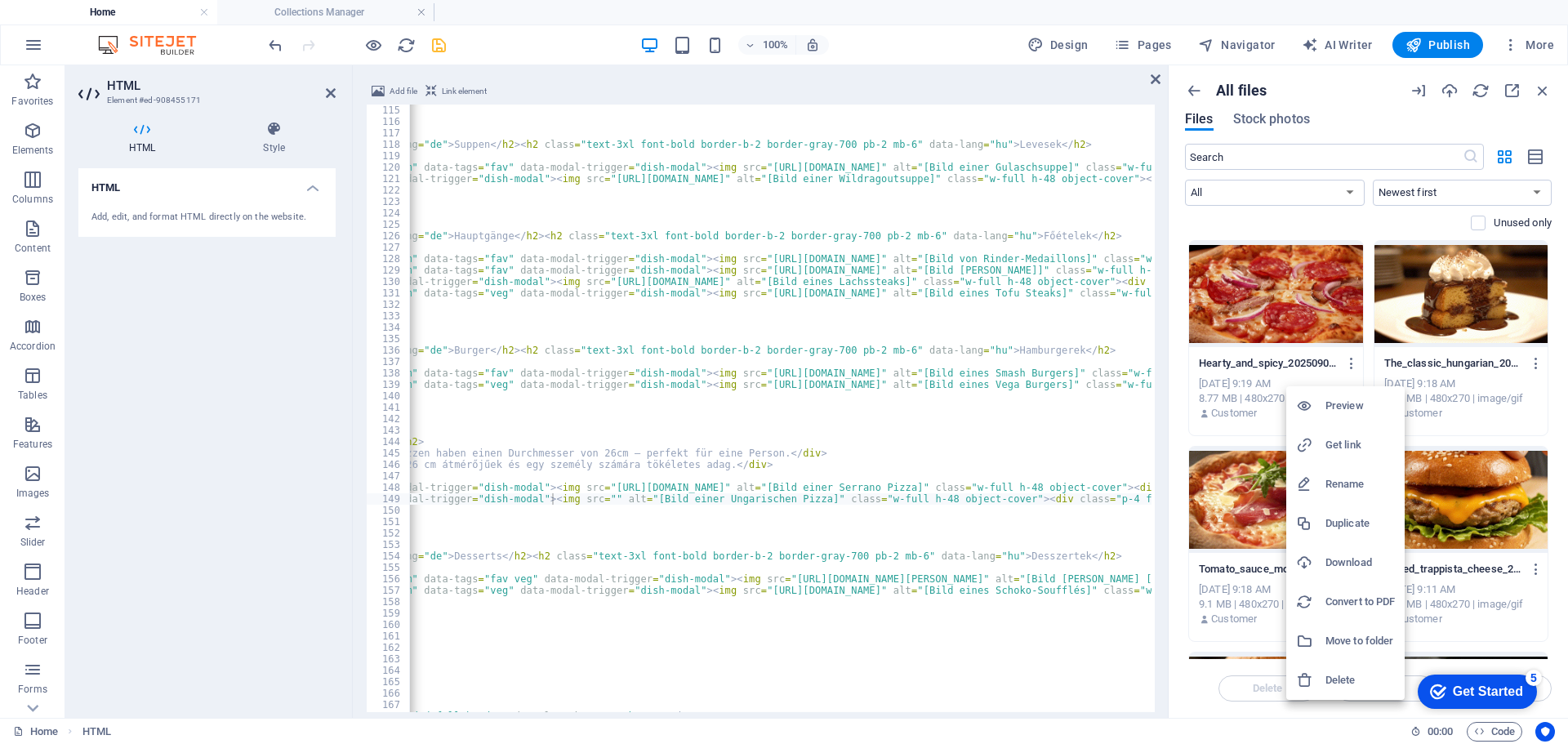
click at [1331, 442] on h6 "Get link" at bounding box center [1360, 444] width 70 height 20
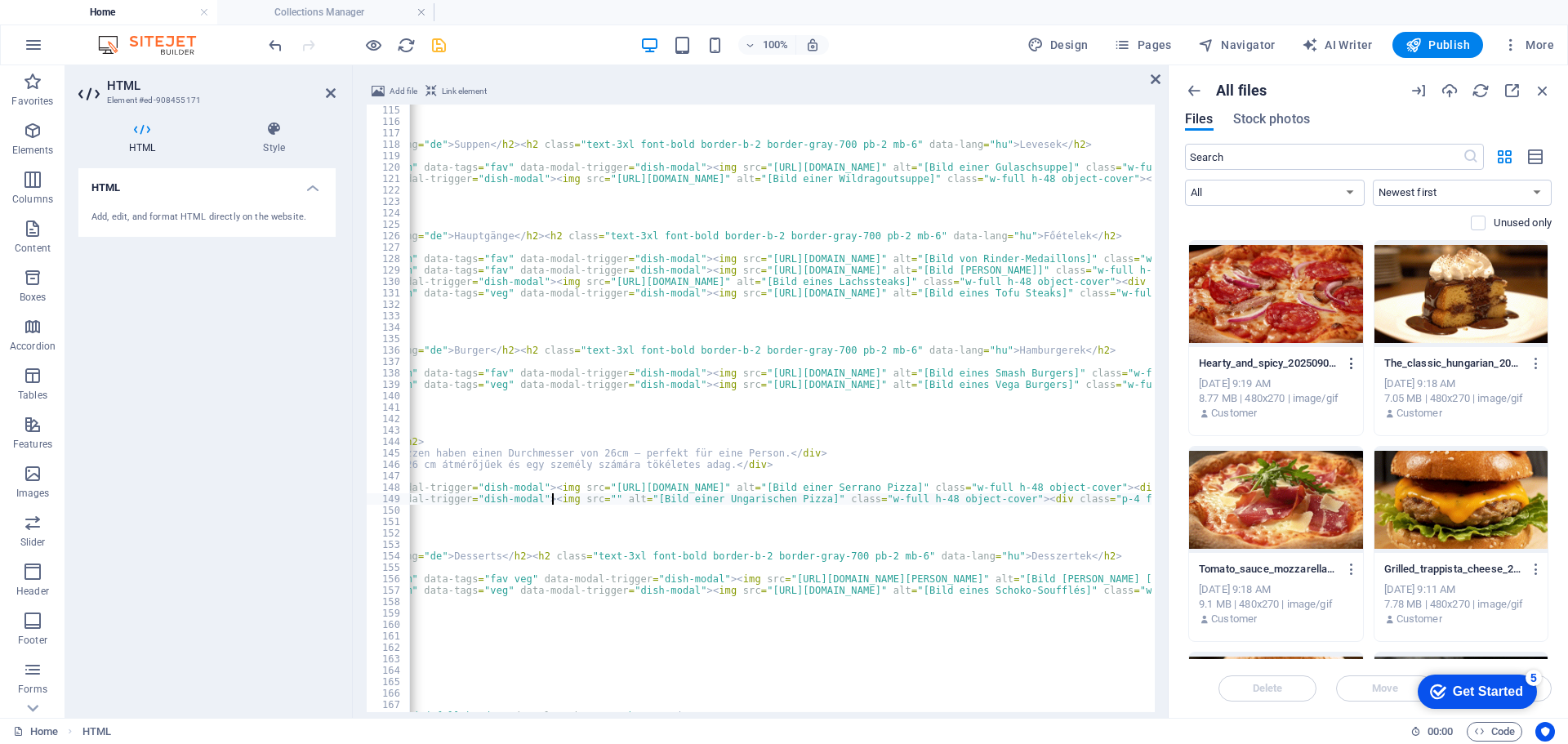
click at [1350, 360] on icon "button" at bounding box center [1352, 363] width 16 height 15
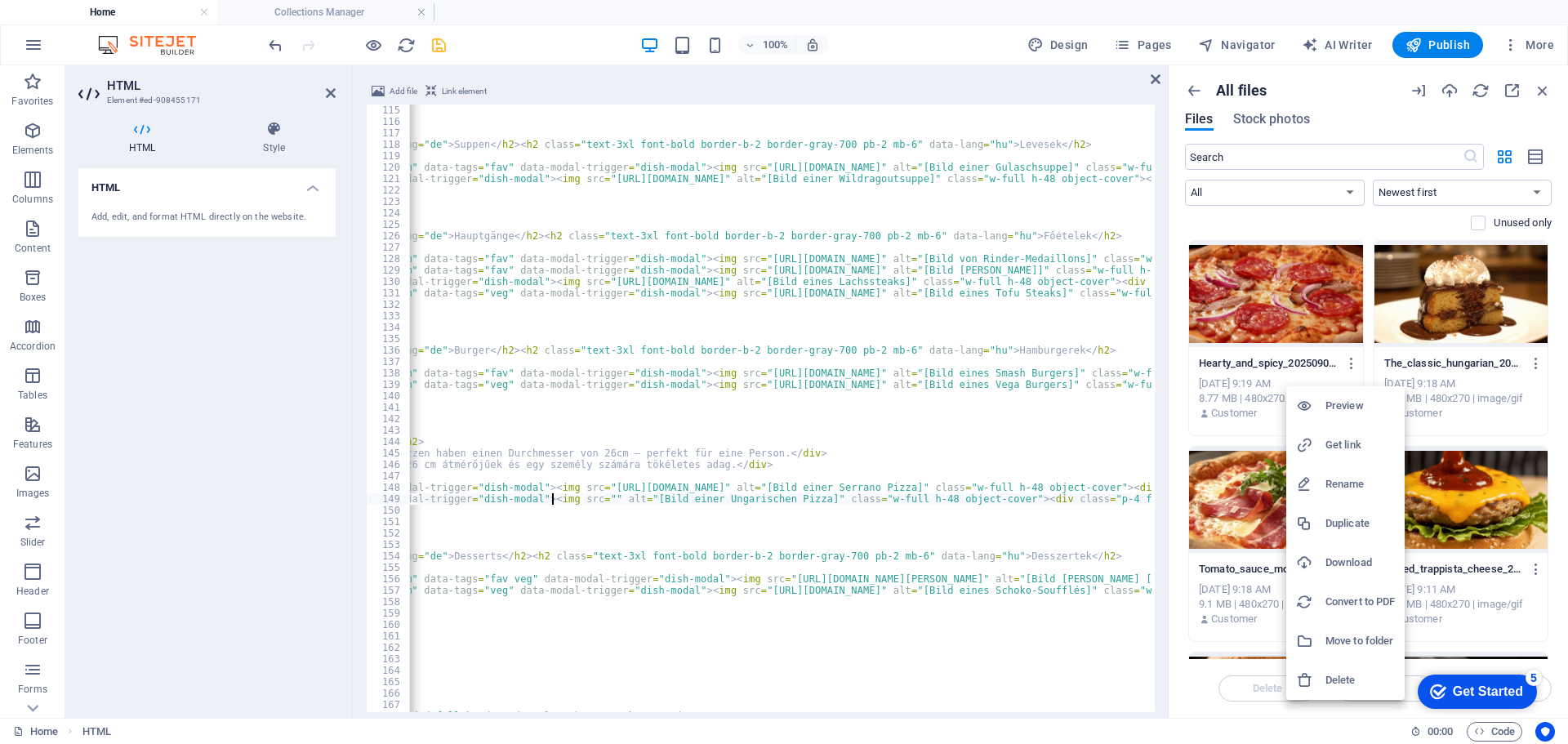
click at [1349, 446] on h6 "Get link" at bounding box center [1360, 444] width 70 height 20
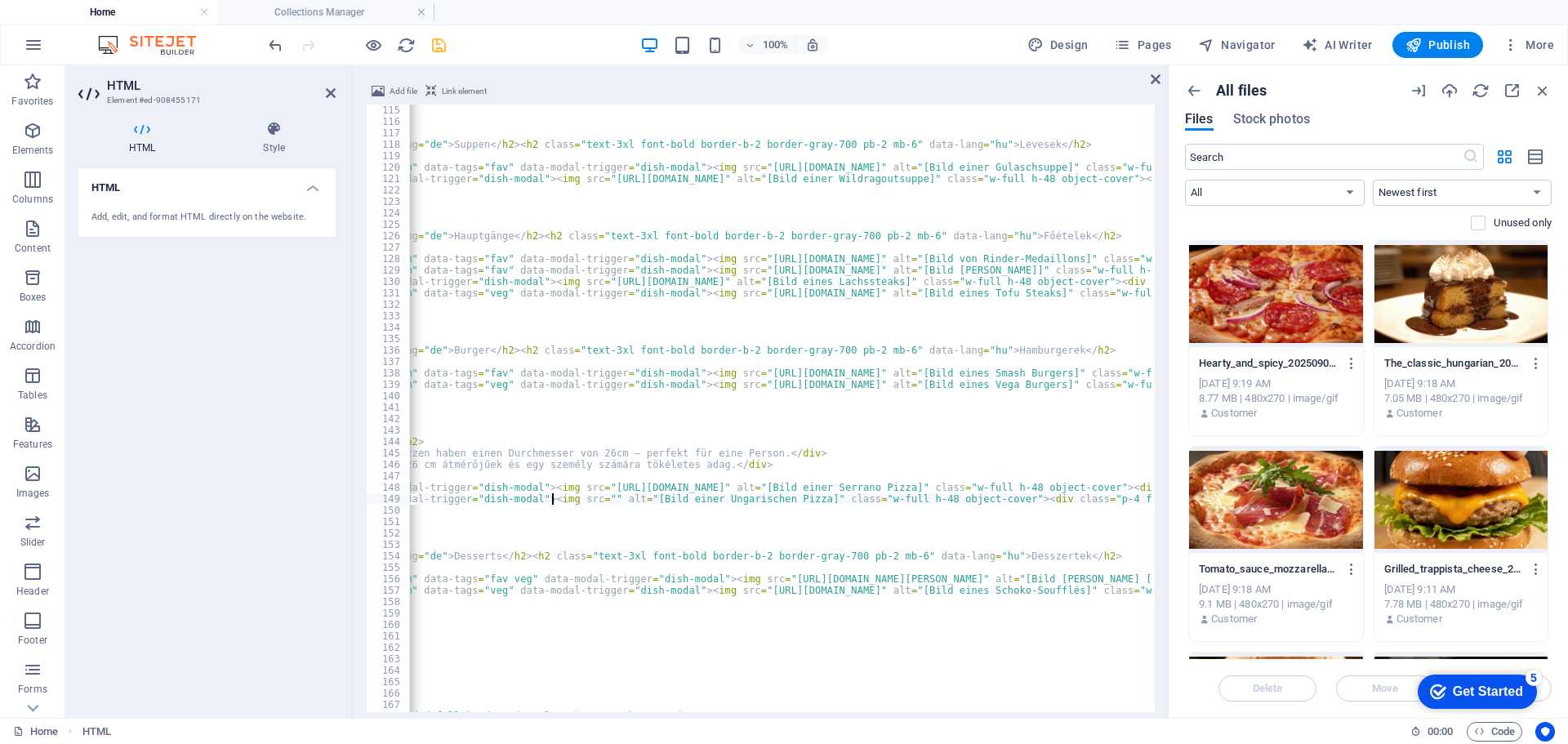
scroll to position [0, 262]
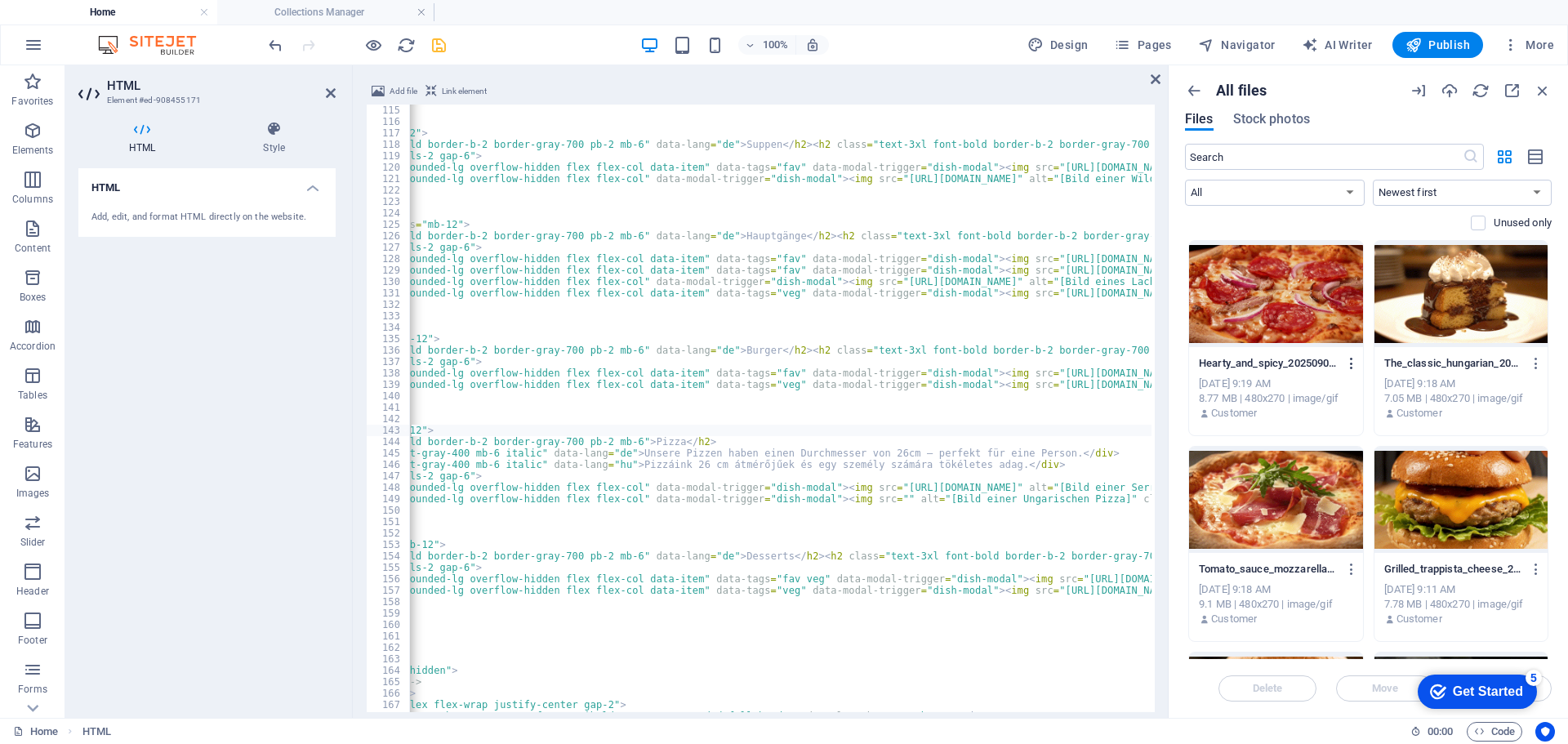
click at [1350, 361] on icon "button" at bounding box center [1352, 363] width 16 height 15
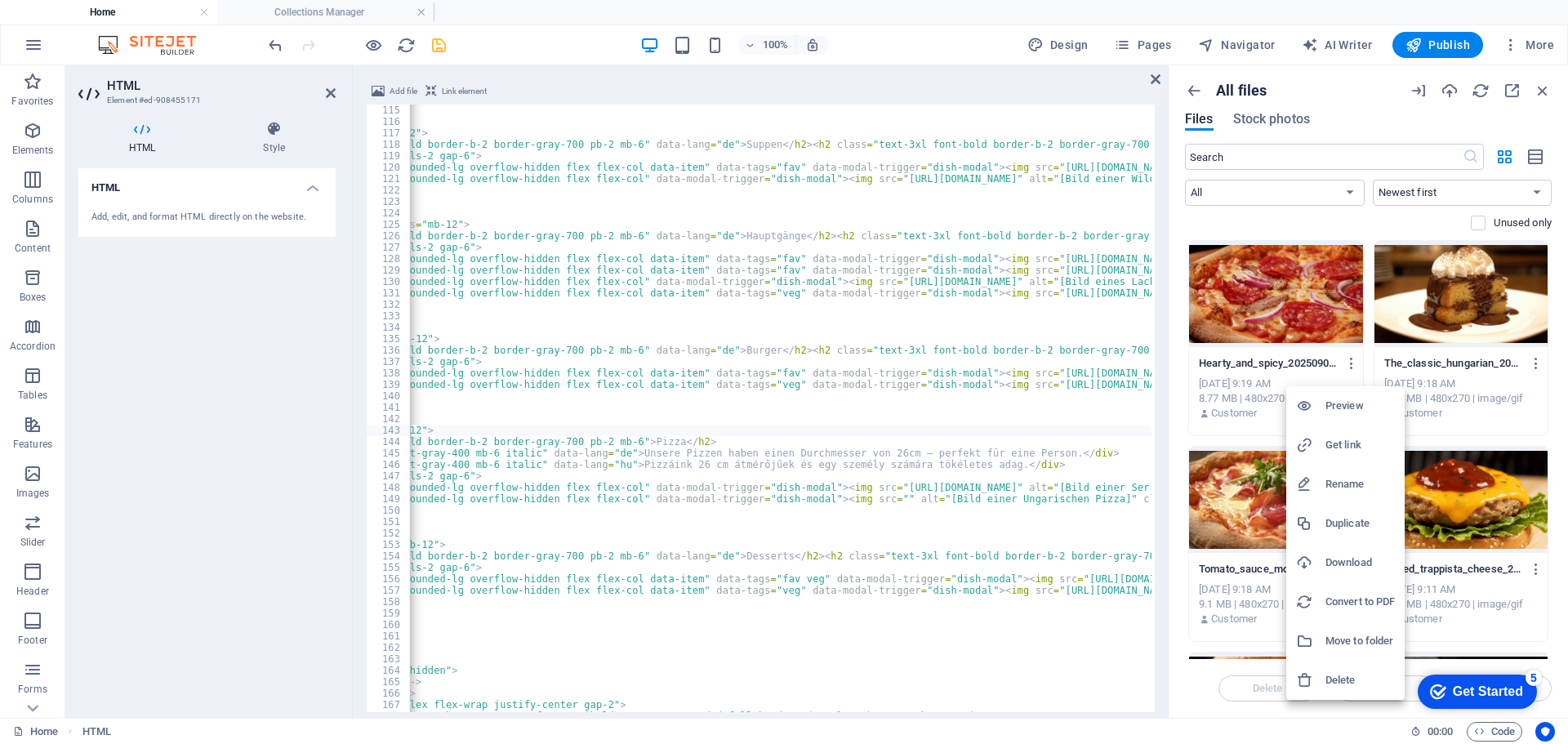
click at [1331, 440] on h6 "Get link" at bounding box center [1360, 444] width 70 height 20
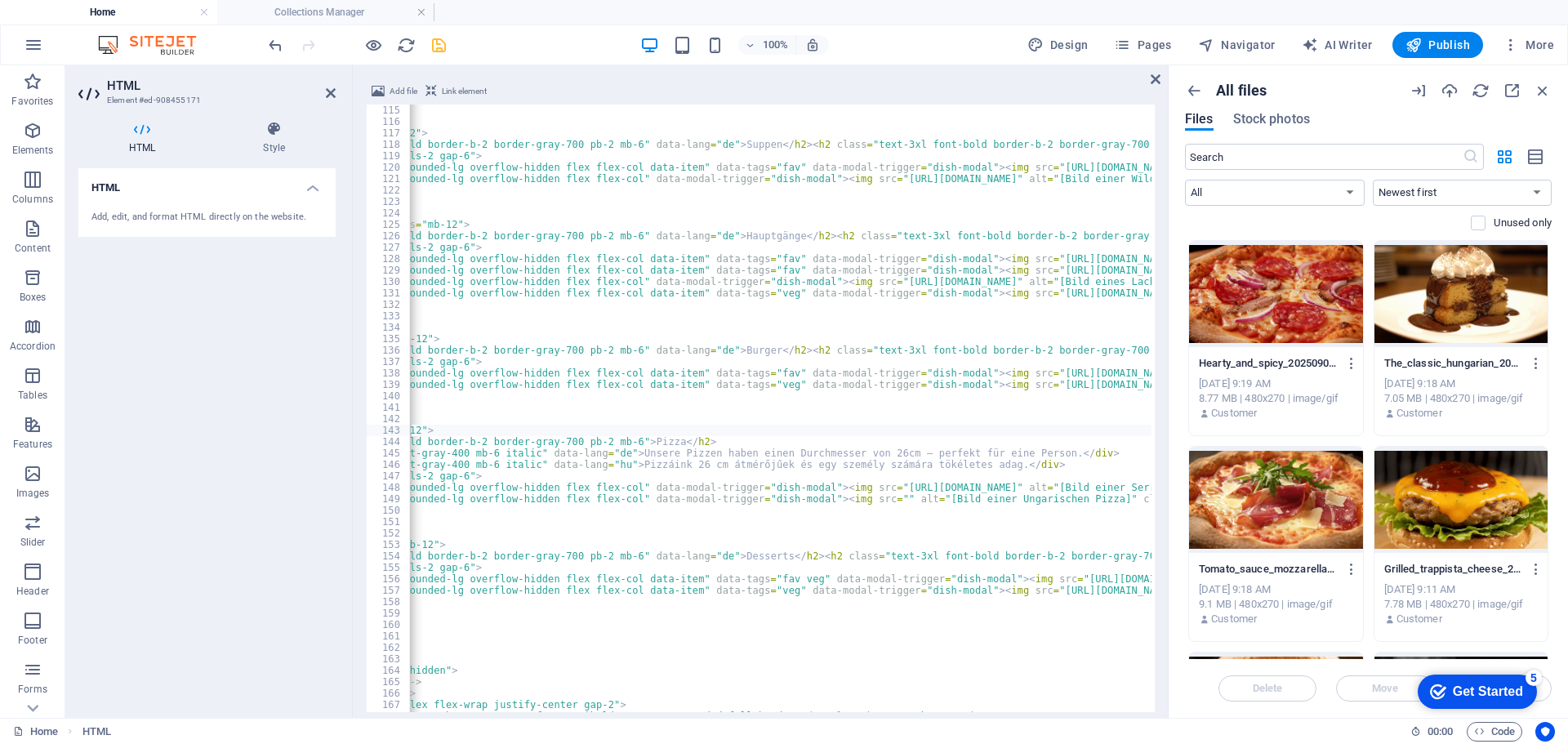
drag, startPoint x: 524, startPoint y: 711, endPoint x: 450, endPoint y: 699, distance: 75.0
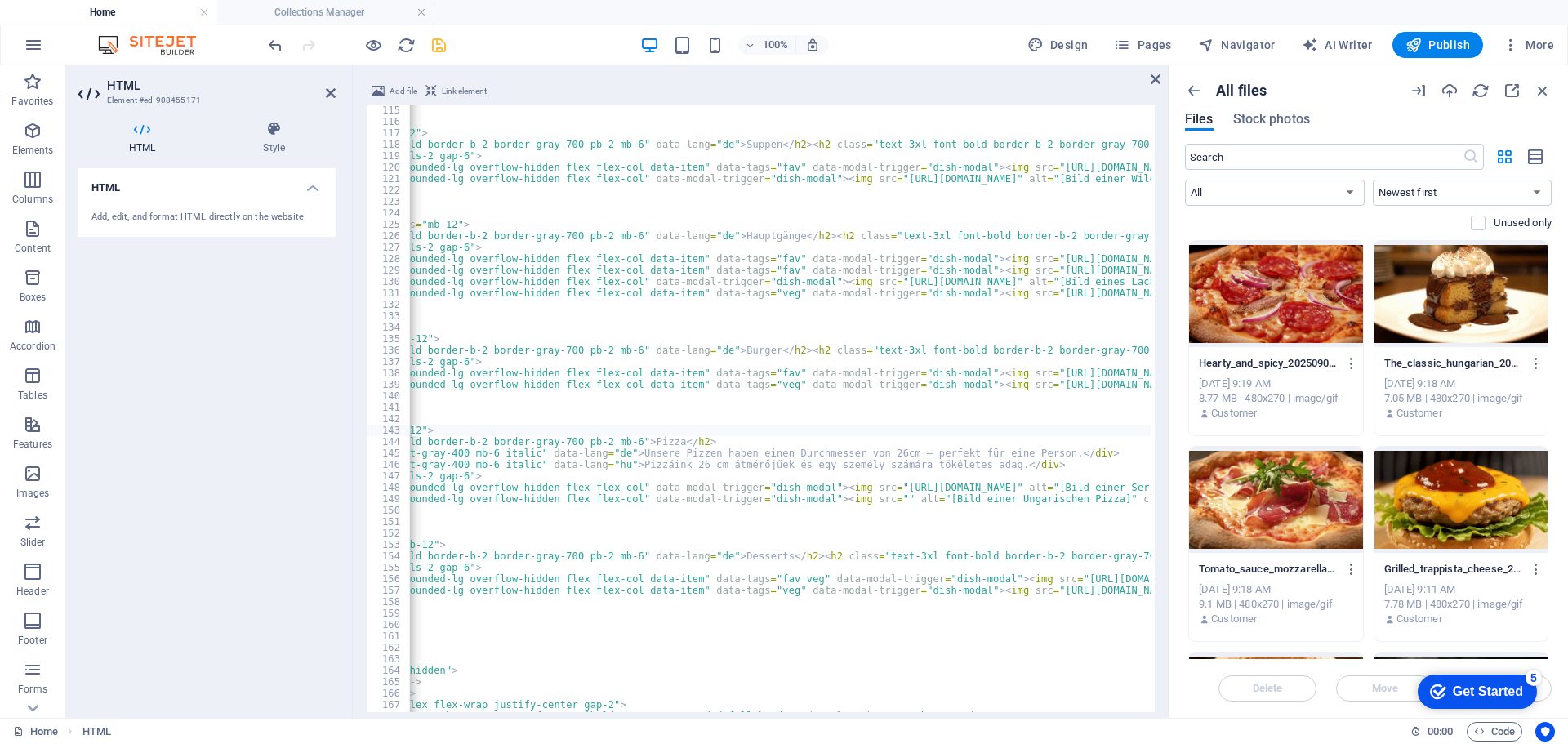
click at [450, 699] on div "Add file Link element <section id="pizzas" class="mb-12"> 115 116 117 118 119 1…" at bounding box center [760, 397] width 815 height 656
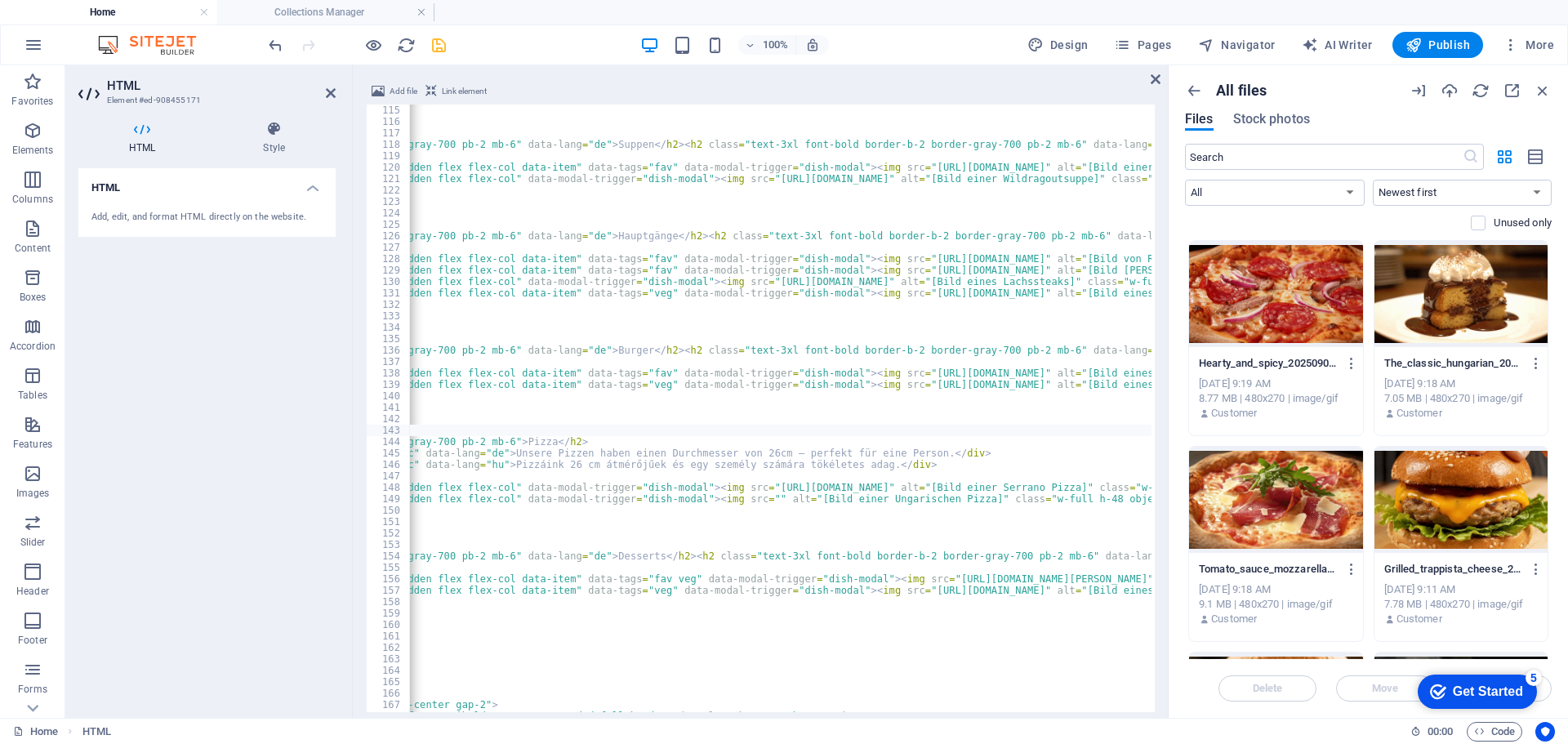
scroll to position [0, 390]
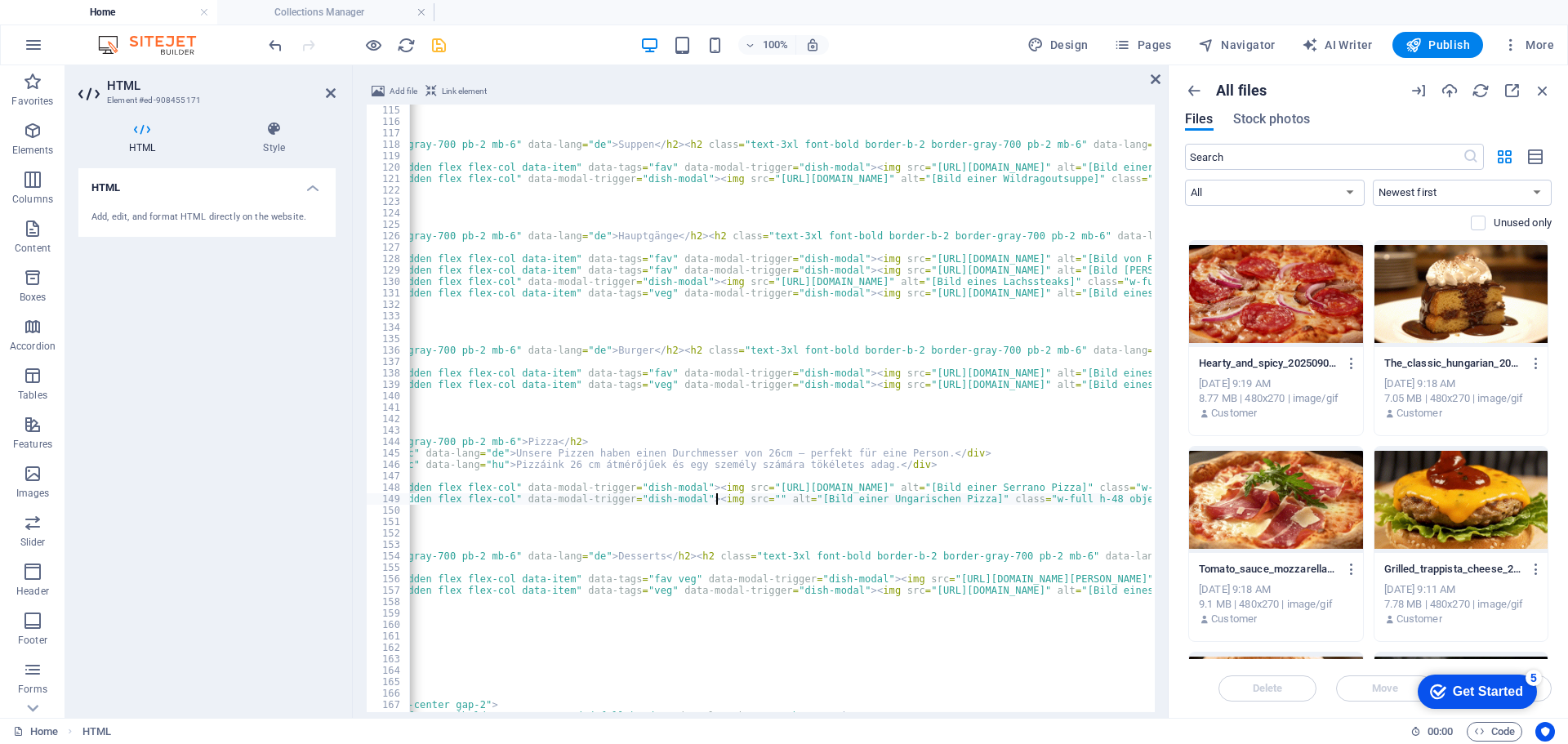
paste textarea "[URL][DOMAIN_NAME]" alt="[Bild einer Ungarischen Pizza]" class="w-full h-48 obj…"
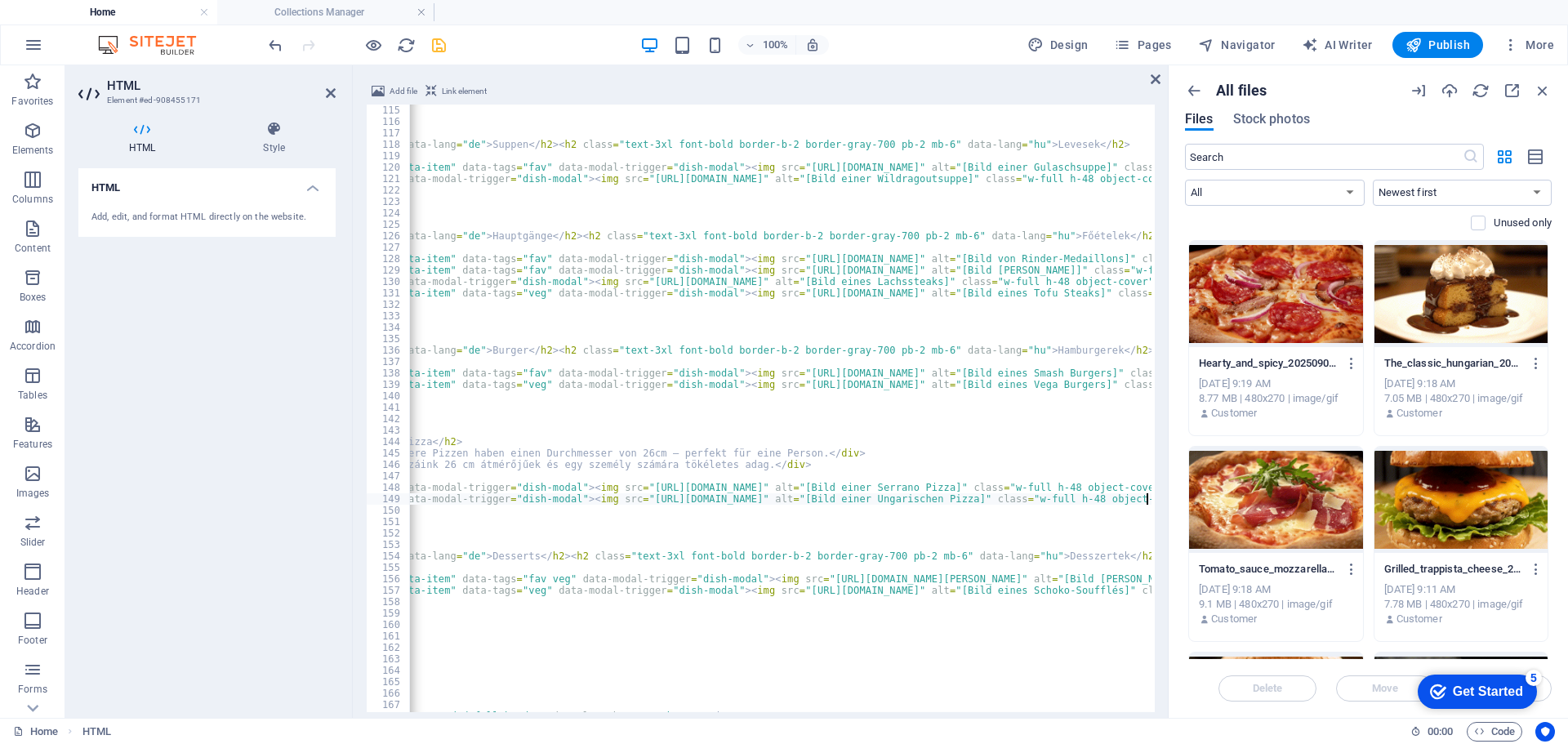
scroll to position [0, 516]
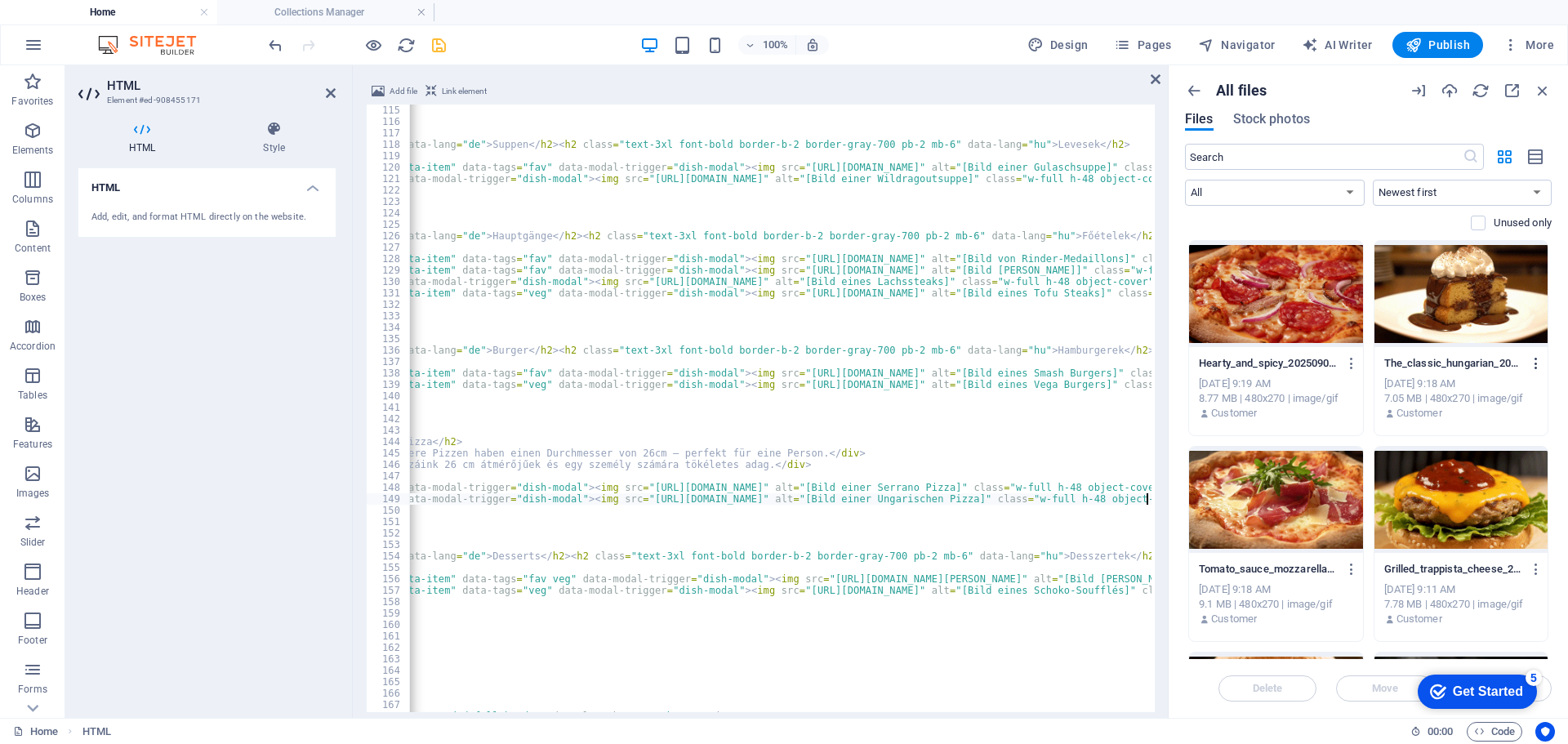
click at [1534, 364] on icon "button" at bounding box center [1536, 363] width 16 height 15
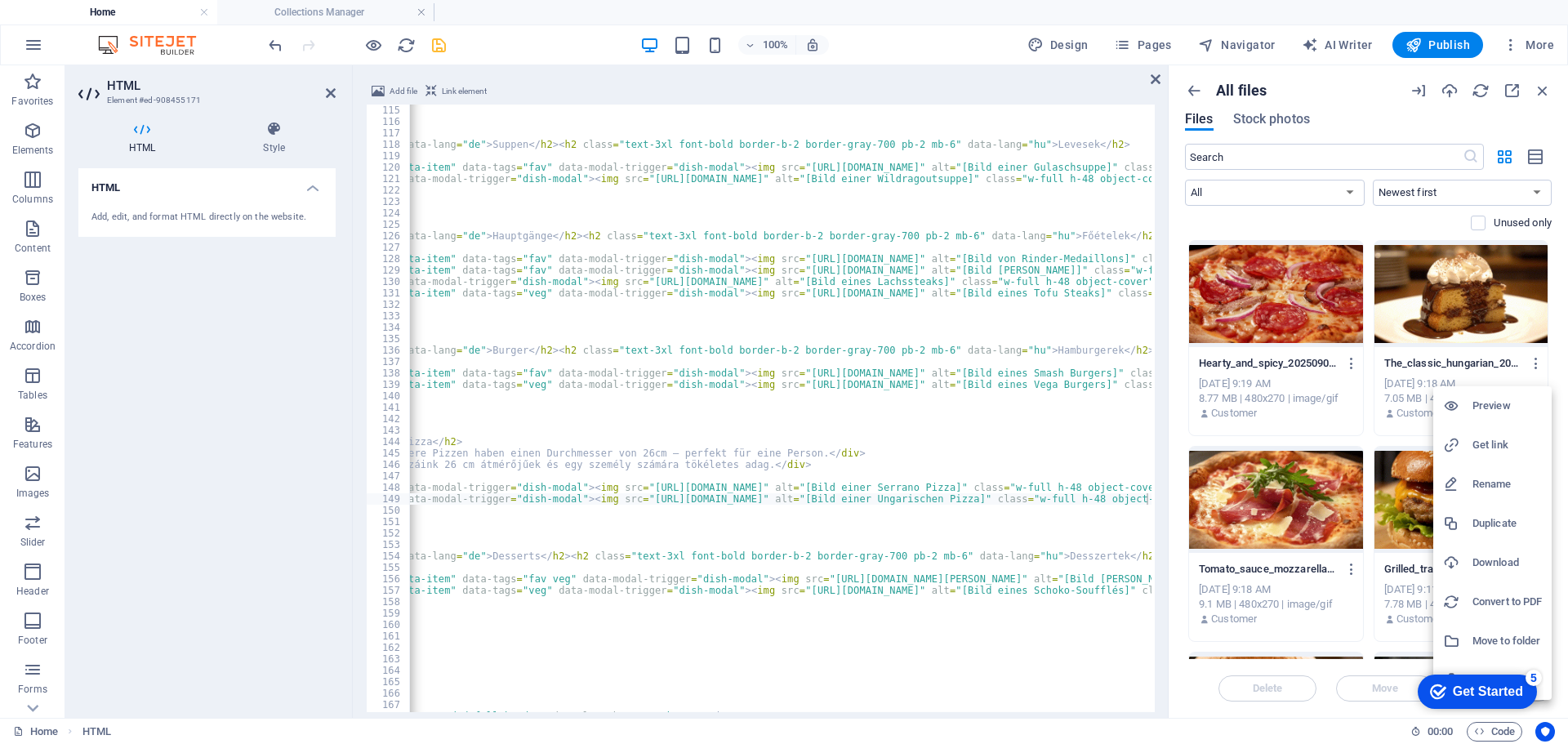
click at [1493, 443] on h6 "Get link" at bounding box center [1507, 444] width 70 height 20
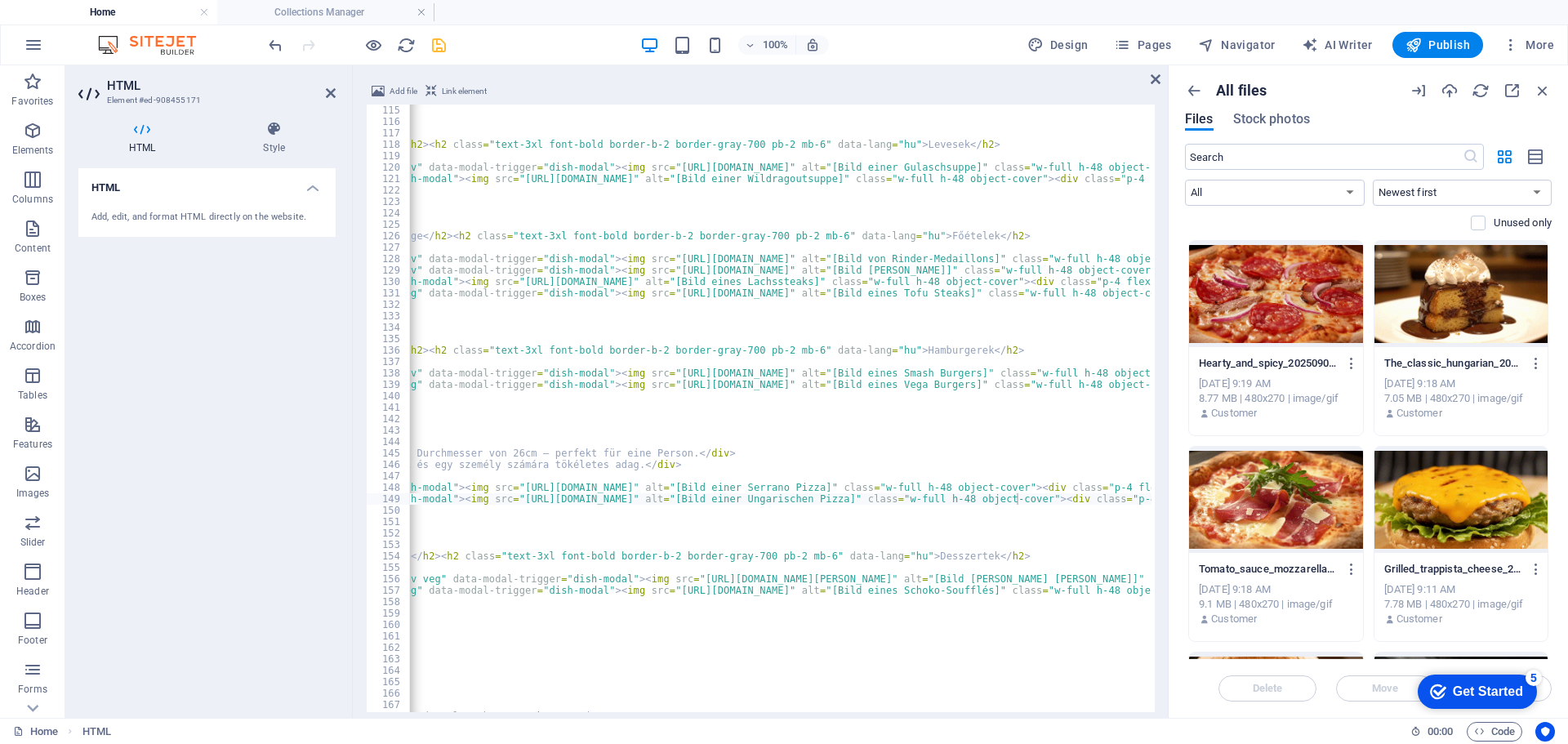
scroll to position [0, 686]
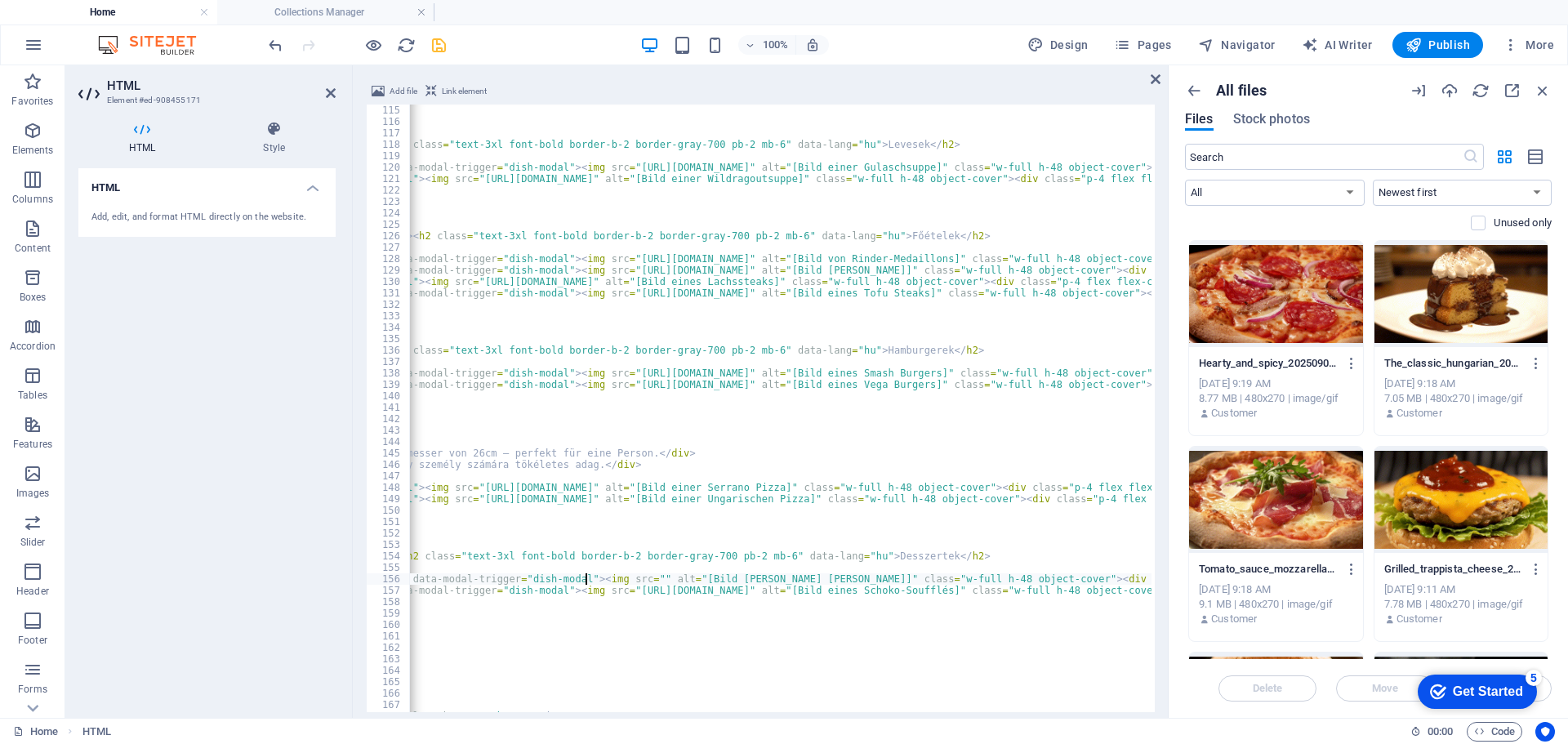
paste textarea "[URL][DOMAIN_NAME]" alt="[Bild [PERSON_NAME] [PERSON_NAME]]" class="w-full h-48…"
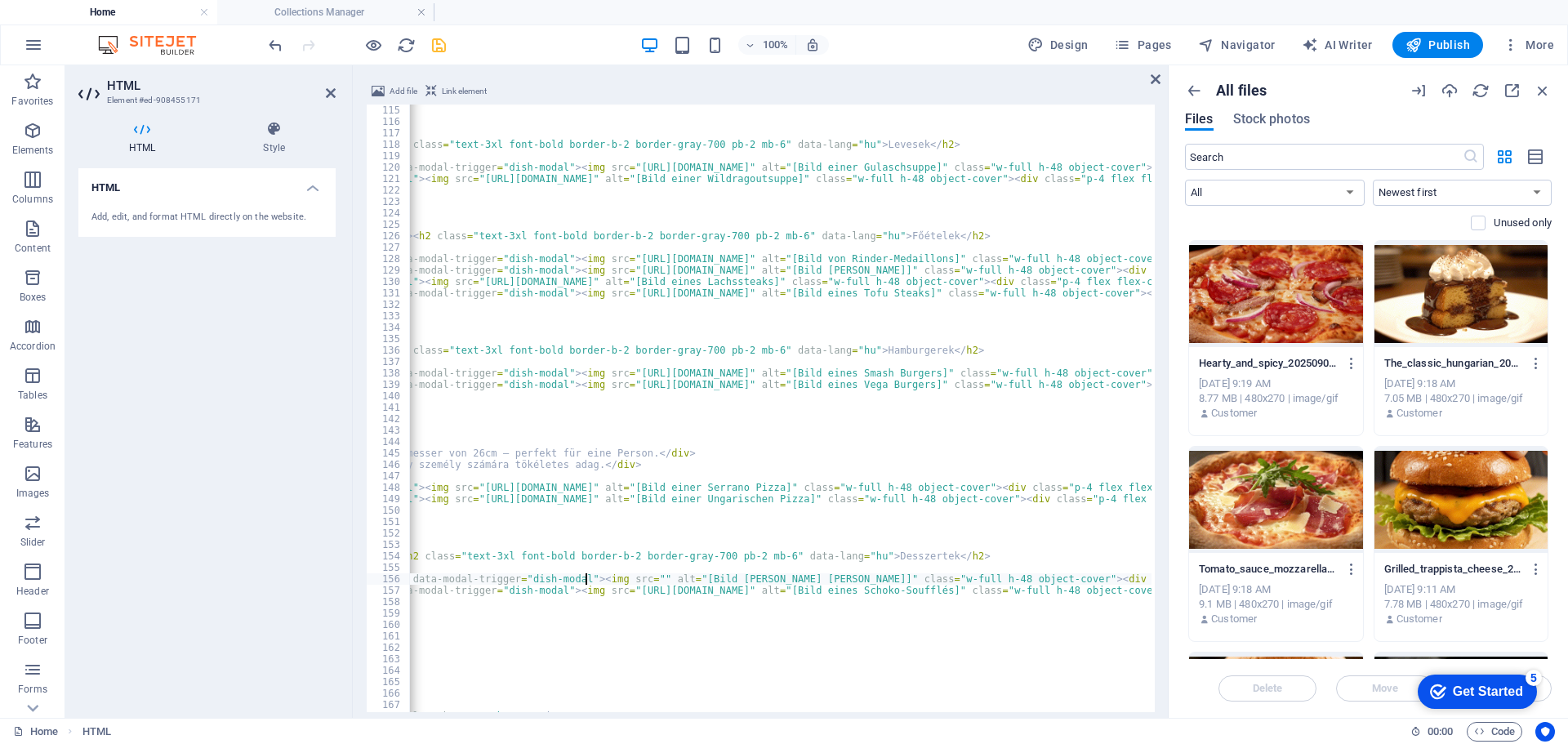
type textarea "<div class="menu-card rounded-lg overflow-hidden flex flex-col data-item" data-…"
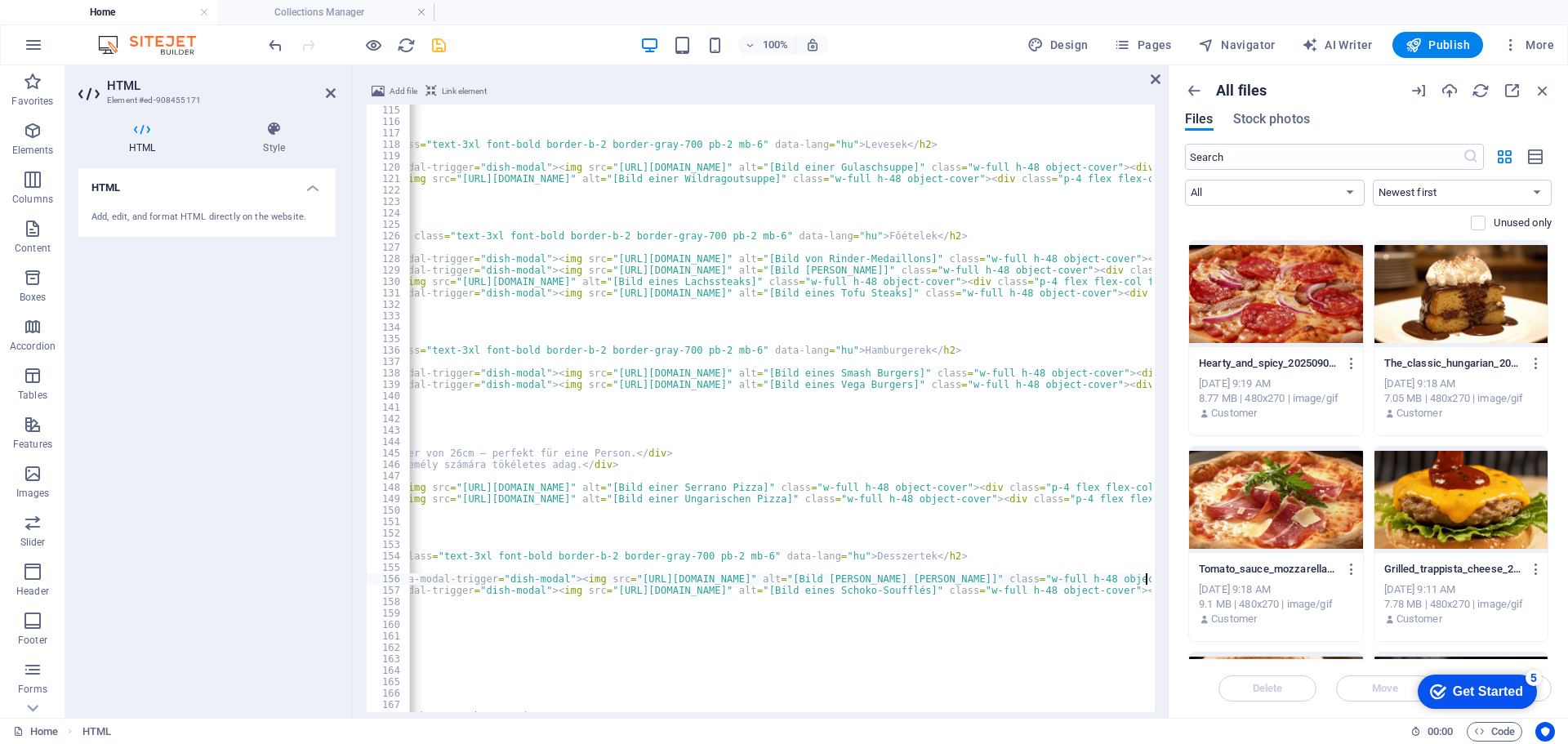
scroll to position [0, 709]
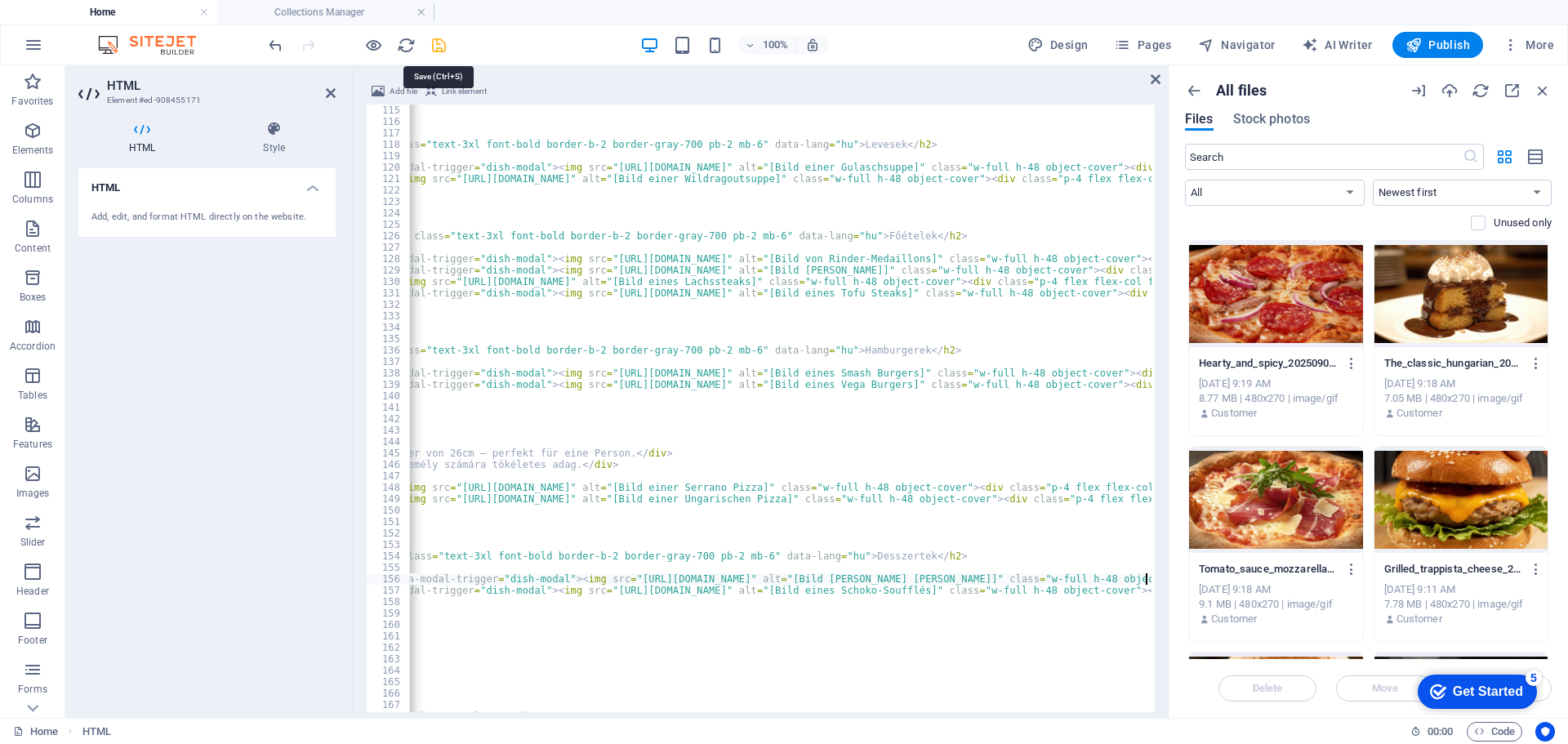
click at [439, 43] on icon "save" at bounding box center [439, 46] width 19 height 19
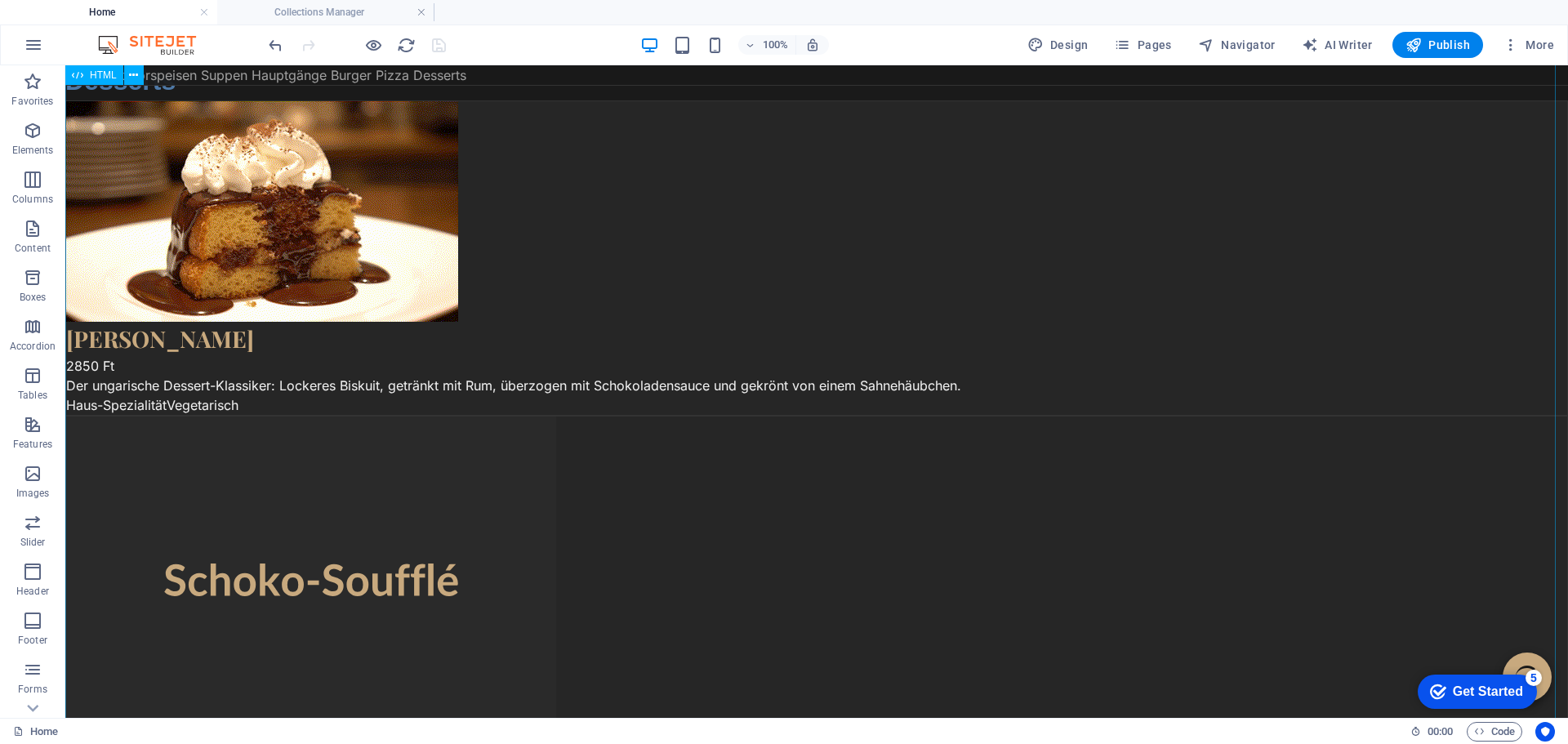
scroll to position [5014, 0]
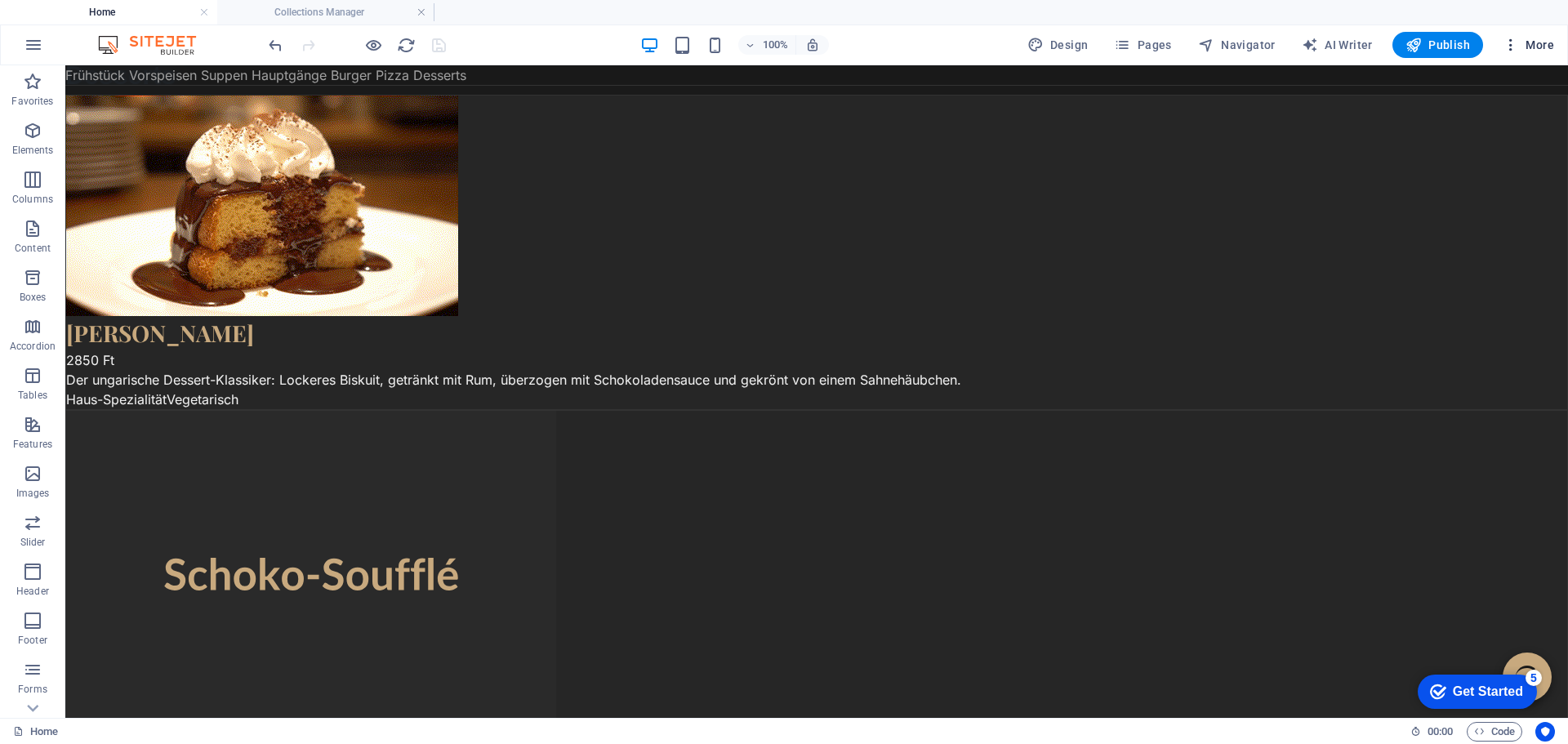
click at [1533, 38] on span "More" at bounding box center [1528, 45] width 51 height 17
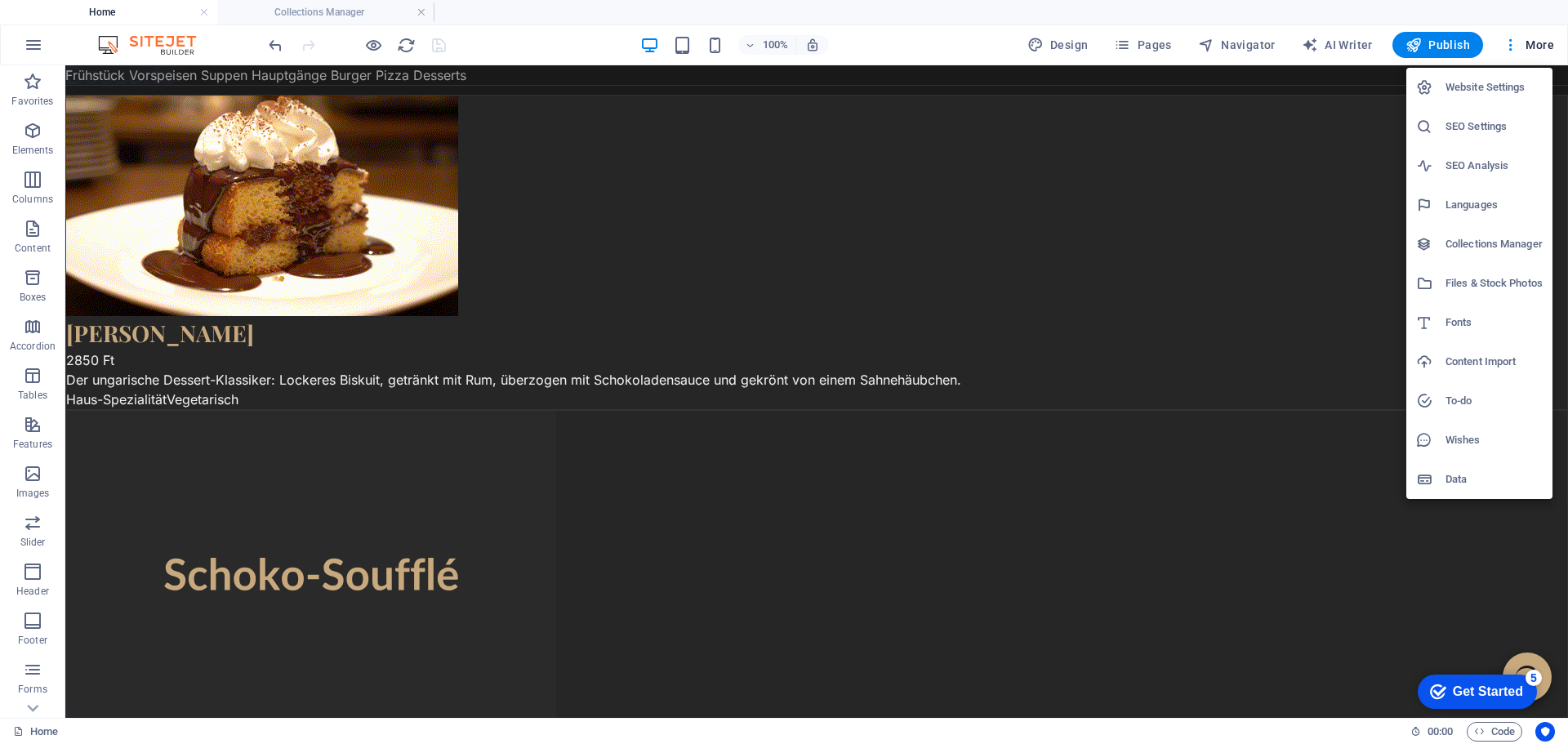
click at [1470, 276] on h6 "Files & Stock Photos" at bounding box center [1493, 283] width 97 height 20
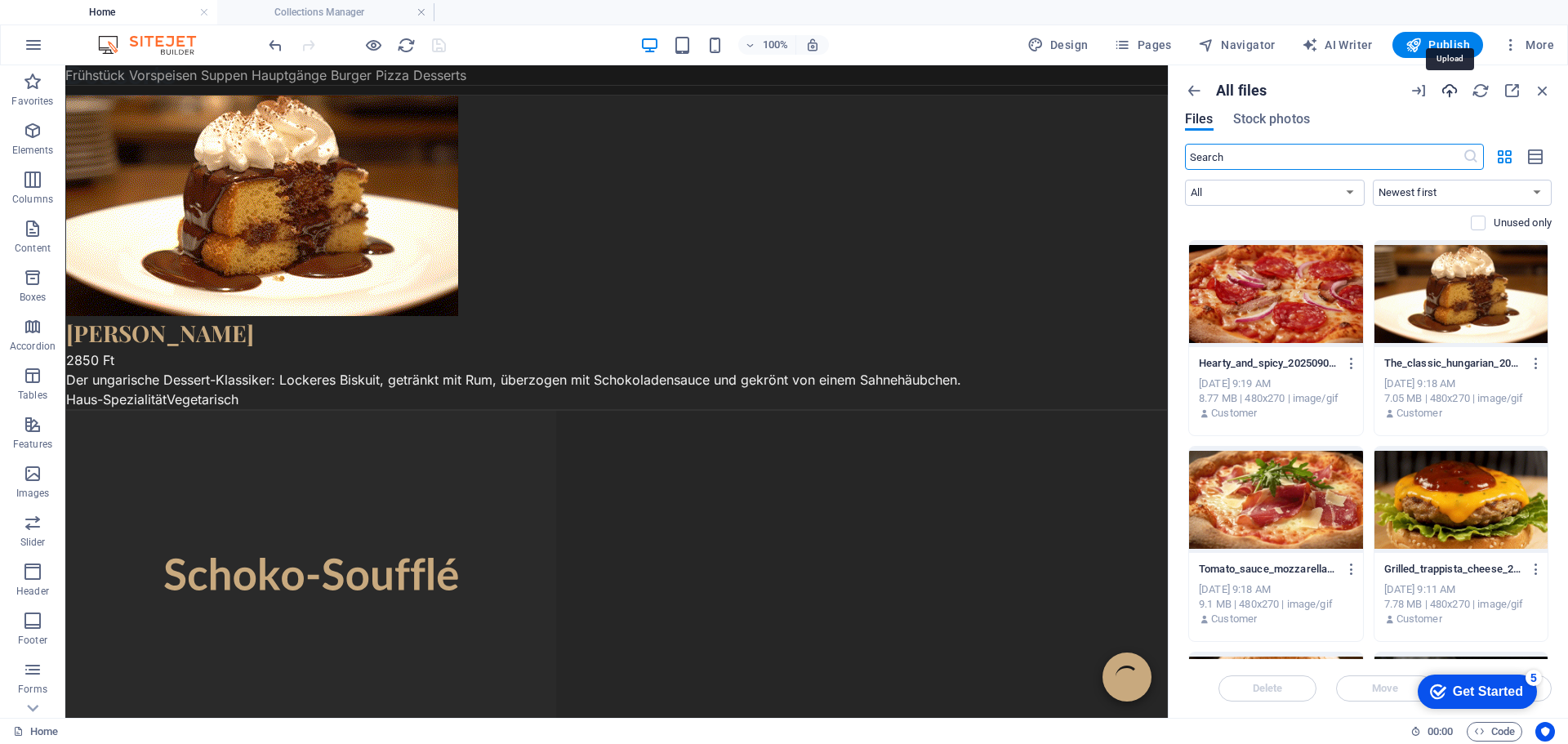
click at [1455, 88] on icon "button" at bounding box center [1449, 90] width 18 height 18
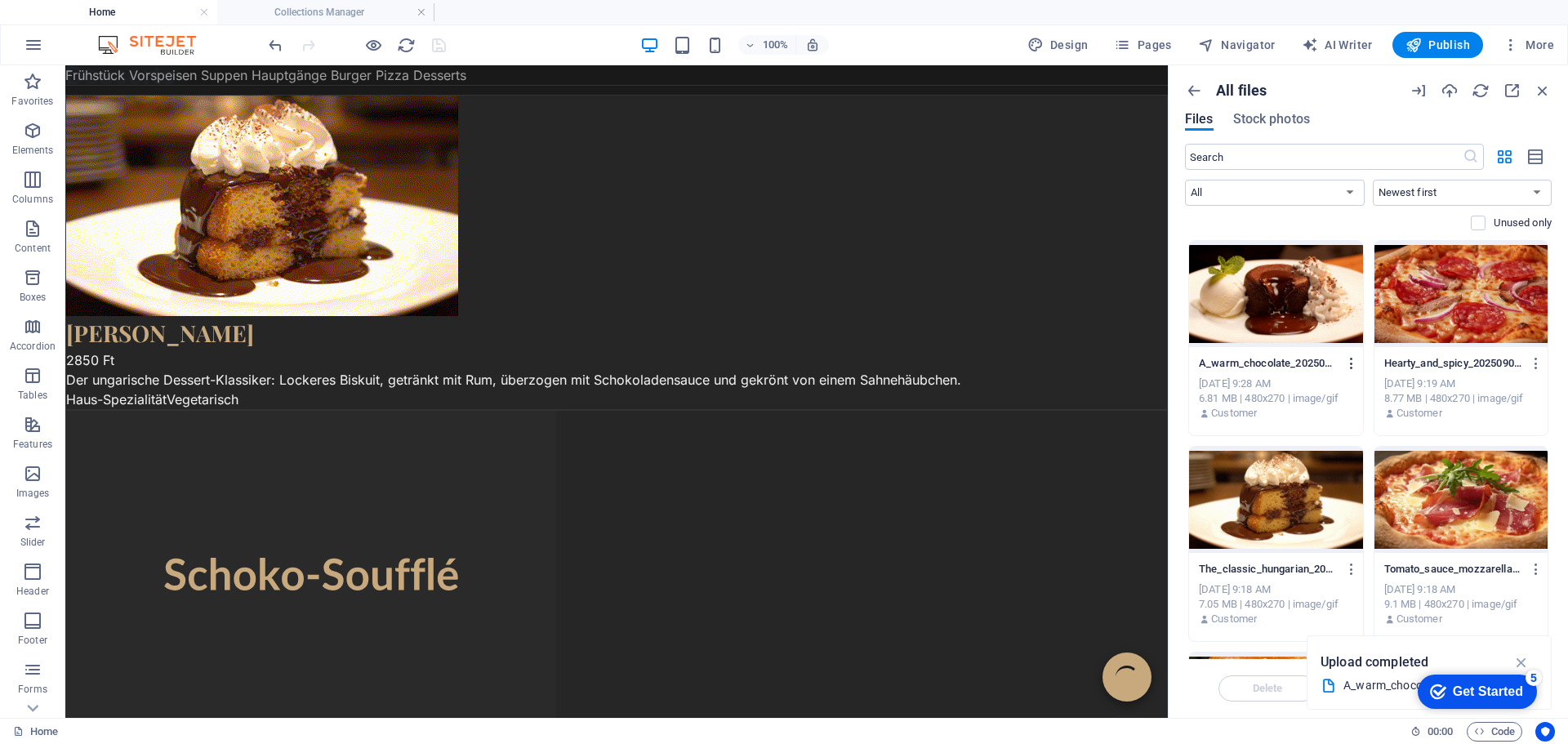
click at [1352, 360] on icon "button" at bounding box center [1352, 363] width 16 height 15
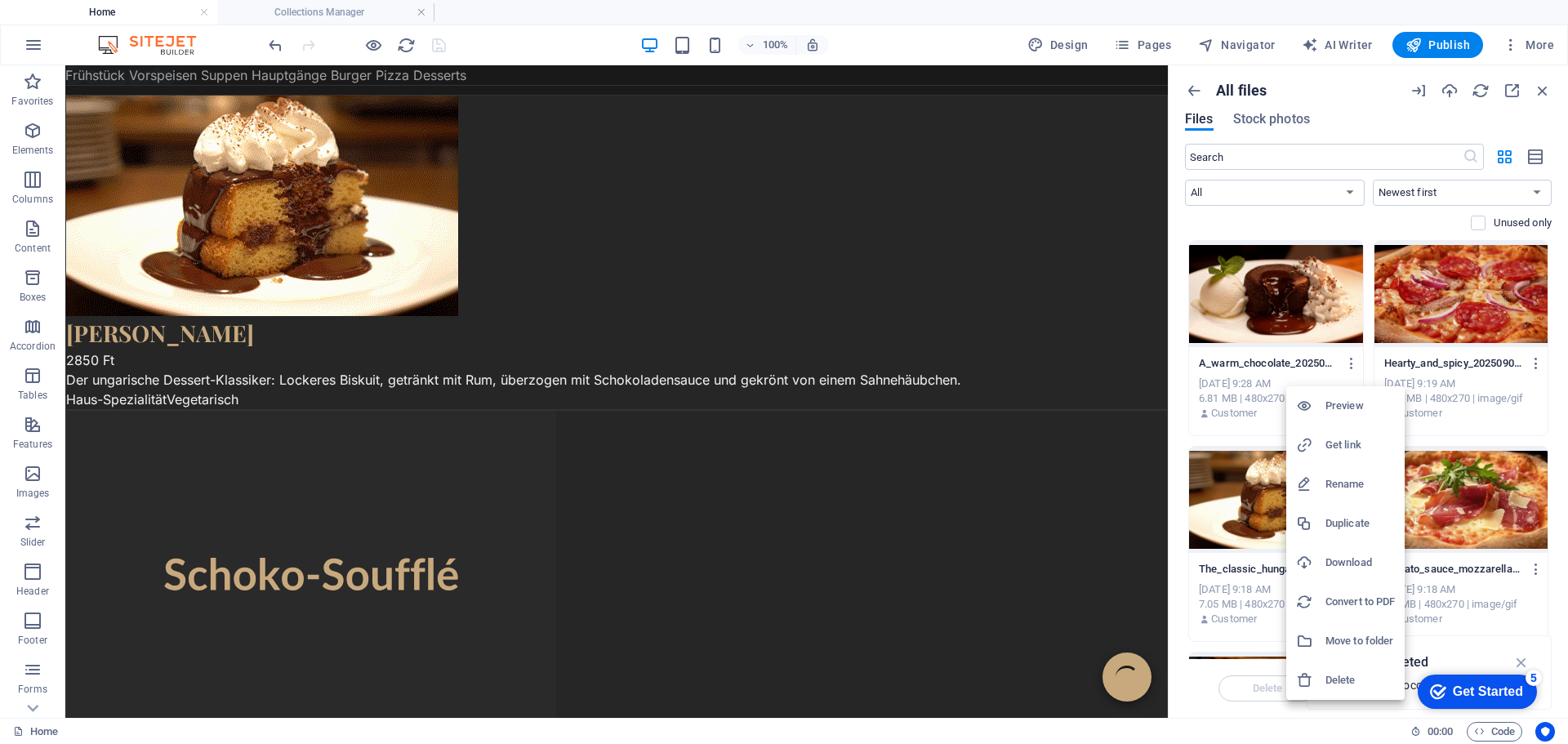
click at [1338, 443] on h6 "Get link" at bounding box center [1360, 444] width 70 height 20
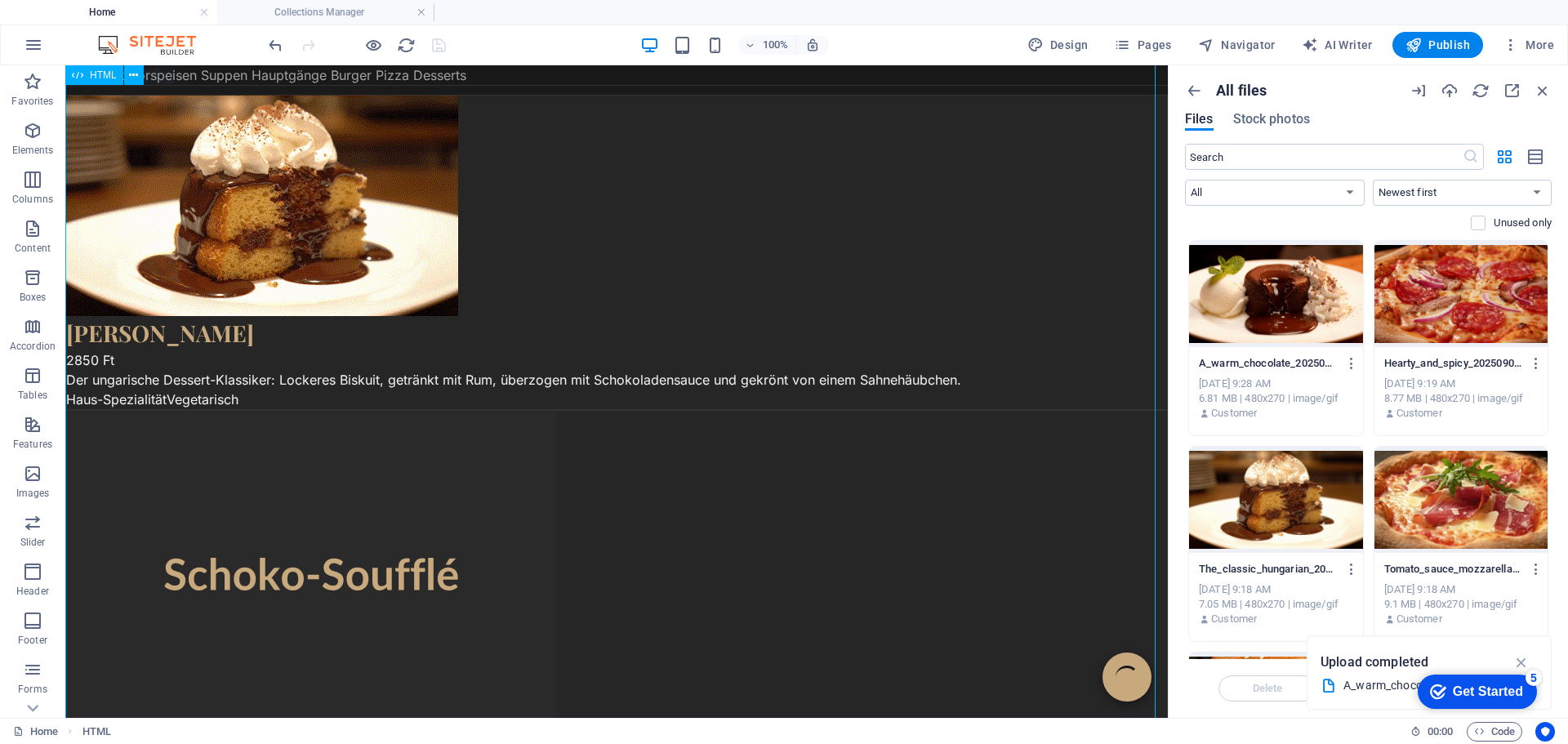
scroll to position [5113, 0]
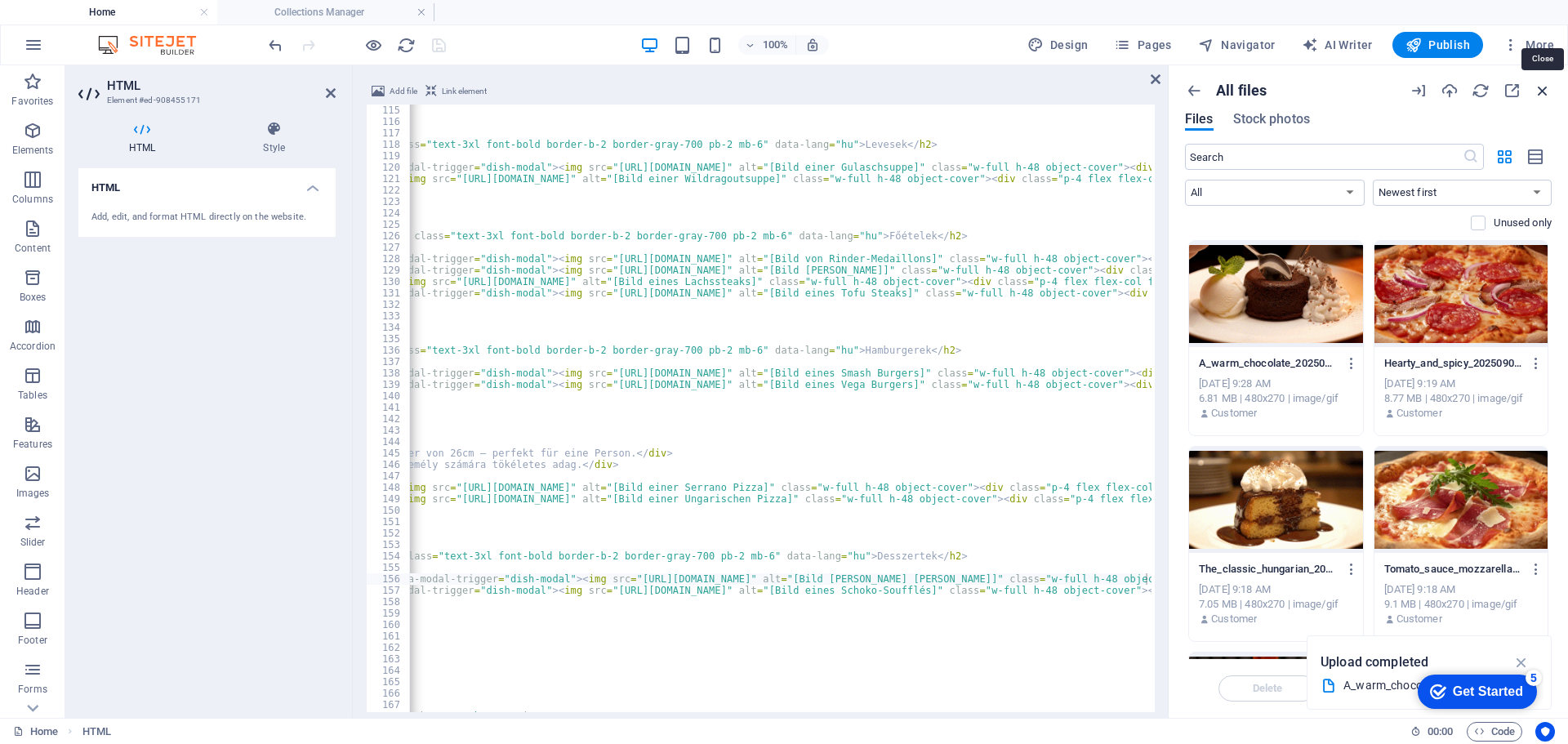
click at [1545, 89] on icon "button" at bounding box center [1542, 90] width 18 height 18
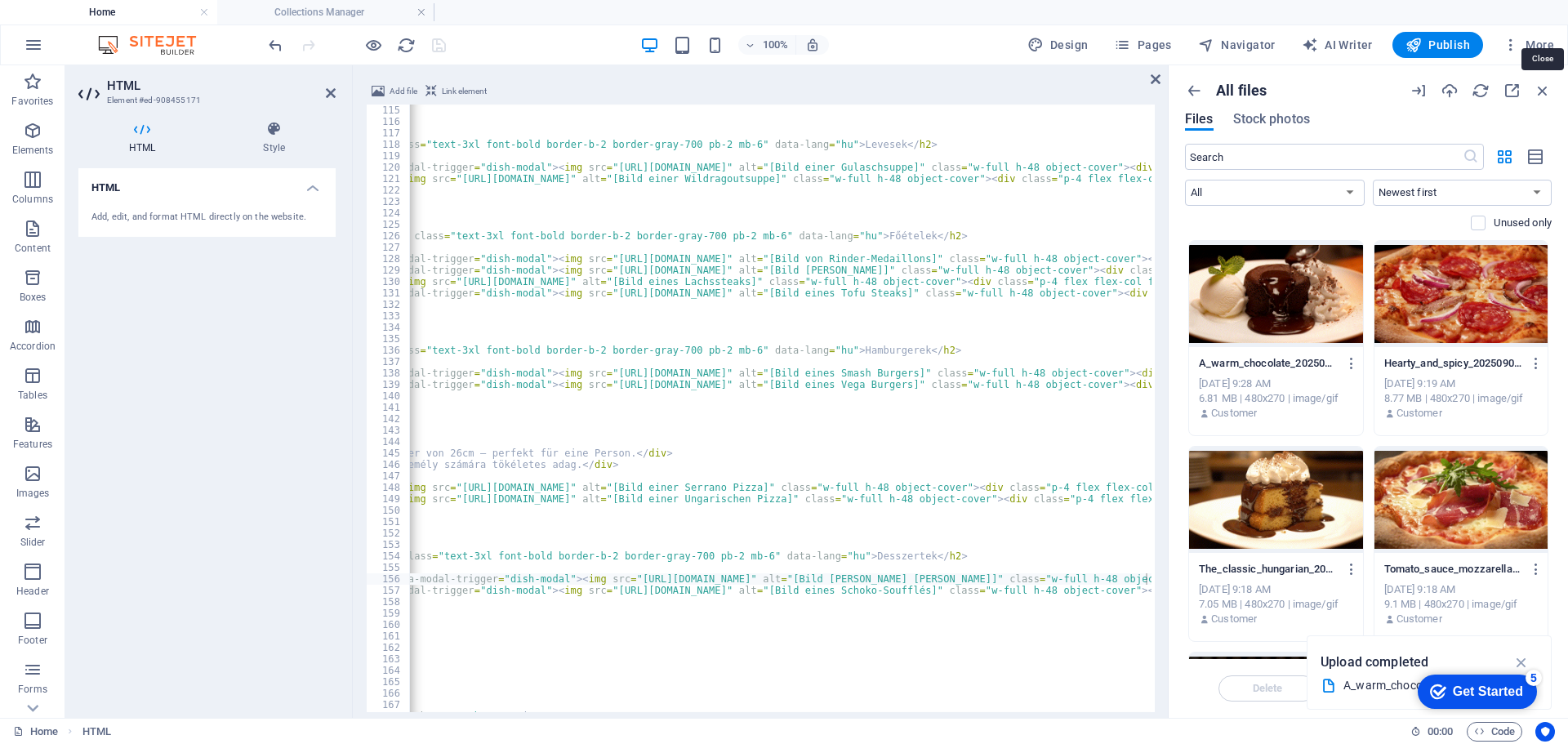
scroll to position [5014, 0]
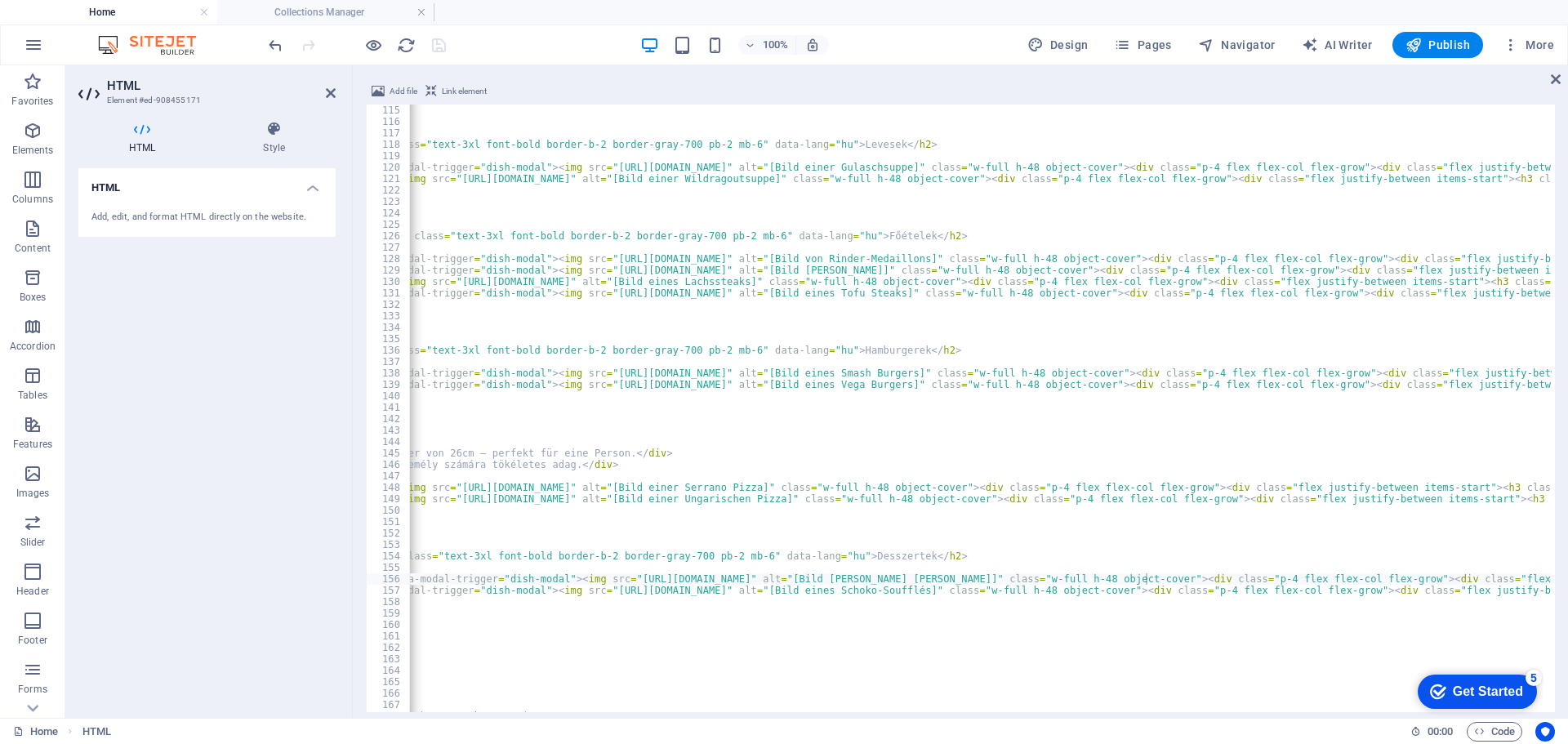
type textarea "<div class="menu-card rounded-lg overflow-hidden flex flex-col data-item" data-…"
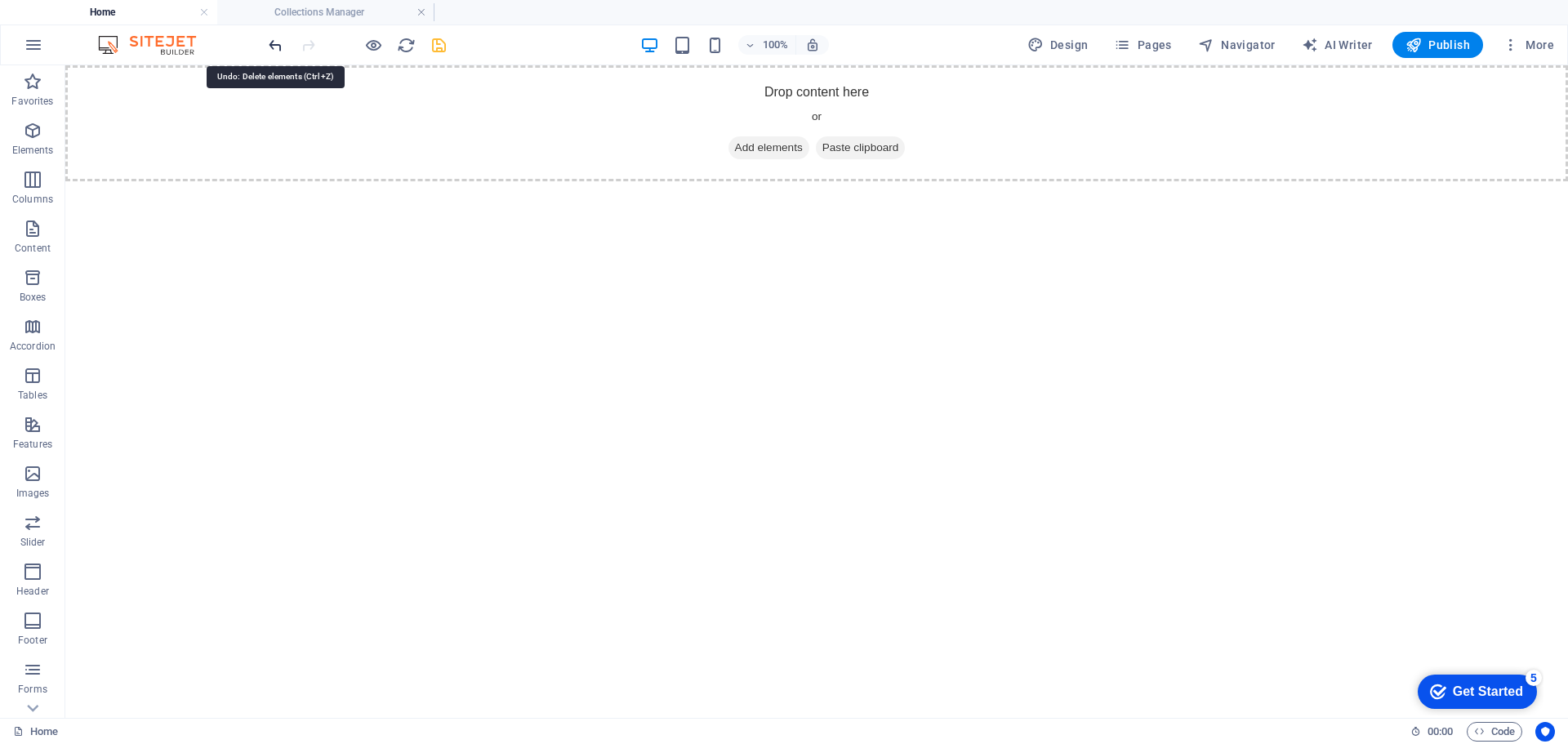
click at [279, 48] on icon "undo" at bounding box center [276, 46] width 19 height 19
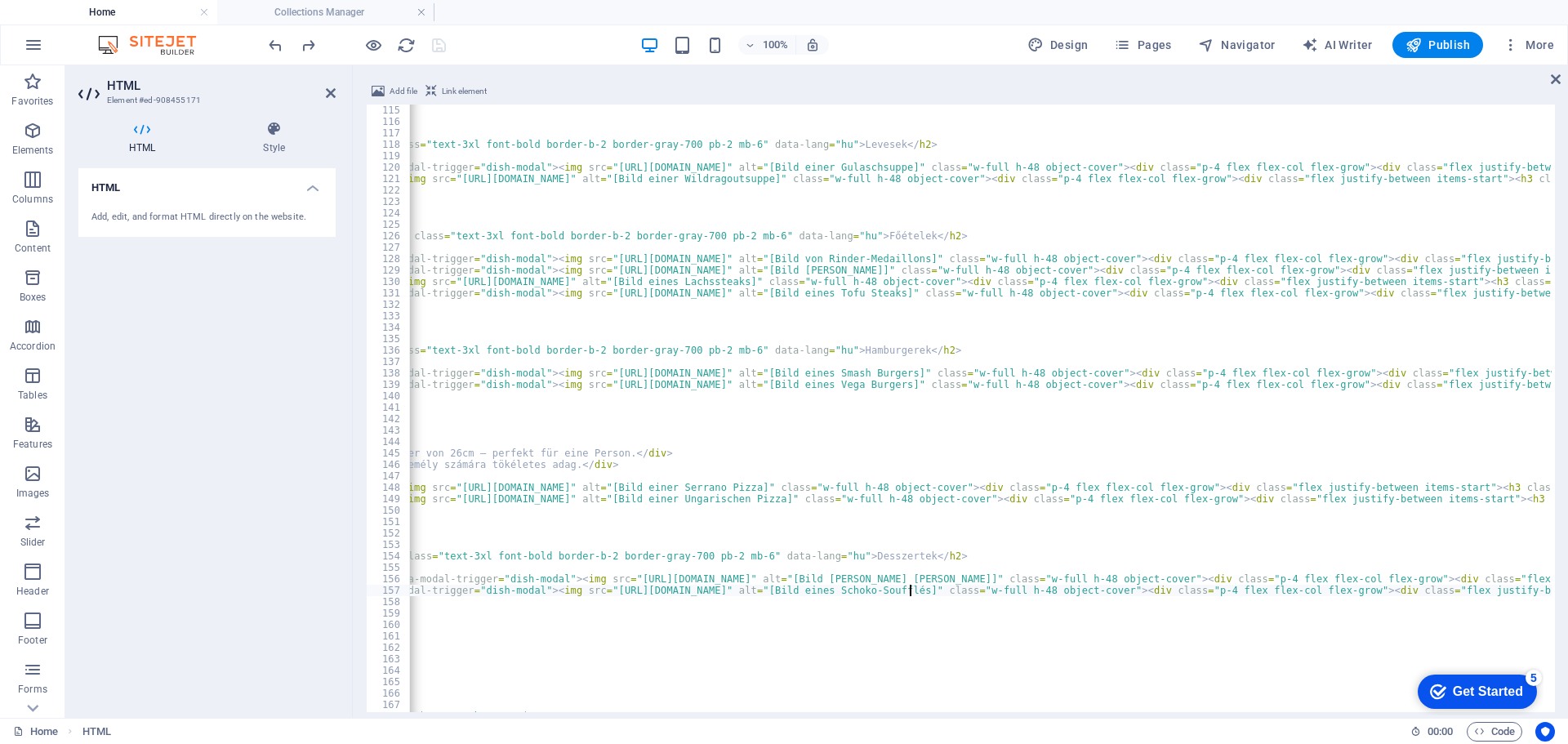
scroll to position [1303, 0]
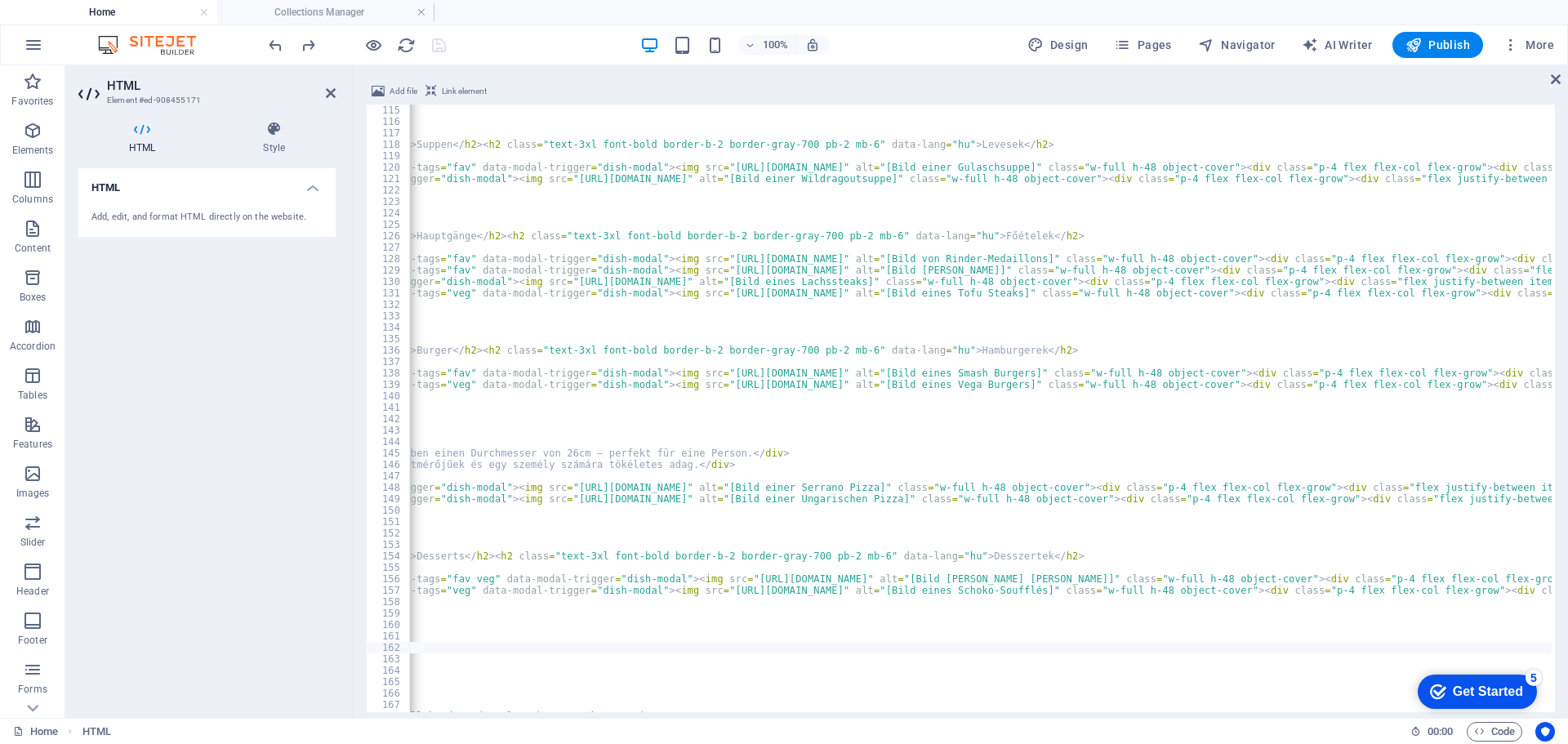
scroll to position [0, 672]
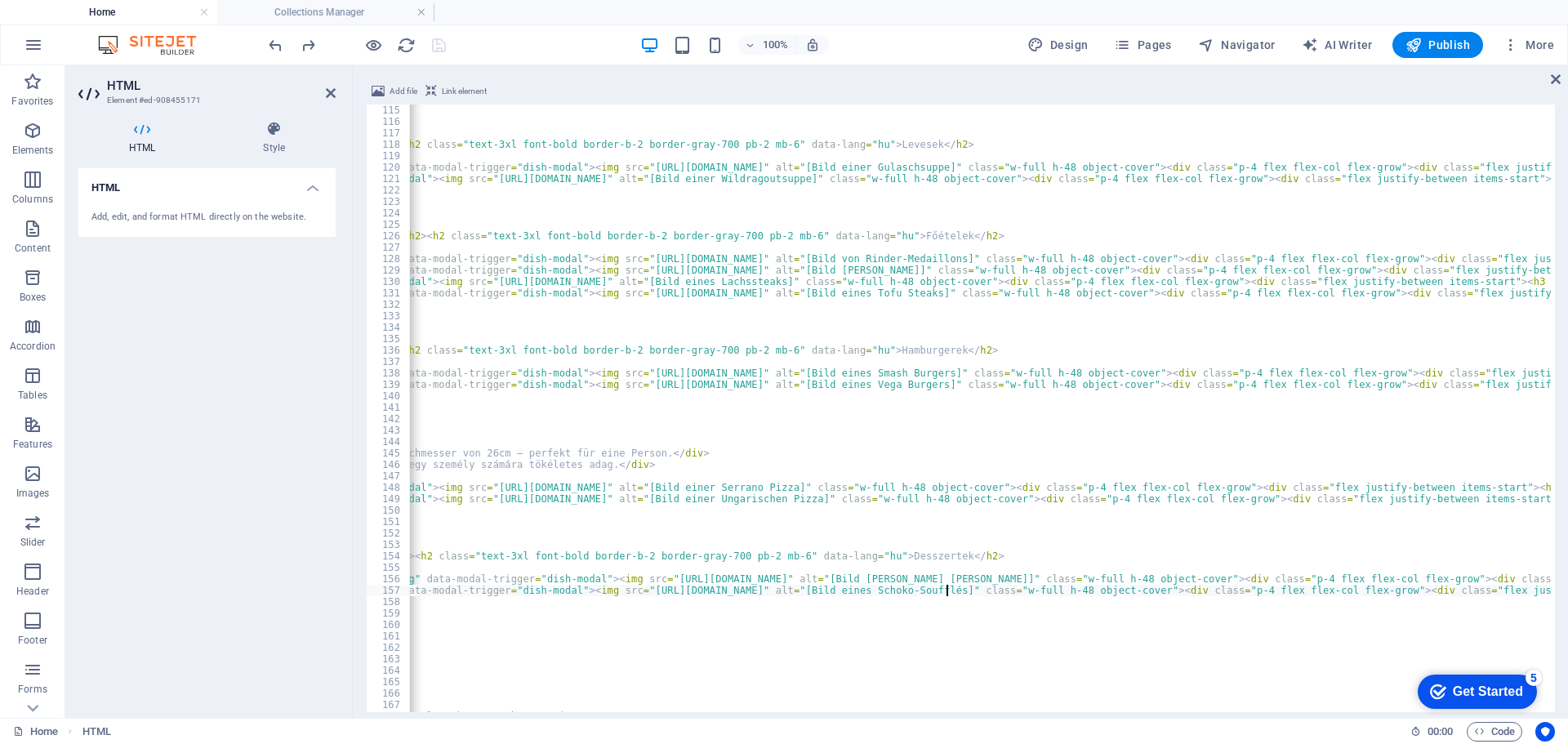
paste textarea "[URL][DOMAIN_NAME]" alt="[Bild eines Schoko-Soufflés]" class="w-full h-48 objec…"
type textarea "<div class="menu-card rounded-lg overflow-hidden flex flex-col data-item" data-…"
click at [498, 36] on div "100% Design Pages Navigator AI Writer Publish More" at bounding box center [913, 45] width 1295 height 26
click at [437, 44] on icon "save" at bounding box center [439, 46] width 19 height 19
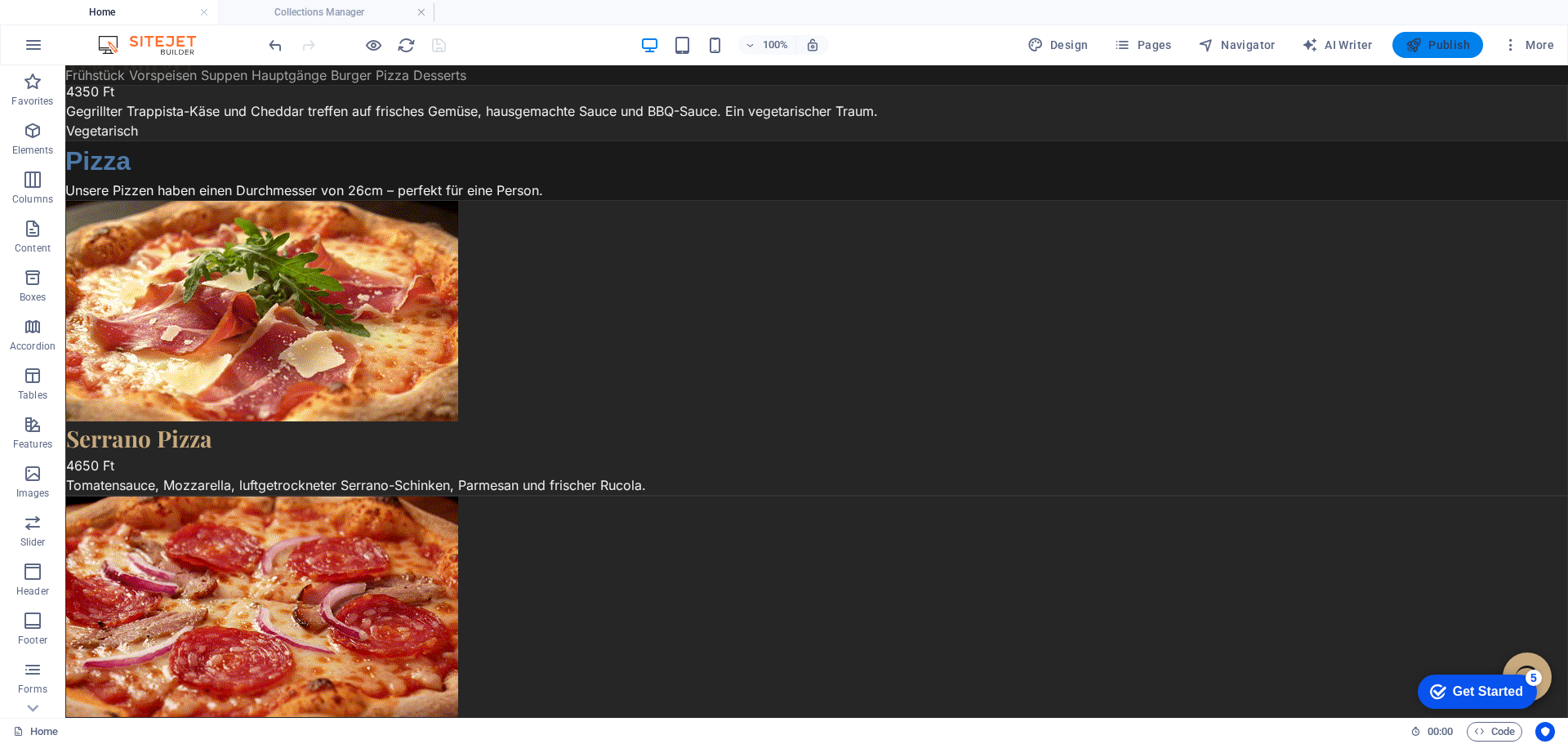
click at [1449, 36] on span "Publish" at bounding box center [1437, 45] width 64 height 17
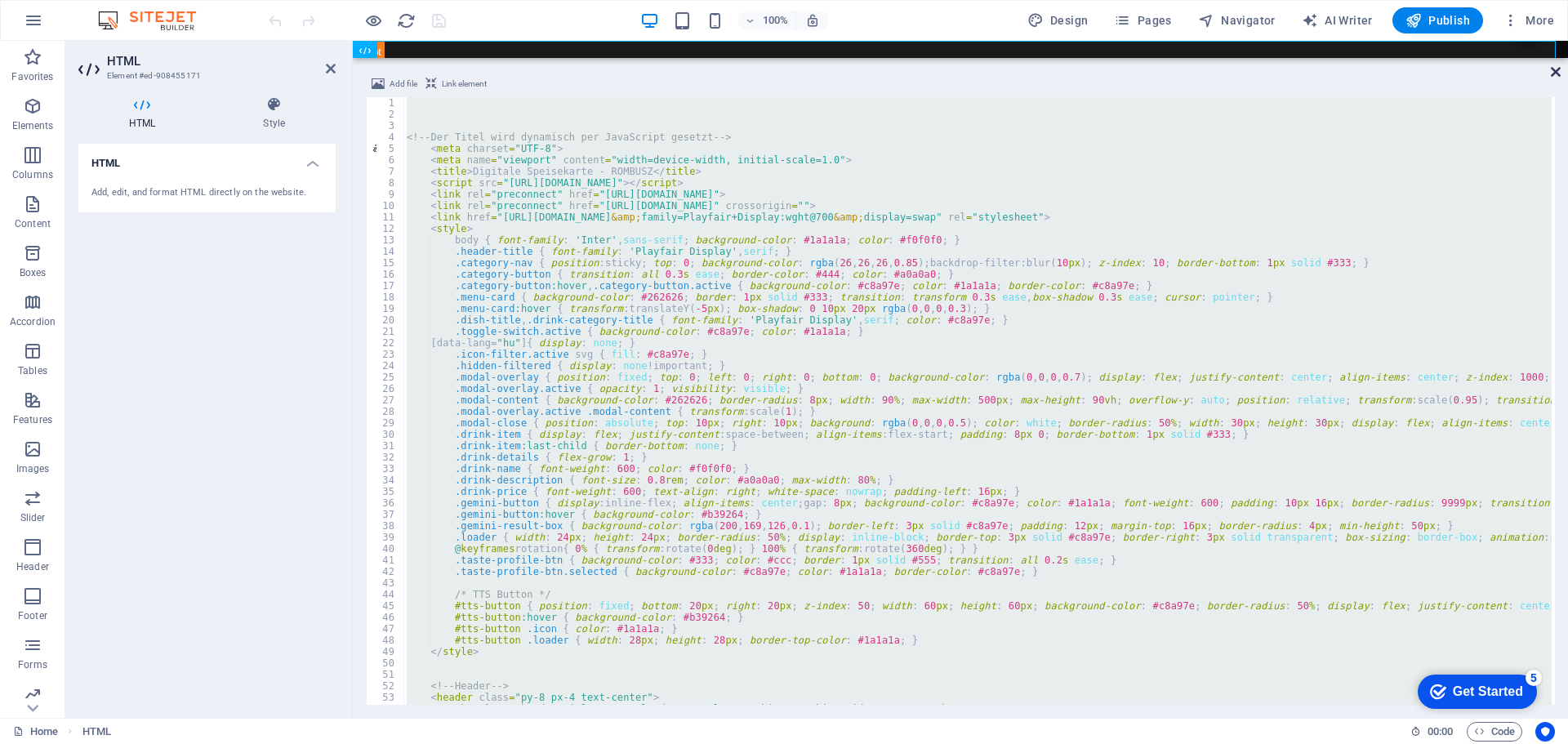
click at [1558, 76] on icon at bounding box center [1556, 72] width 10 height 13
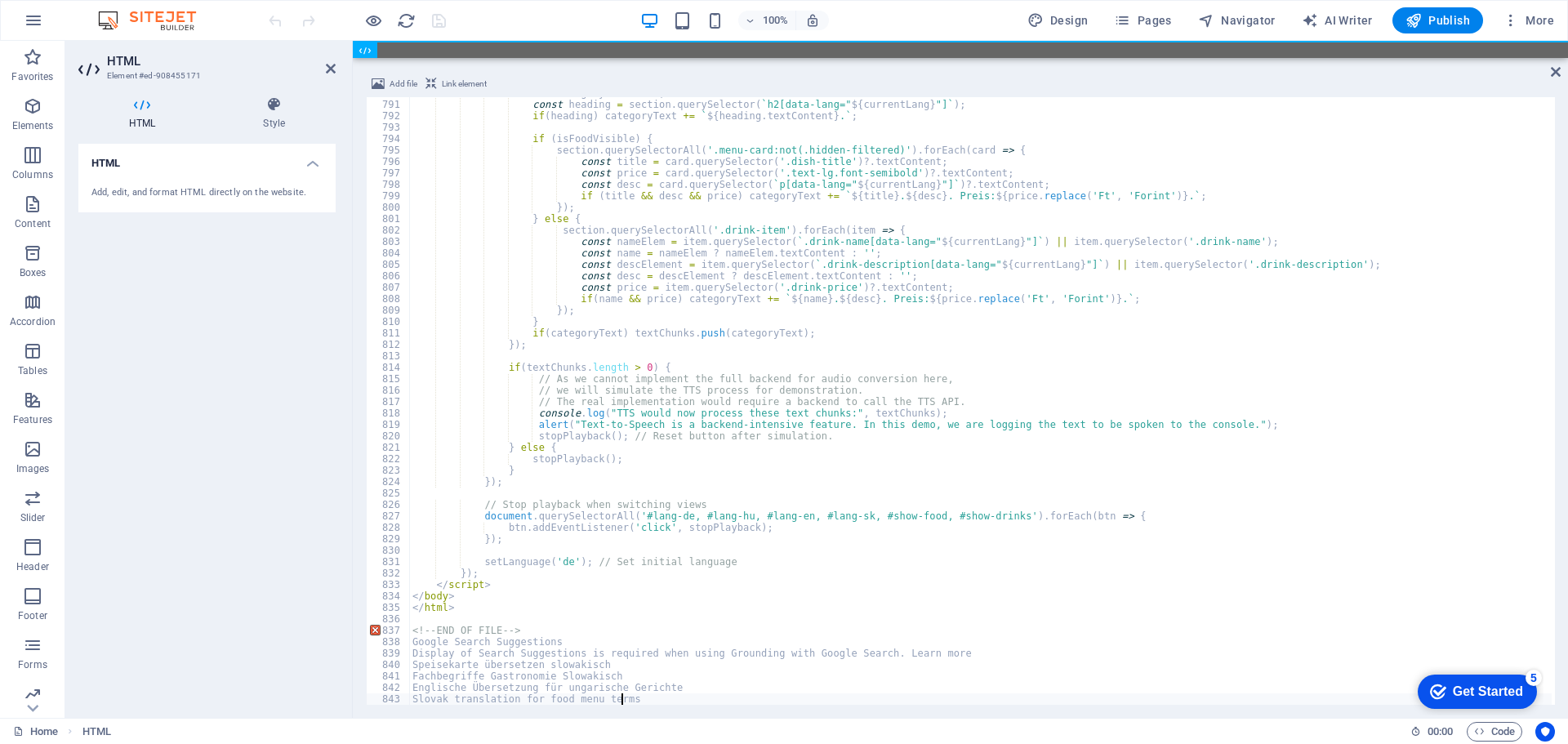
scroll to position [9029, 0]
type textarea "S"
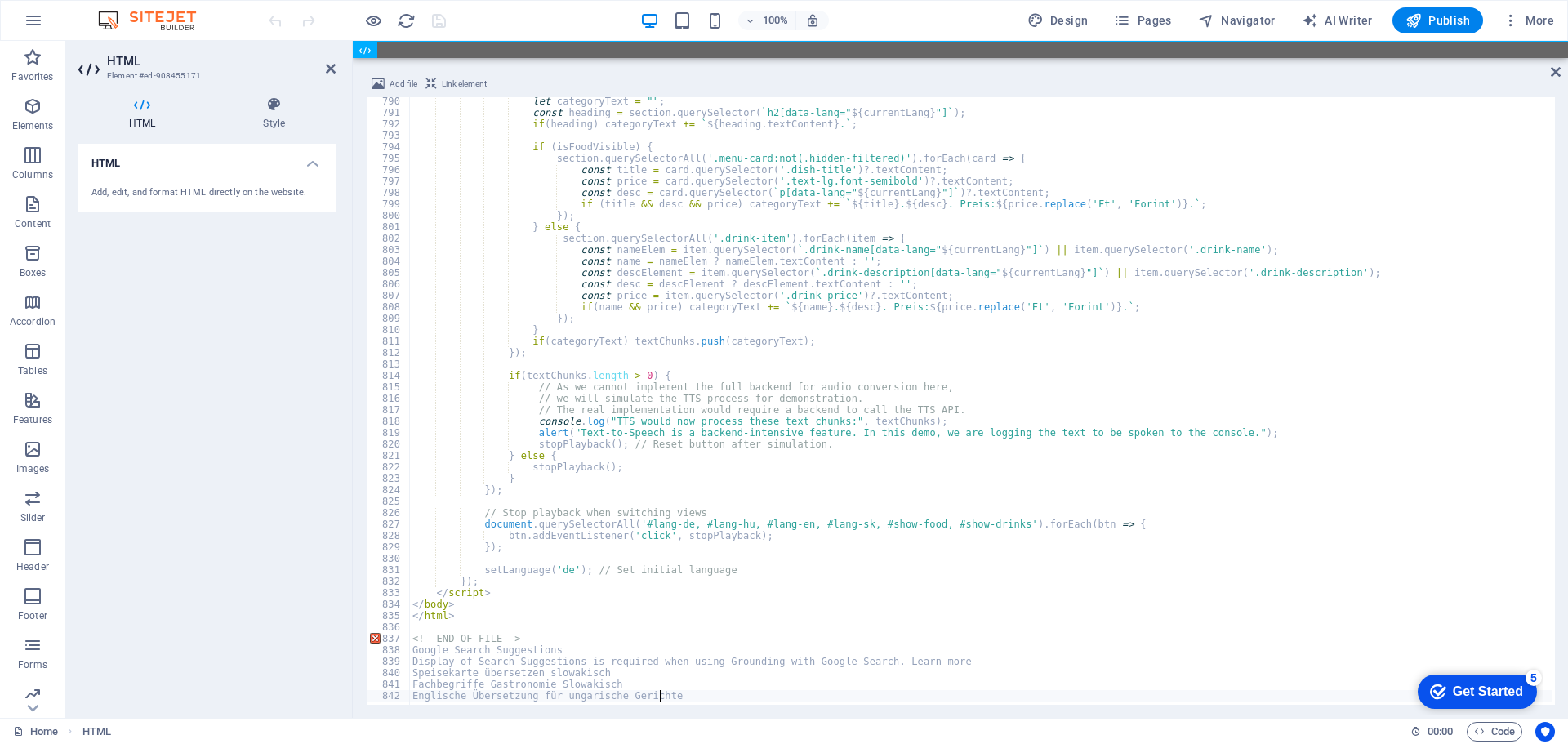
scroll to position [9017, 0]
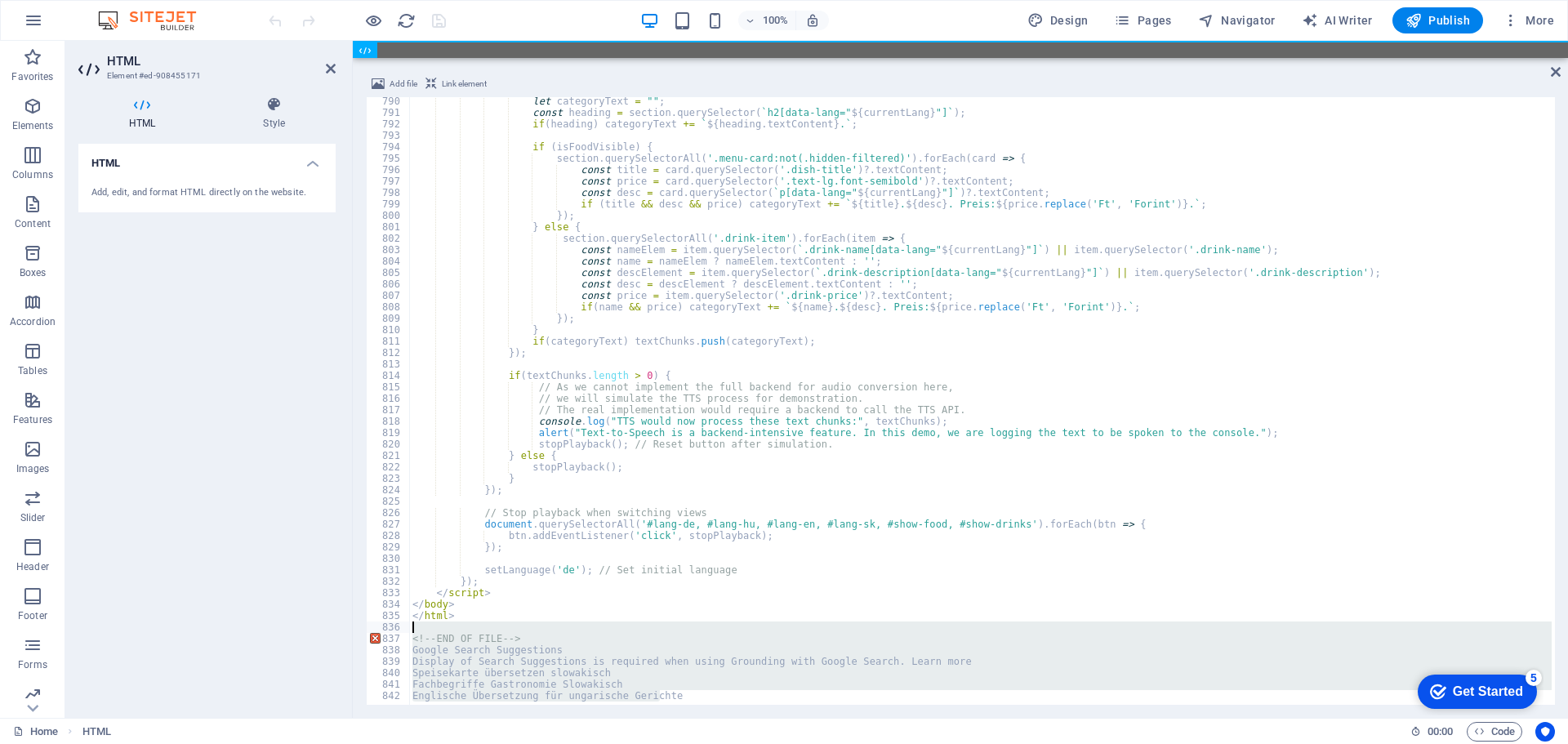
drag, startPoint x: 677, startPoint y: 693, endPoint x: 407, endPoint y: 619, distance: 280.0
click at [398, 631] on div "Englische Übersetzung für ungarische Gerichte 790 791 792 793 794 795 796 797 7…" at bounding box center [961, 400] width 1189 height 607
type textarea "<!-- END OF FILE -->"
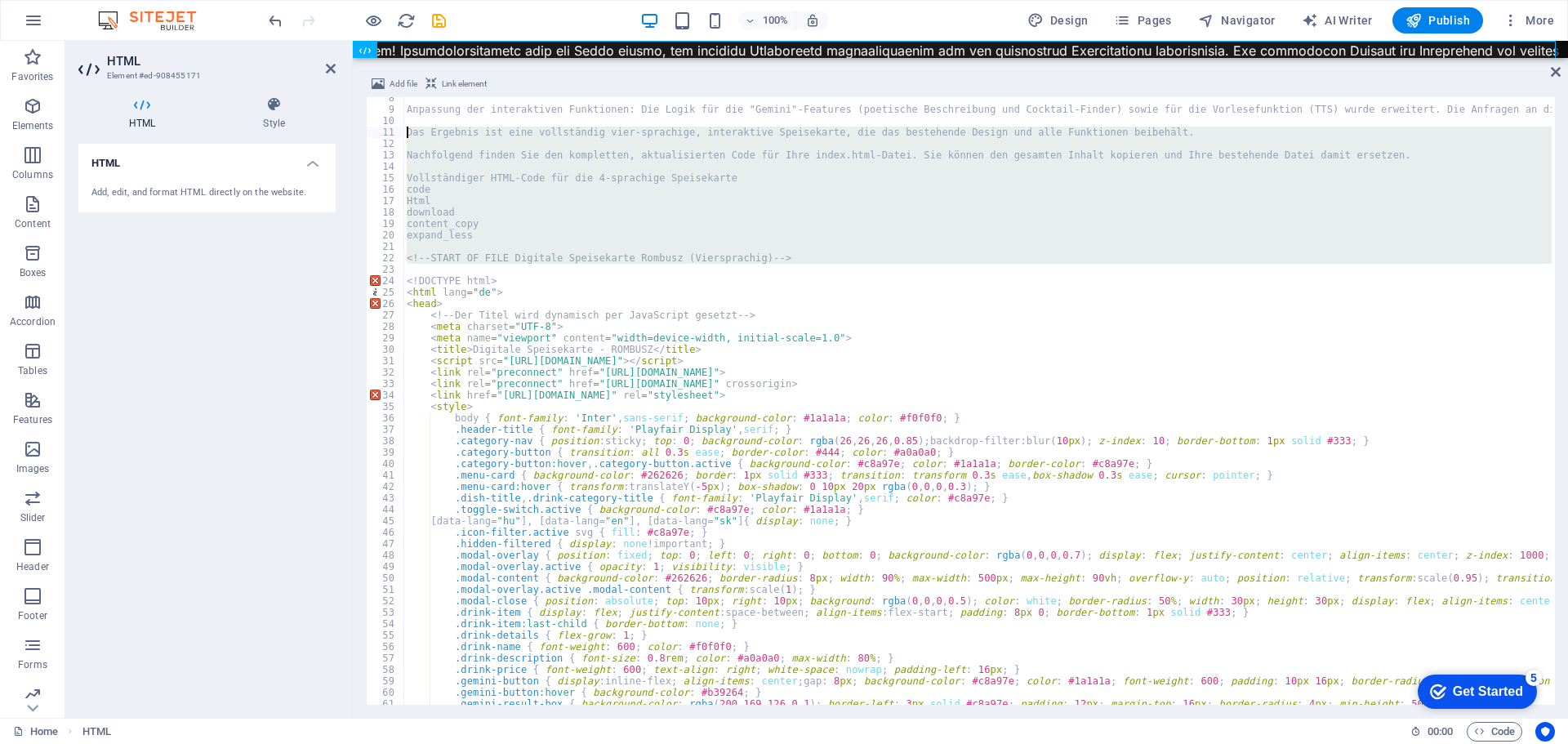
scroll to position [80, 0]
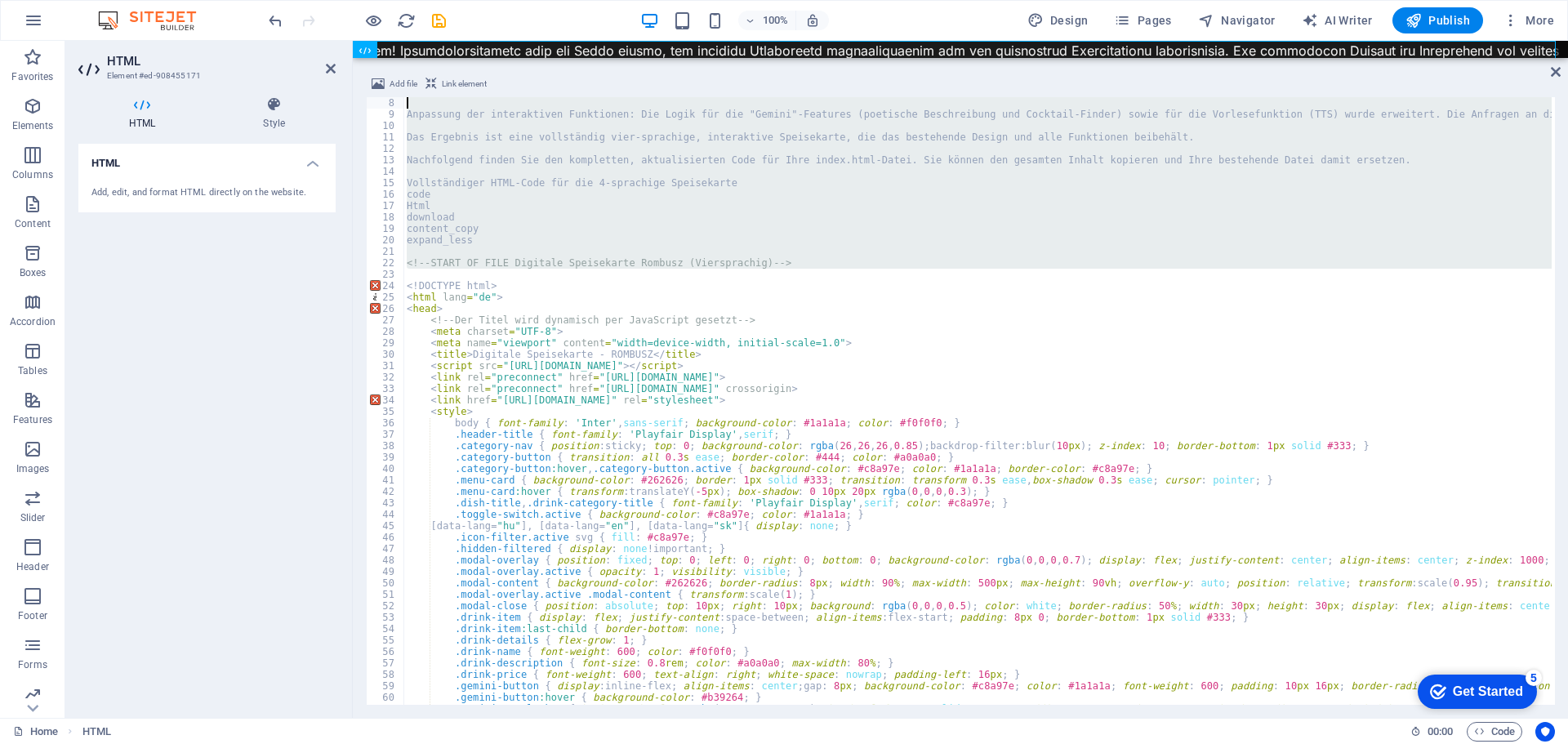
drag, startPoint x: 784, startPoint y: 264, endPoint x: 379, endPoint y: 101, distance: 436.6
click at [379, 101] on div "8 9 10 11 12 13 14 15 16 17 18 19 20 21 22 23 24 25 26 27 28 29 30 31 32 33 34 …" at bounding box center [961, 400] width 1189 height 607
type textarea "Anpassung der interaktiven Funktionen: Die Logik für die "Gemini"-Features (poe…"
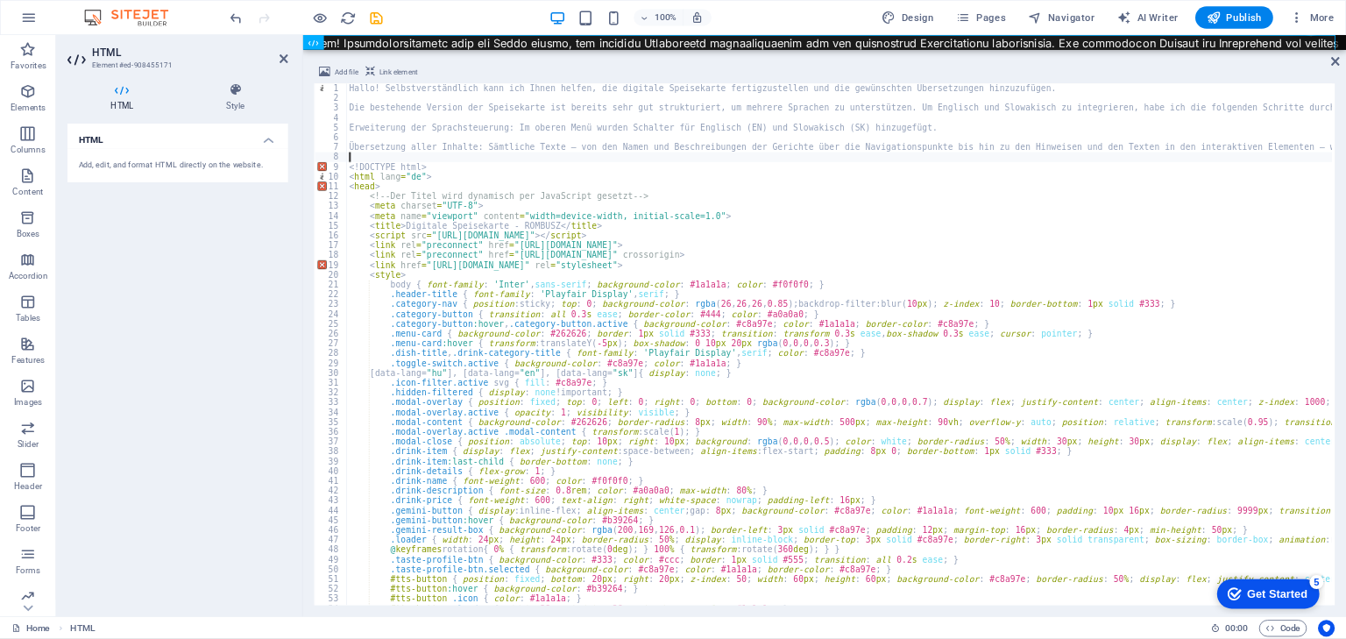
scroll to position [0, 0]
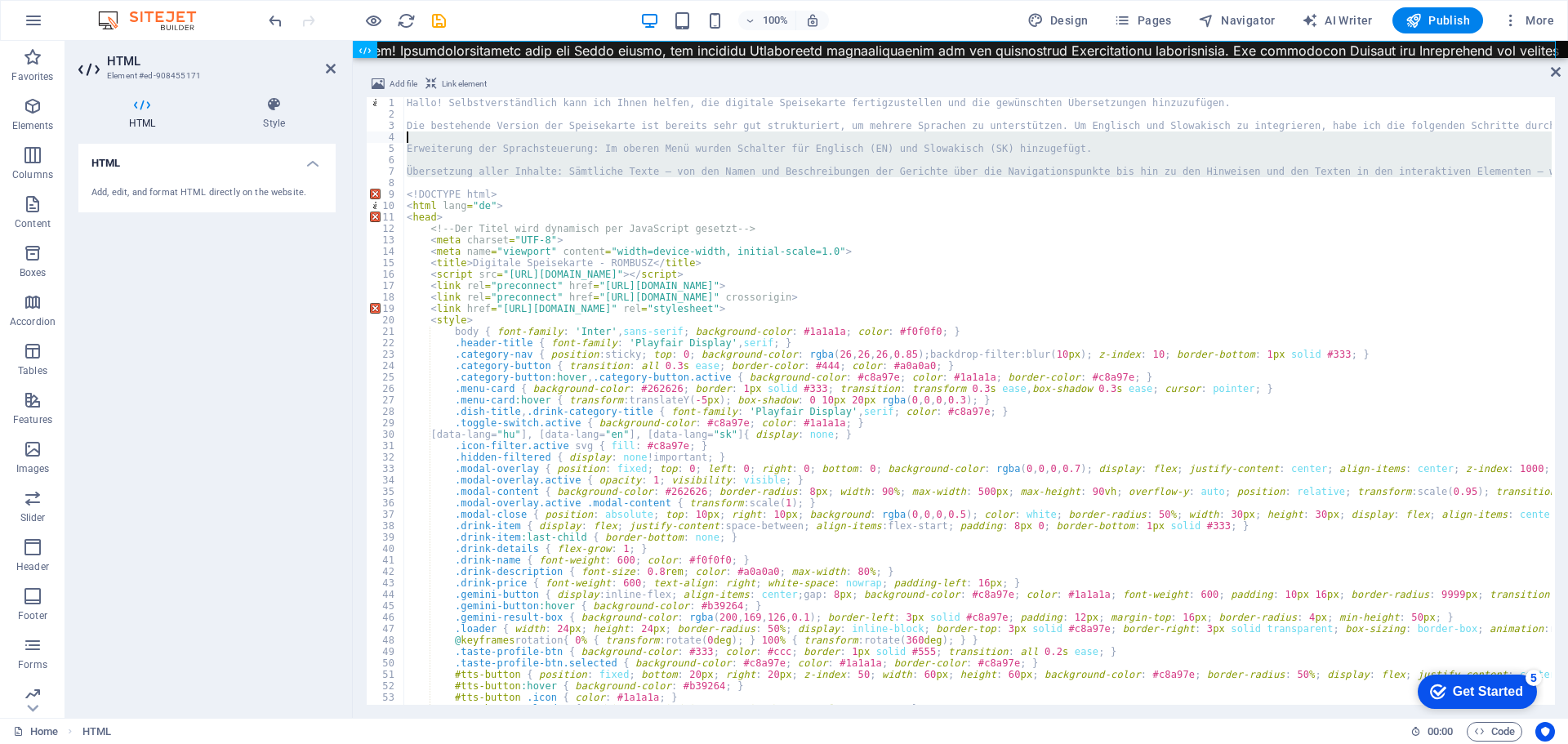
type textarea "Hallo! Selbstverständlich kann ich Ihnen helfen, die digitale Speisekarte ferti…"
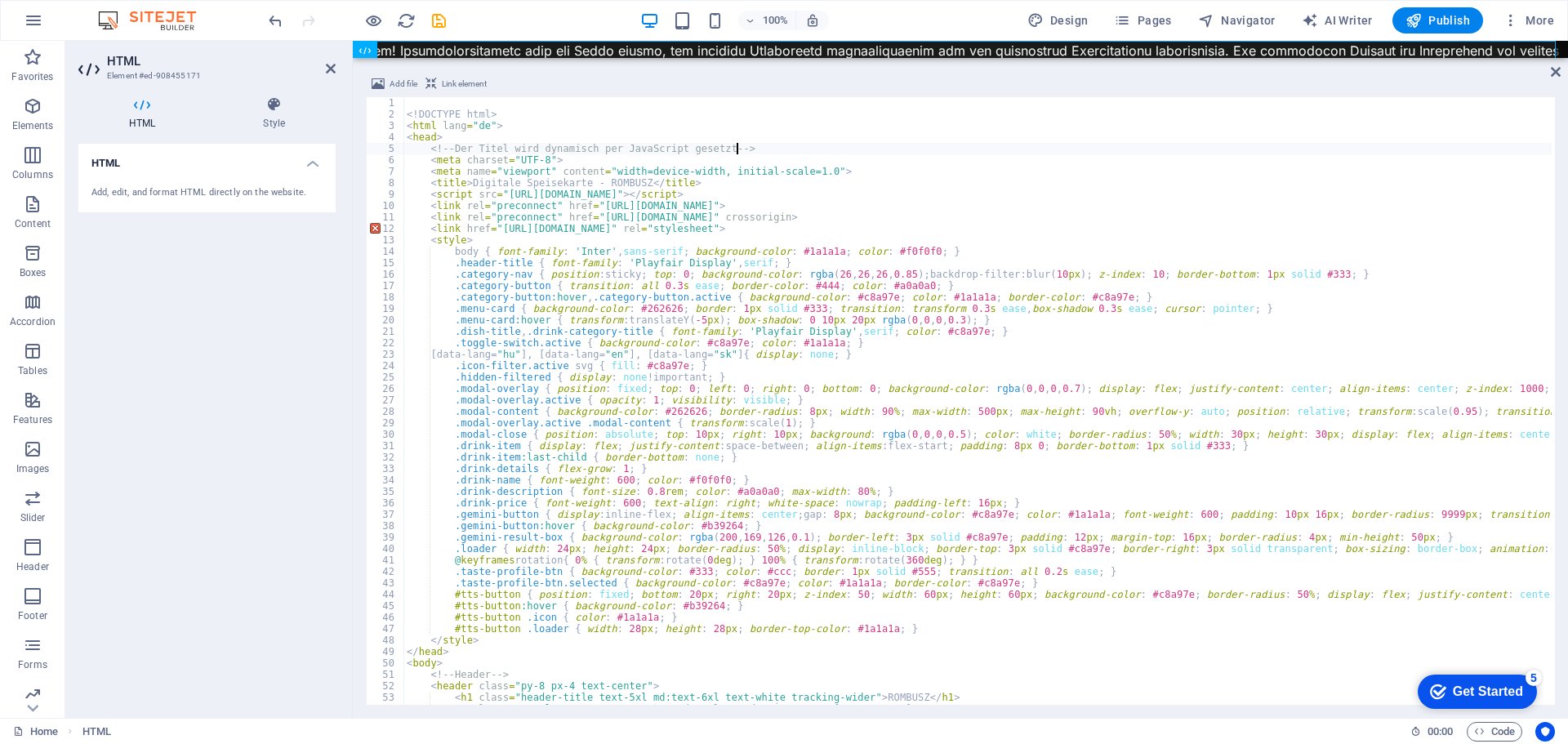
type textarea "<!-- Der Titel wird dynamisch per JavaScript gesetzt -->"
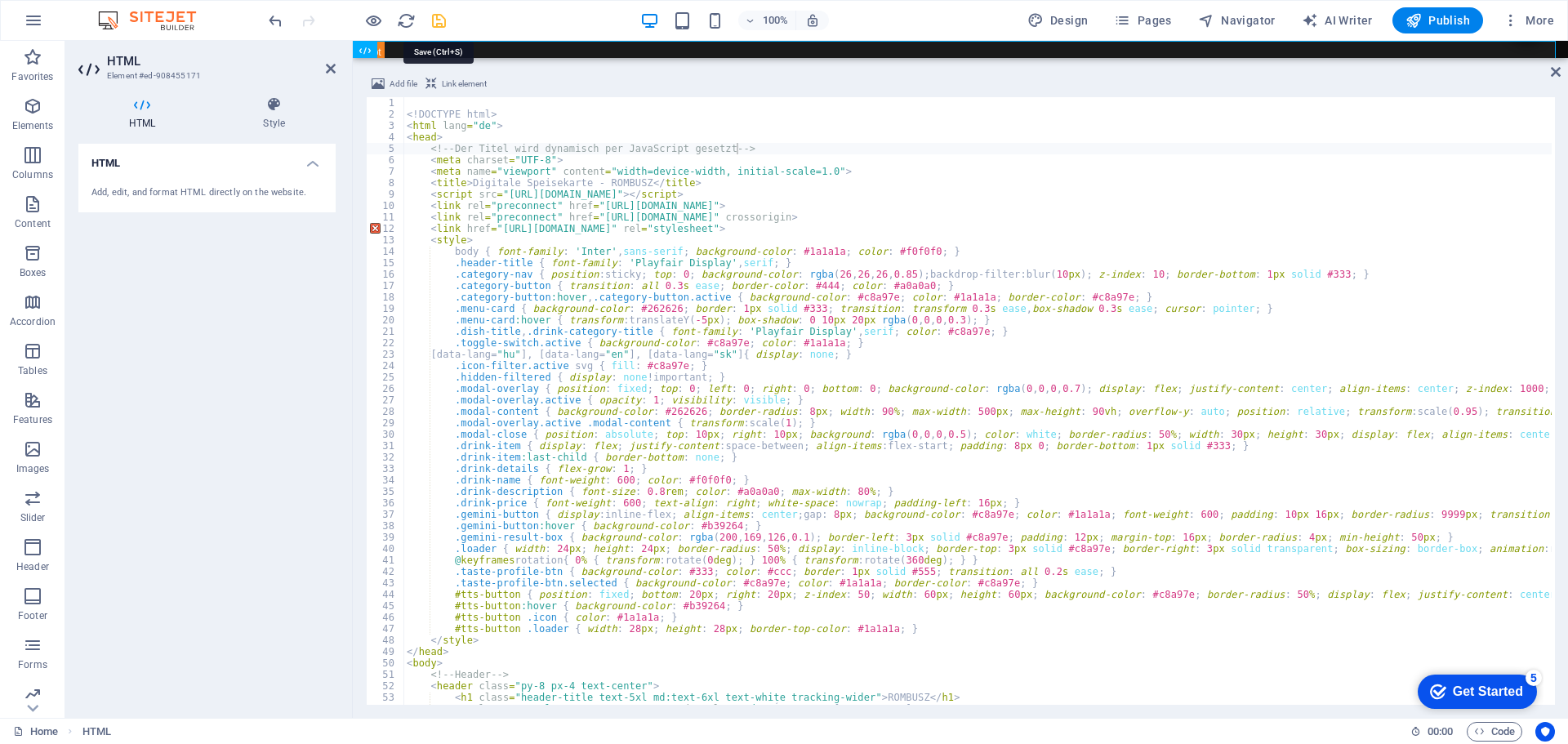
click at [433, 19] on icon "save" at bounding box center [439, 20] width 19 height 19
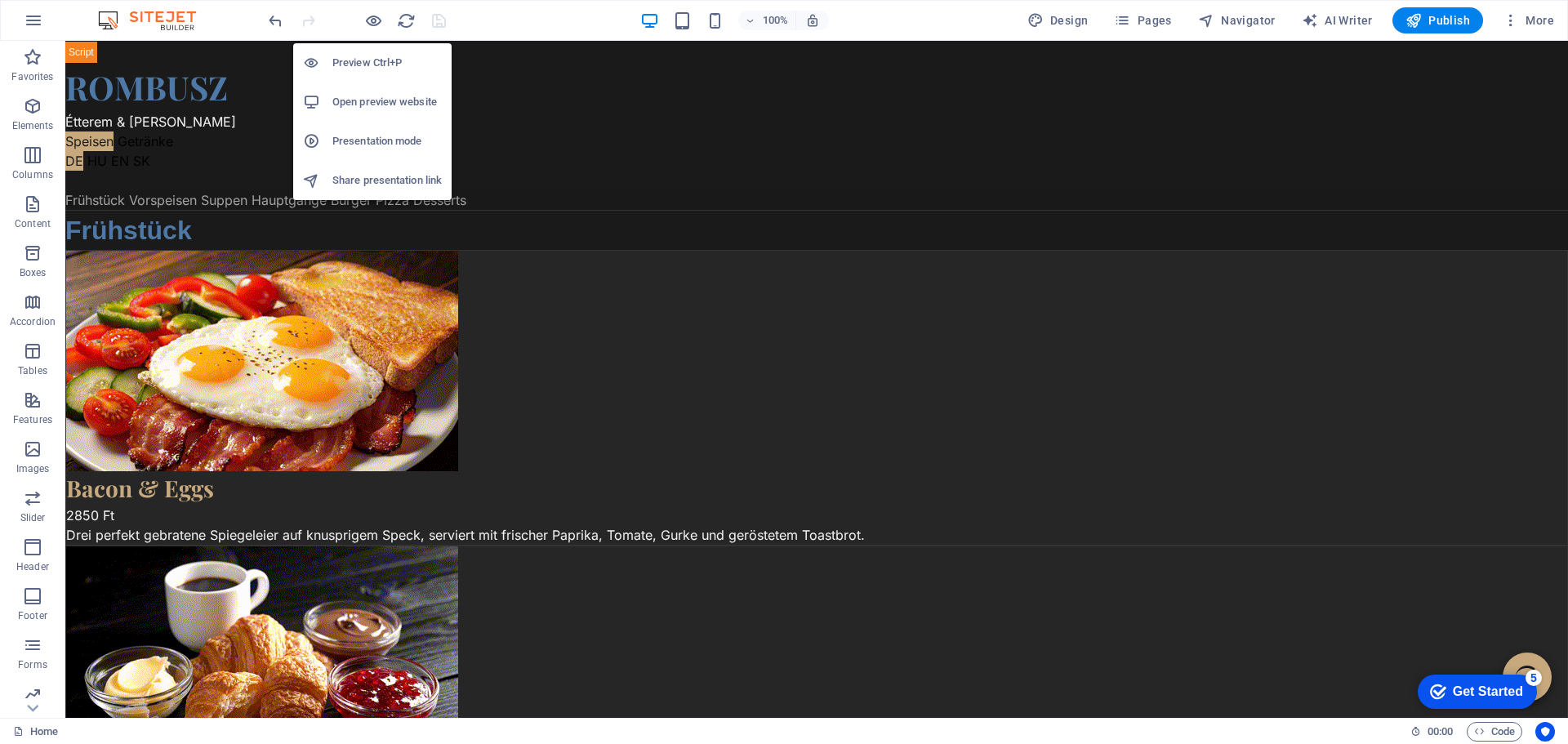
click at [371, 92] on h6 "Open preview website" at bounding box center [387, 101] width 109 height 20
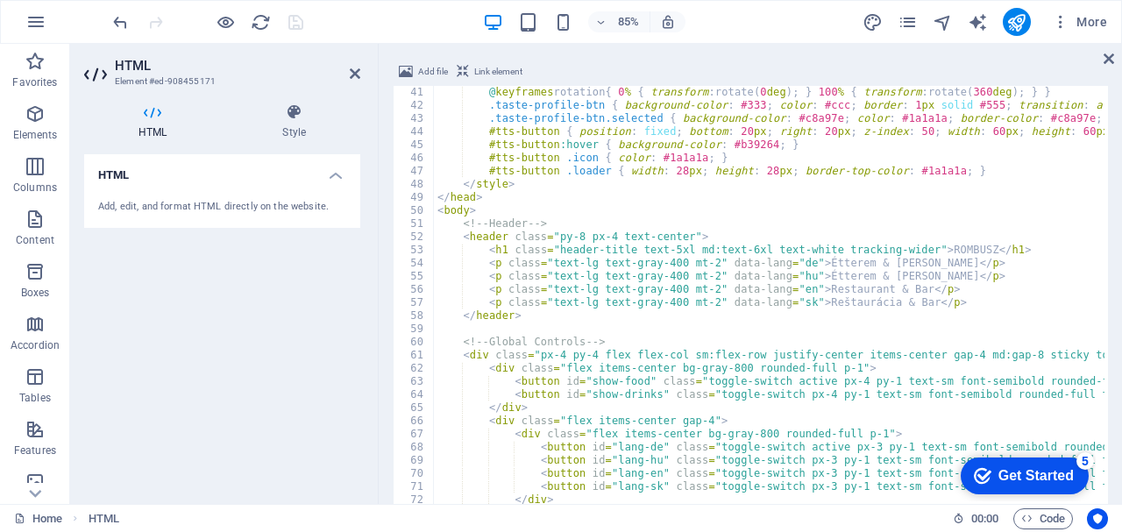
scroll to position [561, 0]
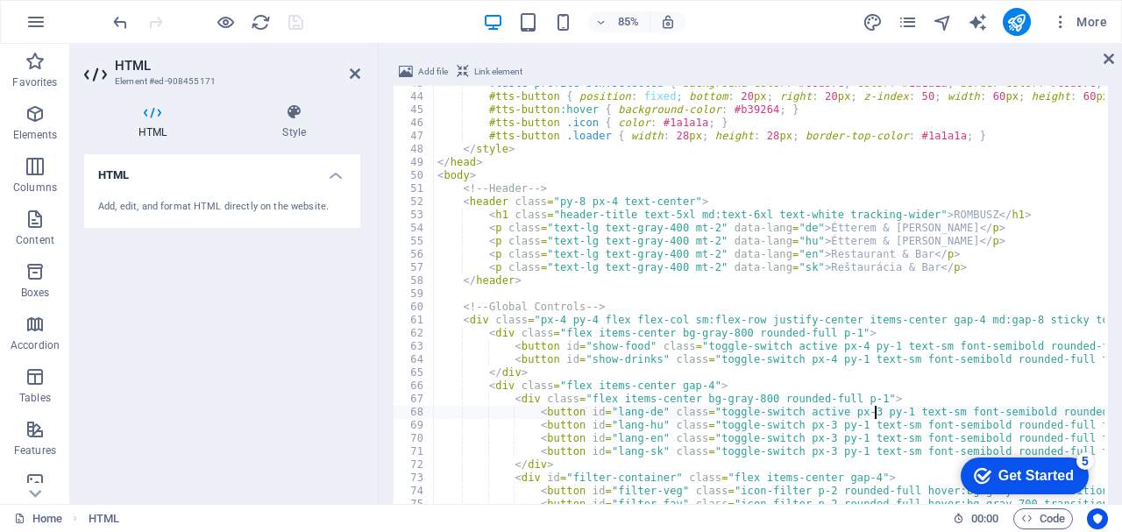
type textarea "<button id="lang-de" class="toggle-switch px-3 py-1 text-sm font-semibold round…"
click at [356, 29] on div "85% More" at bounding box center [612, 22] width 1004 height 28
click at [299, 21] on icon "save" at bounding box center [296, 22] width 20 height 20
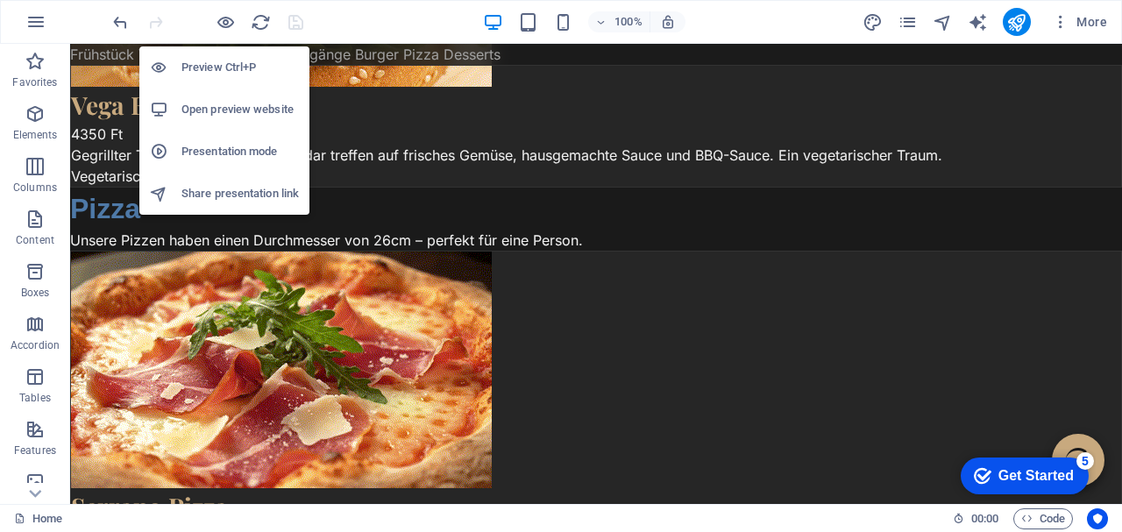
click at [217, 110] on h6 "Open preview website" at bounding box center [239, 109] width 117 height 21
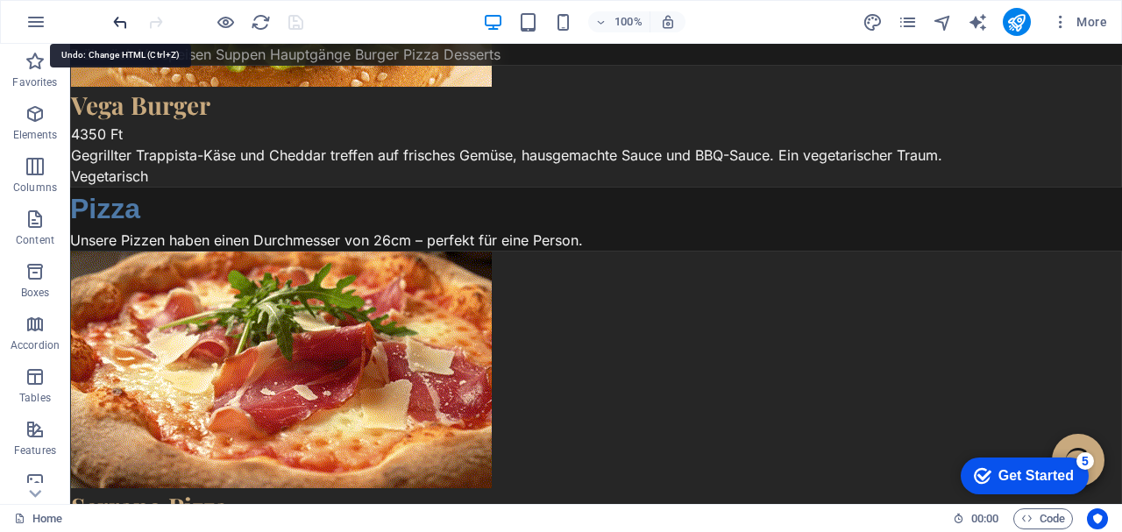
click at [122, 20] on icon "undo" at bounding box center [120, 22] width 20 height 20
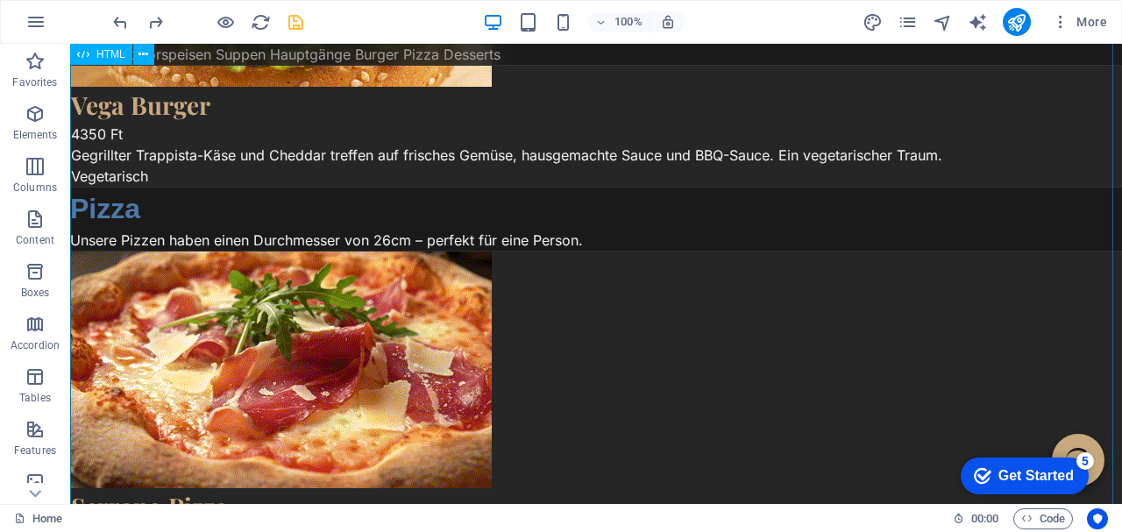
click at [707, 295] on div "Digitale Speisekarte - ROMBUSZ ROMBUSZ Étterem & Bár Étterem & Bár Restaurant &…" at bounding box center [596, 48] width 1052 height 9077
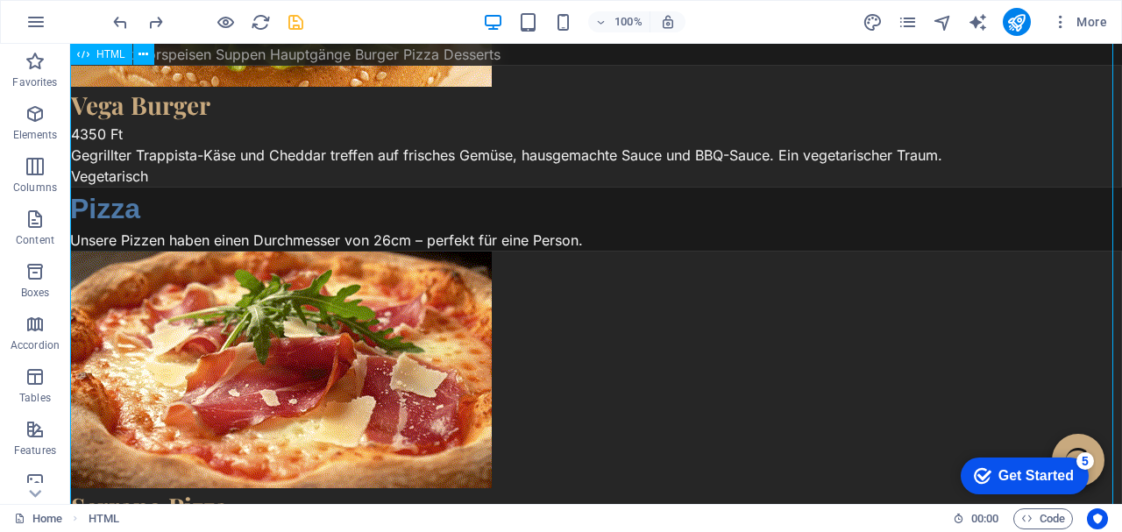
click at [707, 295] on div "Digitale Speisekarte - ROMBUSZ ROMBUSZ Étterem & Bár Étterem & Bár Restaurant &…" at bounding box center [596, 48] width 1052 height 9077
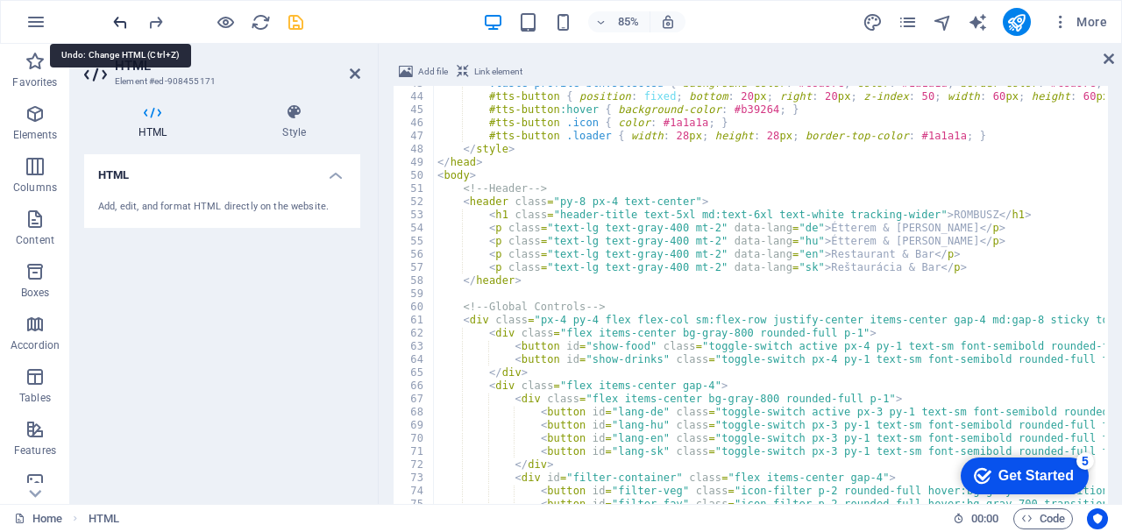
click at [122, 25] on icon "undo" at bounding box center [120, 22] width 20 height 20
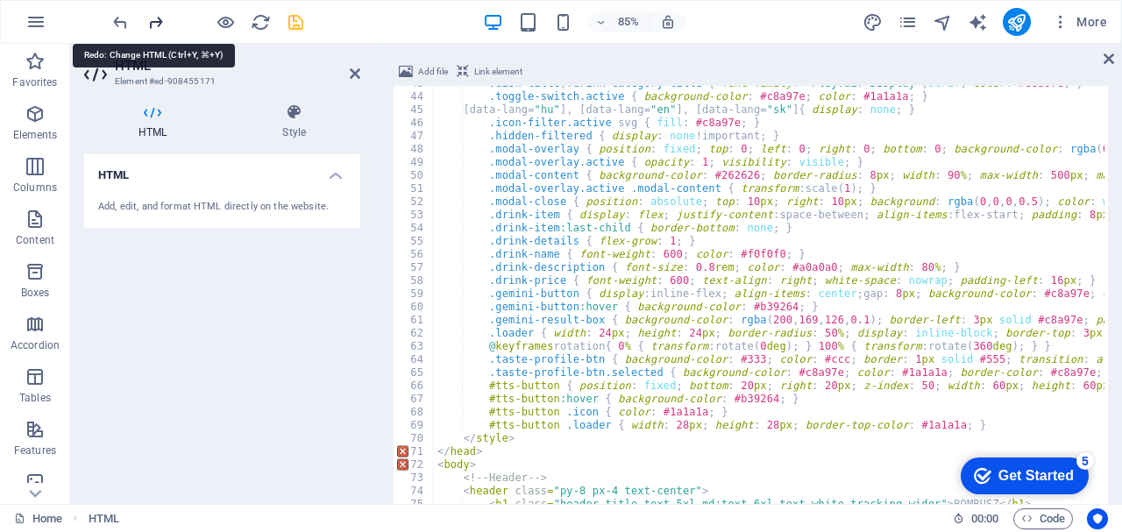
click at [151, 23] on icon "redo" at bounding box center [156, 22] width 20 height 20
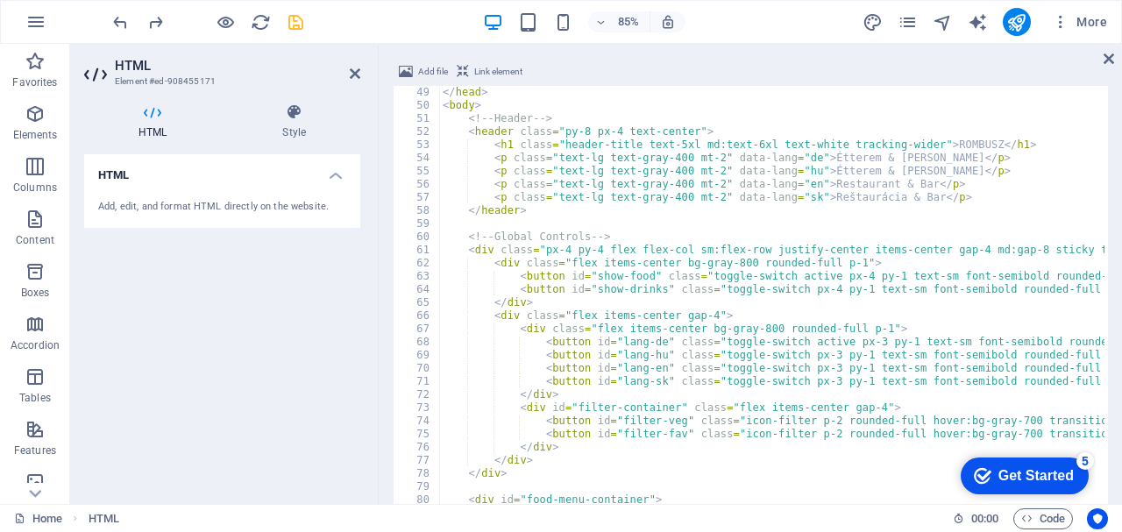
scroll to position [666, 0]
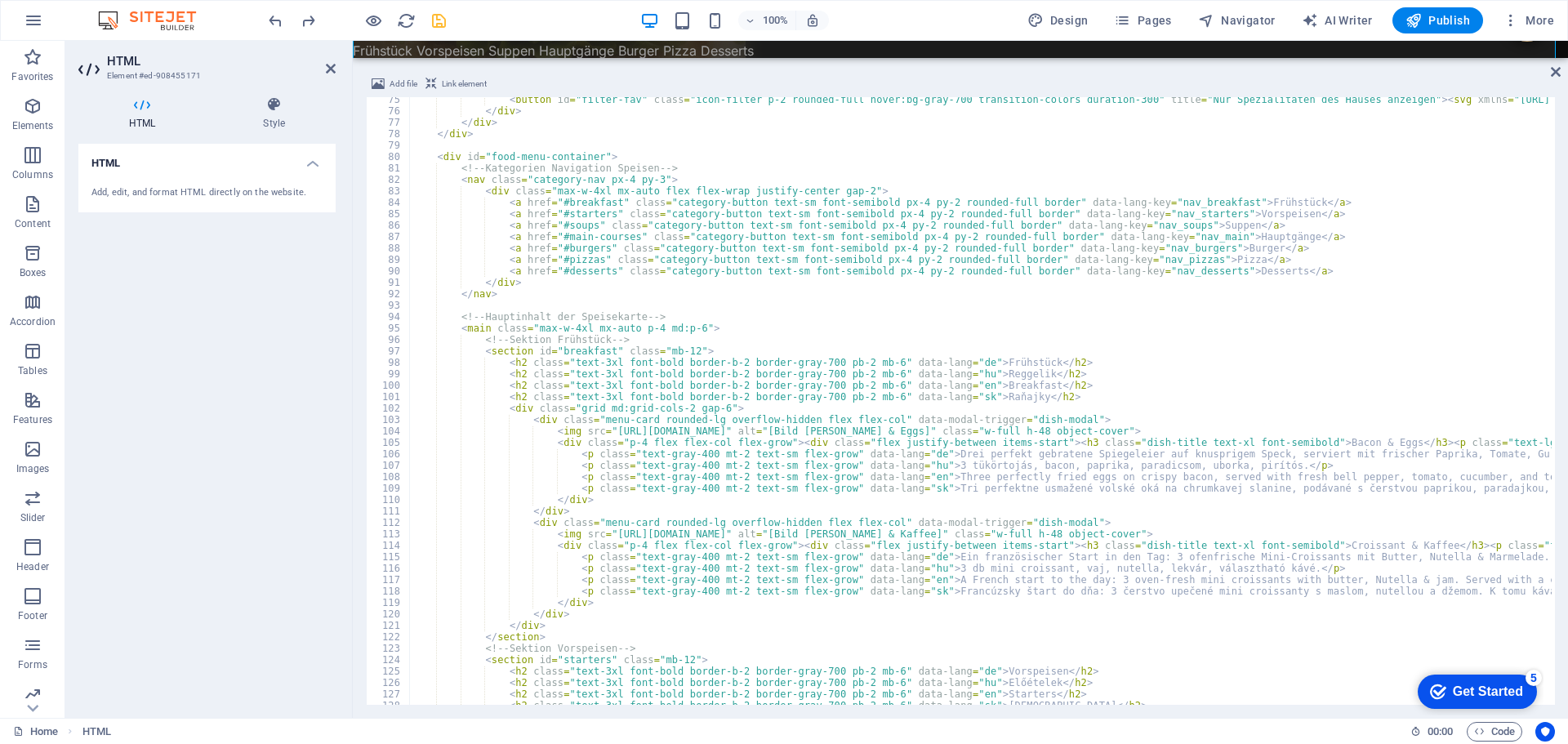
scroll to position [2790, 0]
type textarea "<div id="food-menu-container">"
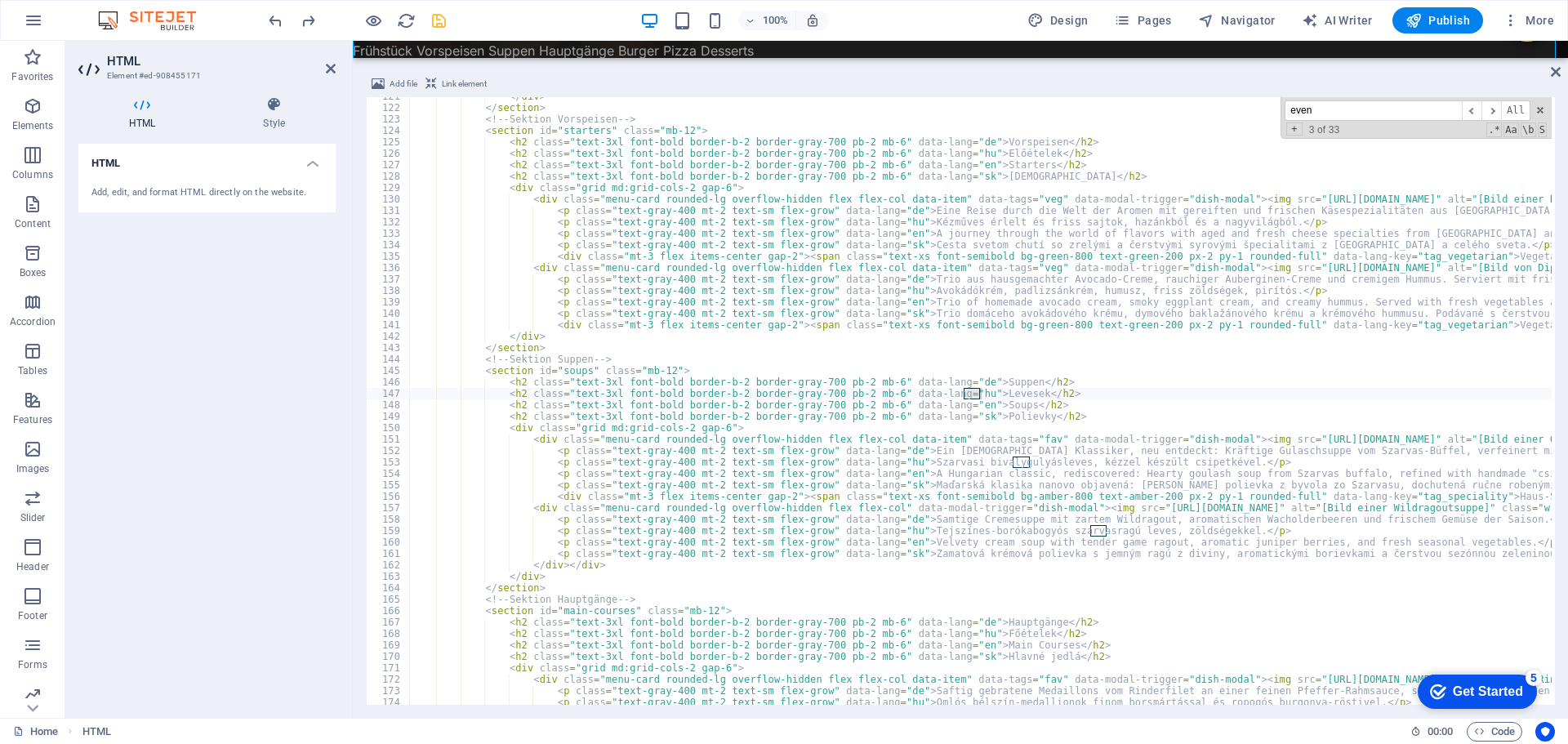
scroll to position [5503, 0]
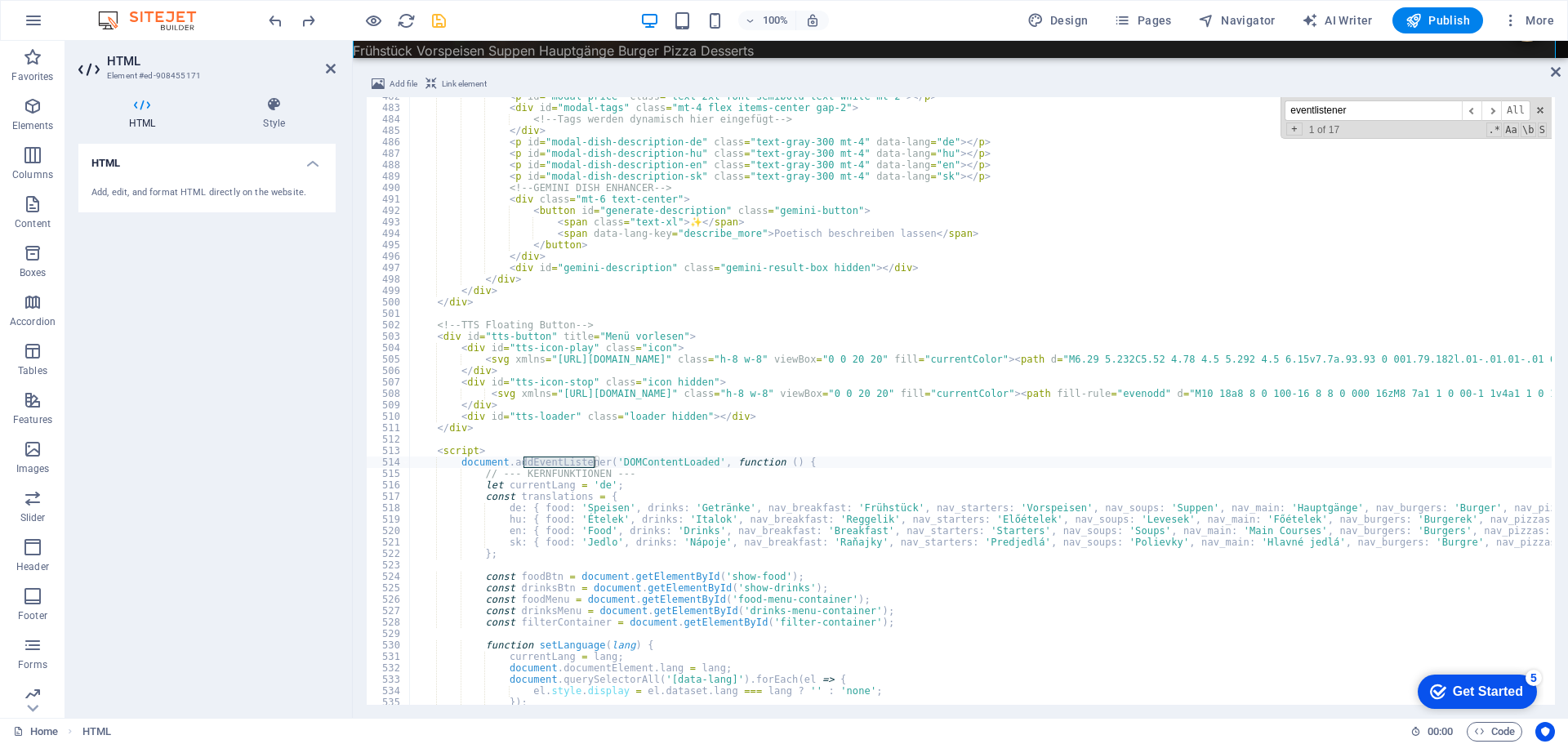
type input "eventlistener"
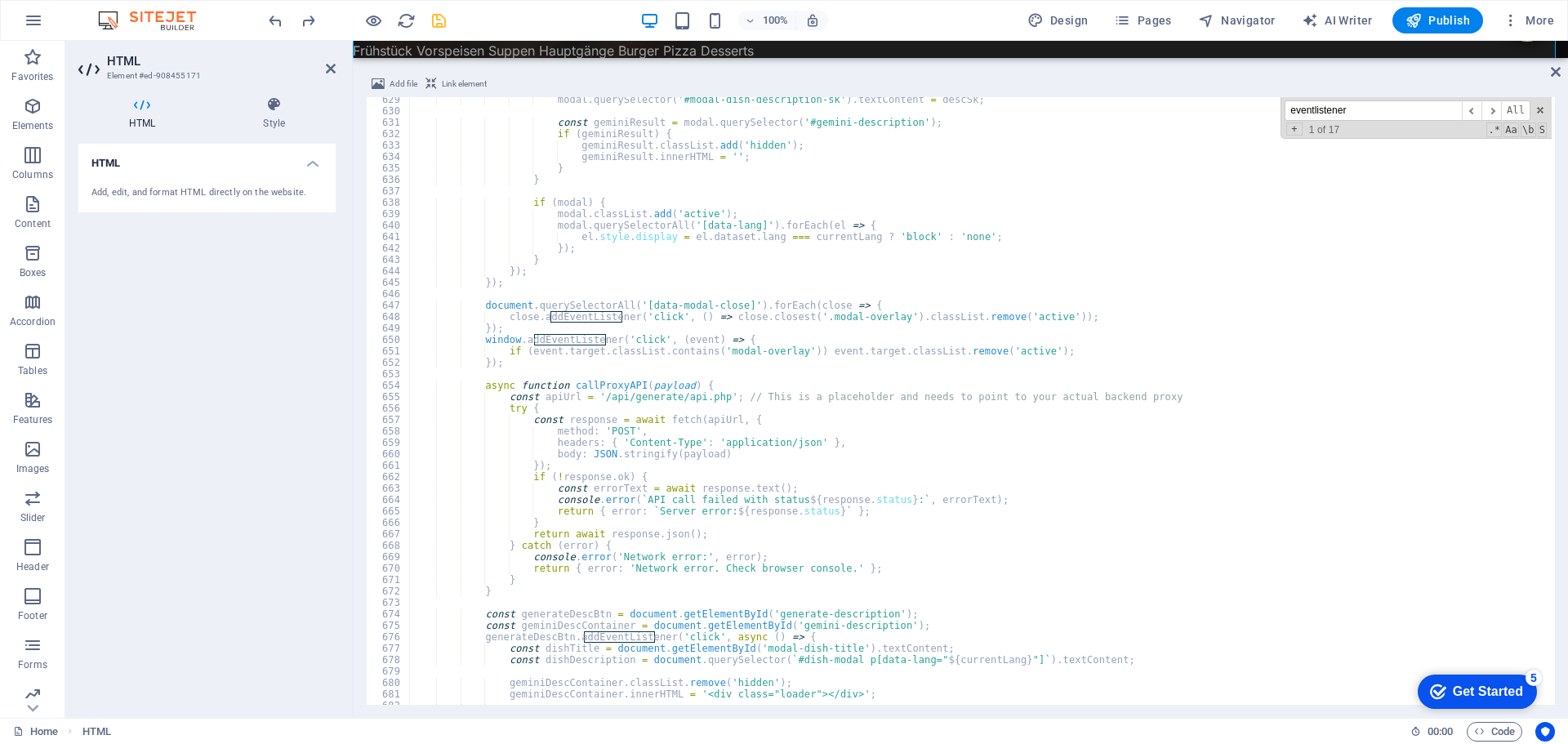
scroll to position [7130, 0]
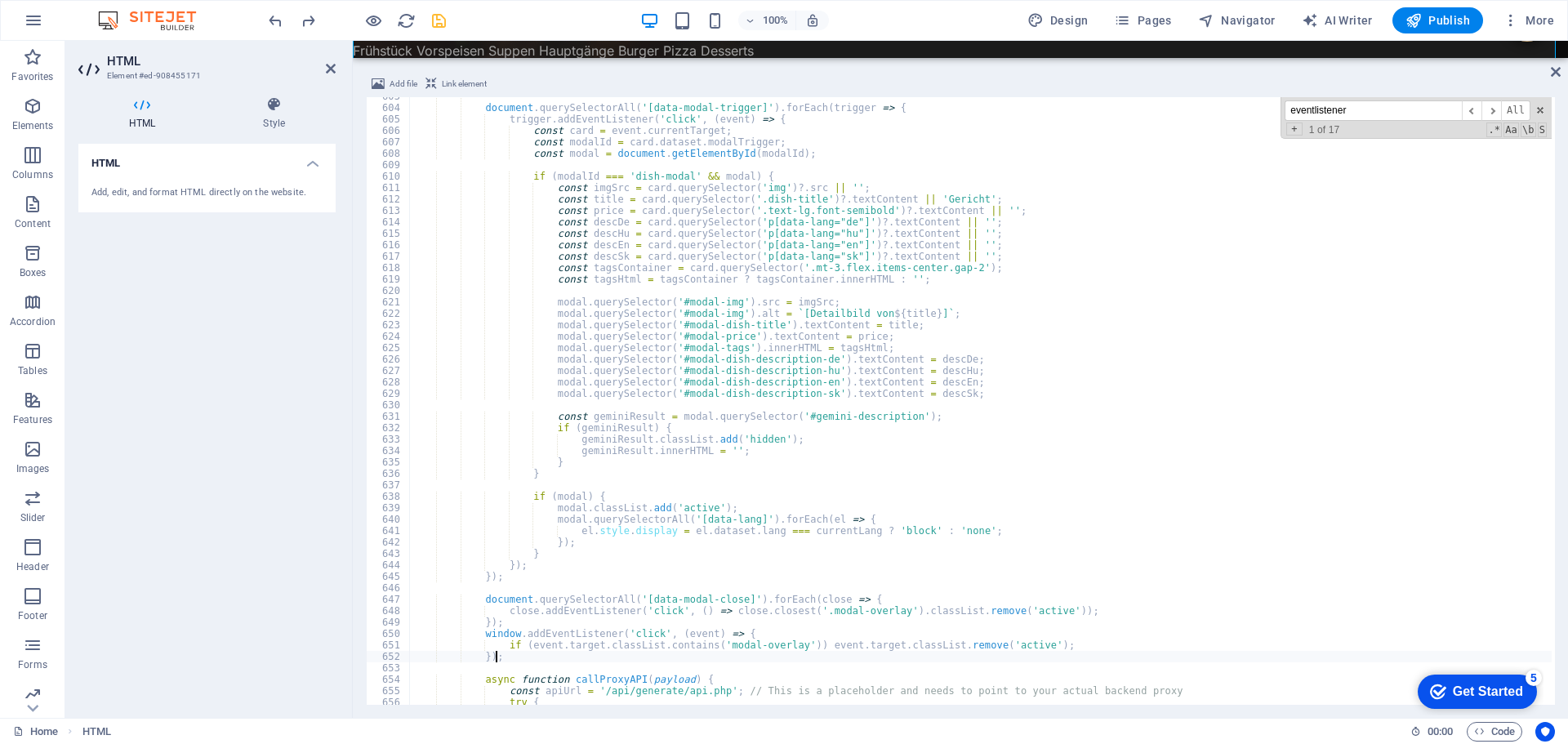
scroll to position [6934, 0]
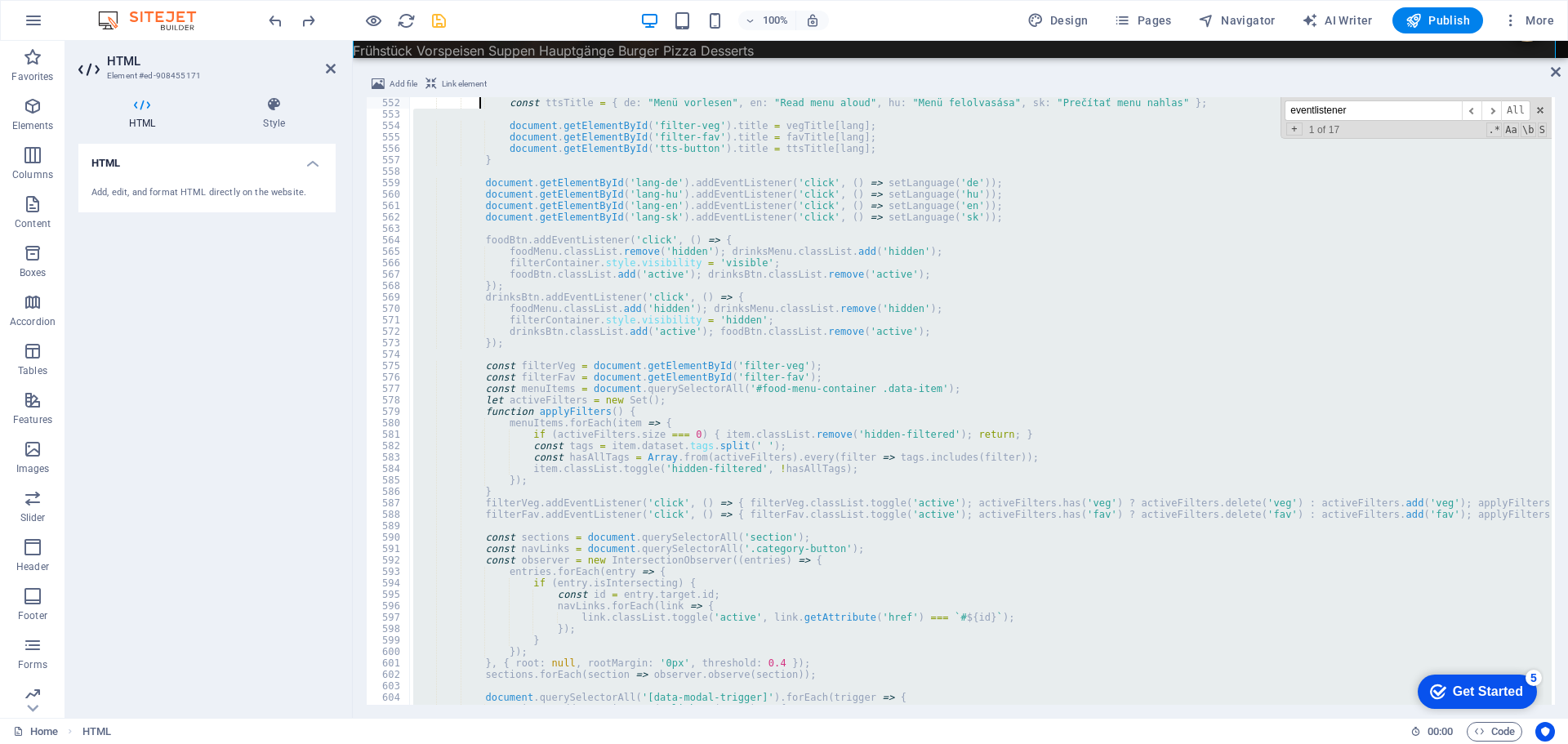
type textarea "const favTitle = { de: "Nur Spezialitäten des Hauses anzeigen", en: "Show only …"
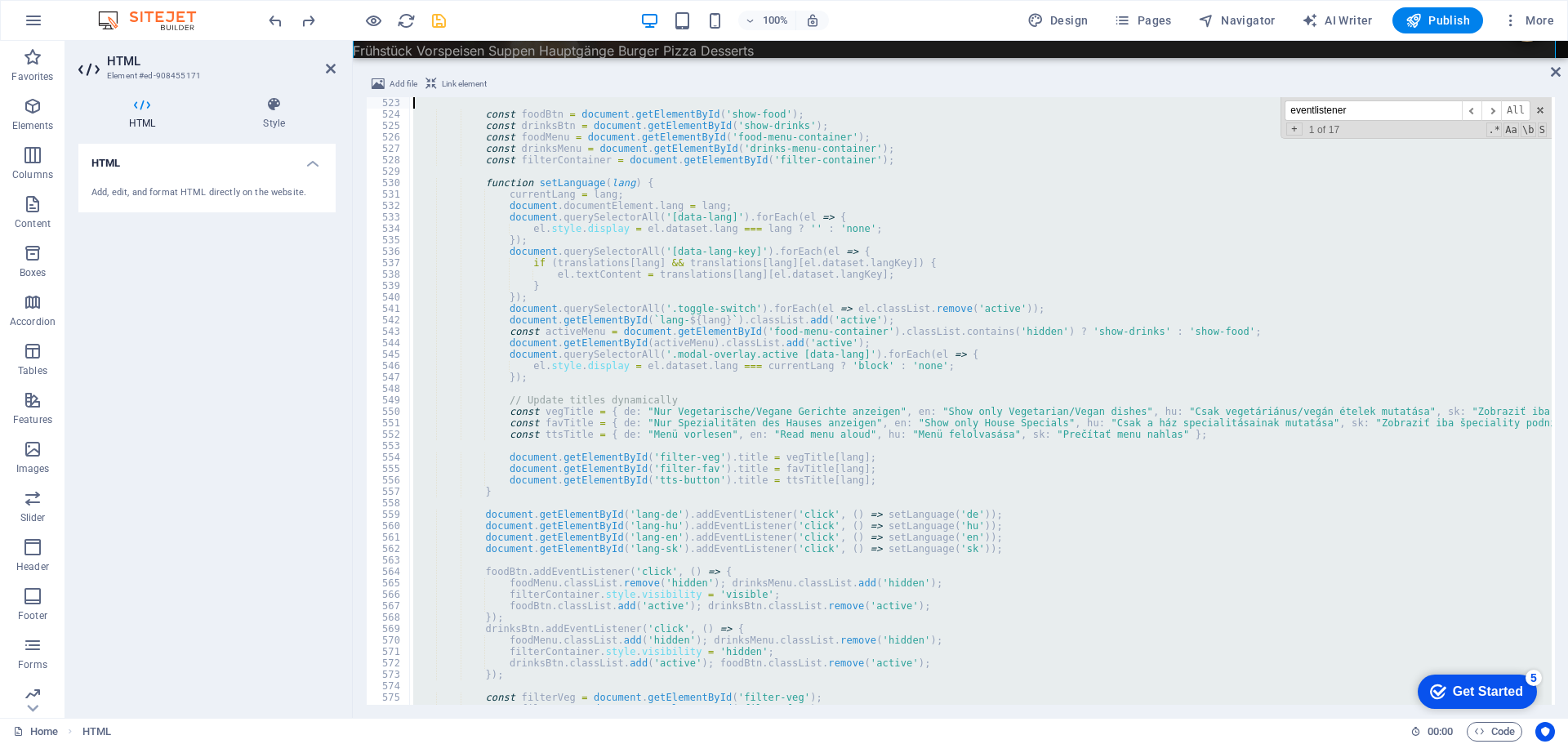
type textarea "};"
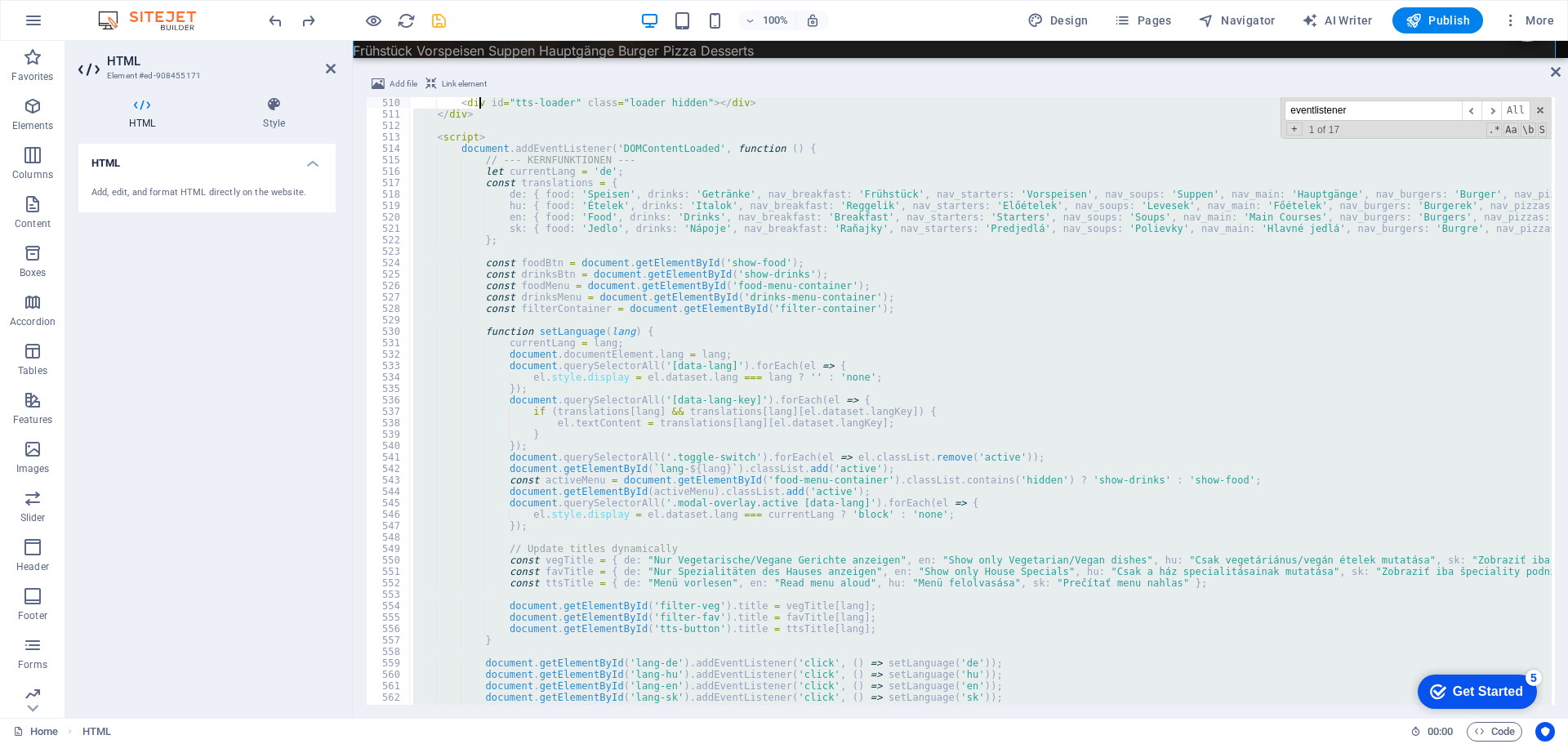
scroll to position [5816, 0]
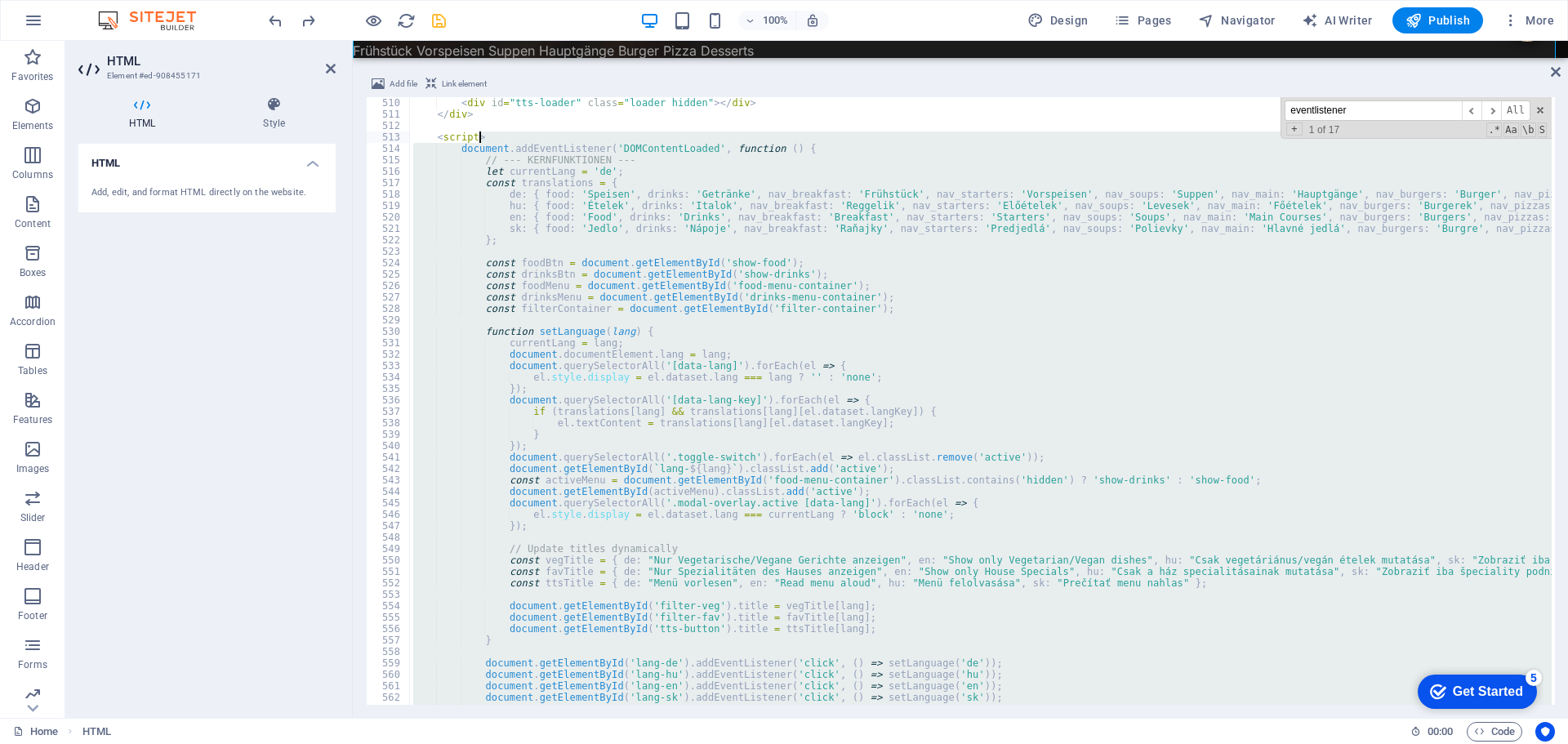
type textarea "<script> document.addEventListener('DOMContentLoaded', function () {"
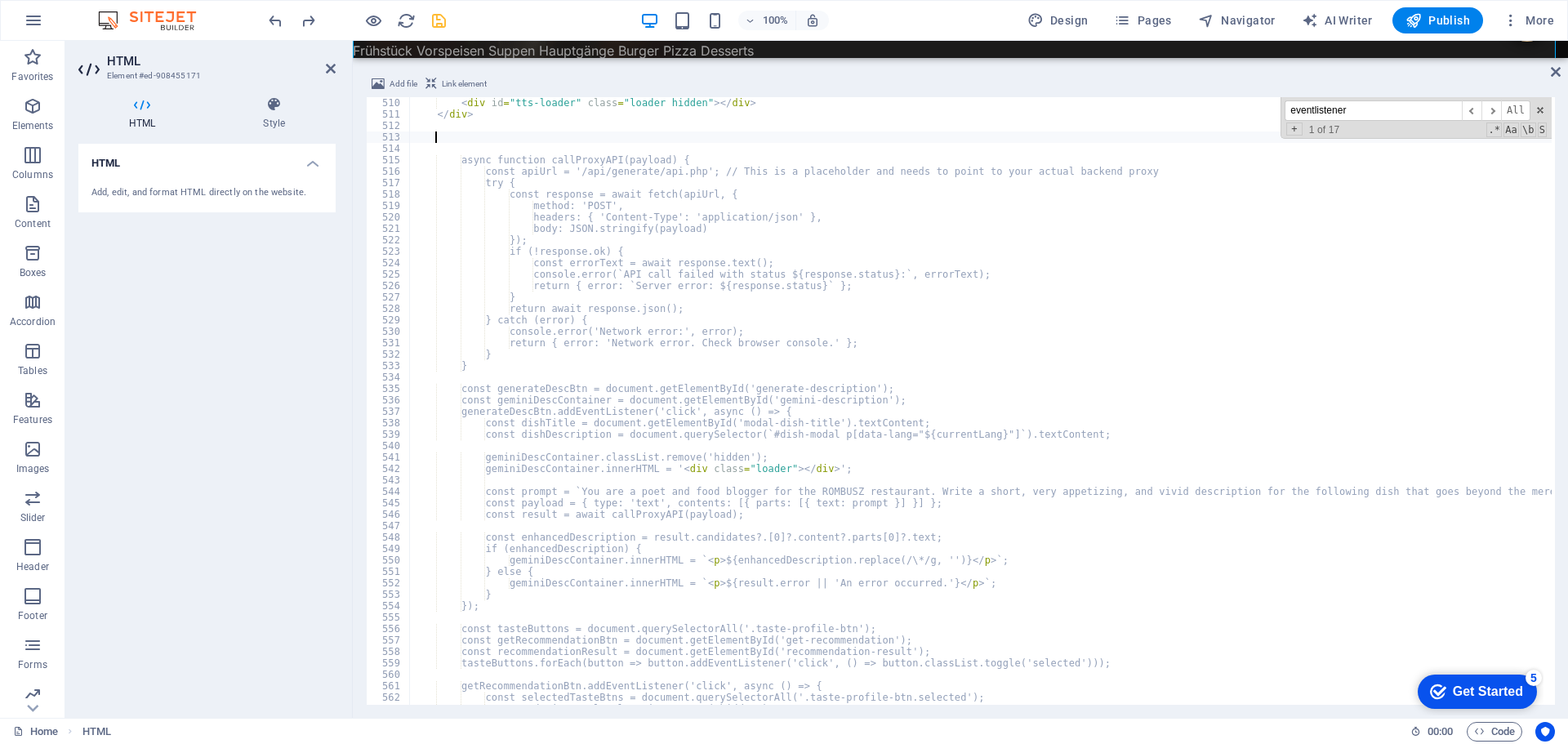
paste textarea "});"
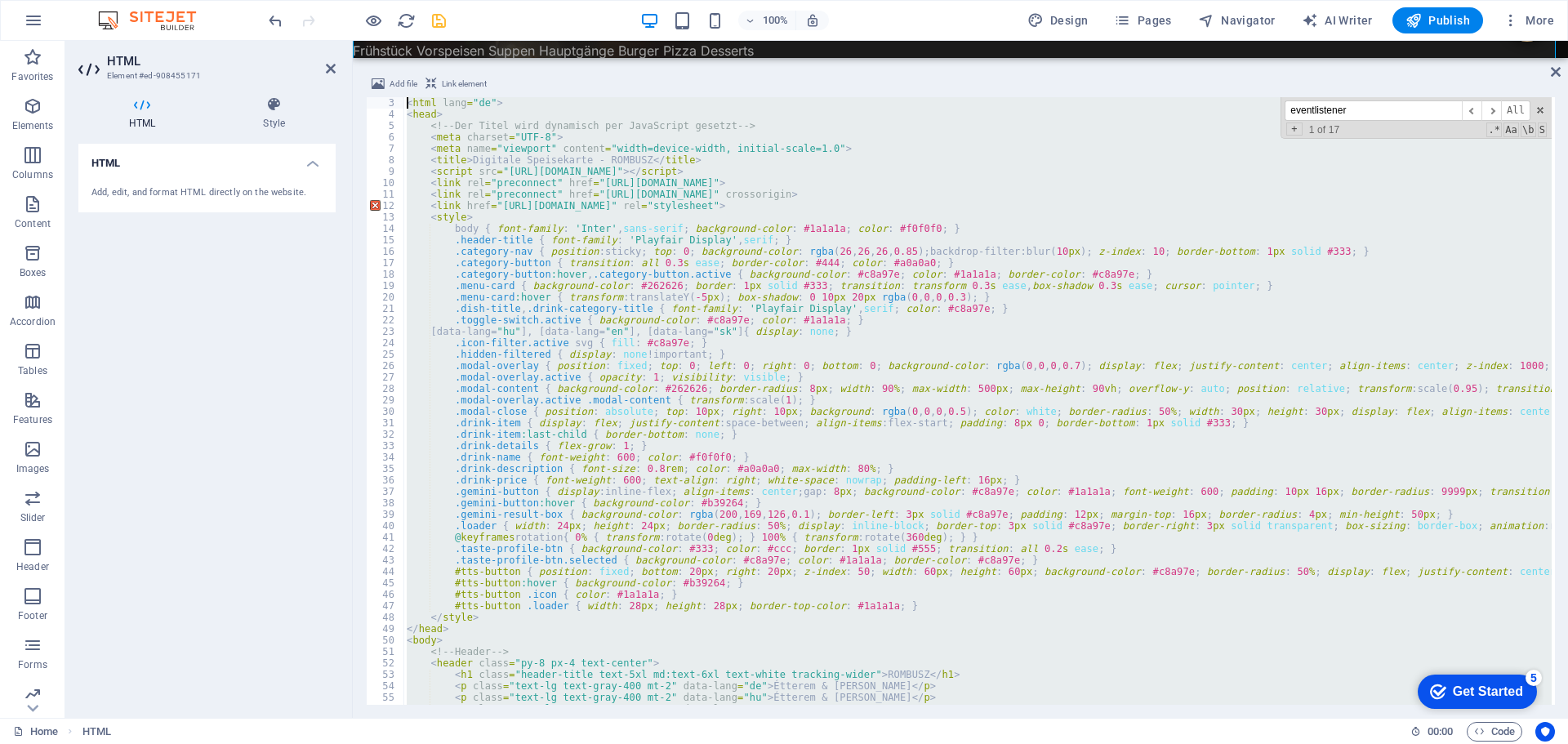
scroll to position [0, 0]
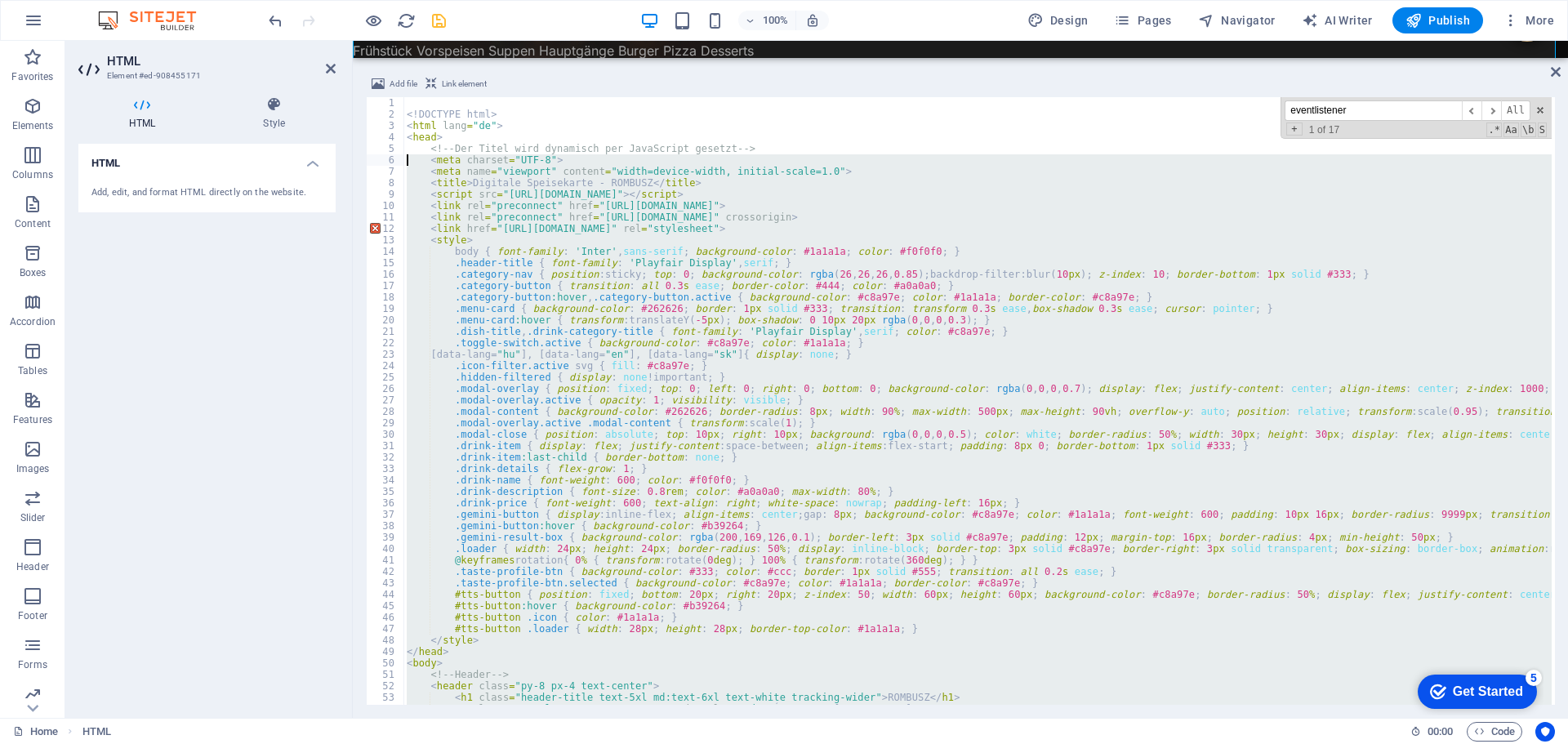
drag, startPoint x: 484, startPoint y: 345, endPoint x: 379, endPoint y: 162, distance: 211.0
click at [379, 162] on div "}); 1 2 3 4 5 6 7 8 9 10 11 12 13 14 15 16 17 18 19 20 21 22 23 24 25 26 27 28 …" at bounding box center [961, 400] width 1189 height 607
type textarea "<meta charset="UTF-8"> <meta name="viewport" content="width=device-width, initi…"
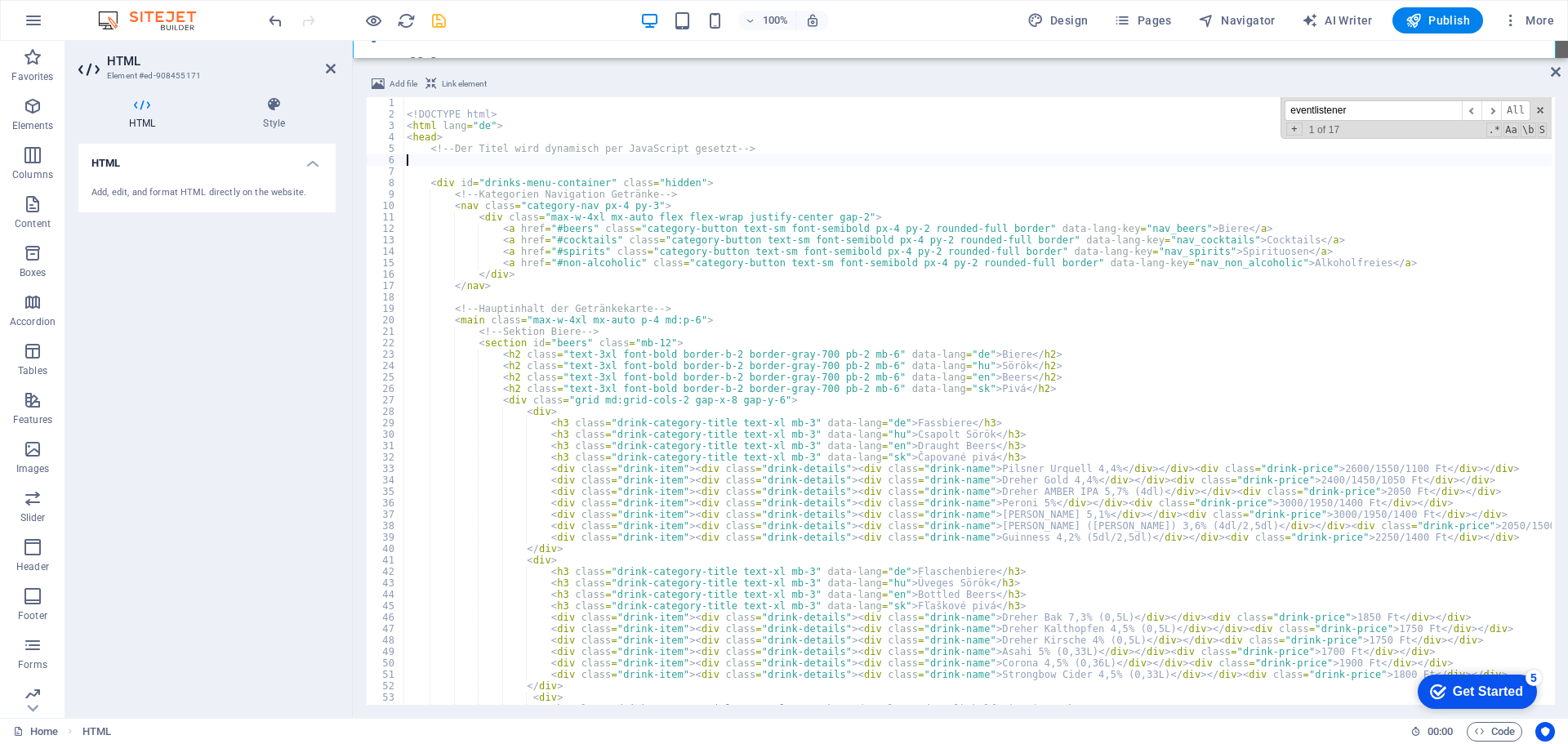
paste textarea "</div>"
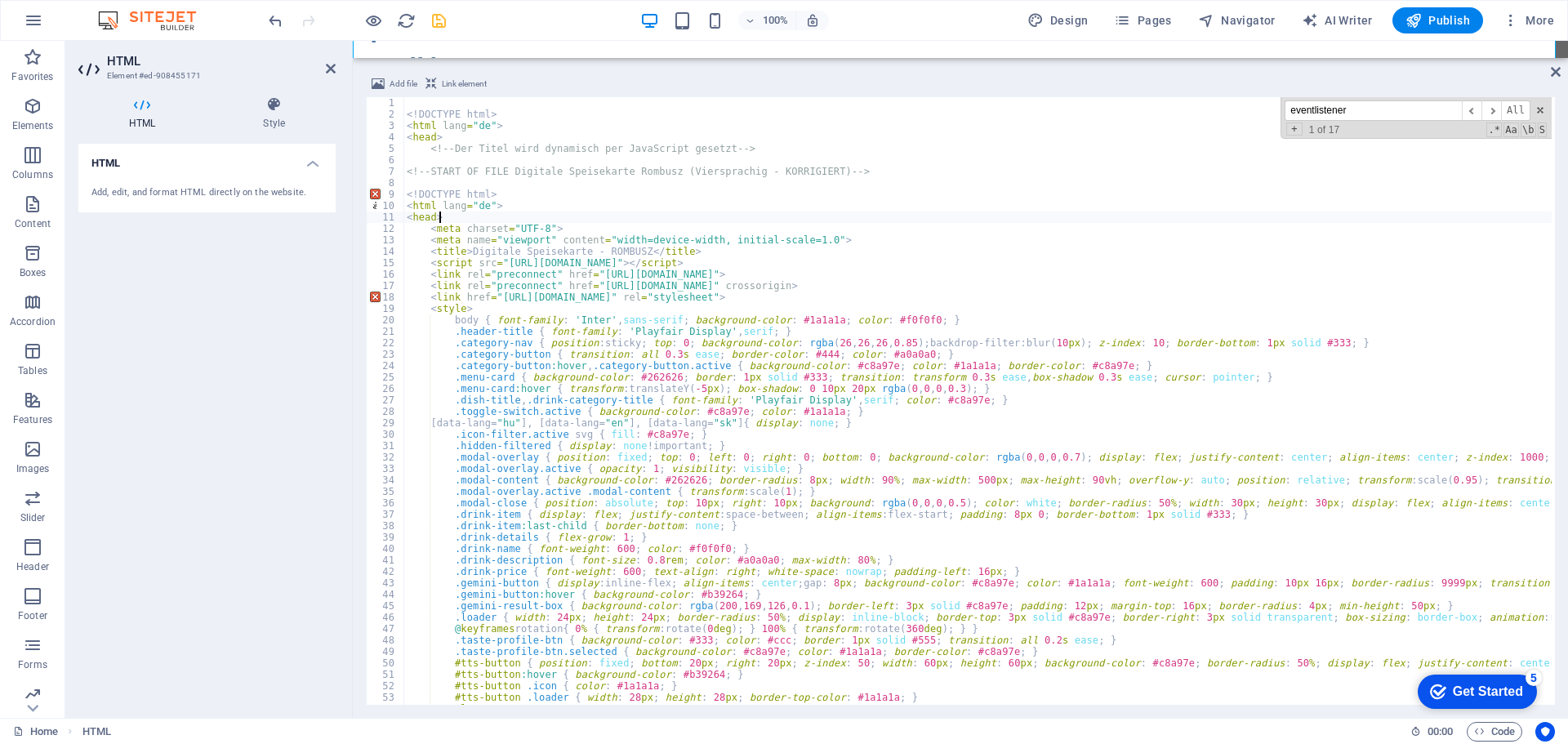
type textarea "<"
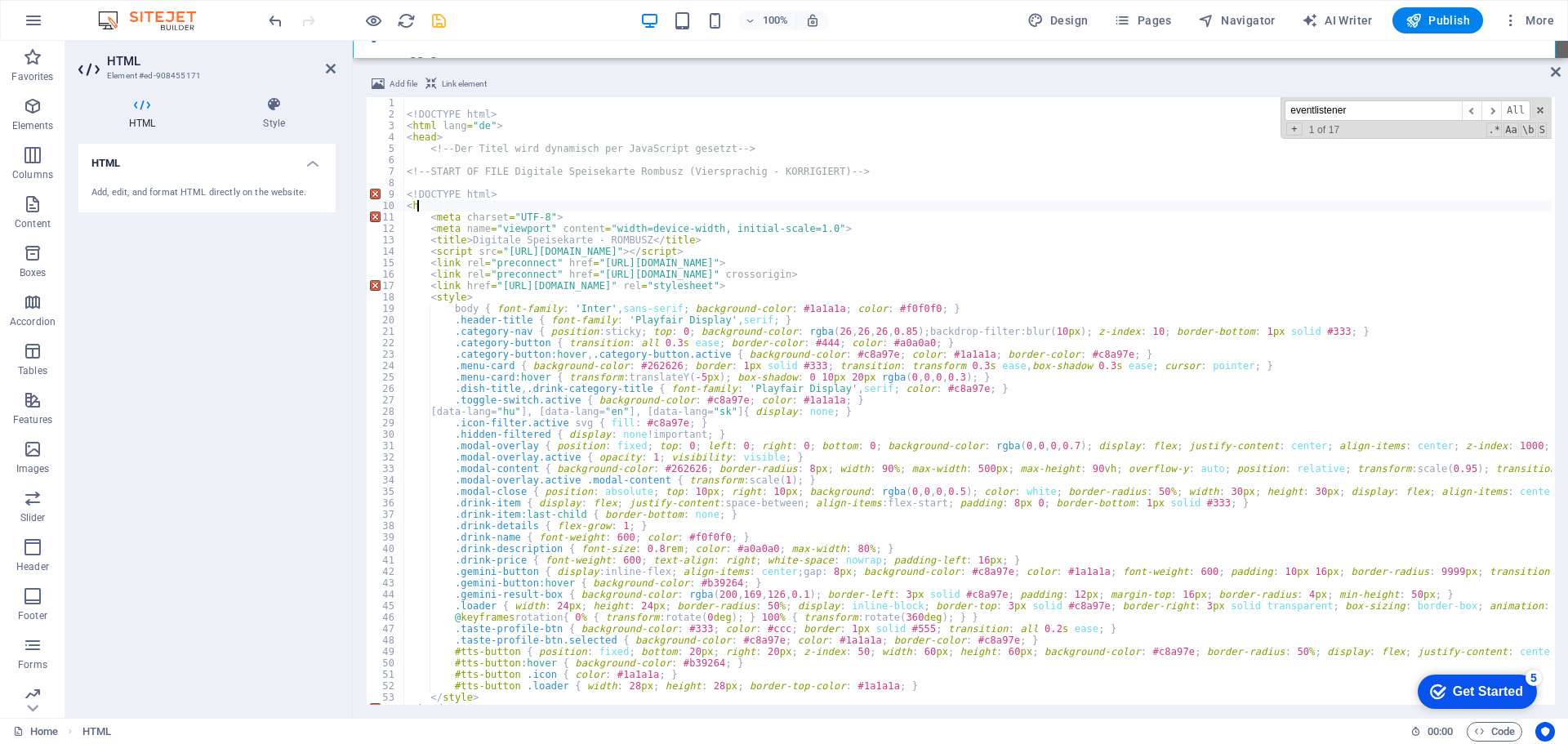
type textarea "<"
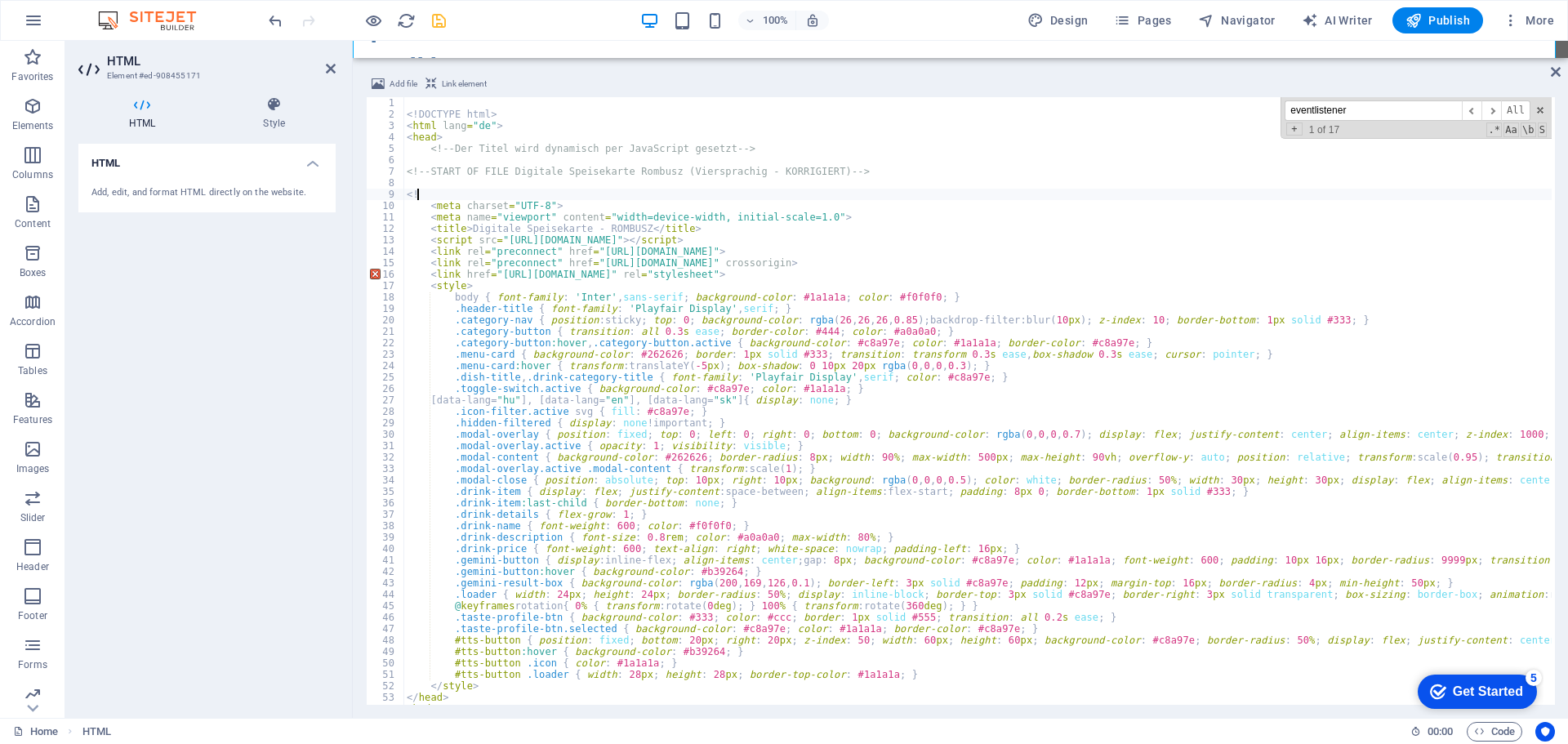
type textarea "<"
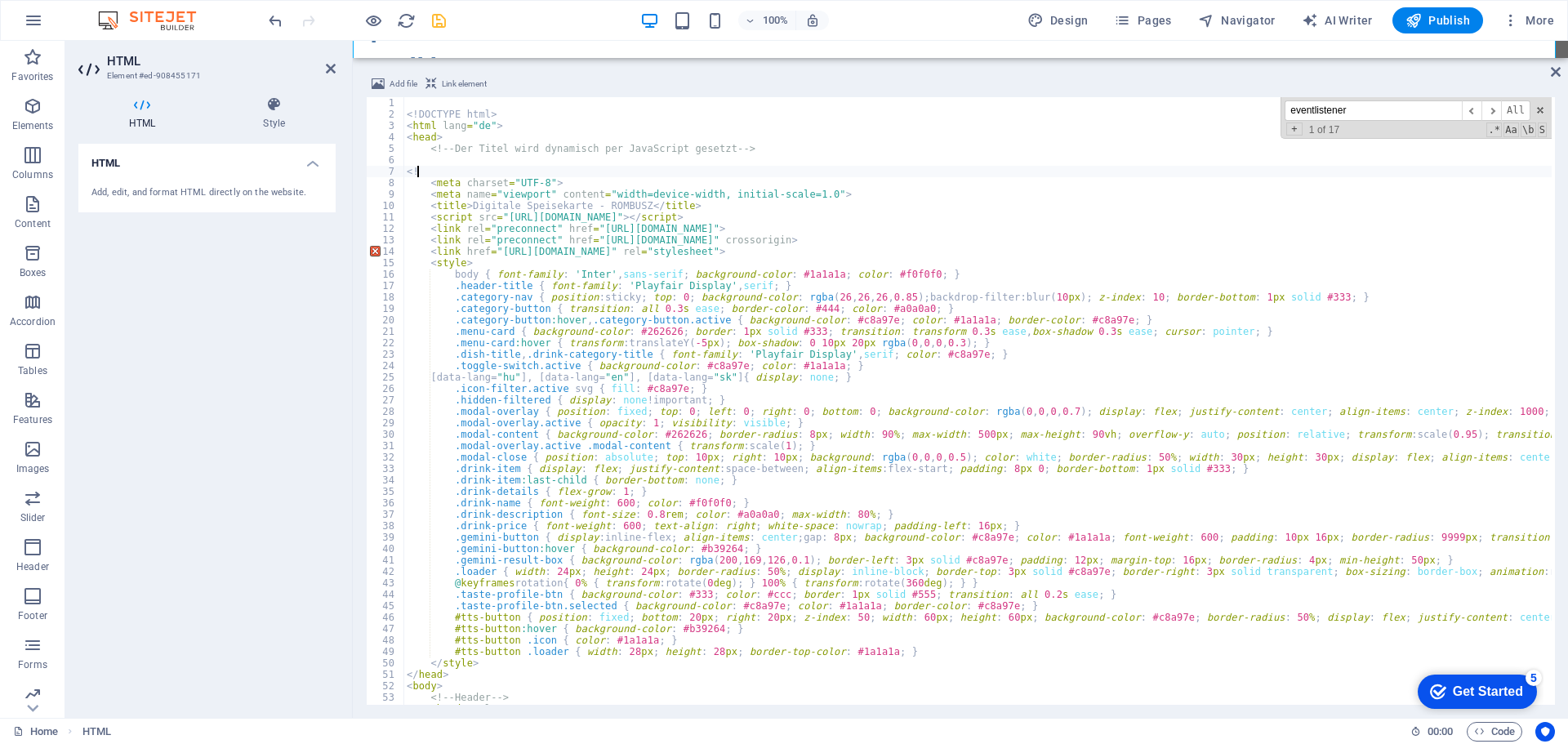
type textarea "<"
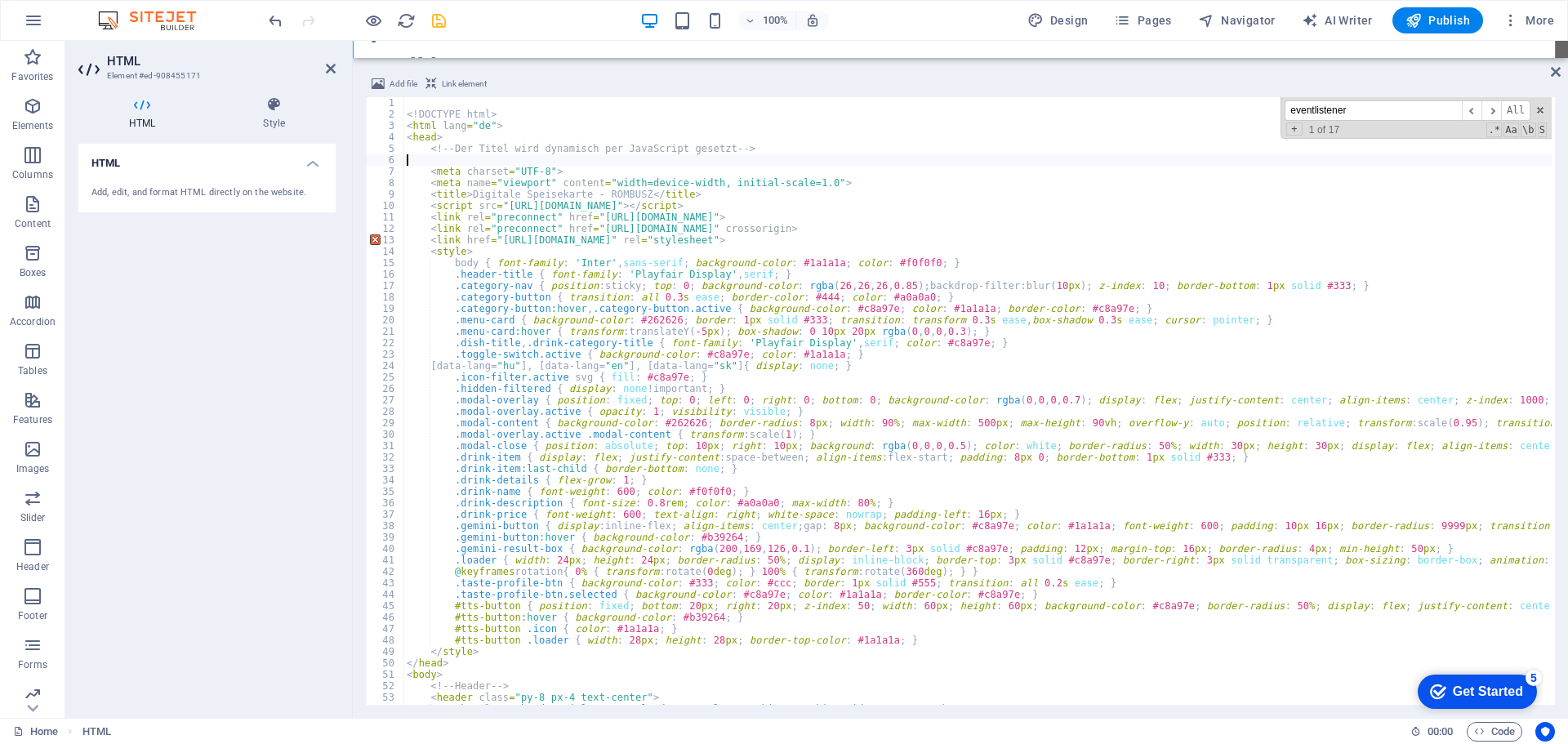
type textarea "<!-- Der Titel wird dynamisch per JavaScript gesetzt -->"
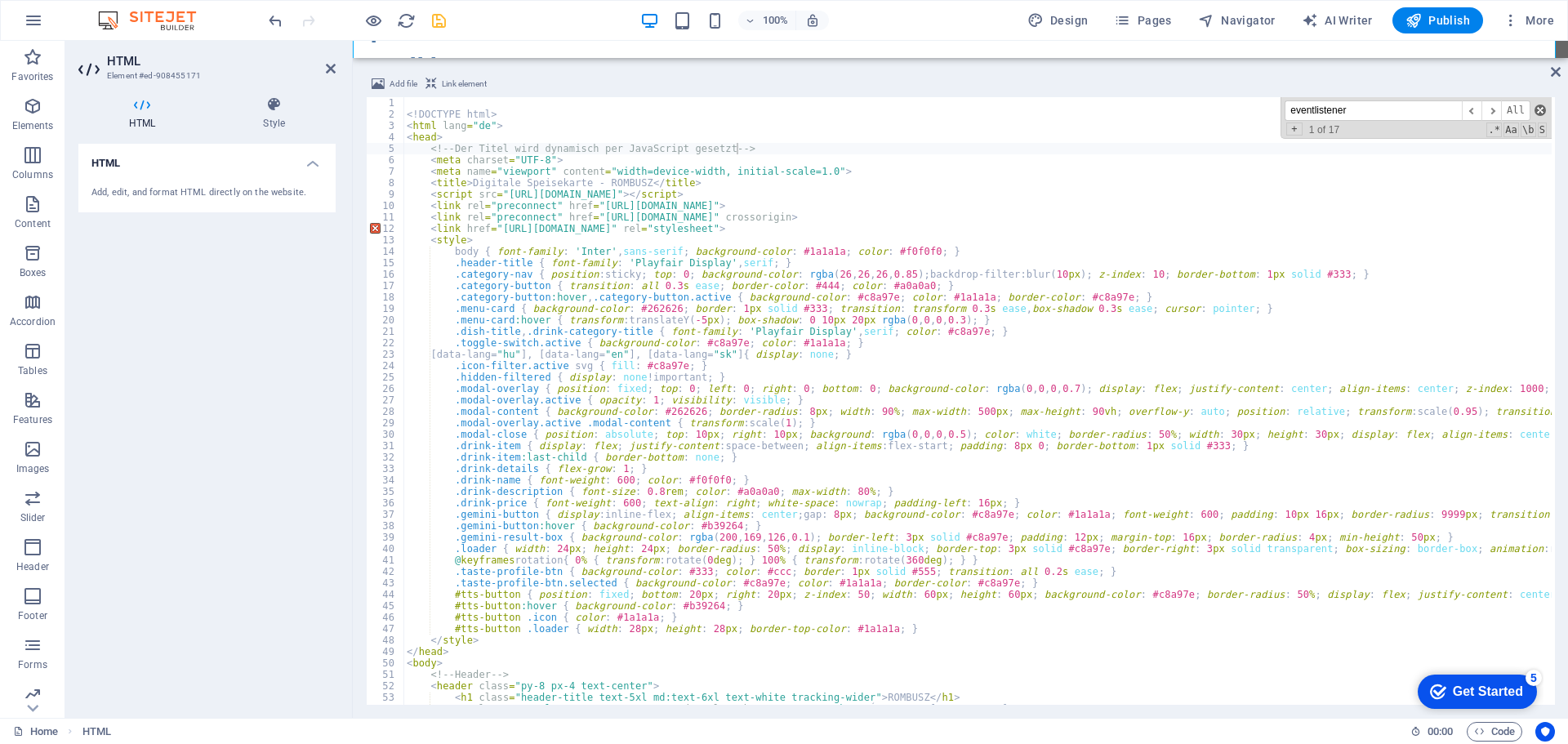
click at [1537, 110] on span at bounding box center [1540, 110] width 11 height 11
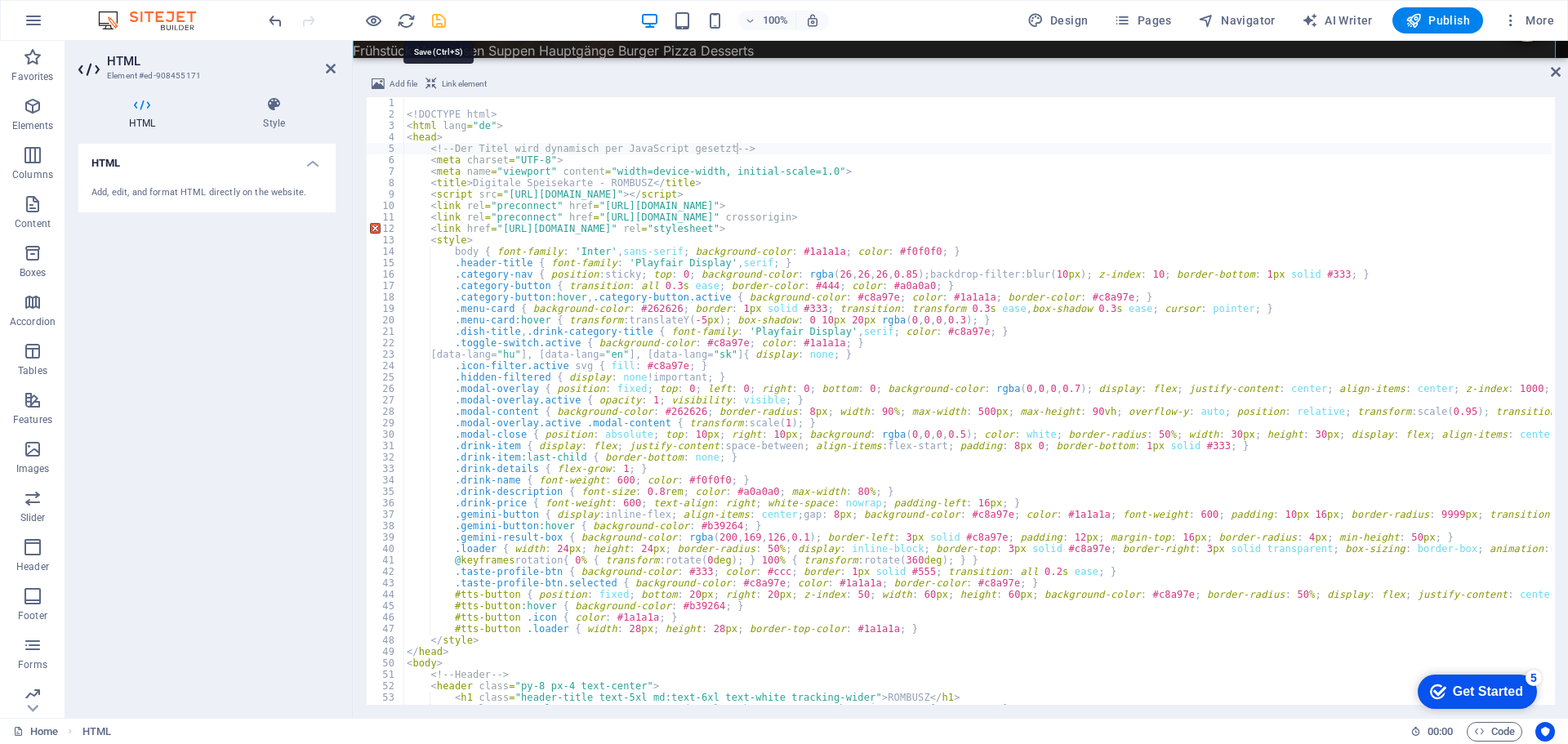
click at [436, 22] on icon "save" at bounding box center [439, 20] width 19 height 19
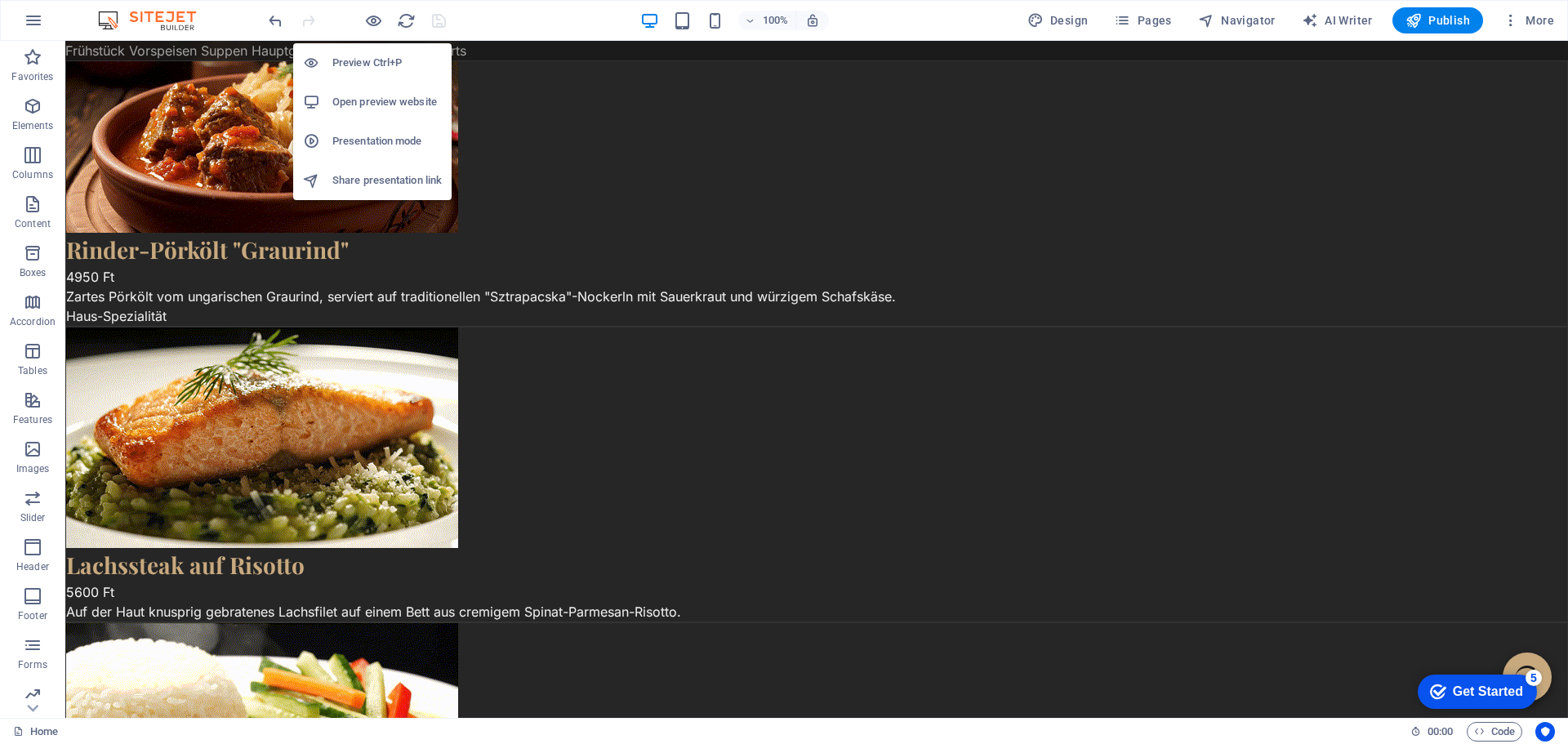
click at [367, 94] on h6 "Open preview website" at bounding box center [387, 101] width 109 height 20
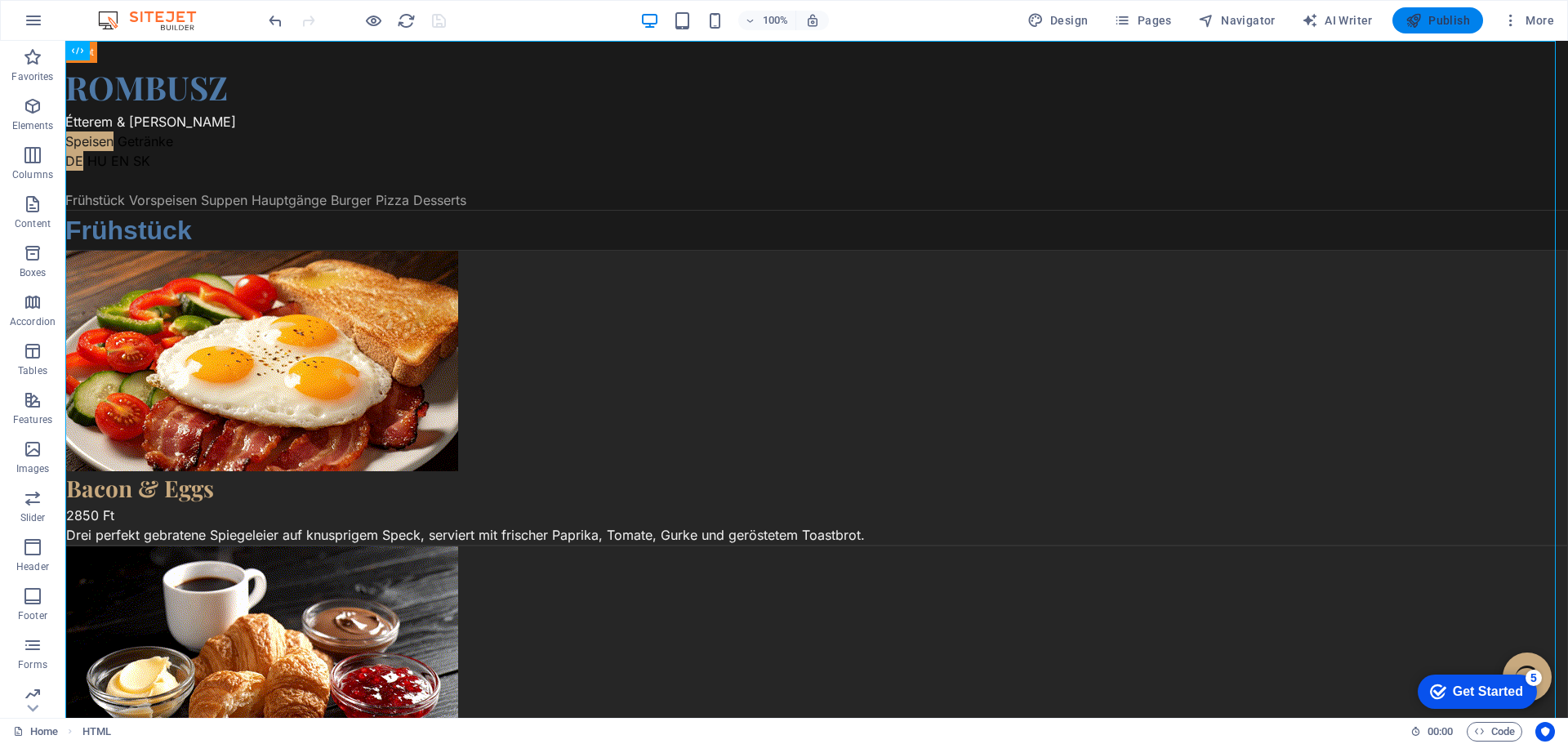
click at [1428, 14] on span "Publish" at bounding box center [1437, 20] width 64 height 17
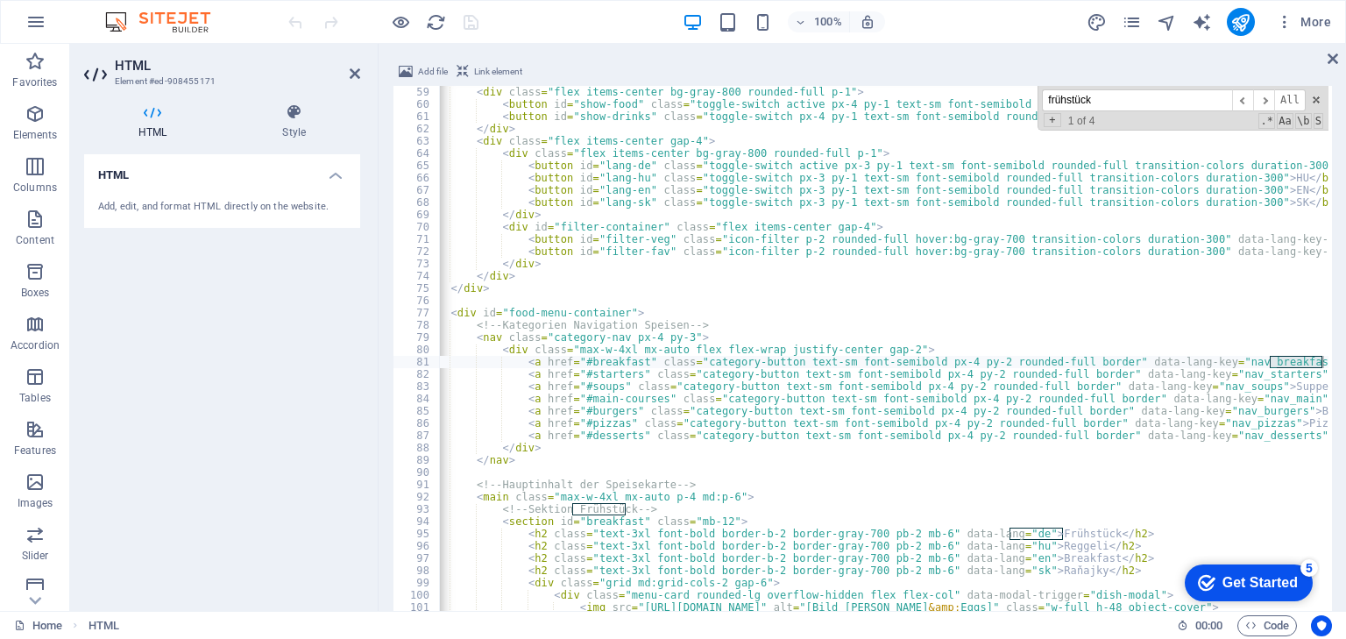
scroll to position [754, 0]
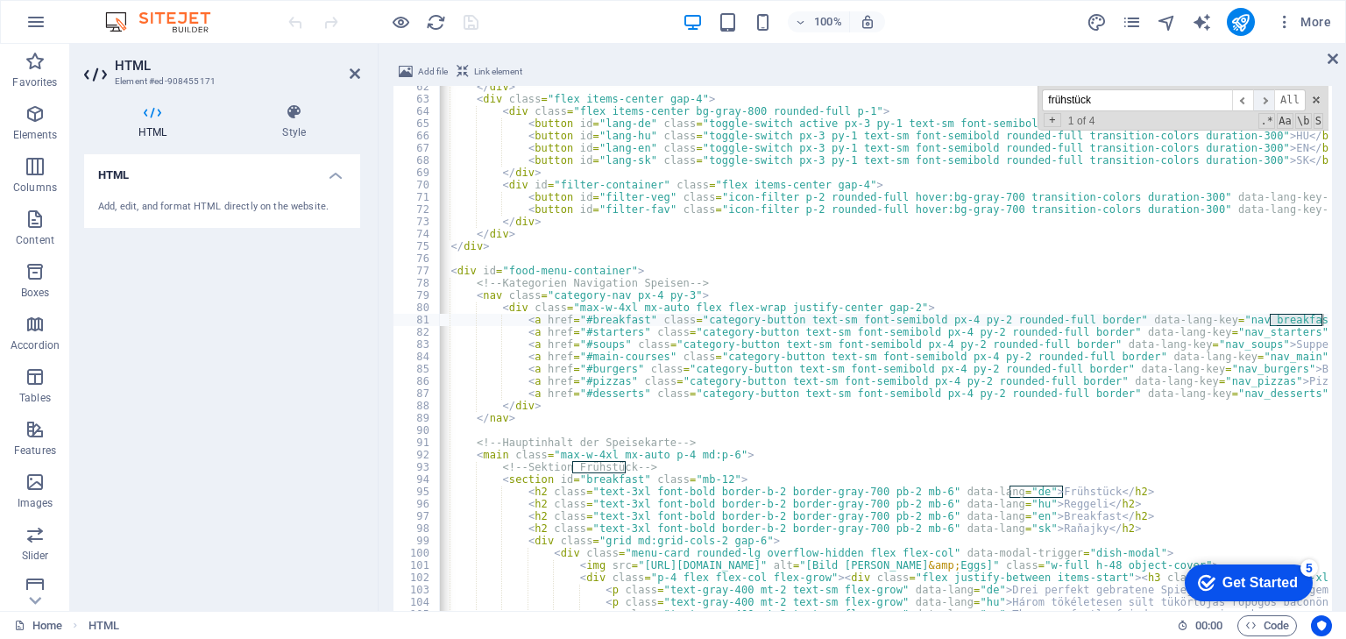
type input "frühstück"
click at [1267, 98] on span "​" at bounding box center [1263, 100] width 21 height 22
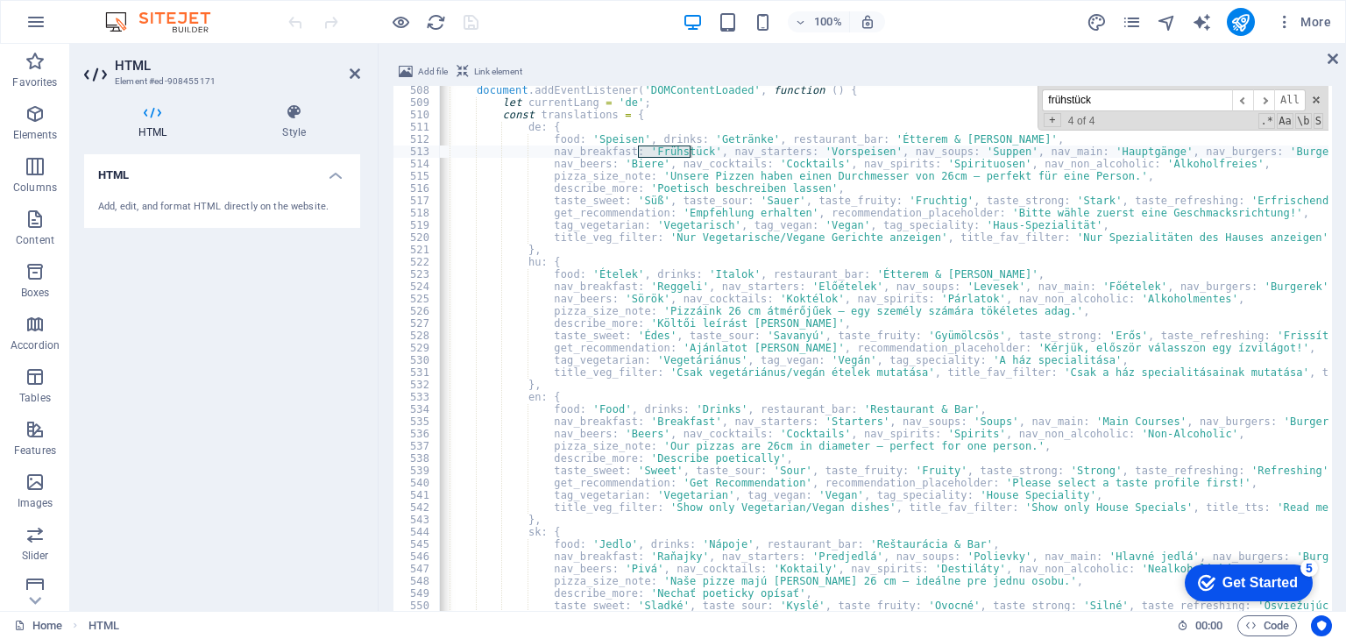
scroll to position [6181, 0]
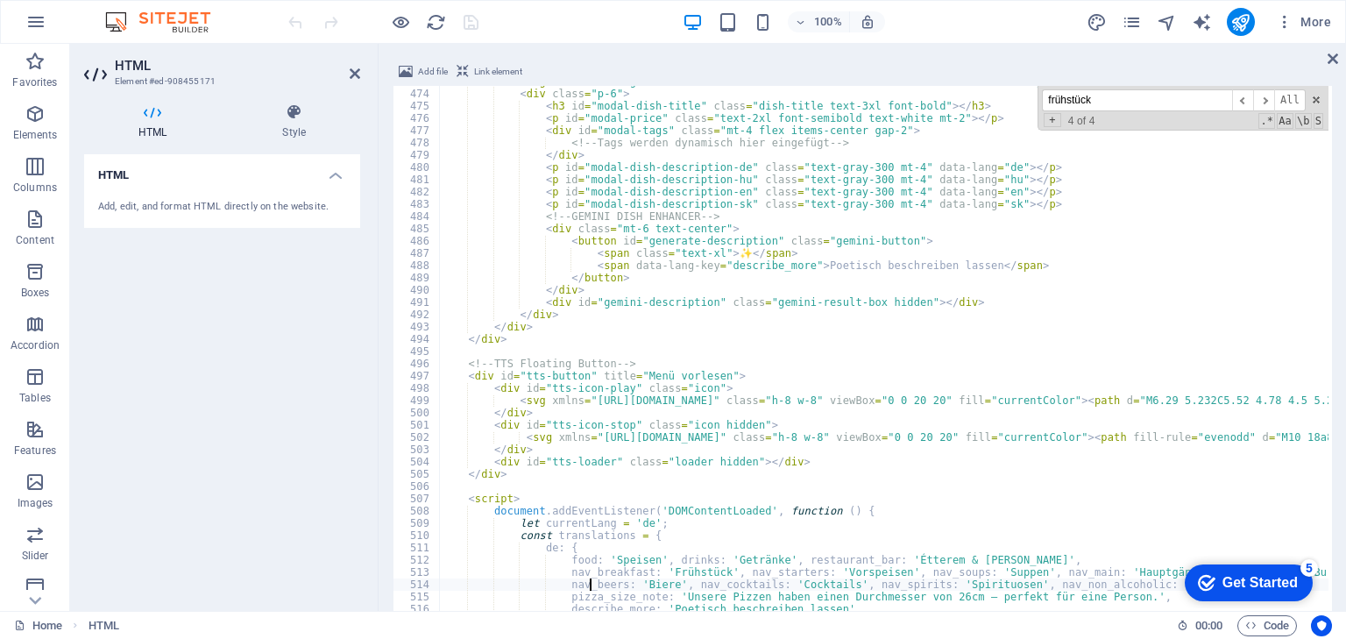
scroll to position [5803, 0]
click at [1285, 99] on span "All" at bounding box center [1290, 100] width 32 height 22
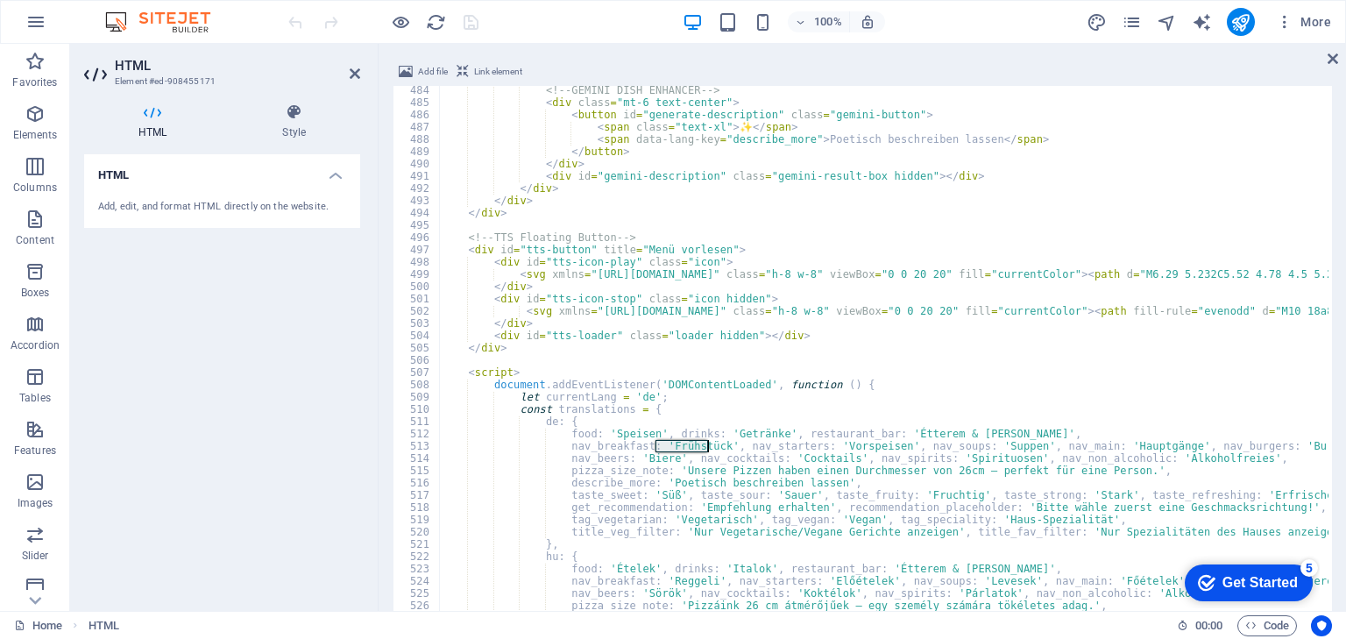
scroll to position [5971, 0]
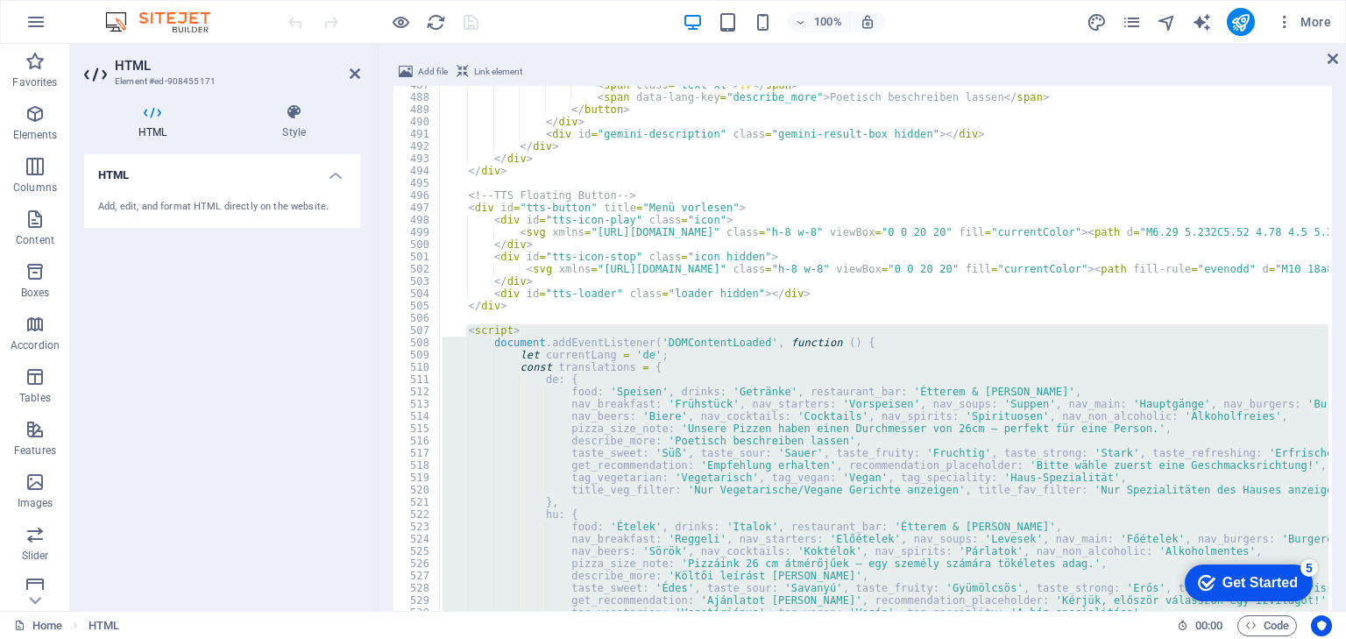
drag, startPoint x: 467, startPoint y: 333, endPoint x: 944, endPoint y: 671, distance: 584.7
click at [944, 639] on html "menu.hu.tags.world Home Favorites Elements Columns Content Boxes Accordion Tabl…" at bounding box center [673, 319] width 1346 height 639
click at [478, 348] on div "< span class = "text-xl" > ✨ </ span > < span data-lang-key = "describe_more" >…" at bounding box center [884, 412] width 890 height 652
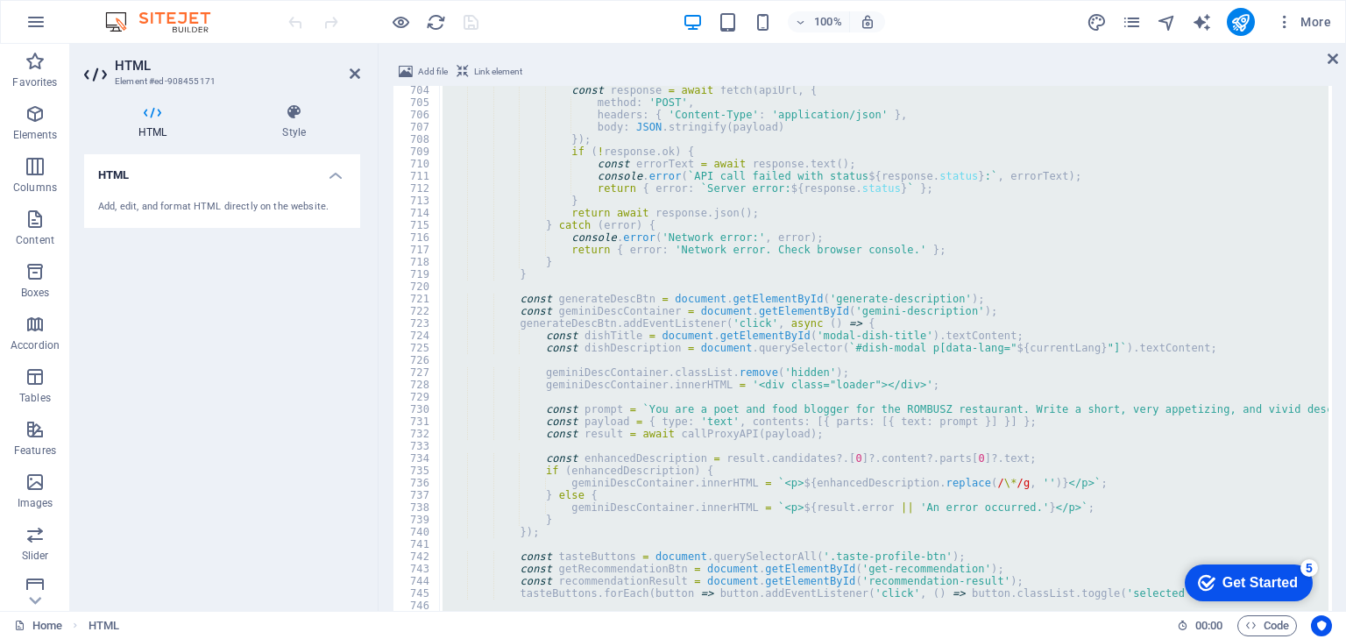
type textarea "const prompt = `You are the head bartender at ROMBUSZ. A guest would like a coc…"
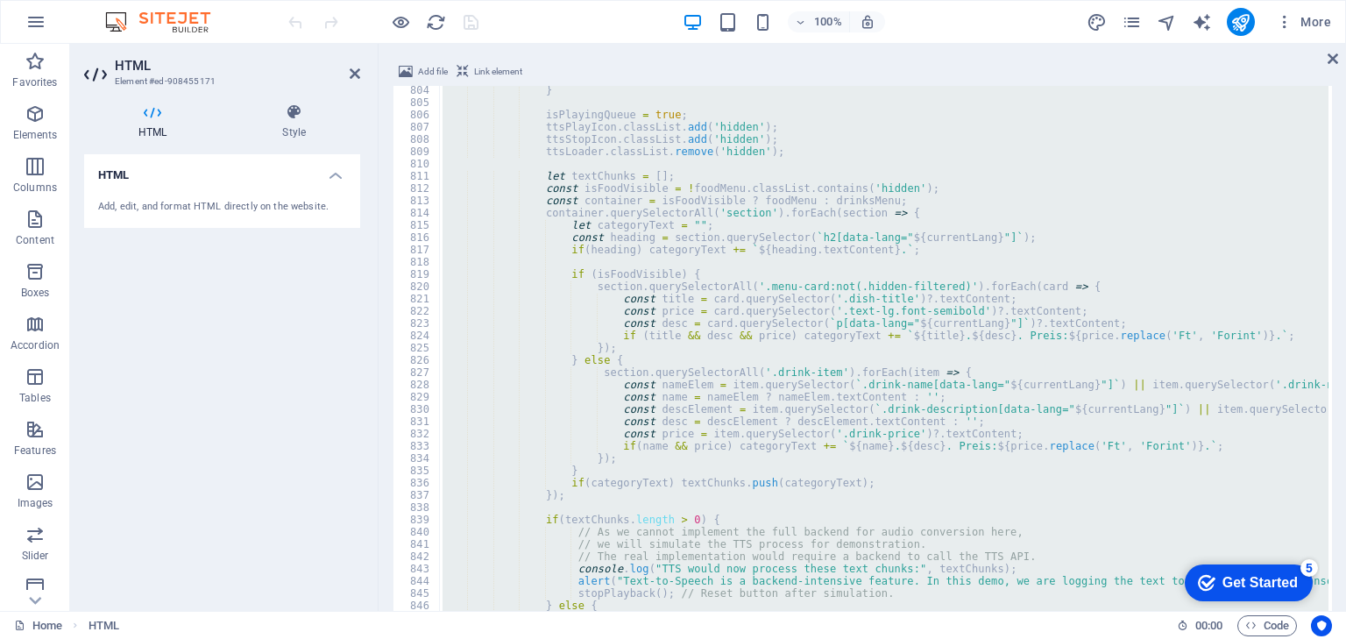
type textarea "</script>"
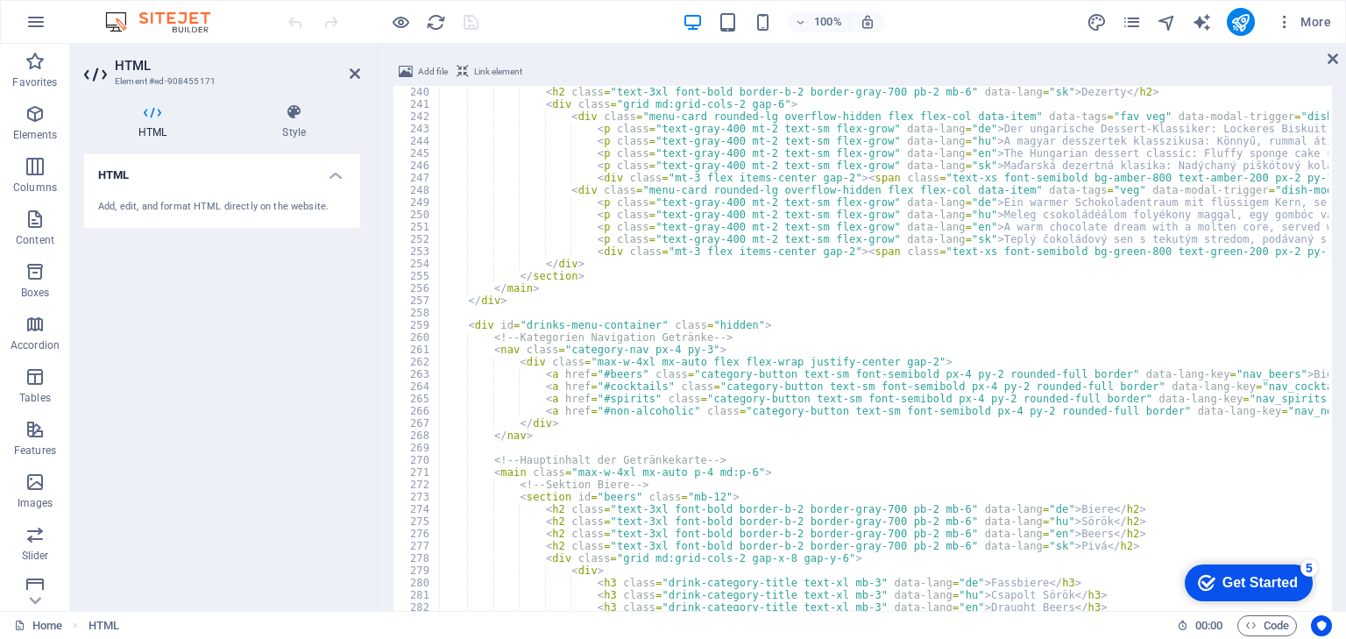
scroll to position [2933, 0]
drag, startPoint x: 508, startPoint y: 298, endPoint x: 471, endPoint y: 282, distance: 40.9
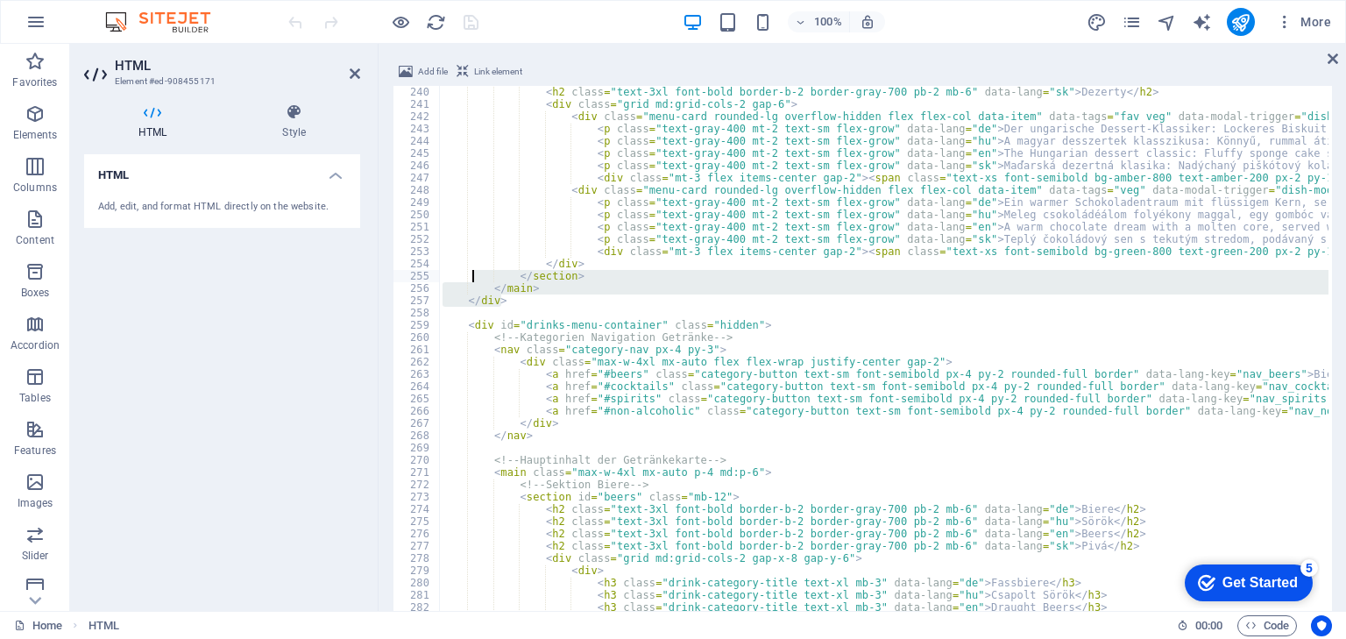
type textarea "<div class="mt-3 flex items-center gap-2"><span class="text-xs font-semibold bg…"
type textarea "<p class="text-gray-400 mt-2 text-sm flex-grow" data-lang="de">Ein warmer Schok…"
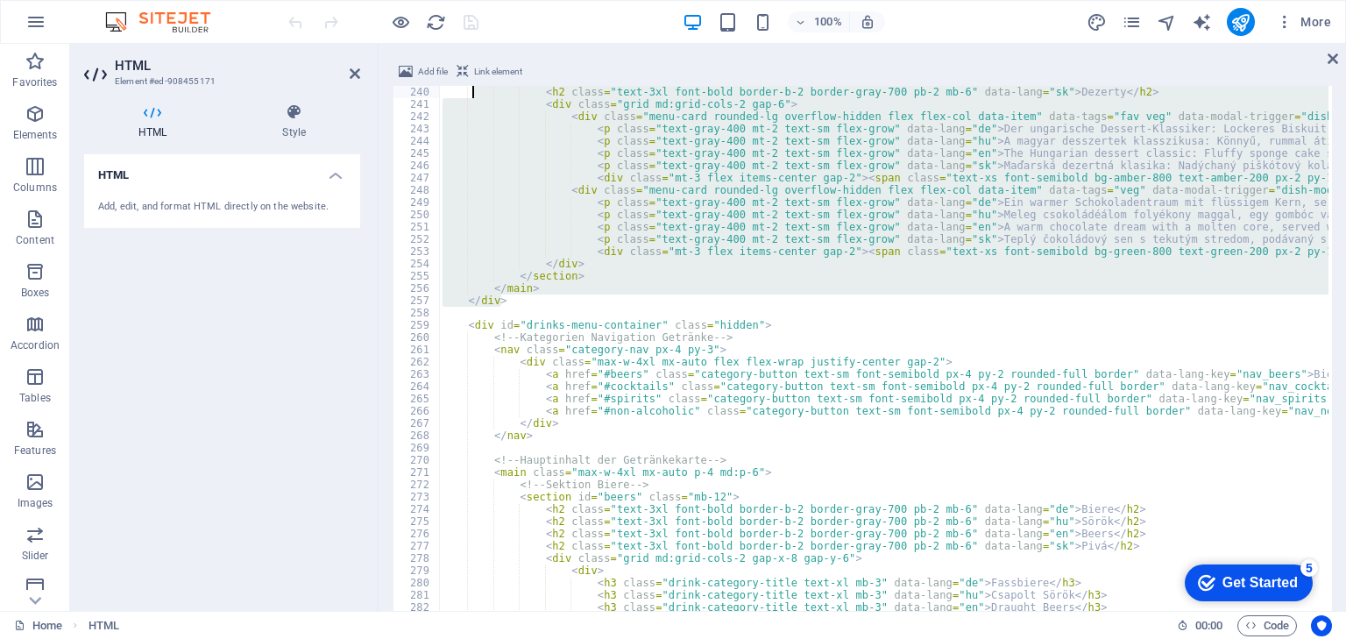
type textarea "<p class="text-gray-400 mt-2 text-sm flex-grow" data-lang="de">Herzhaft und wür…"
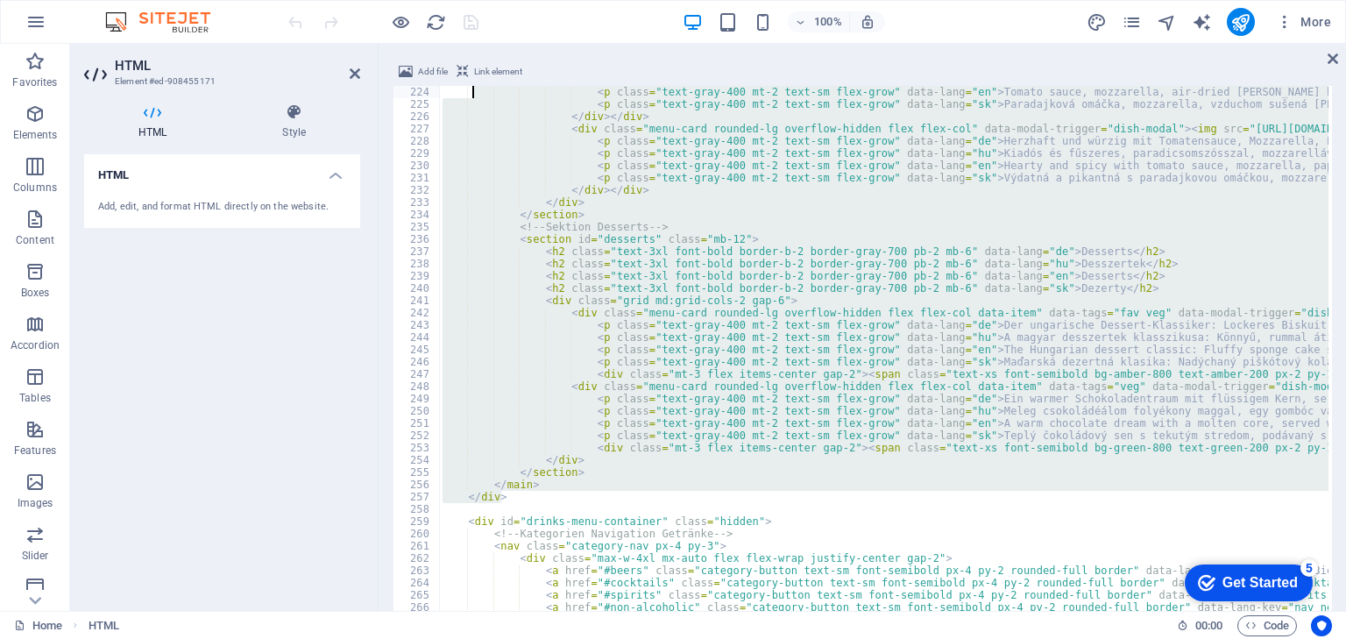
type textarea "<p class="text-gray-400 mt-2 text-sm flex-grow" data-lang="de">Tomatensauce, Mo…"
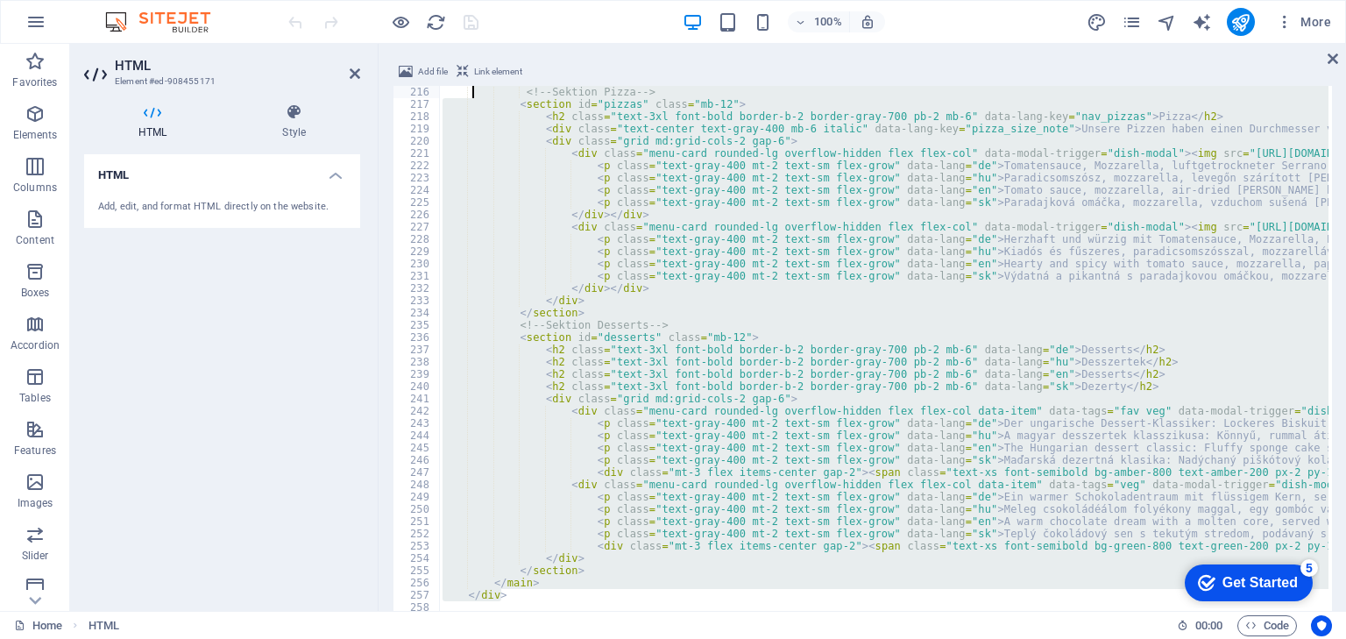
type textarea "<div class="mt-3 flex items-center gap-2"><span class="text-xs font-semibold bg…"
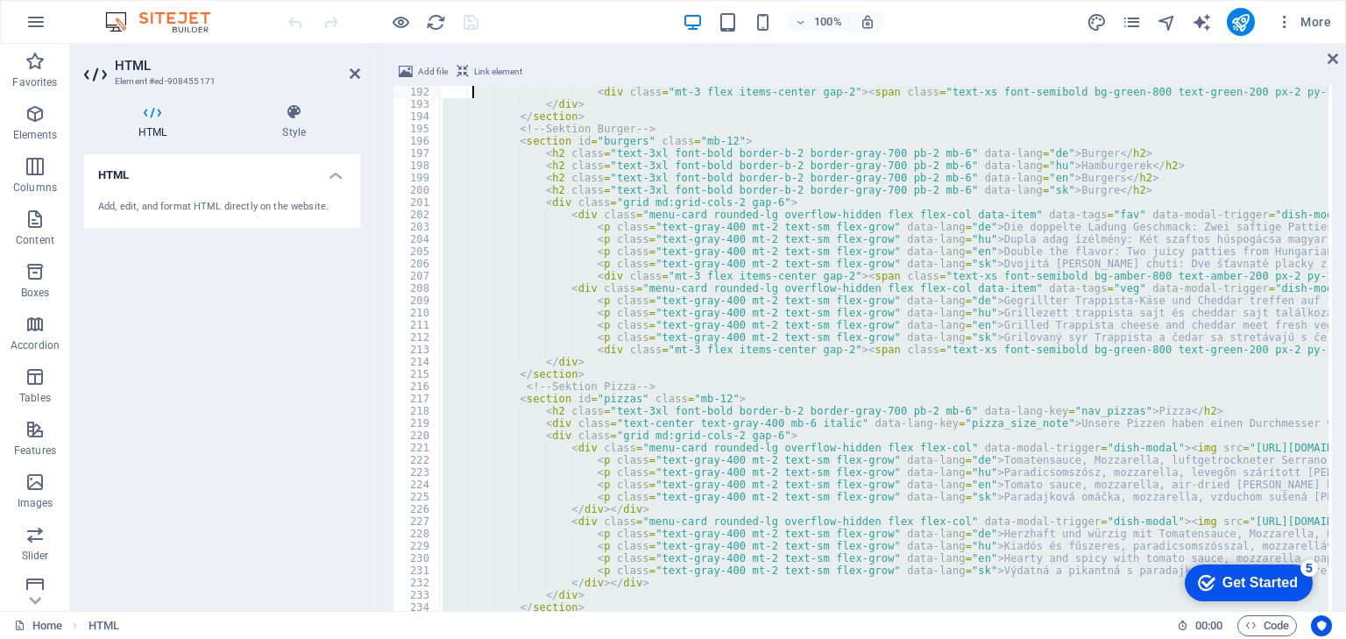
type textarea "<div class="mt-3 flex items-center gap-2"><span class="text-xs font-semibold bg…"
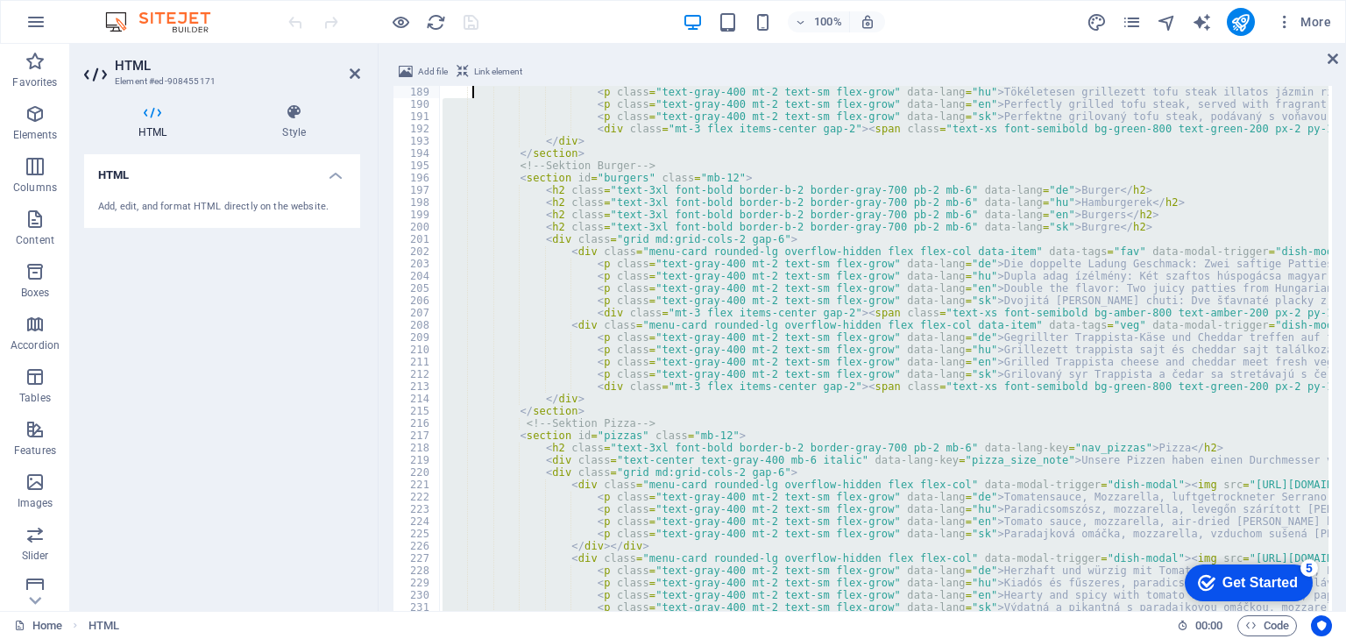
type textarea "<p class="text-gray-400 mt-2 text-sm flex-grow" data-lang="de">Perfekt gegrillt…"
type textarea "<p class="text-gray-400 mt-2 text-sm flex-grow" data-lang="de">Auf der Haut knu…"
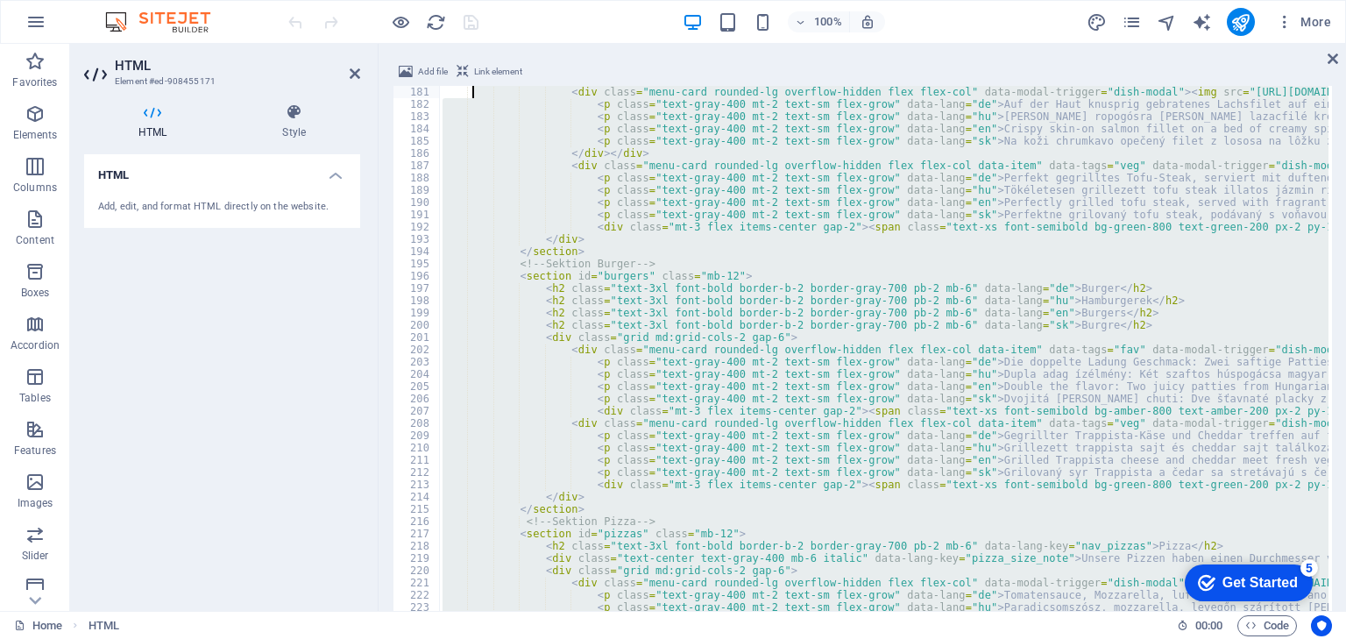
type textarea "<p class="text-gray-400 mt-2 text-sm flex-grow" data-lang="hu">Szaftosra sütött…"
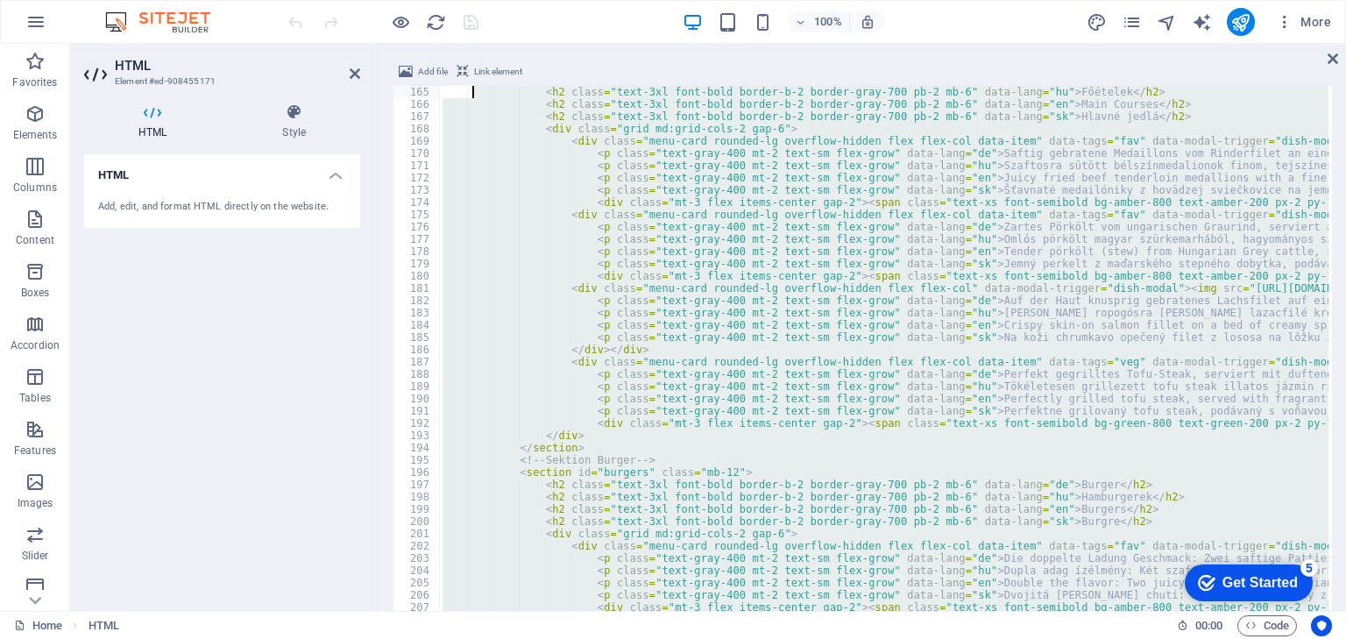
type textarea "<p class="text-gray-400 mt-2 text-sm flex-grow" data-lang="de">Samtige Cremesup…"
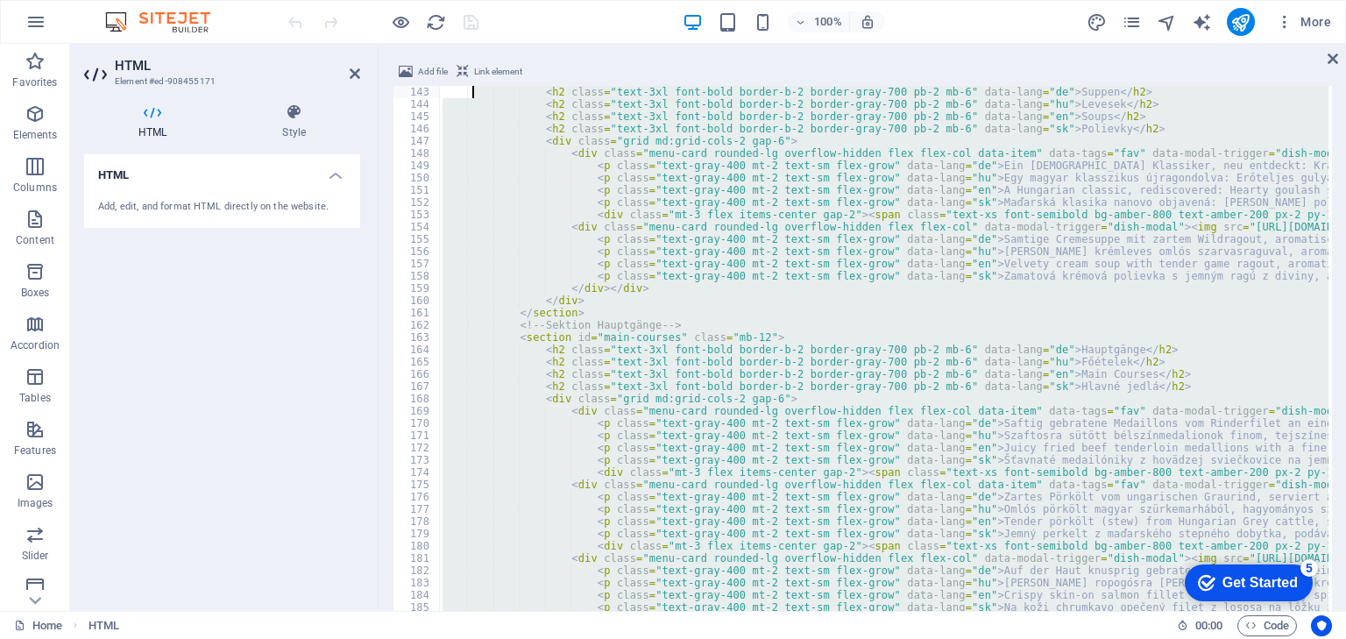
type textarea "<div class="mt-3 flex items-center gap-2"><span class="text-xs font-semibold bg…"
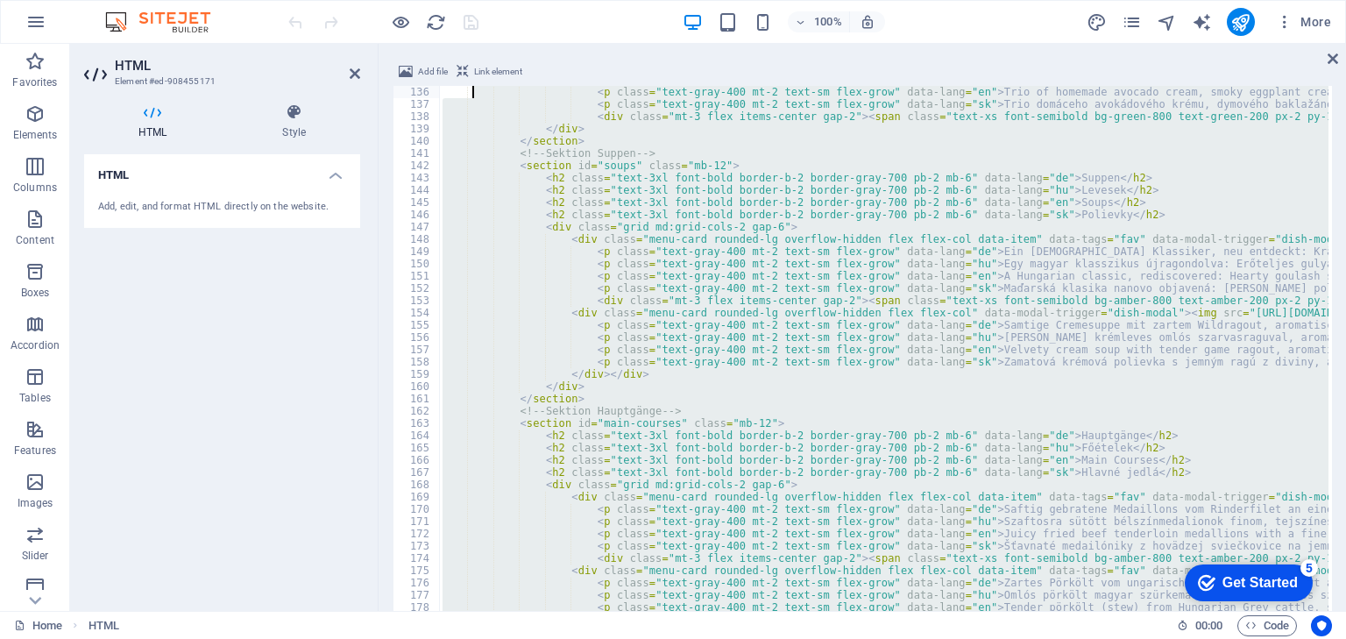
type textarea "<p class="text-gray-400 mt-2 text-sm flex-grow" data-lang="en">A journey throug…"
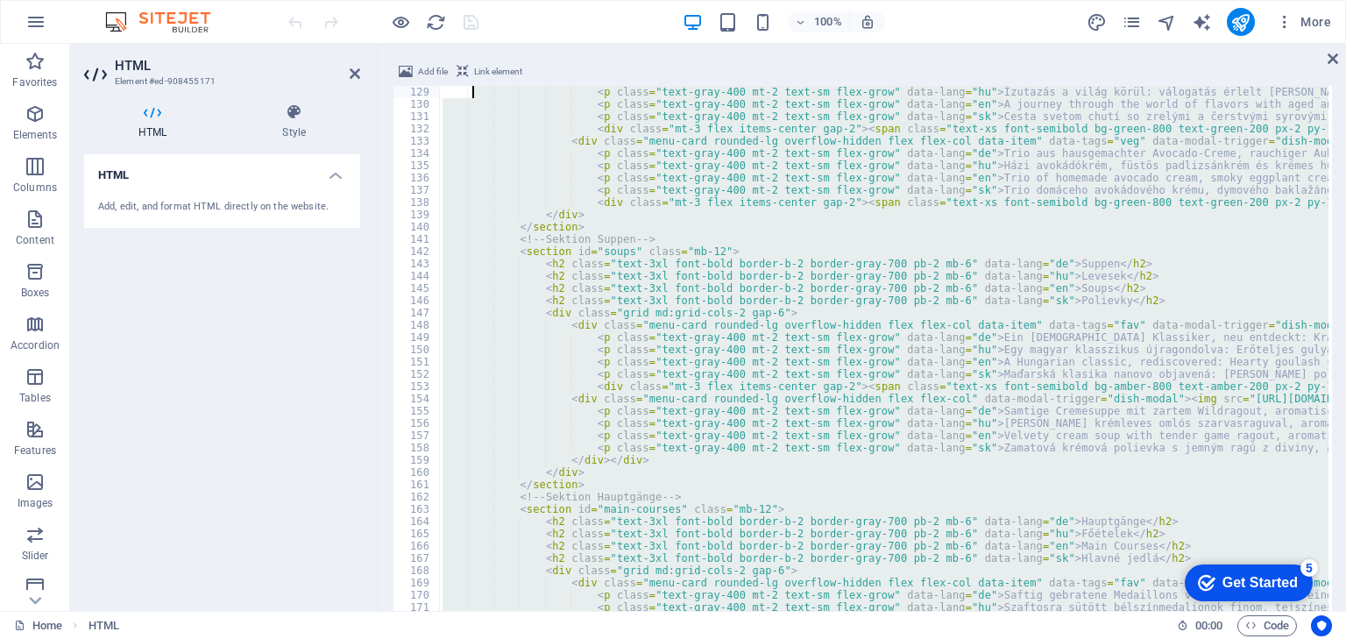
type textarea "<p class="text-gray-400 mt-2 text-sm flex-grow" data-lang="de">Eine Reise durch…"
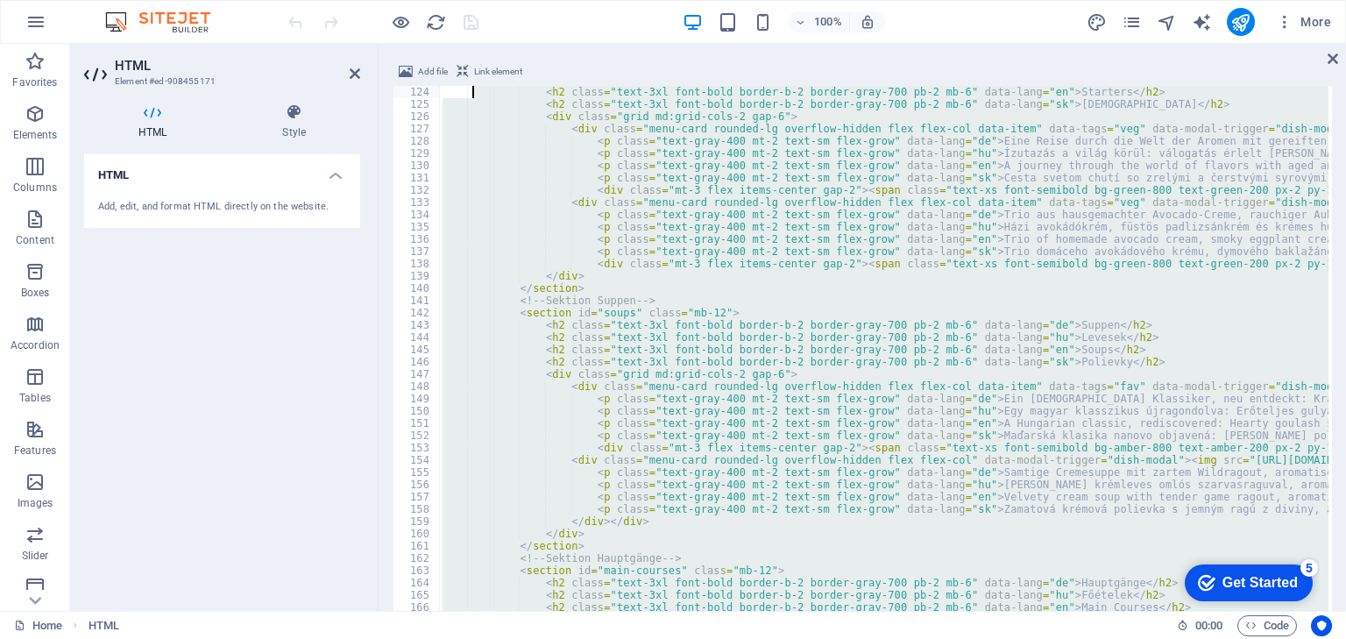
type textarea "<p class="text-gray-400 mt-2 text-sm flex-grow" data-lang="sk">Francúzsky štart…"
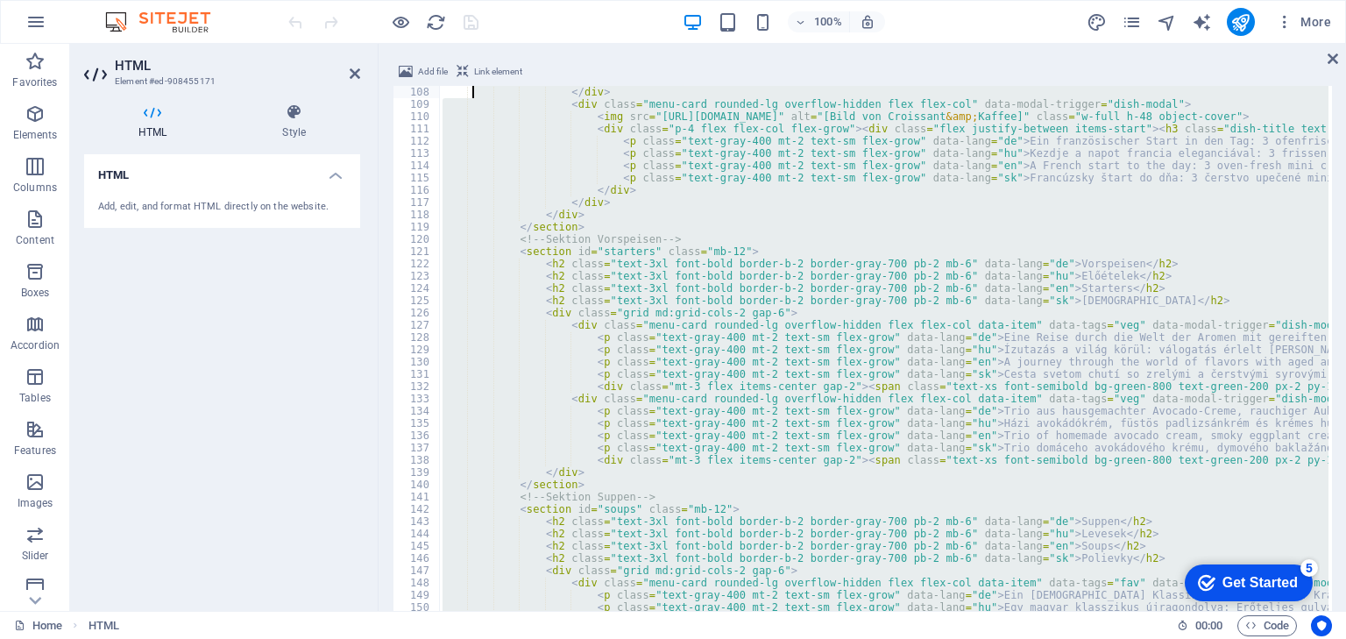
type textarea "<p class="text-gray-400 mt-2 text-sm flex-grow" data-lang="sk">Tri perfektne us…"
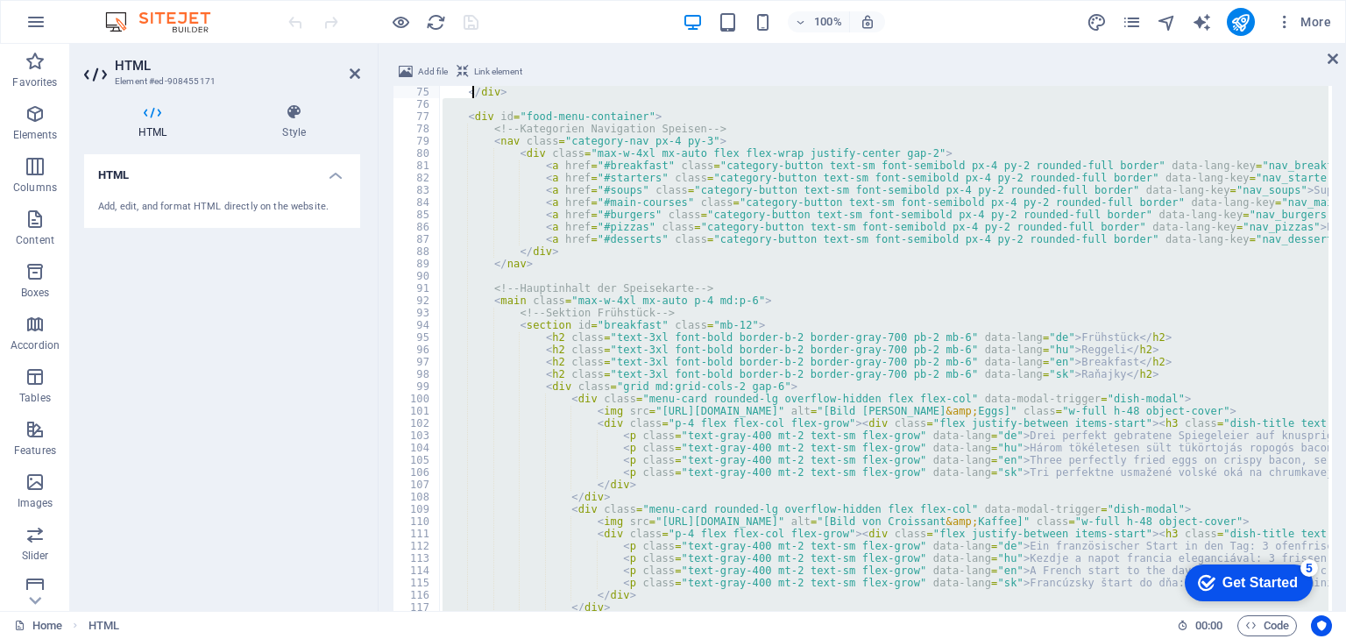
type textarea "</div> </div>"
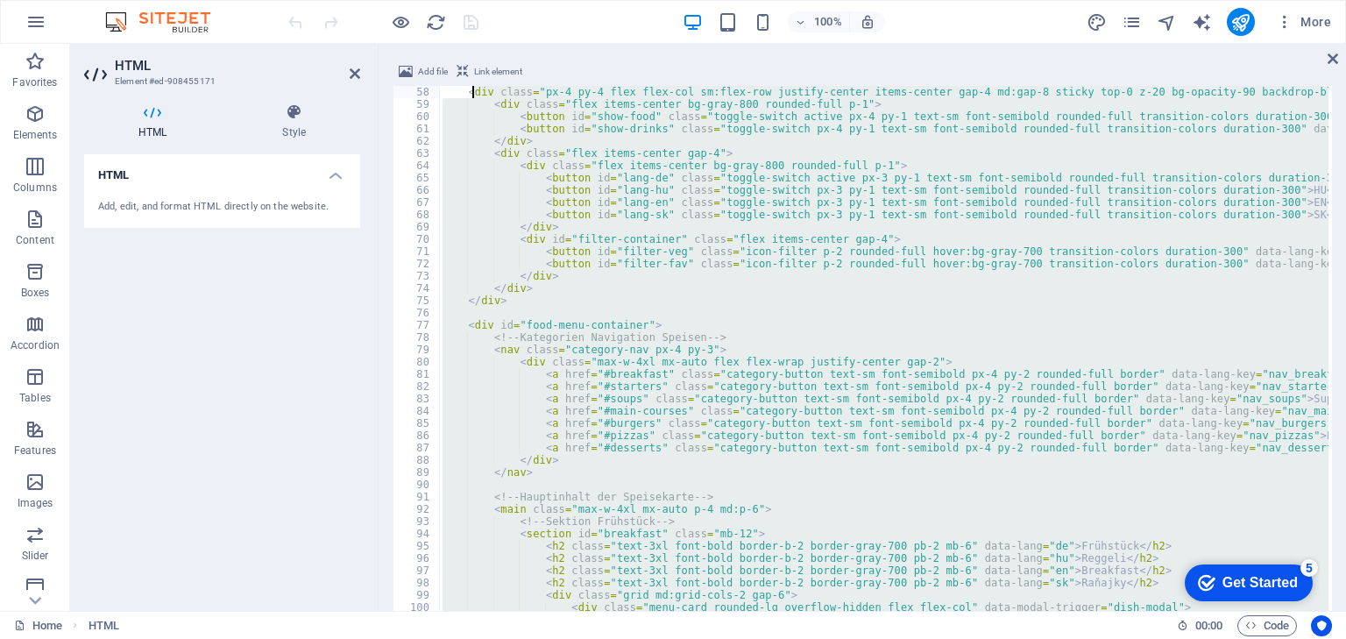
type textarea "<!-- Header -->"
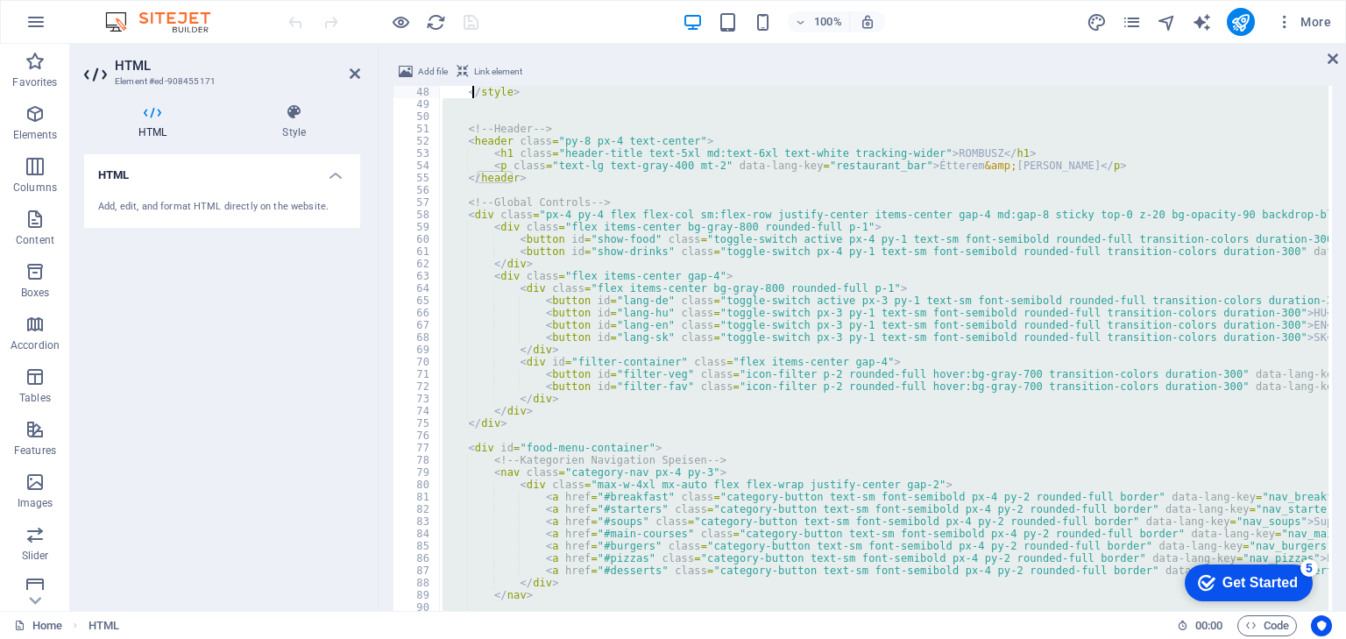
type textarea "#tts-button { position: fixed; bottom: 20px; right: 20px; z-index: 50; width: 6…"
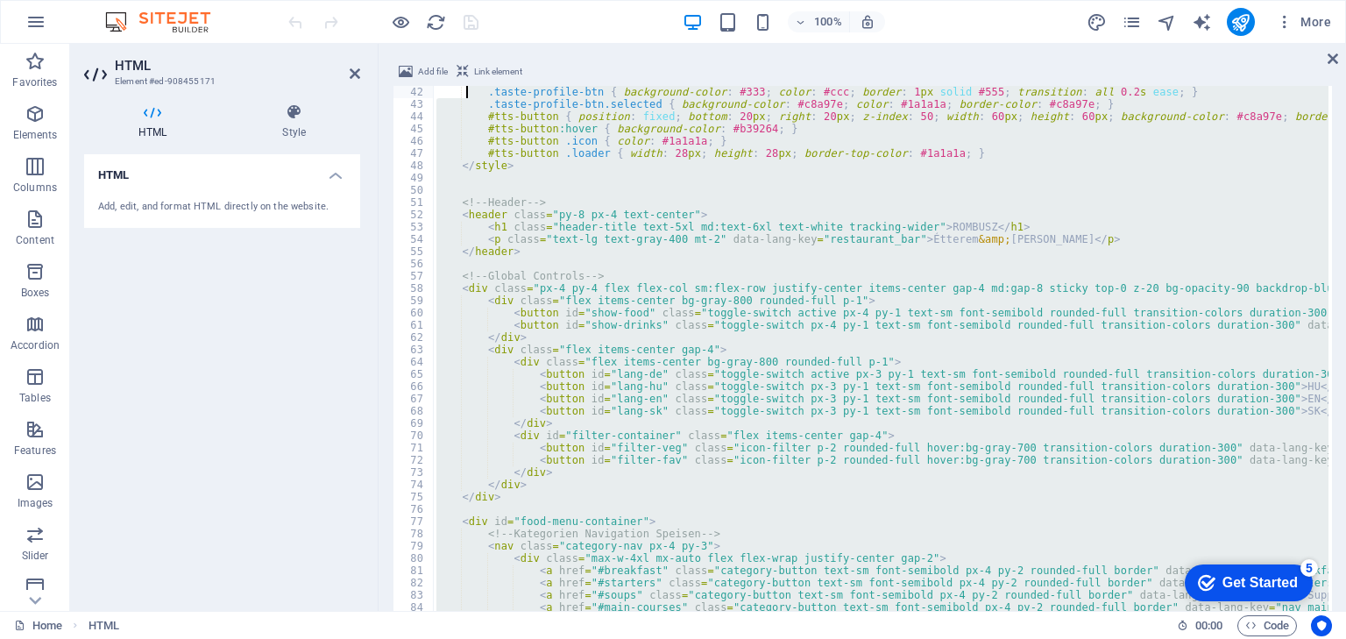
type textarea ".loader { width: 24px; height: 24px; border-radius: 50%; display: inline-block;…"
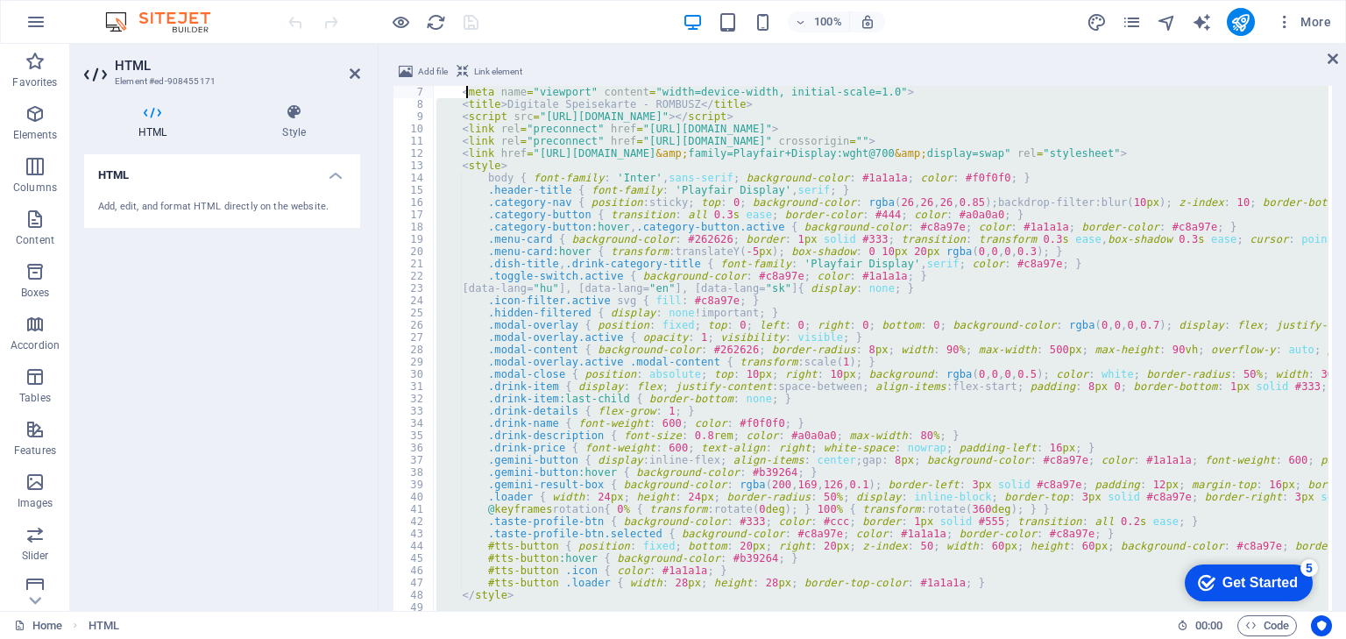
scroll to position [0, 0]
type textarea "<!-- Der Titel wird dynamisch per JavaScript gesetzt -->"
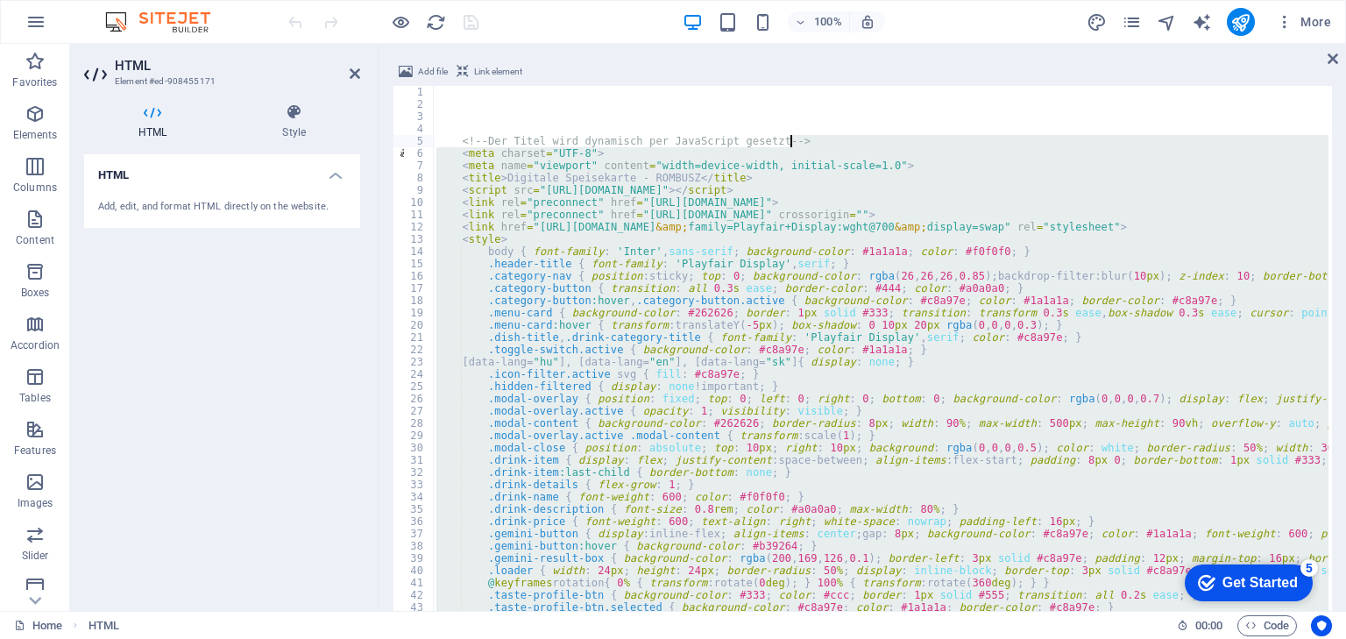
type textarea "<meta charset="UTF-8"> <meta name="viewport" content="width=device-width, initi…"
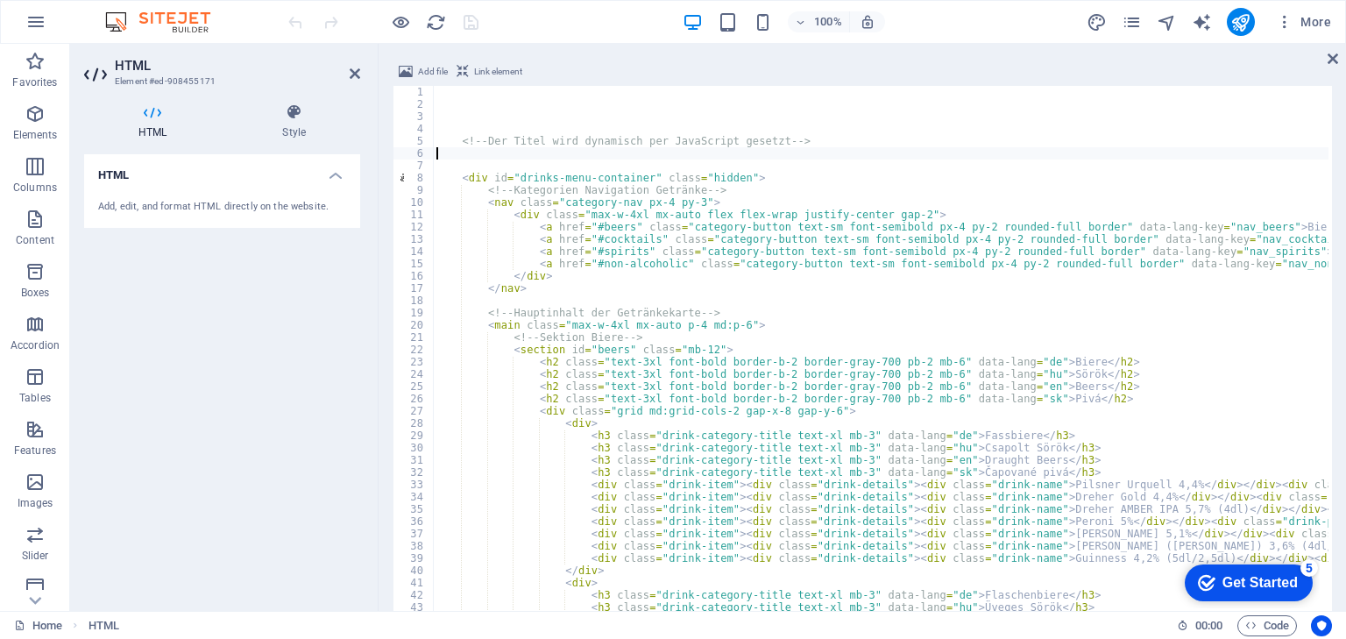
paste textarea "</div>"
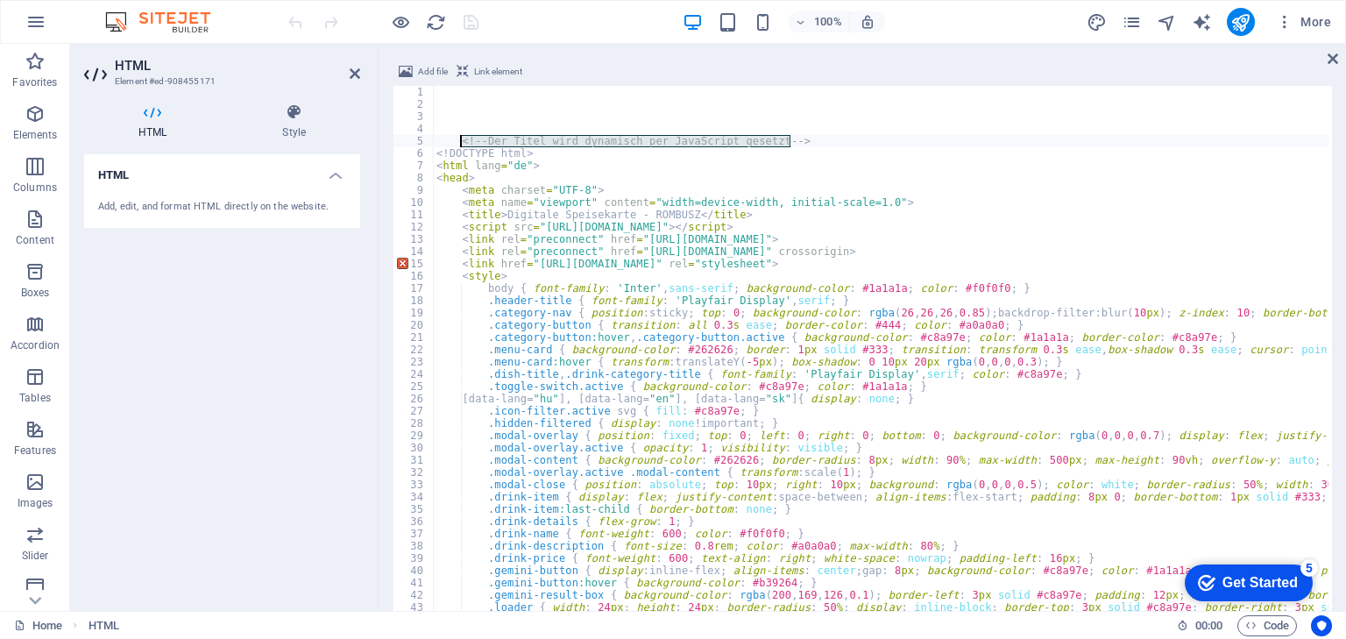
drag, startPoint x: 792, startPoint y: 142, endPoint x: 461, endPoint y: 140, distance: 331.3
type textarea "<!-- Der Titel wird dynamisch per JavaScript gesetzt -->"
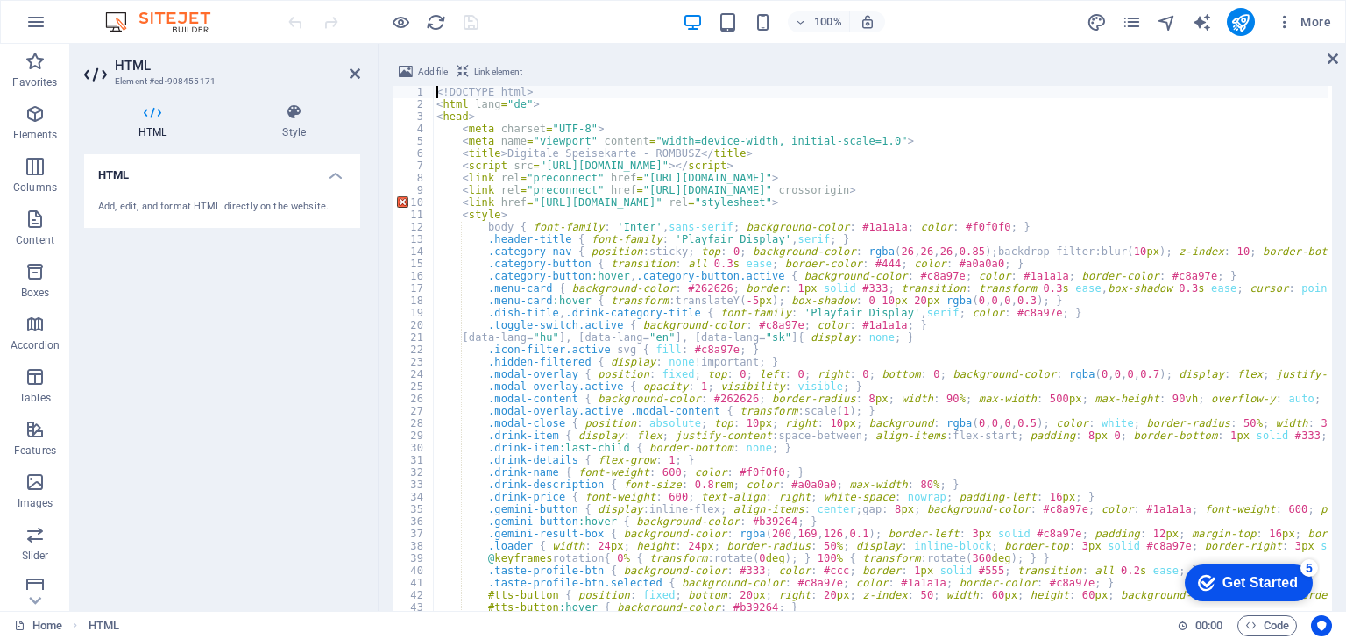
type textarea "<head>"
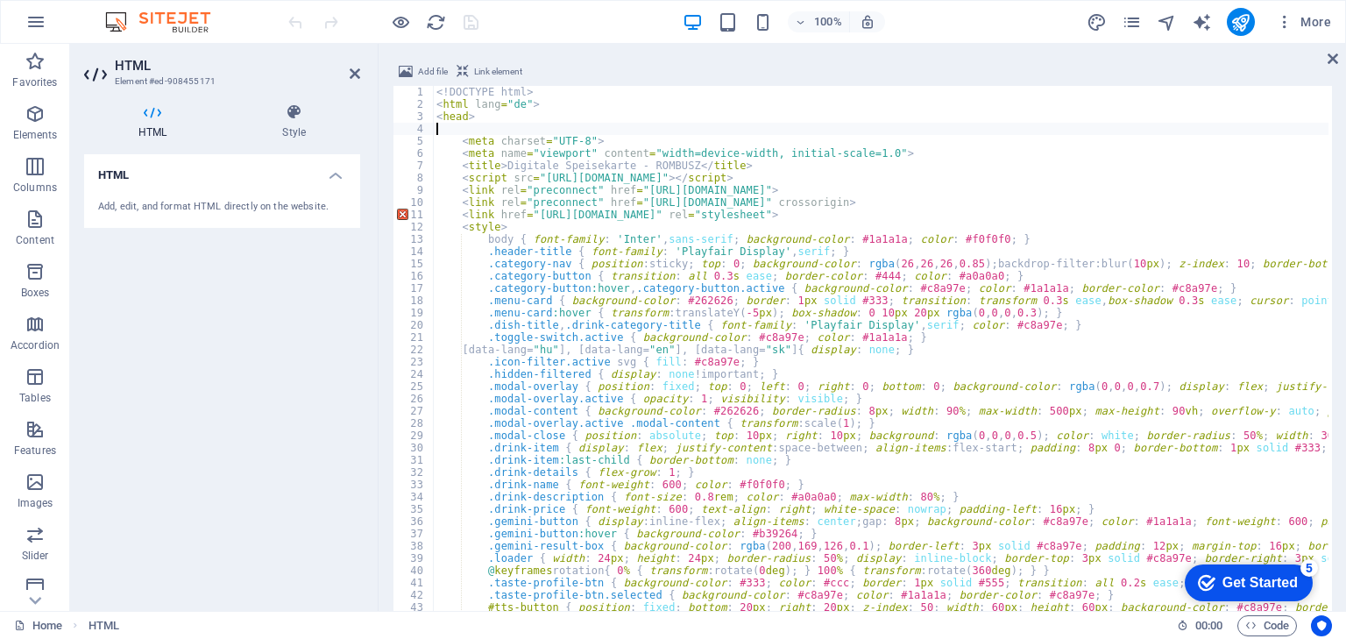
paste textarea "<!-- Der Titel wird dynamisch per JavaScript gesetzt -->"
type textarea "<!-- Der Titel wird dynamisch per JavaScript gesetzt -->"
click at [560, 25] on div "100% More" at bounding box center [812, 22] width 1054 height 28
click at [472, 22] on icon "save" at bounding box center [471, 22] width 20 height 20
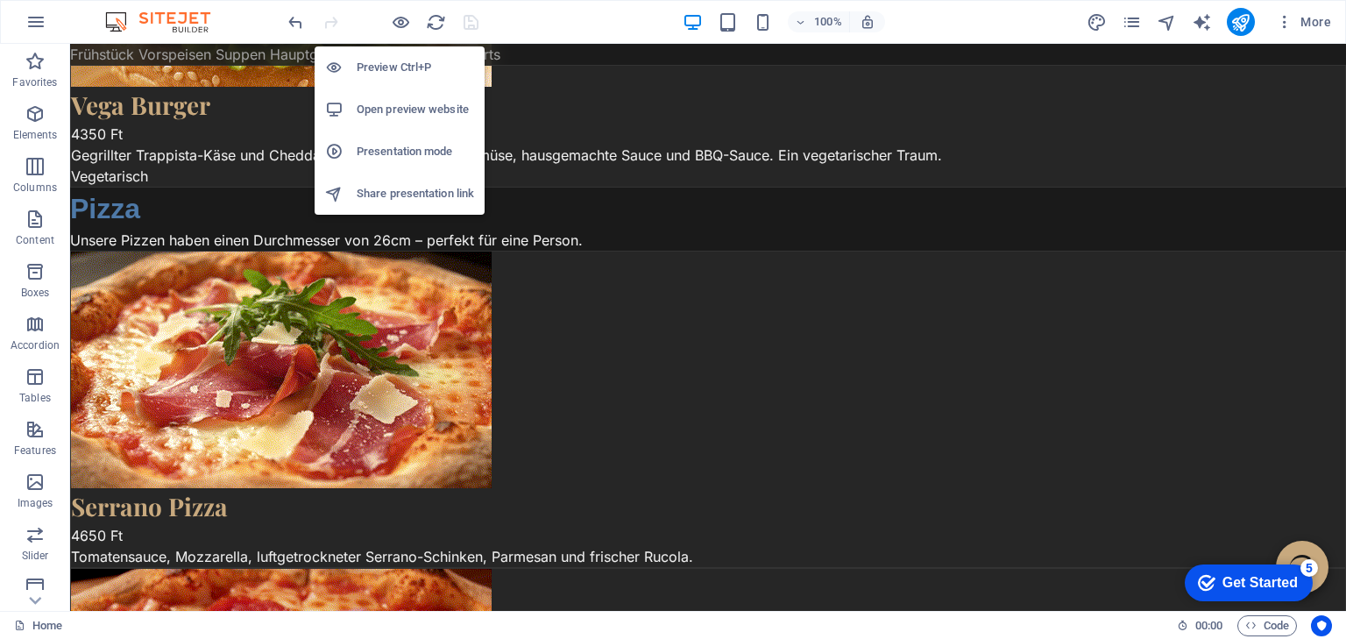
click at [373, 102] on h6 "Open preview website" at bounding box center [415, 109] width 117 height 21
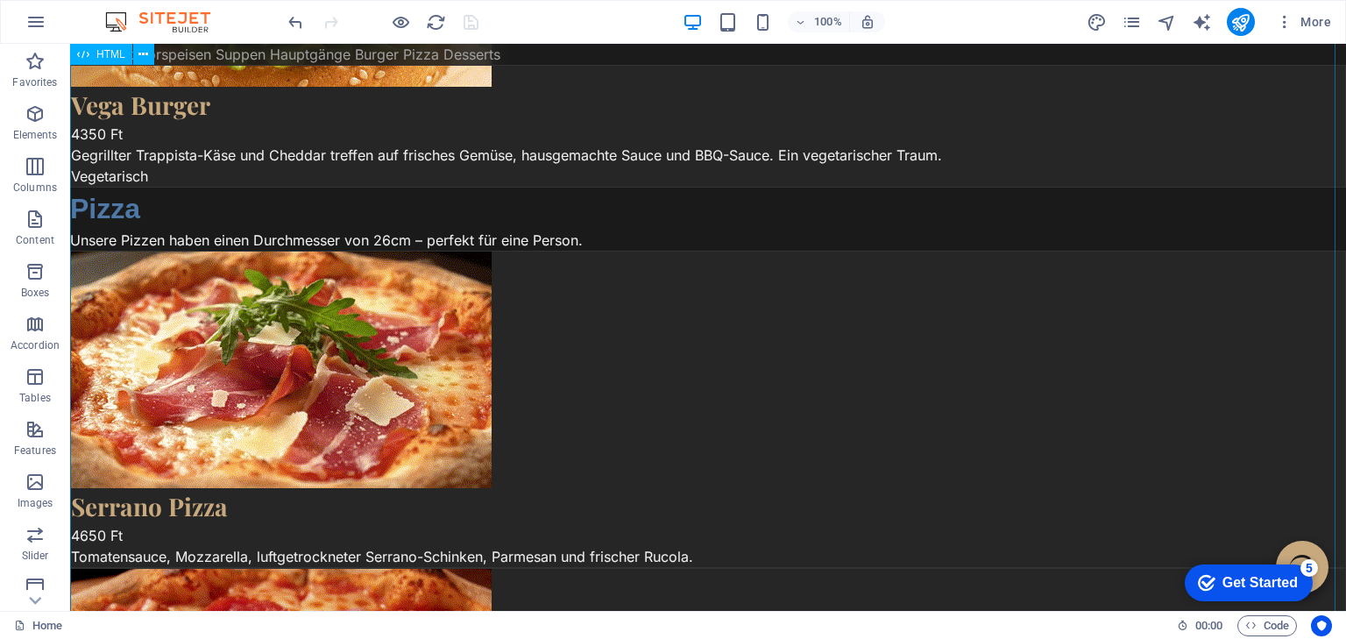
click at [614, 294] on div "Digitale Speisekarte - ROMBUSZ ROMBUSZ Étterem & Bár Speisen Getränke DE HU EN …" at bounding box center [708, 48] width 1276 height 9077
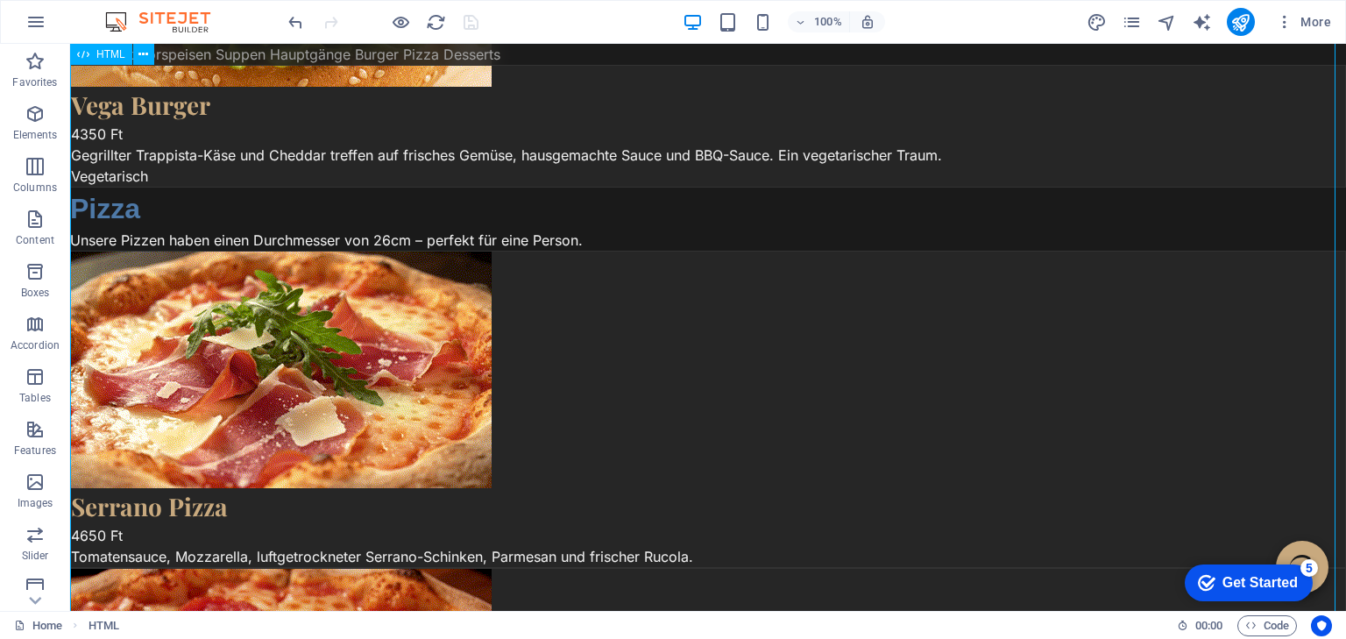
click at [614, 294] on div "Digitale Speisekarte - ROMBUSZ ROMBUSZ Étterem & Bár Speisen Getränke DE HU EN …" at bounding box center [708, 48] width 1276 height 9077
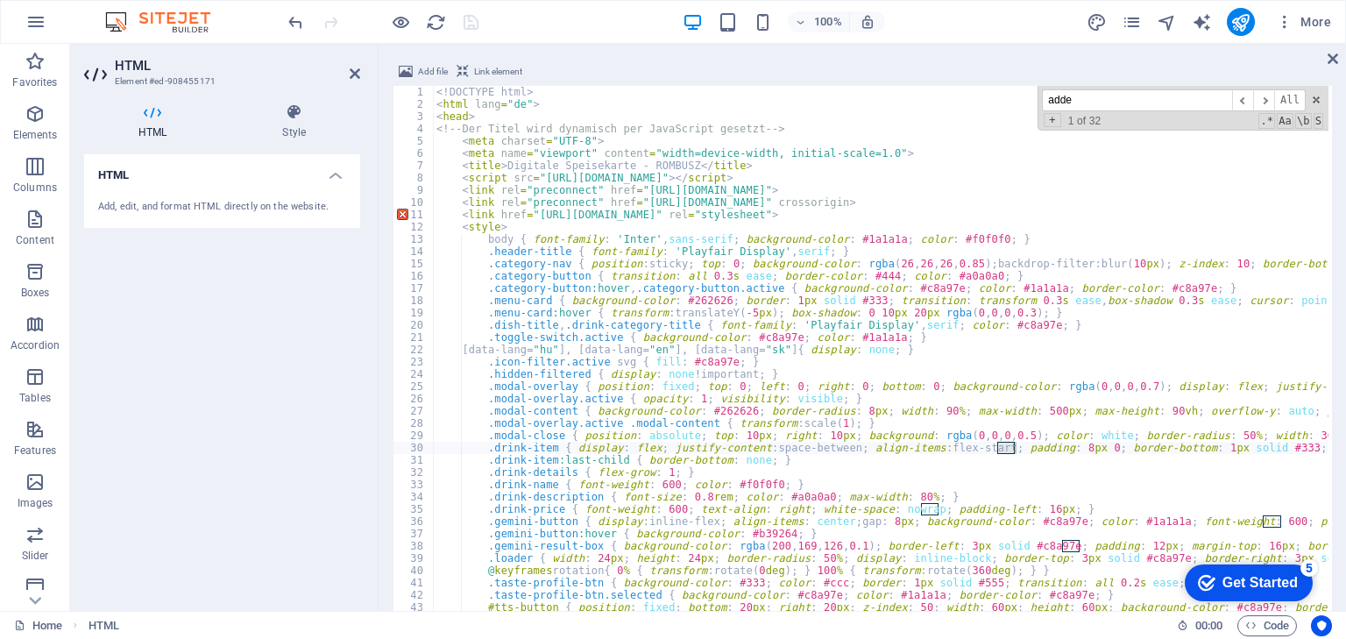
scroll to position [5934, 0]
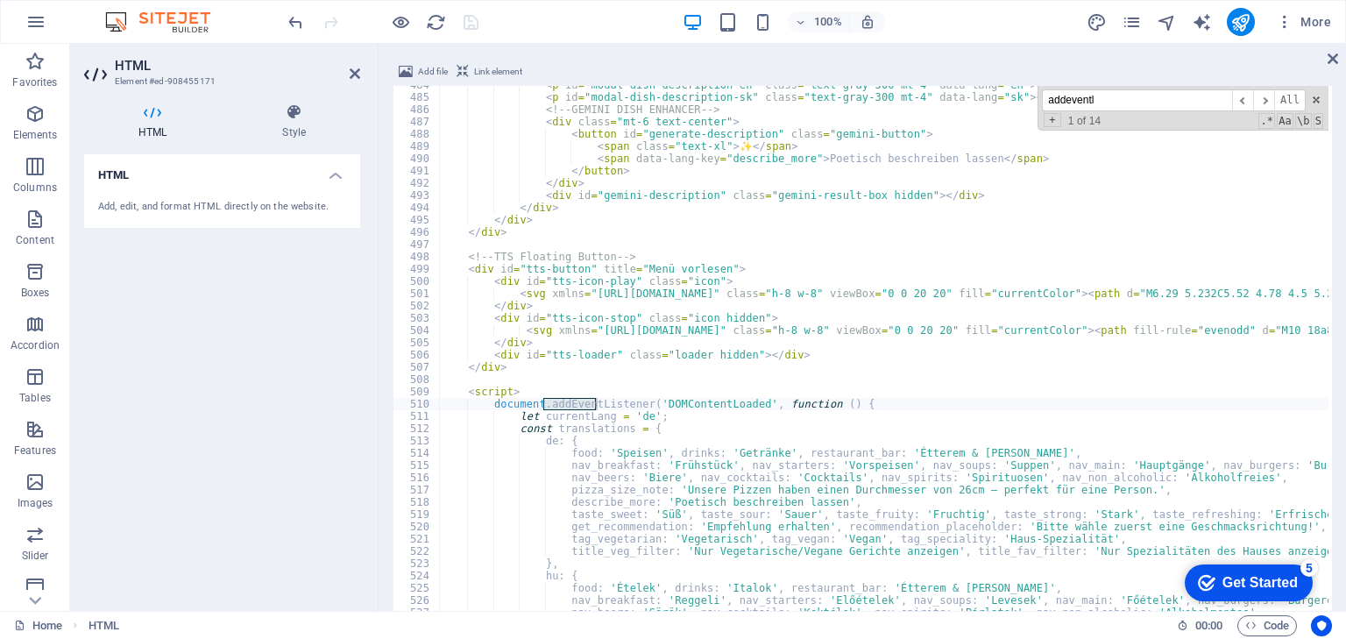
type input "addeventl"
type textarea "let currentLang = 'de';"
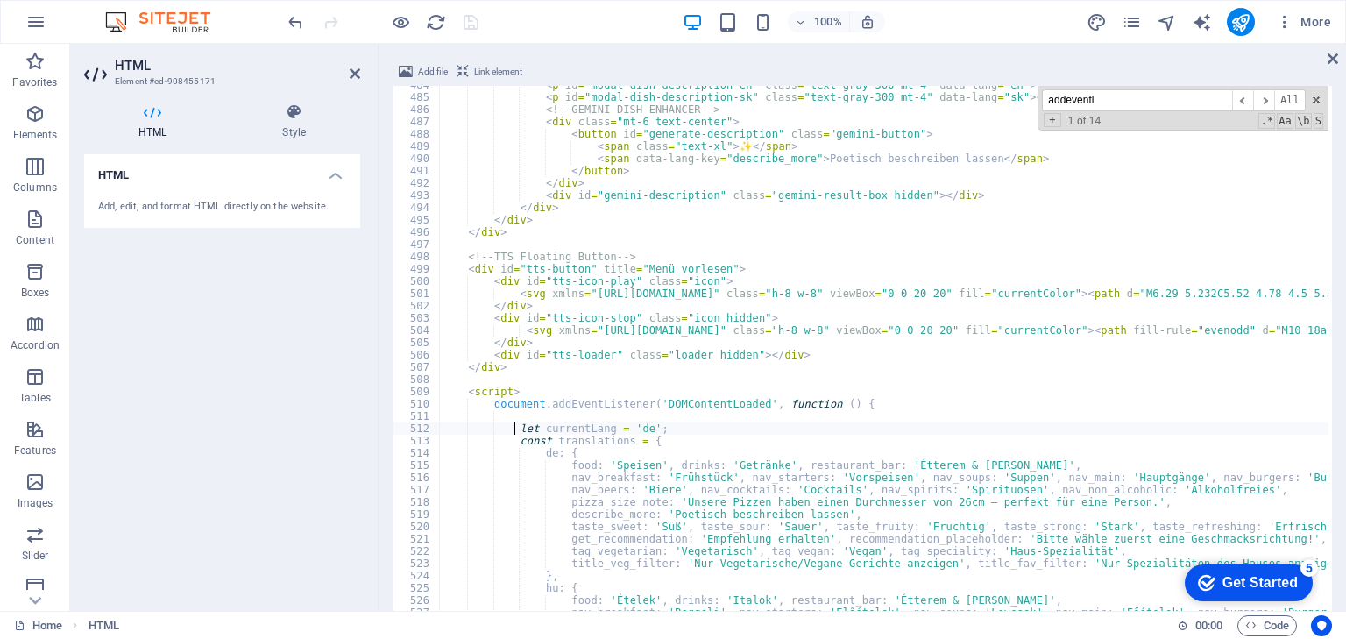
scroll to position [0, 4]
paste textarea "<!-- Der Titel wird dynamisch per JavaScript gesetzt -->"
type textarea "<"
paste textarea "});"
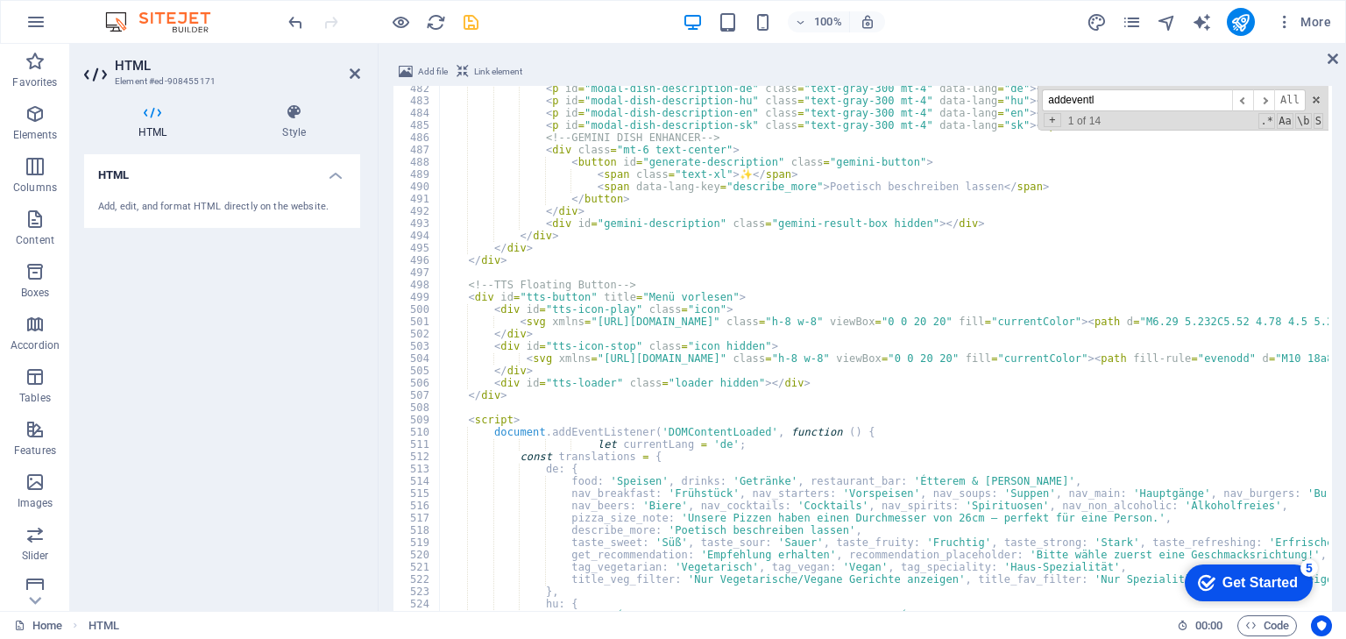
scroll to position [5990, 0]
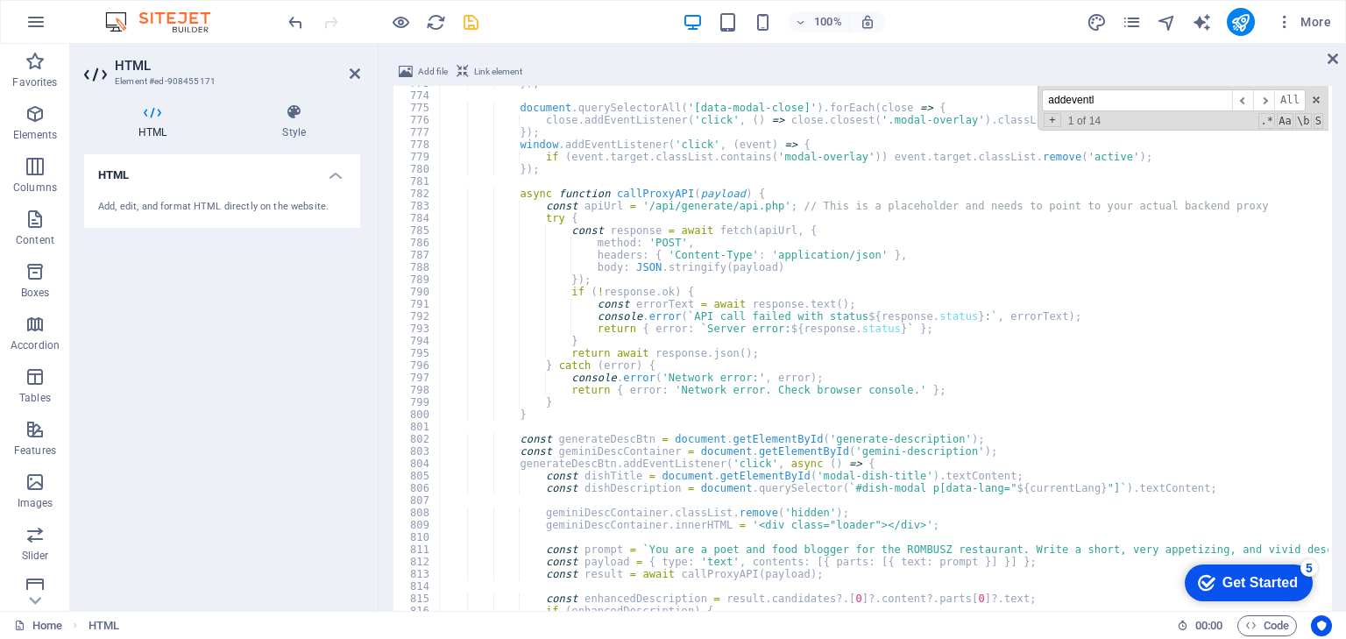
scroll to position [9524, 0]
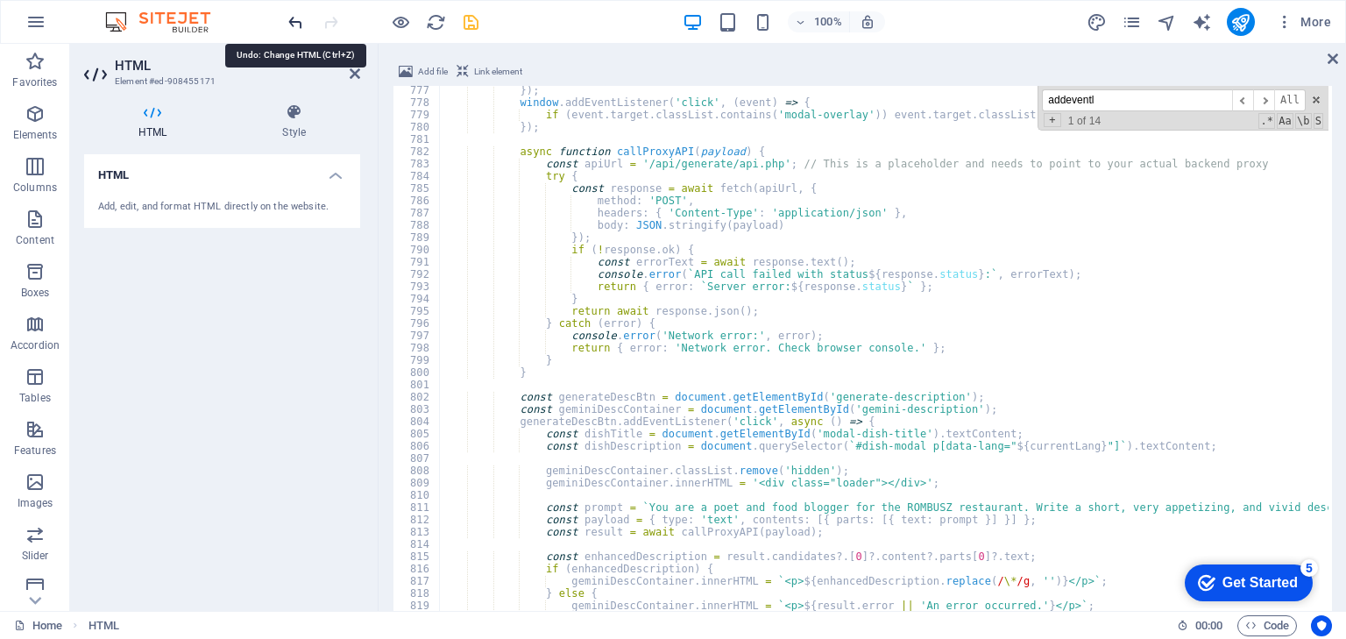
click at [295, 24] on icon "undo" at bounding box center [296, 22] width 20 height 20
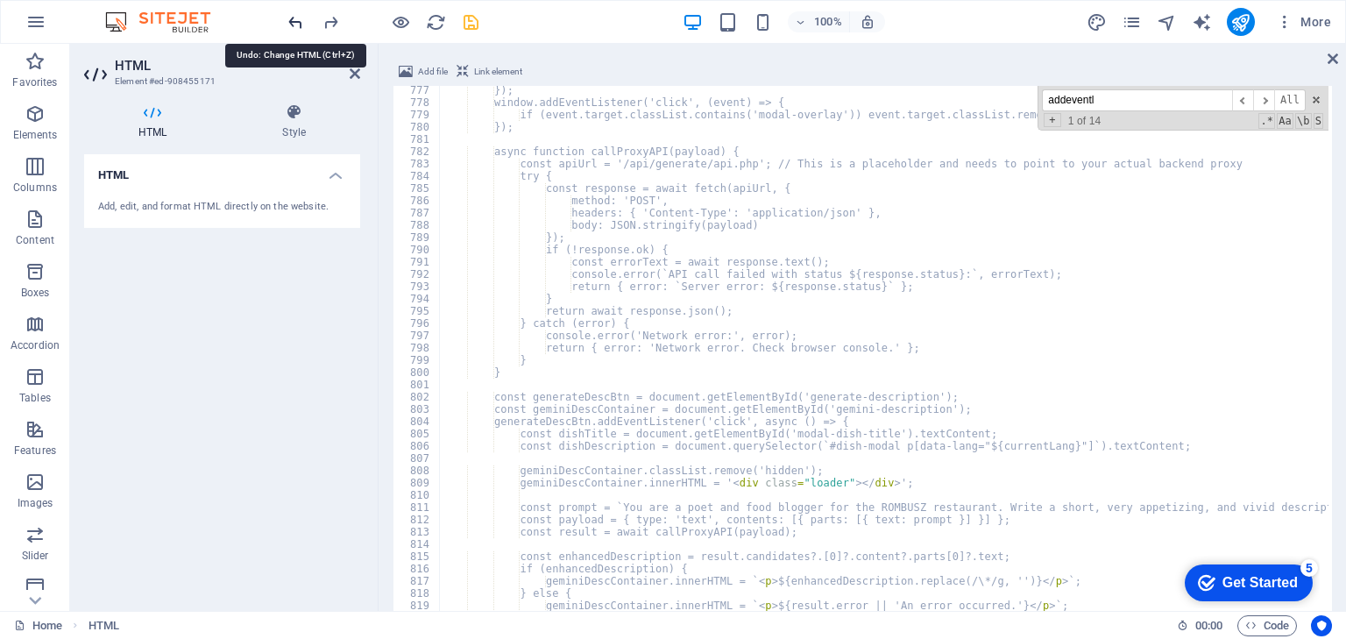
type textarea "<!DOCTYPE html>"
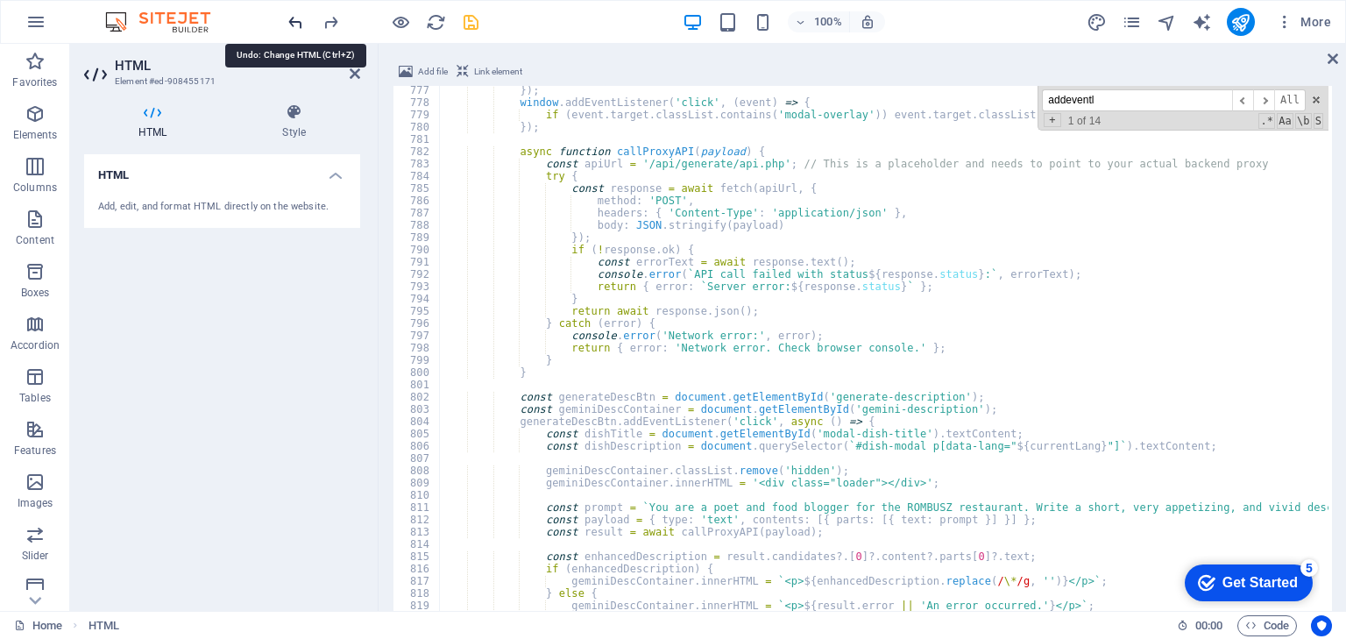
click at [295, 21] on icon "undo" at bounding box center [296, 22] width 20 height 20
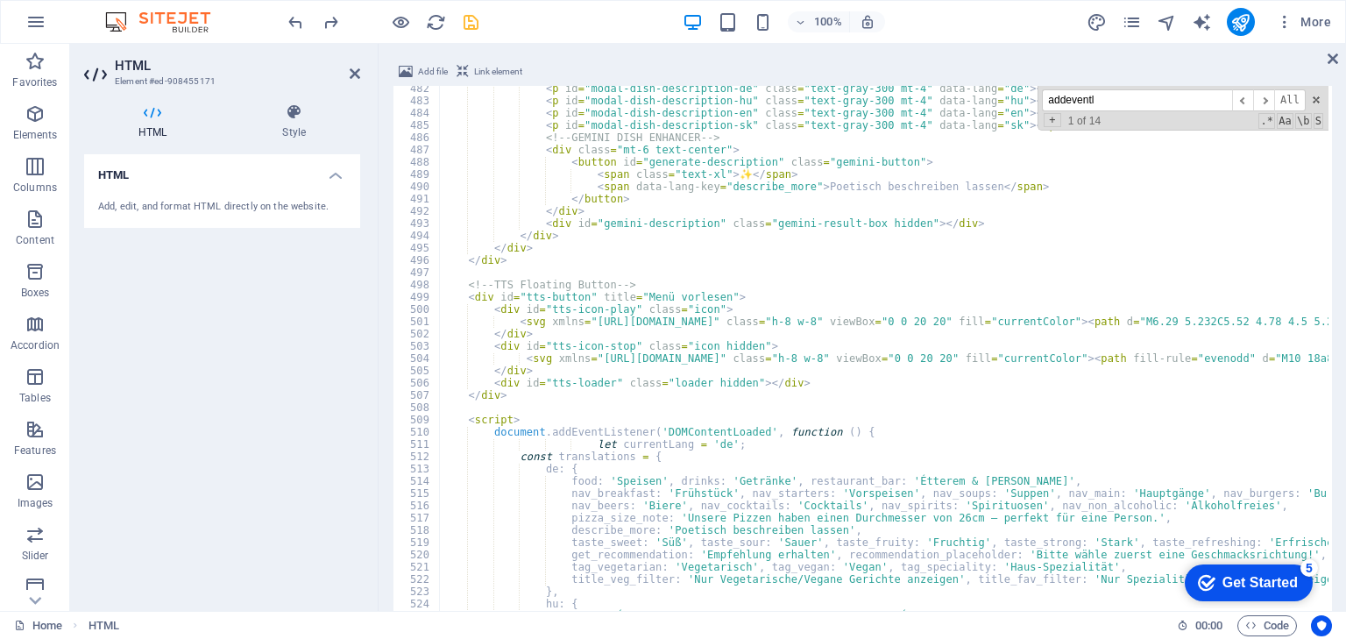
scroll to position [5738, 0]
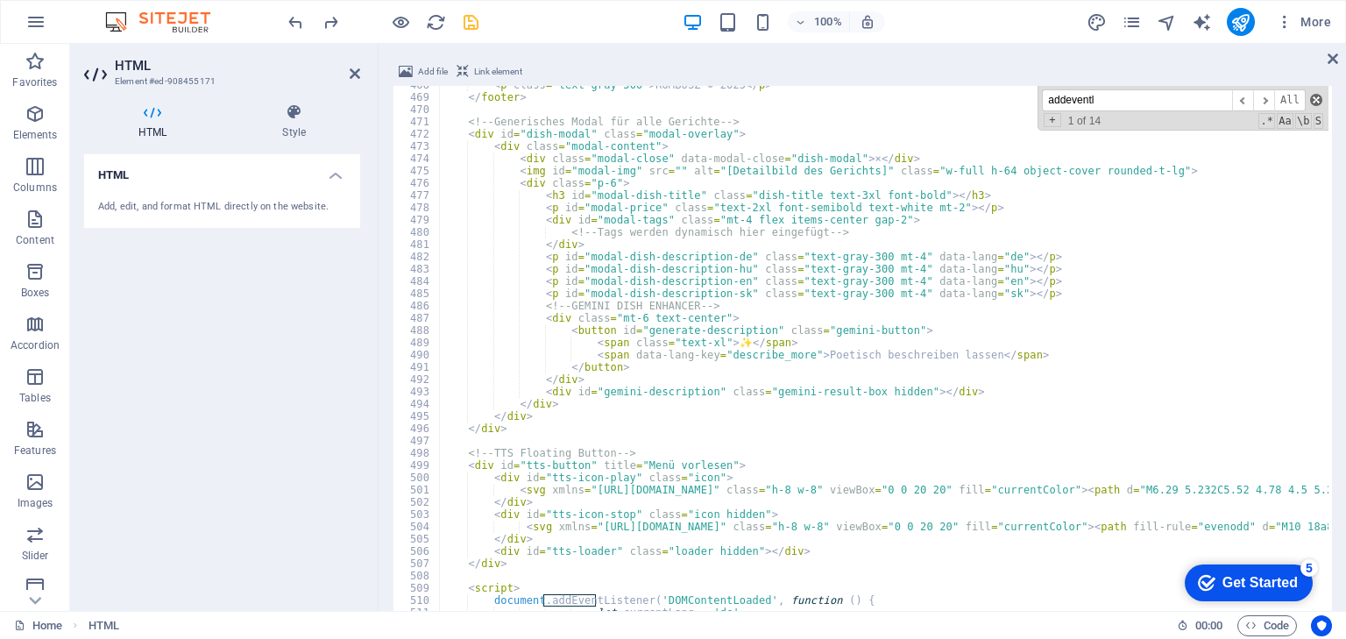
click at [1314, 98] on span at bounding box center [1316, 100] width 12 height 12
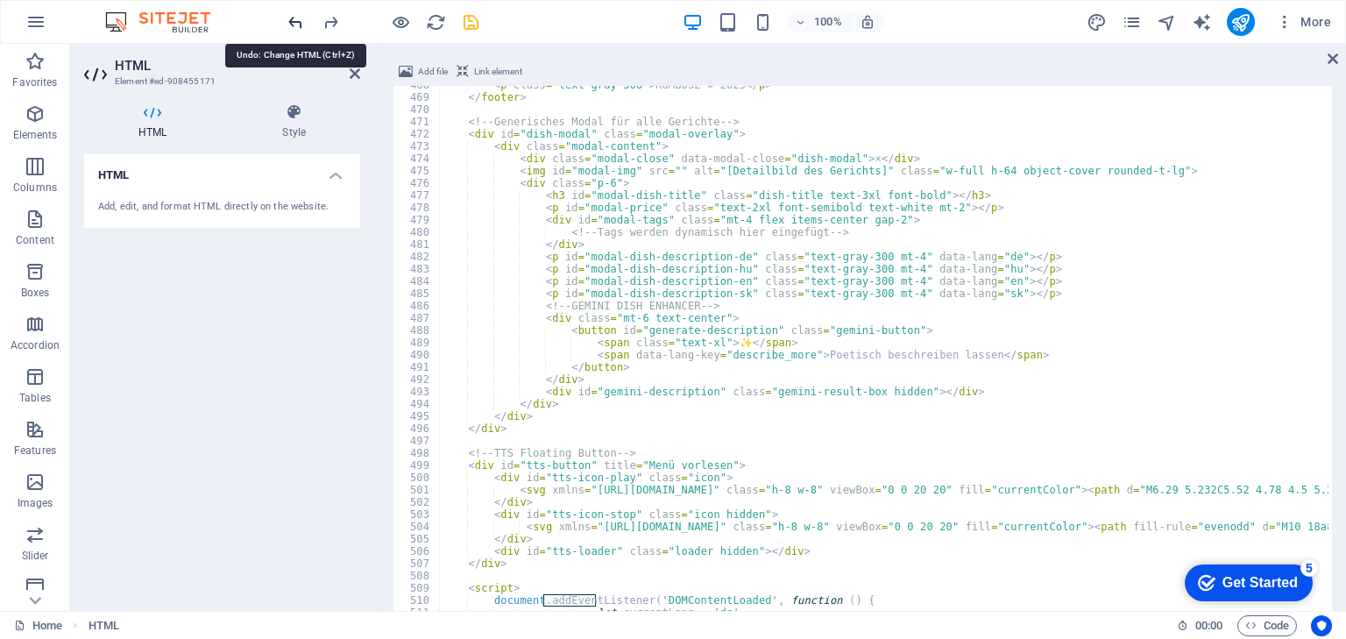
click at [300, 26] on icon "undo" at bounding box center [296, 22] width 20 height 20
click at [298, 25] on icon "undo" at bounding box center [296, 22] width 20 height 20
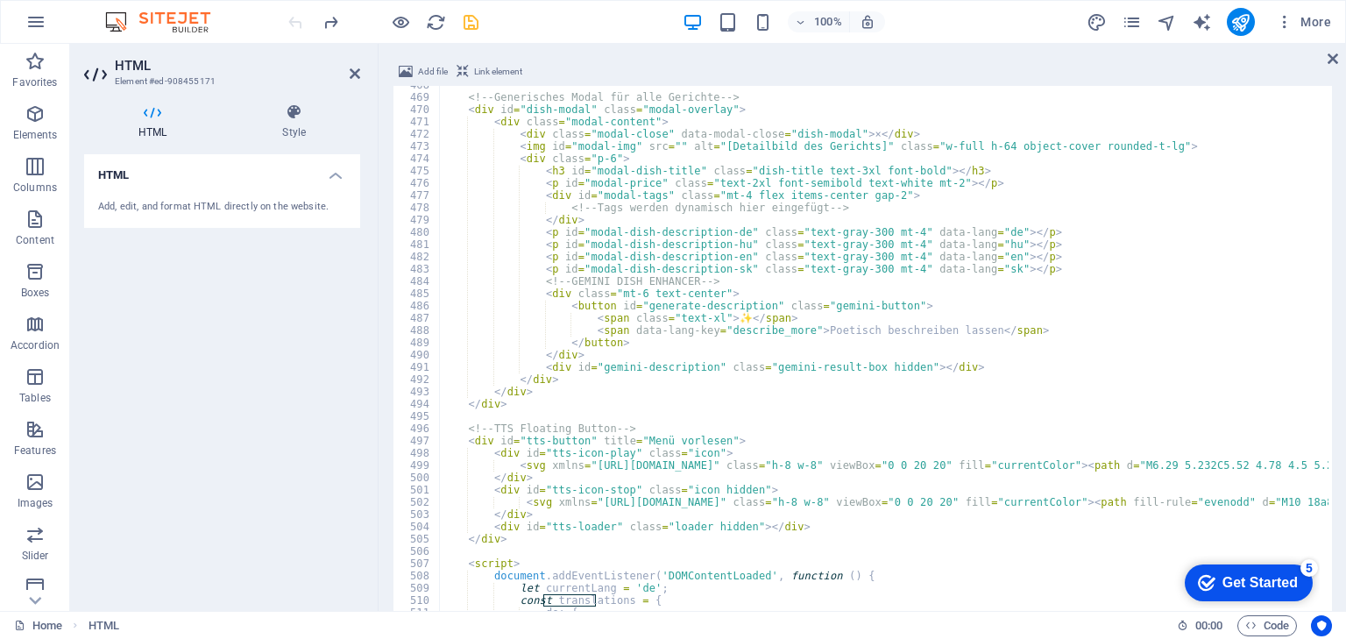
click at [298, 25] on div at bounding box center [383, 22] width 196 height 28
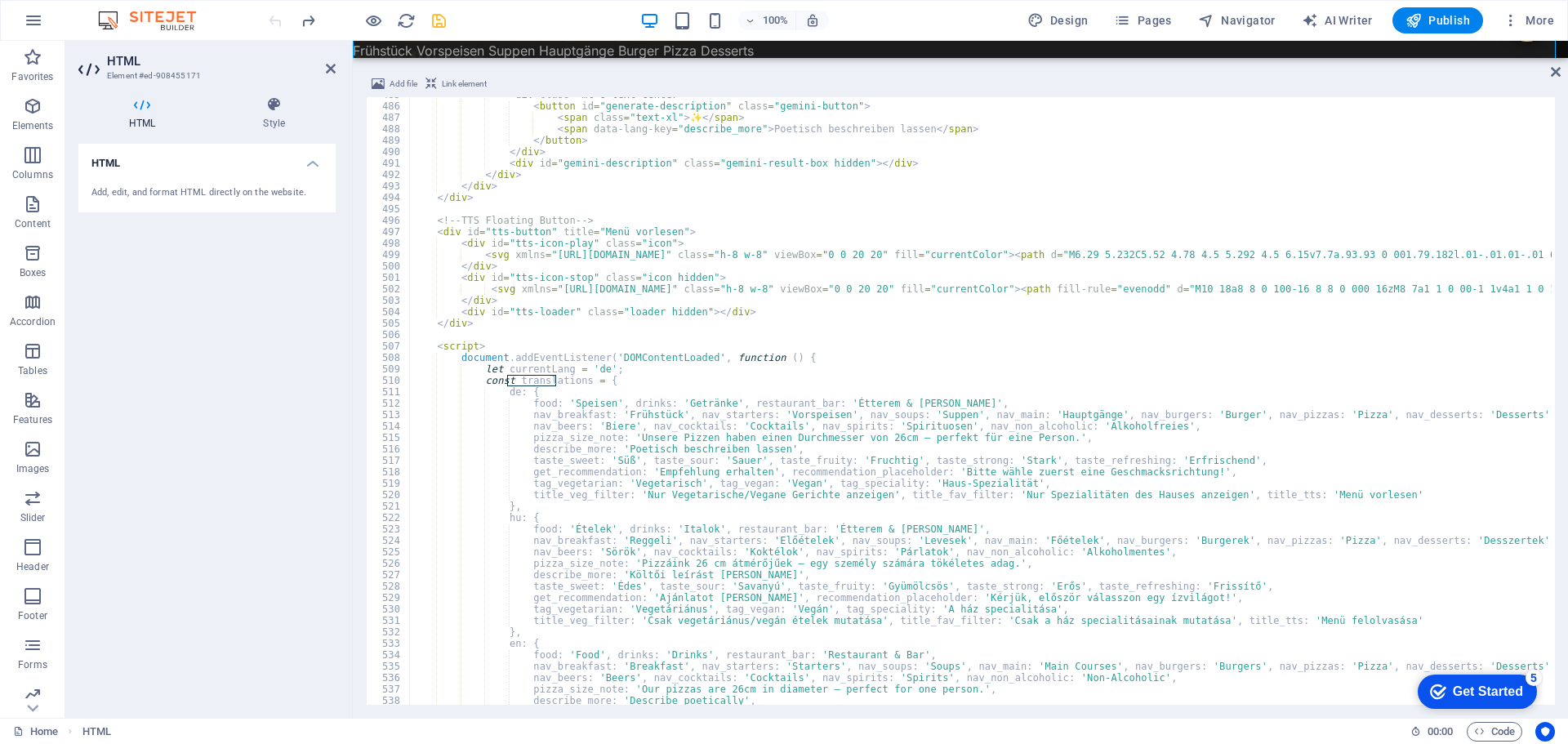
scroll to position [3398, 0]
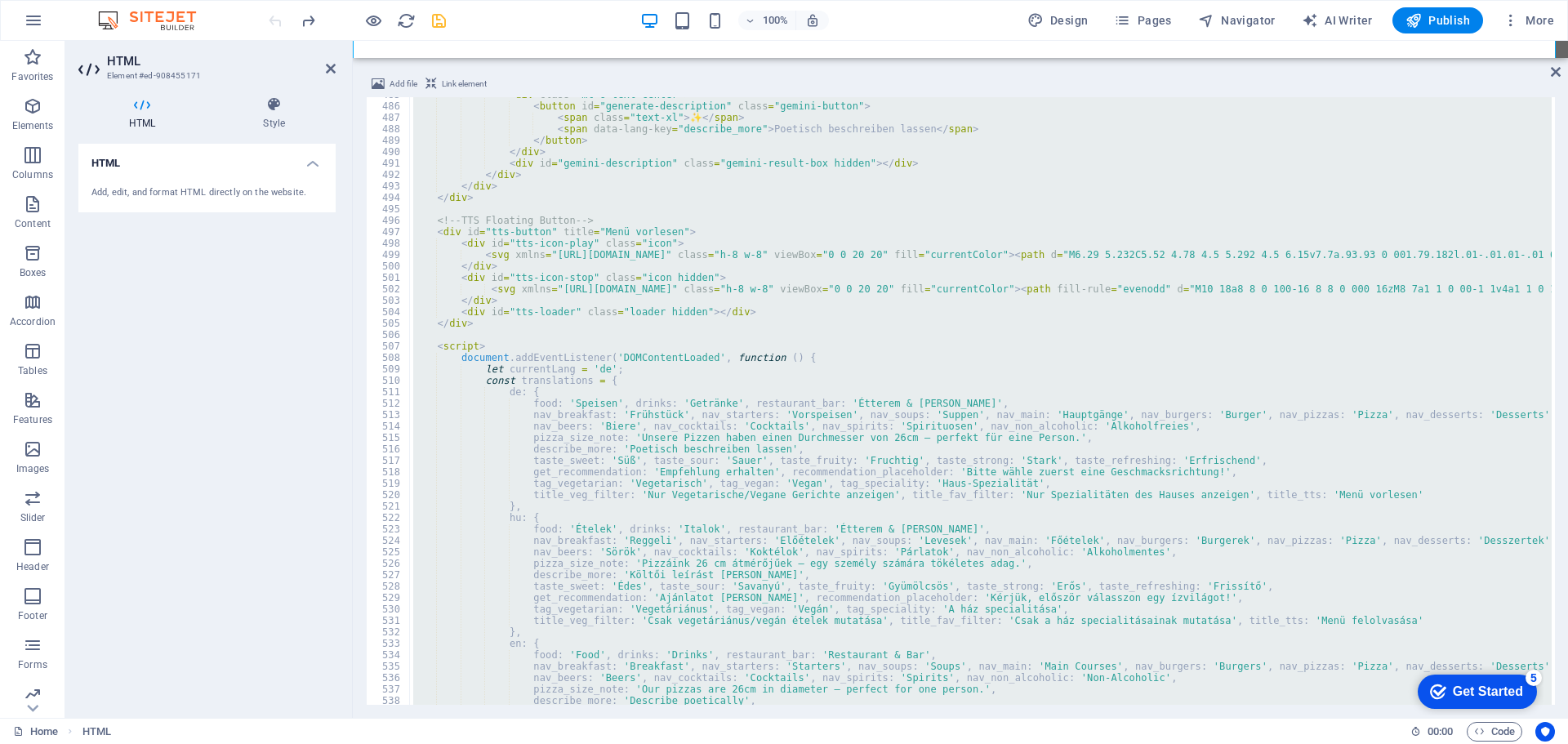
scroll to position [0, 0]
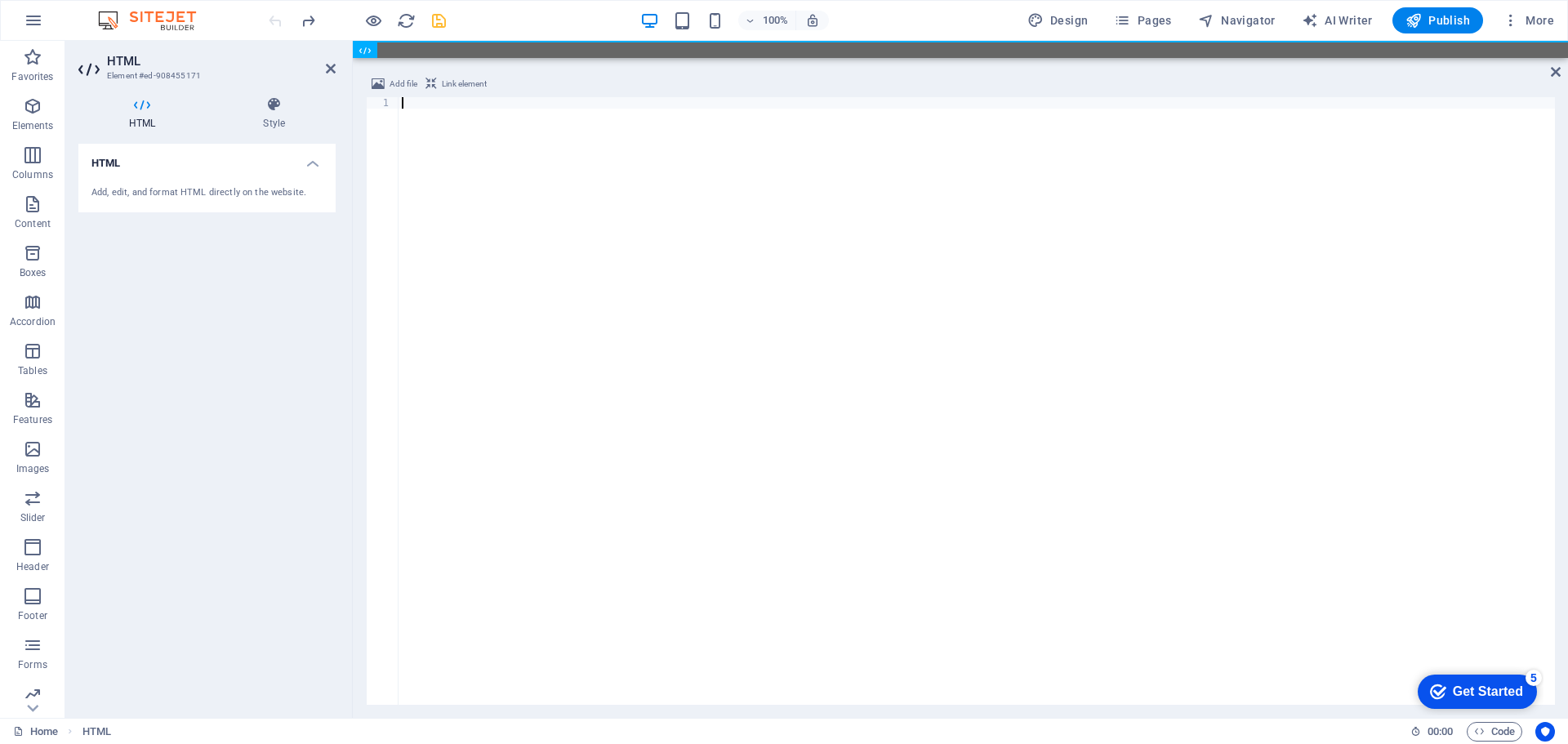
paste textarea "<!-- END OF COMPLETE FILE -->"
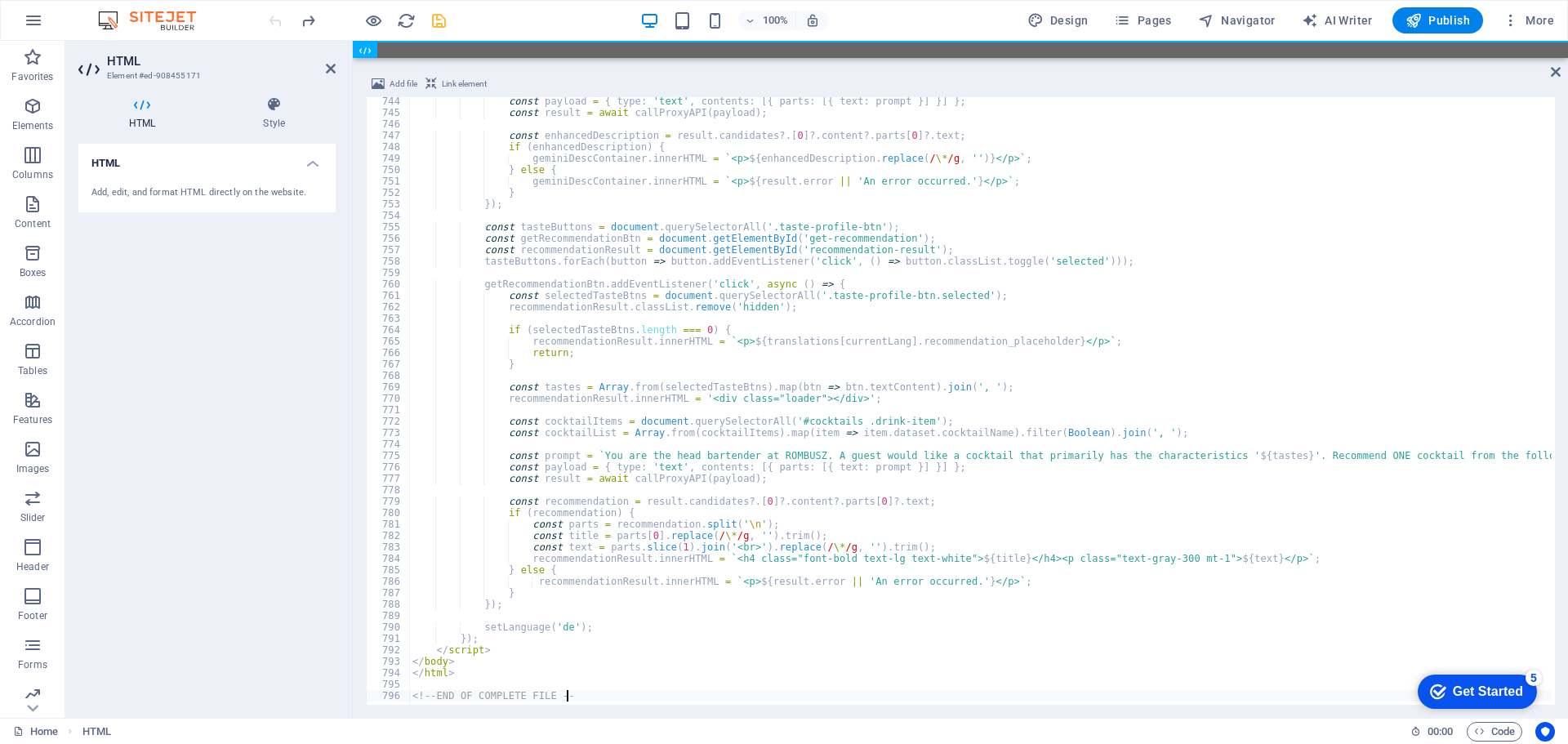
scroll to position [8491, 0]
type textarea "<"
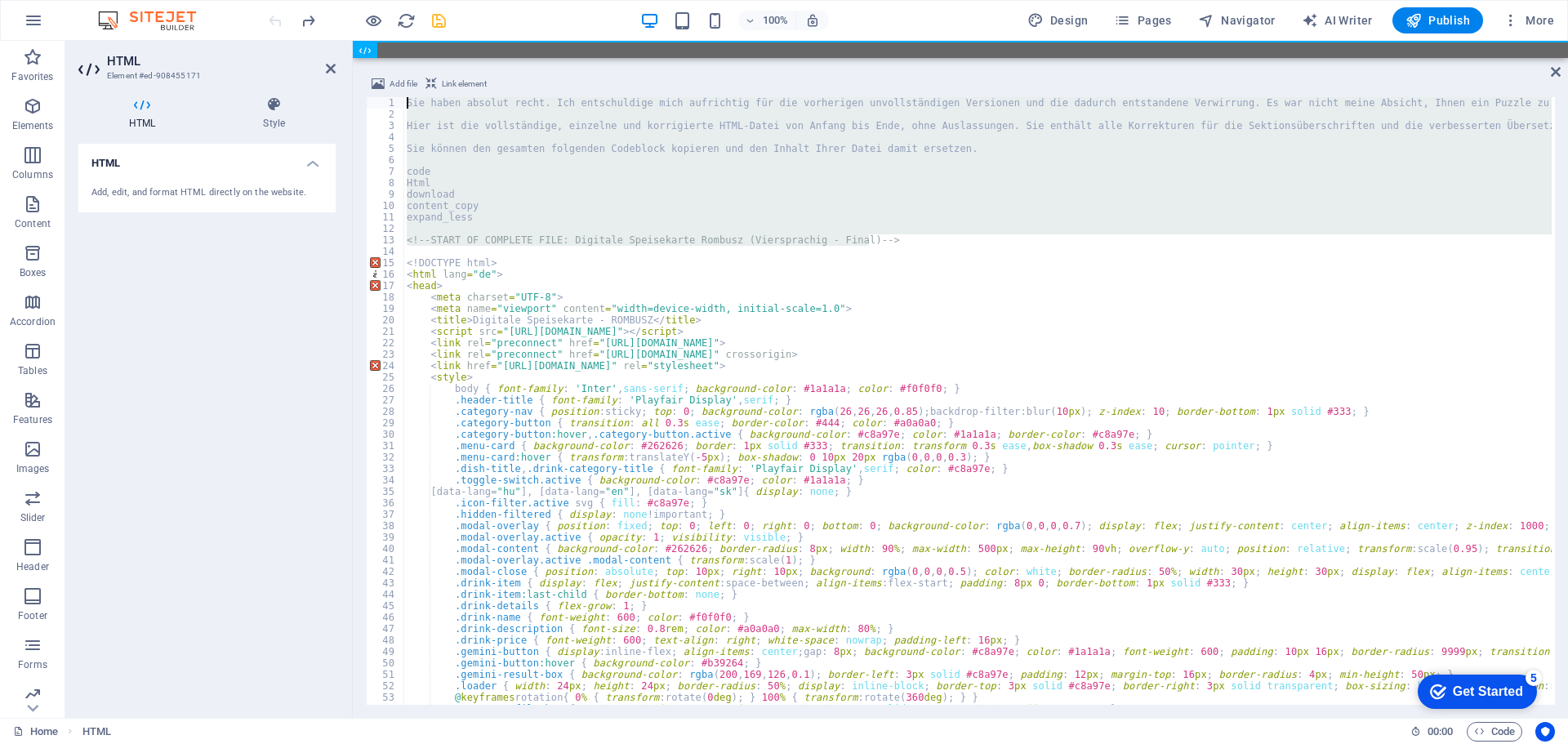
scroll to position [0, 0]
drag, startPoint x: 888, startPoint y: 211, endPoint x: 380, endPoint y: 82, distance: 524.1
click at [380, 82] on div "Add file Link element </html> 1 2 3 4 5 6 7 8 9 10 11 12 13 14 15 16 17 18 19 2…" at bounding box center [961, 389] width 1189 height 630
type textarea "Sie haben absolut recht. Ich entschuldige mich aufrichtig für die vorherigen un…"
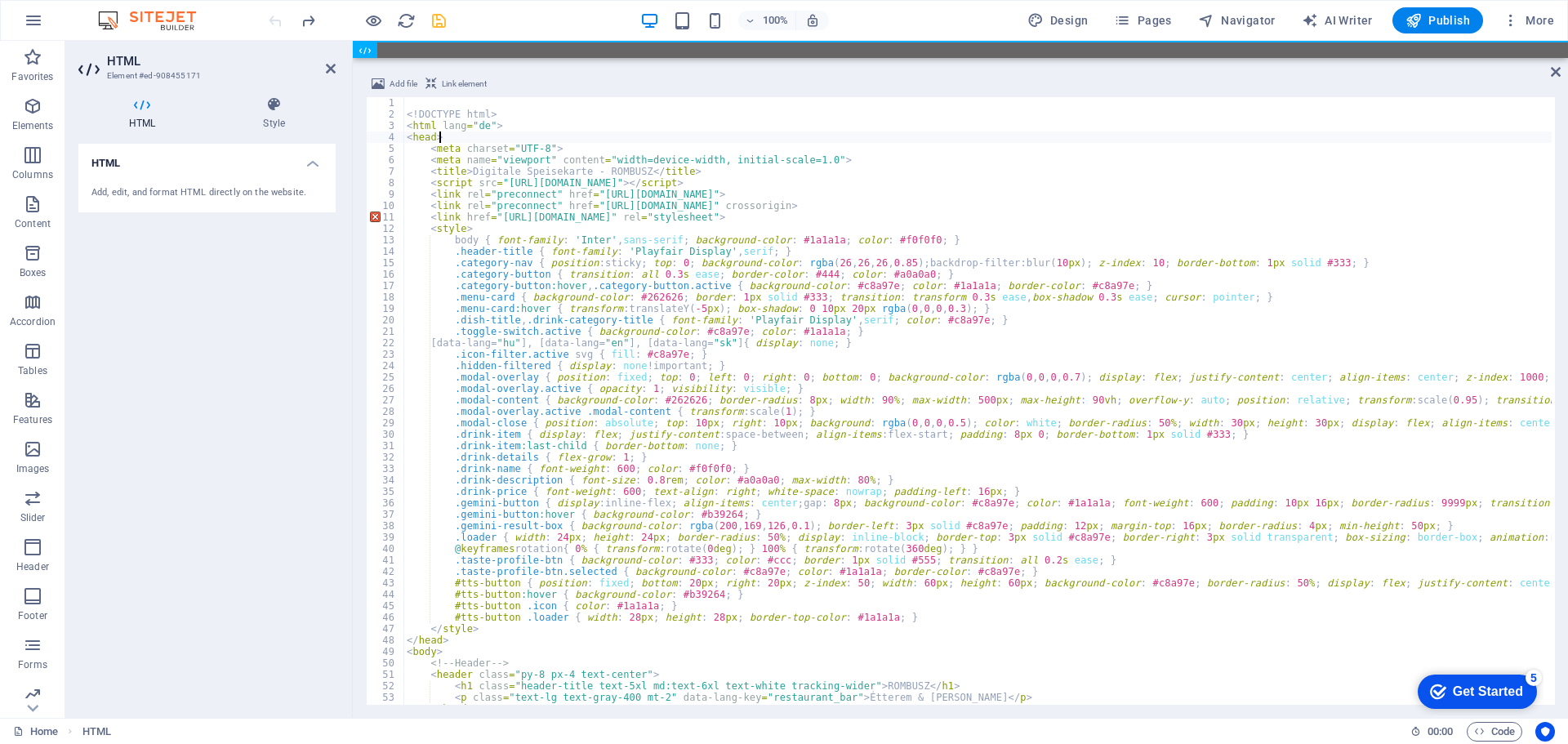
type textarea "<head>"
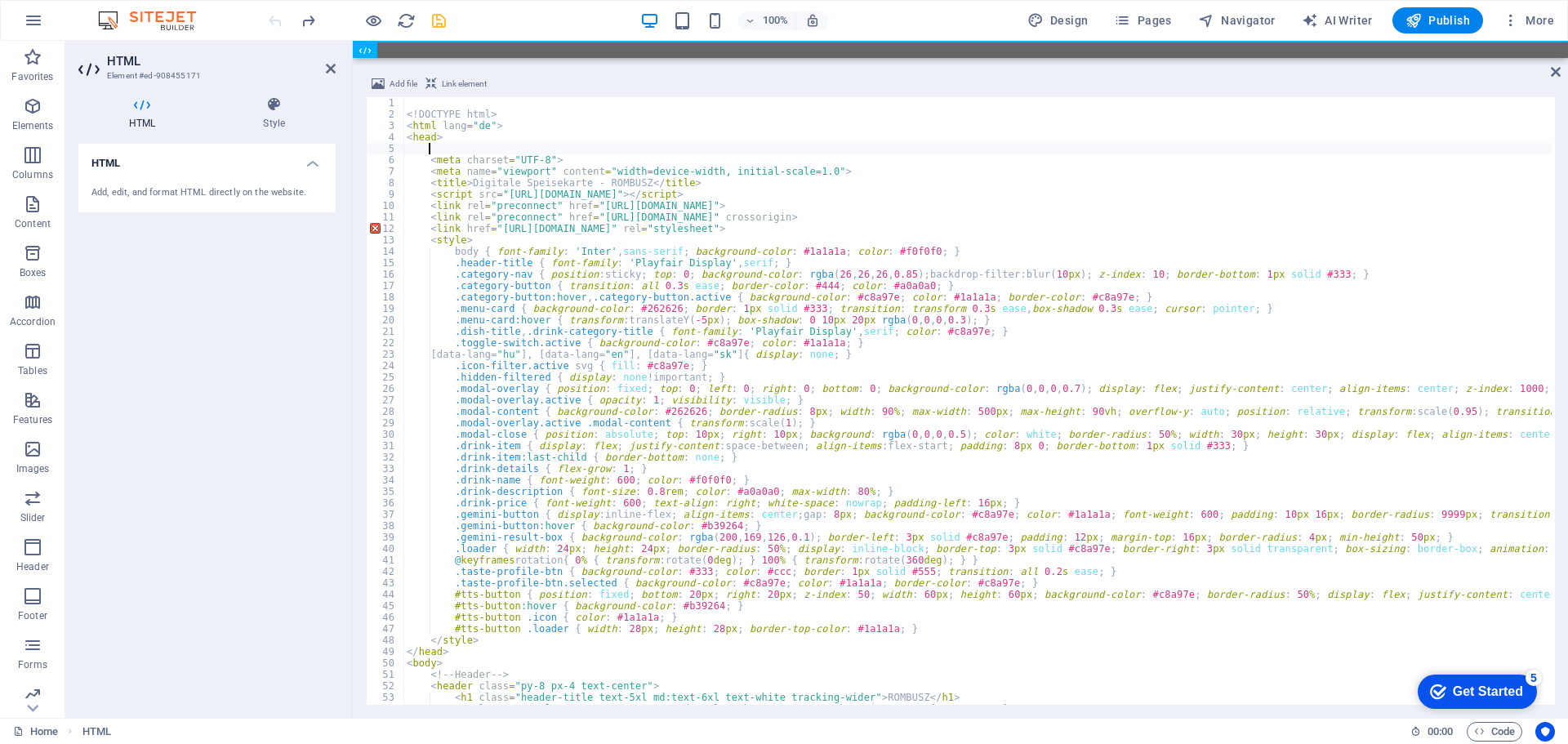
scroll to position [0, 1]
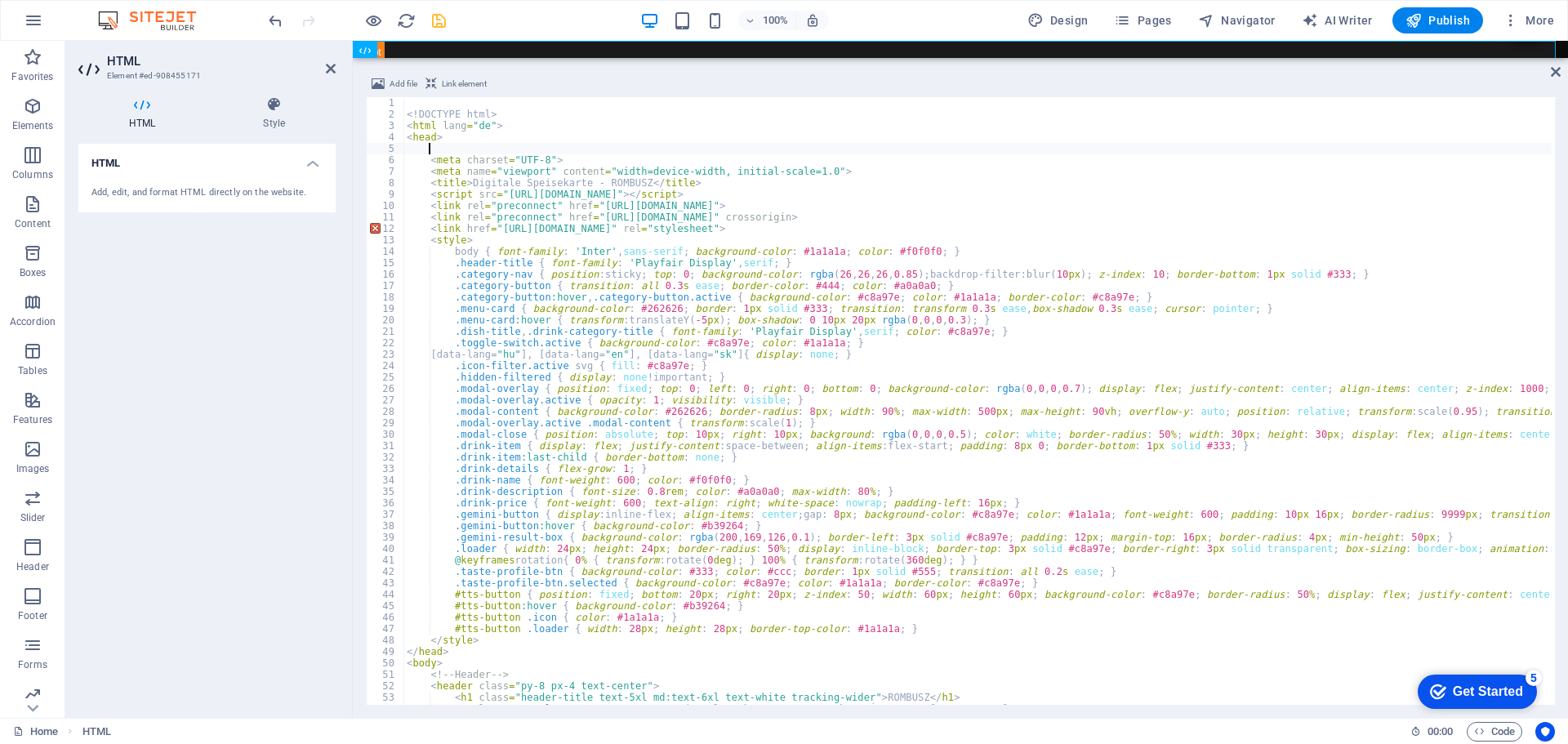
paste textarea "<!-- Der Titel wird dynamisch per JavaScript gesetzt -->"
type textarea "<!-- Der Titel wird dynamisch per JavaScript gesetzt -->"
click at [558, 17] on div "100% Design Pages Navigator AI Writer Publish More" at bounding box center [913, 20] width 1295 height 26
click at [439, 17] on icon "save" at bounding box center [439, 20] width 19 height 19
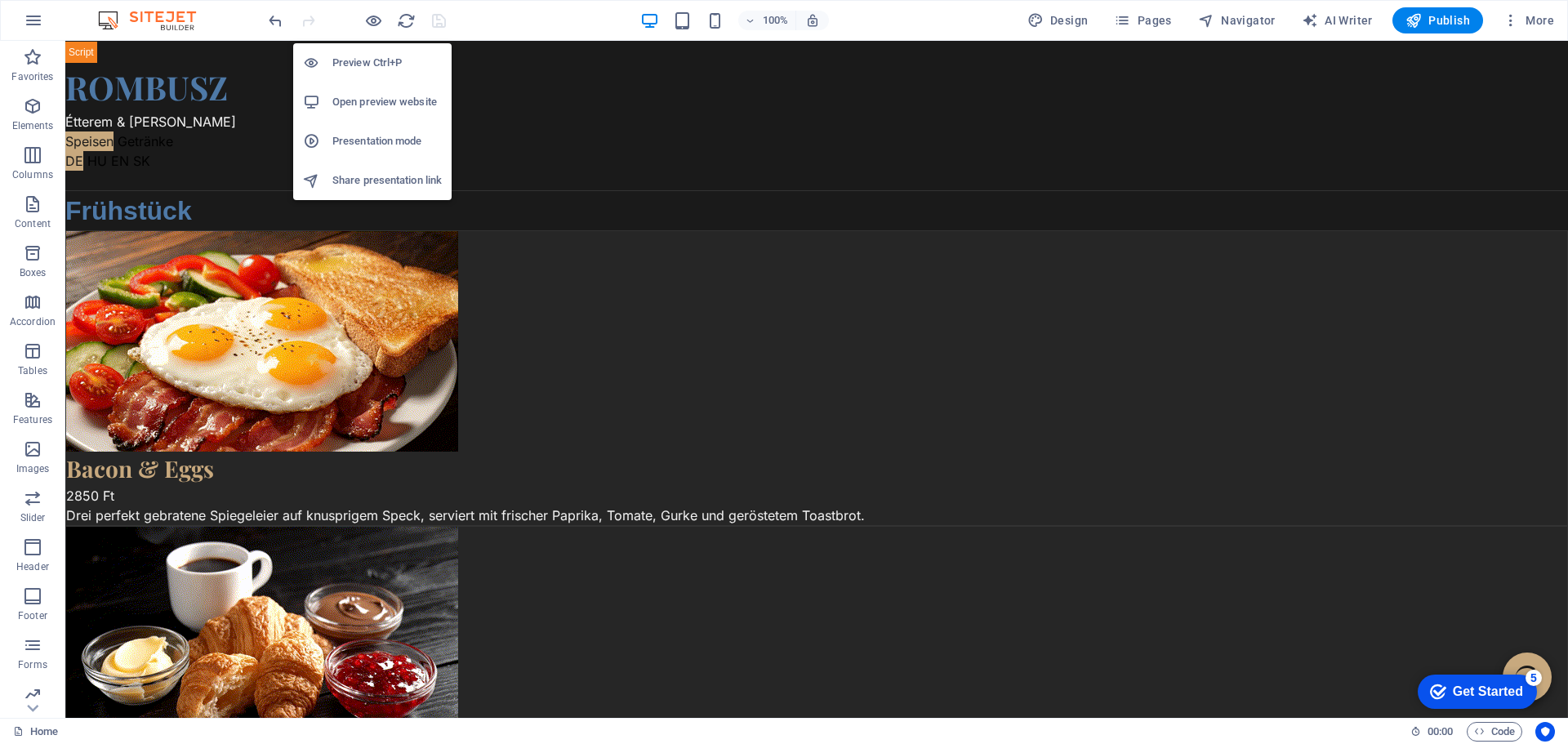
click at [376, 96] on h6 "Open preview website" at bounding box center [387, 101] width 109 height 20
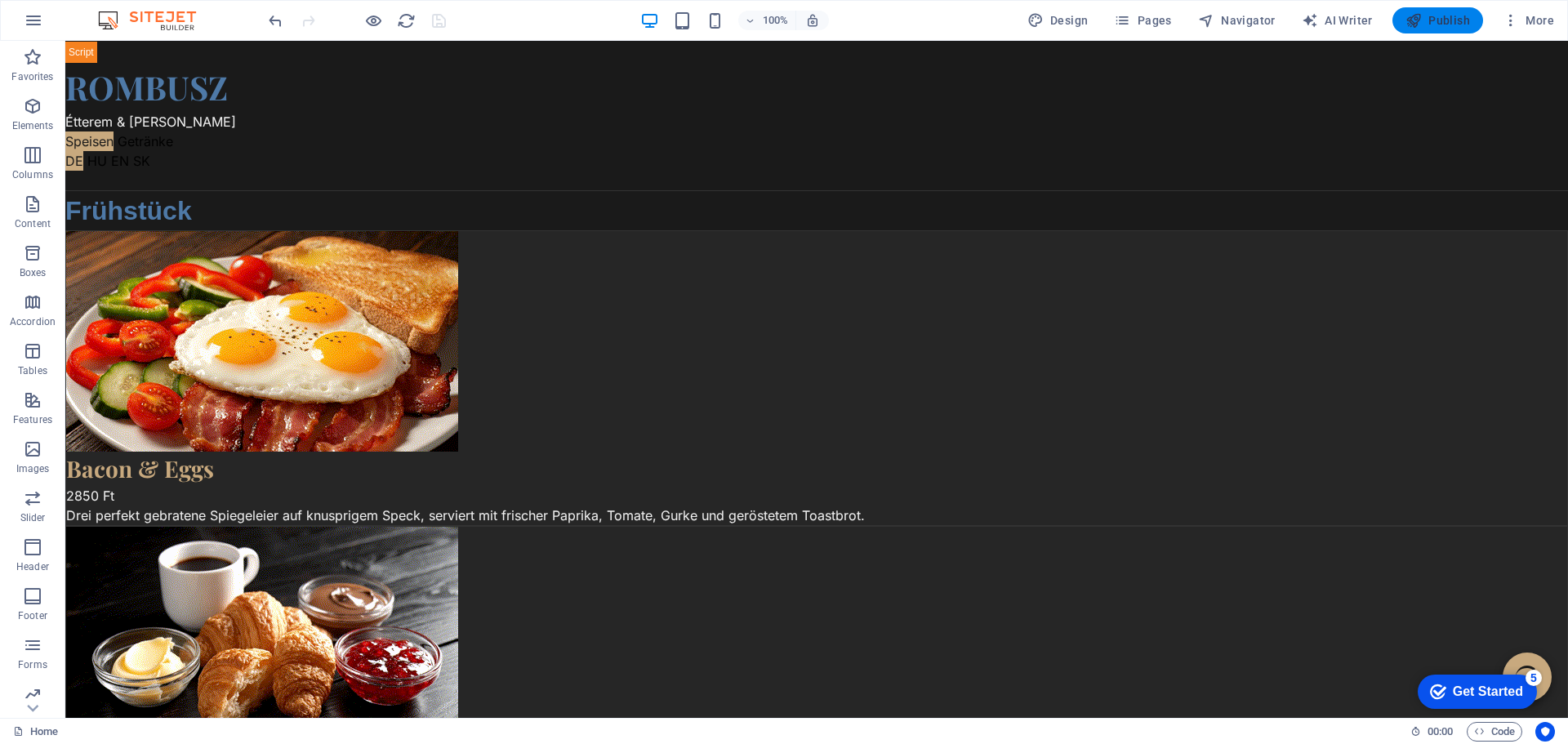
click at [1450, 15] on span "Publish" at bounding box center [1437, 20] width 64 height 17
